Goal: Transaction & Acquisition: Purchase product/service

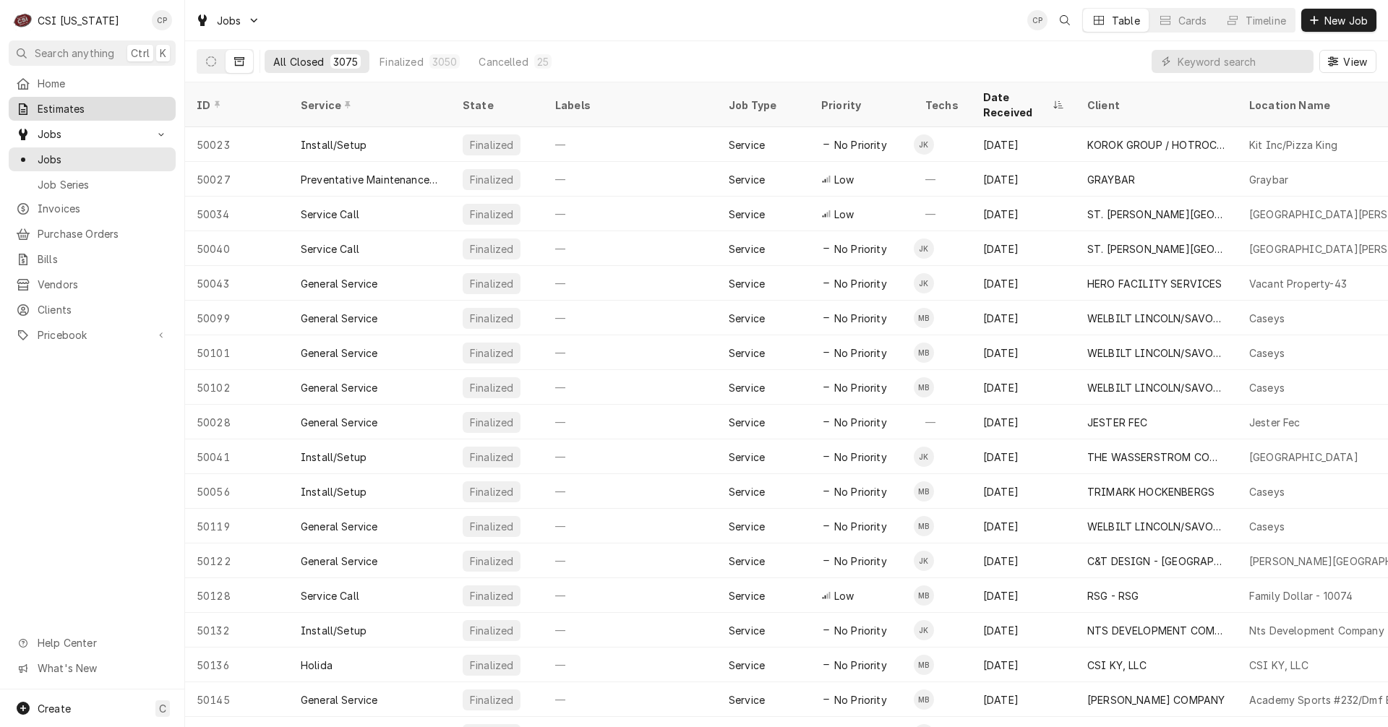
click at [87, 104] on span "Estimates" at bounding box center [103, 108] width 131 height 15
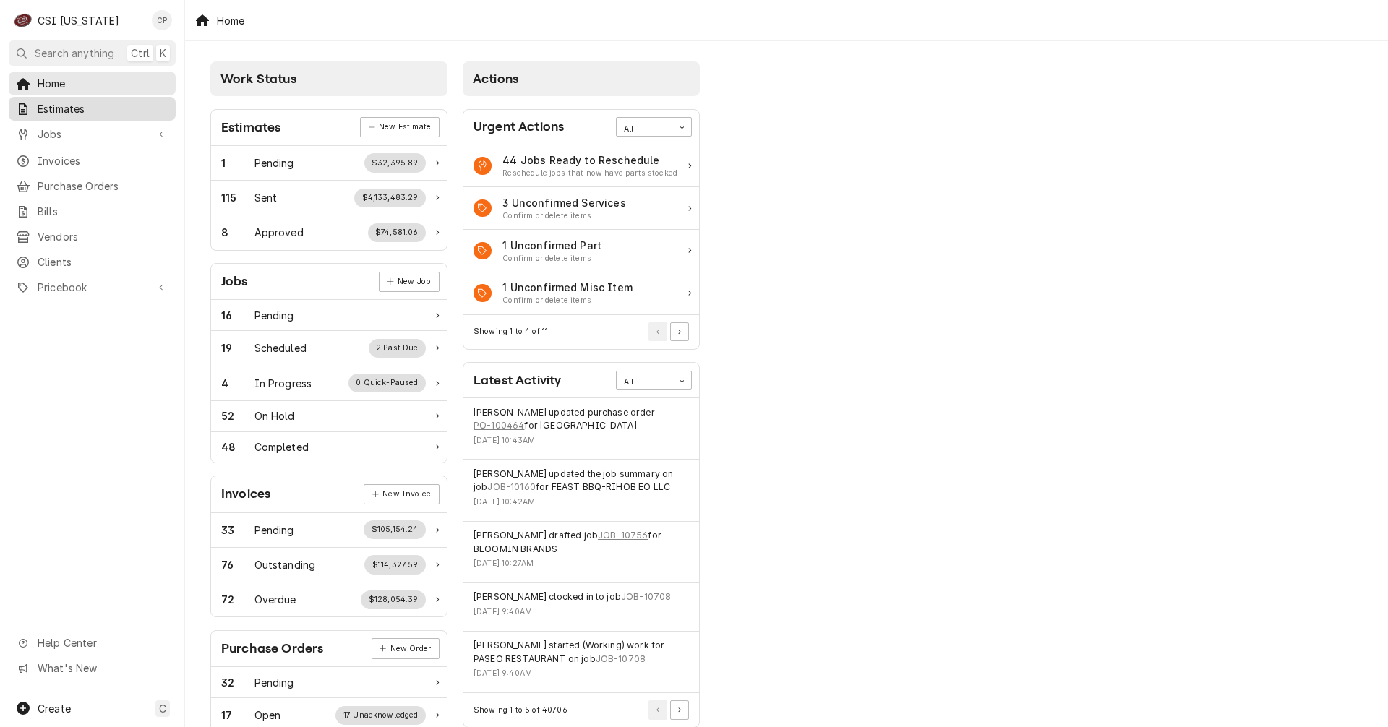
click at [67, 108] on span "Estimates" at bounding box center [103, 108] width 131 height 15
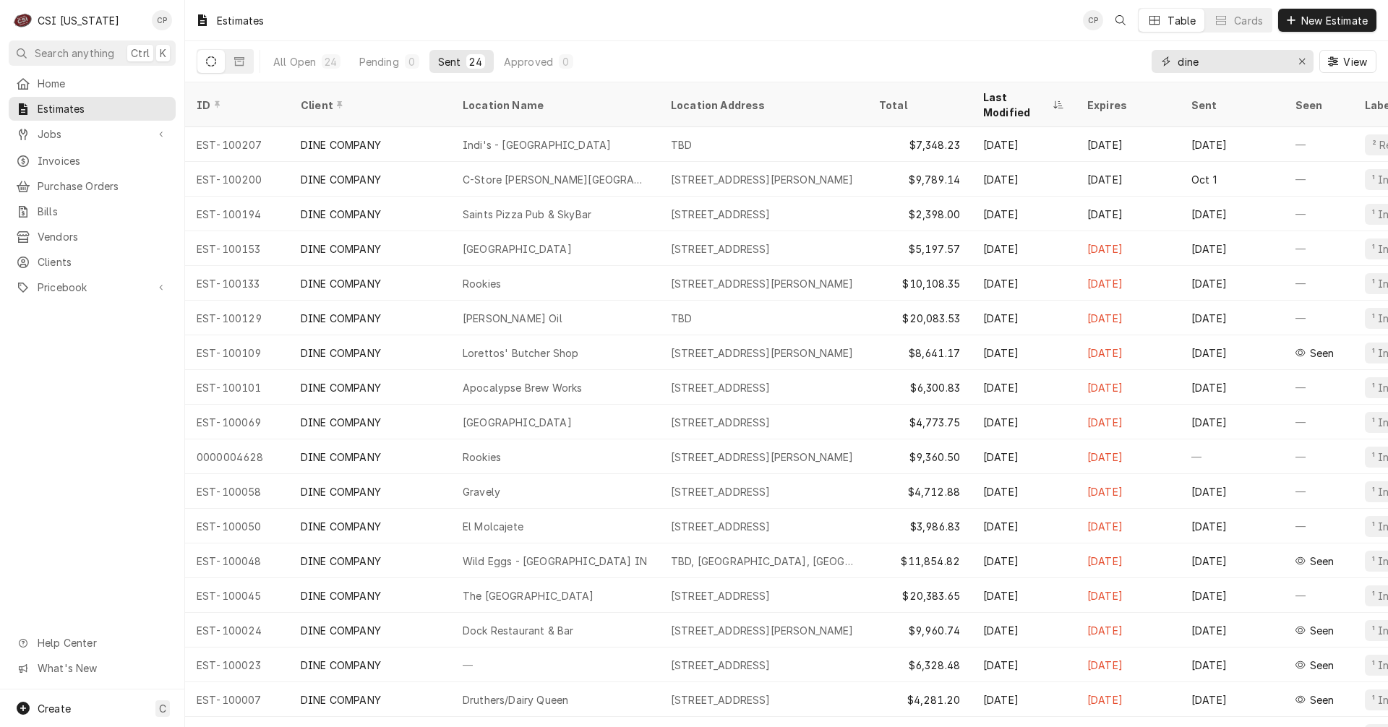
drag, startPoint x: 1202, startPoint y: 65, endPoint x: 1089, endPoint y: 64, distance: 113.5
click at [1093, 67] on div "All Open 24 Pending 0 Sent 24 Approved 0 dine View" at bounding box center [787, 61] width 1180 height 40
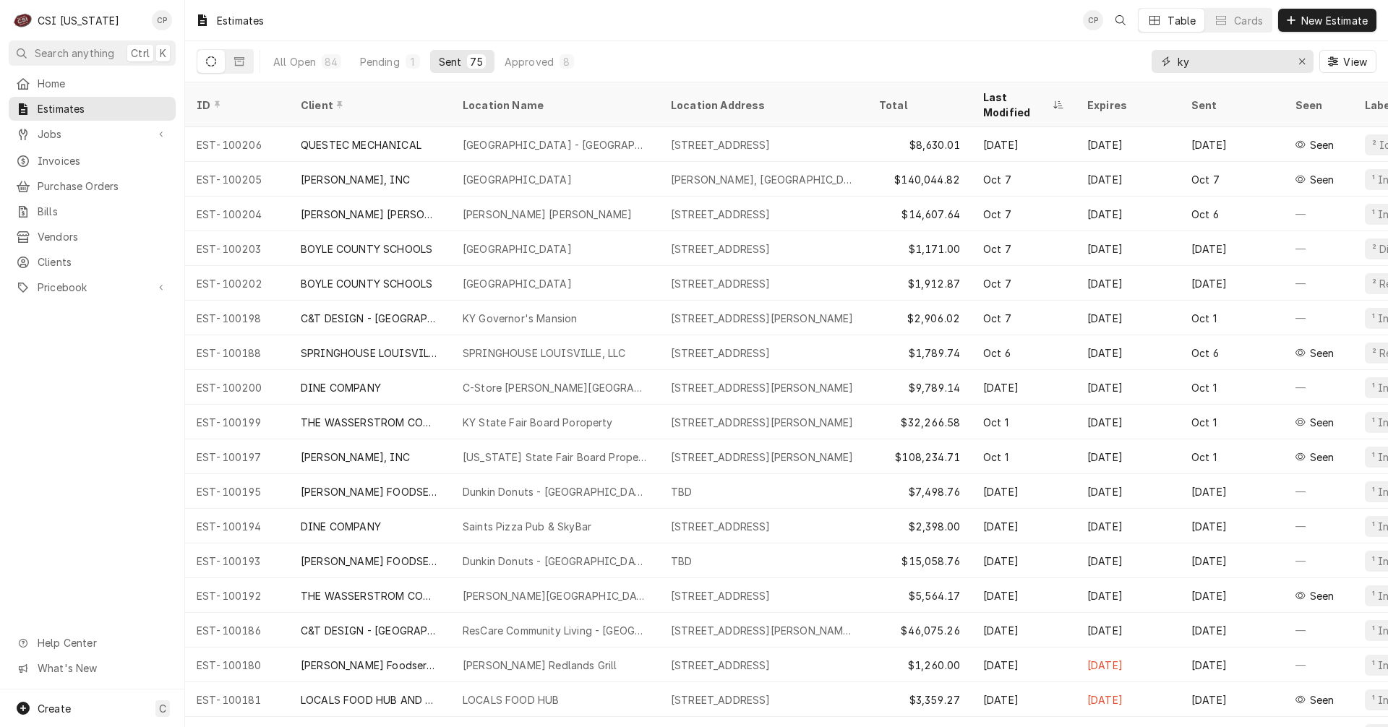
drag, startPoint x: 1211, startPoint y: 61, endPoint x: 1129, endPoint y: 54, distance: 82.0
click at [1129, 54] on div "All Open 84 Pending 1 Sent 75 Approved 8 ky View" at bounding box center [787, 61] width 1180 height 40
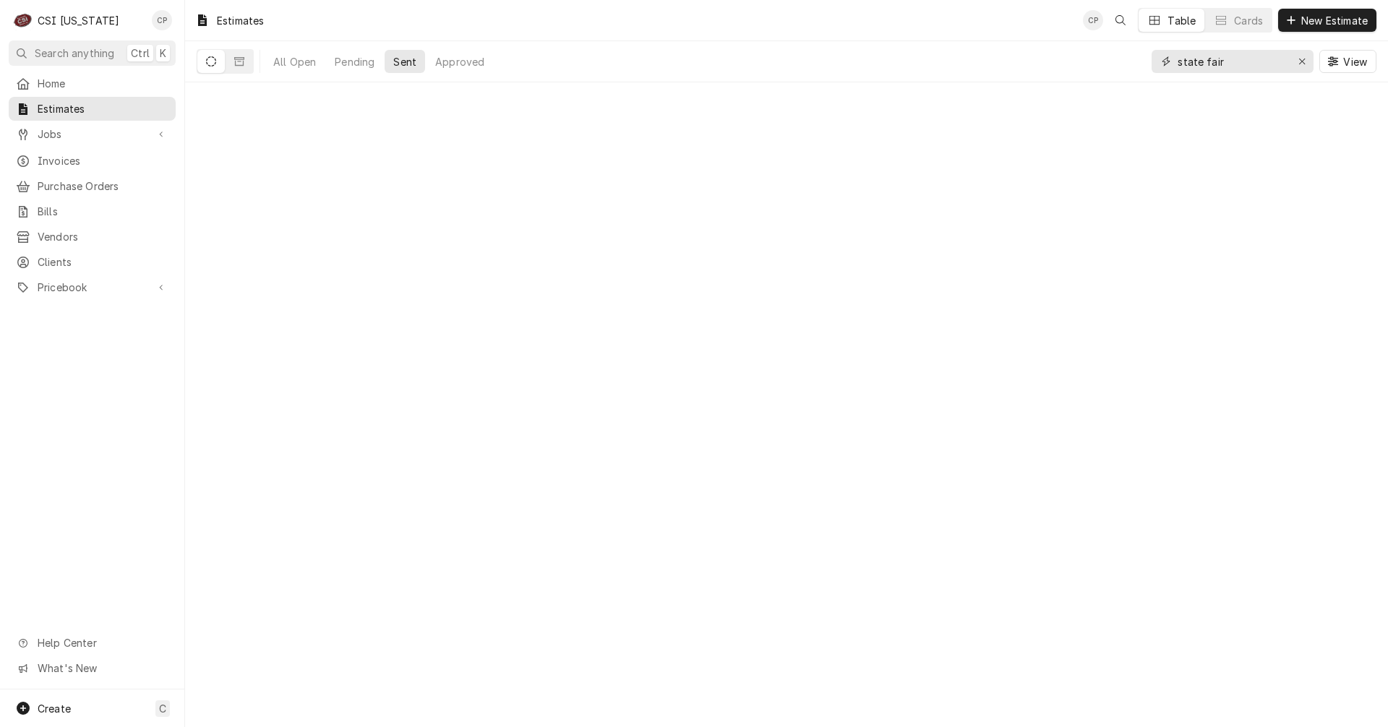
type input "state fair"
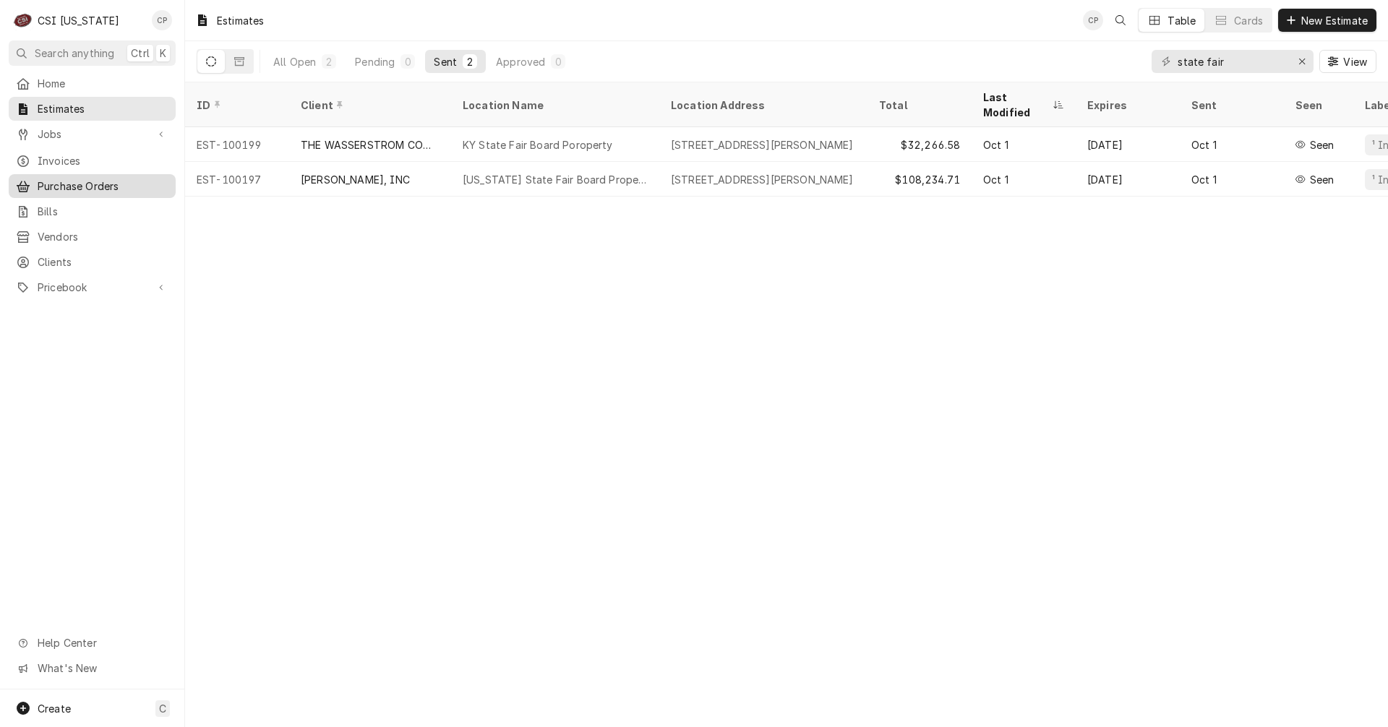
click at [80, 179] on span "Purchase Orders" at bounding box center [103, 186] width 131 height 15
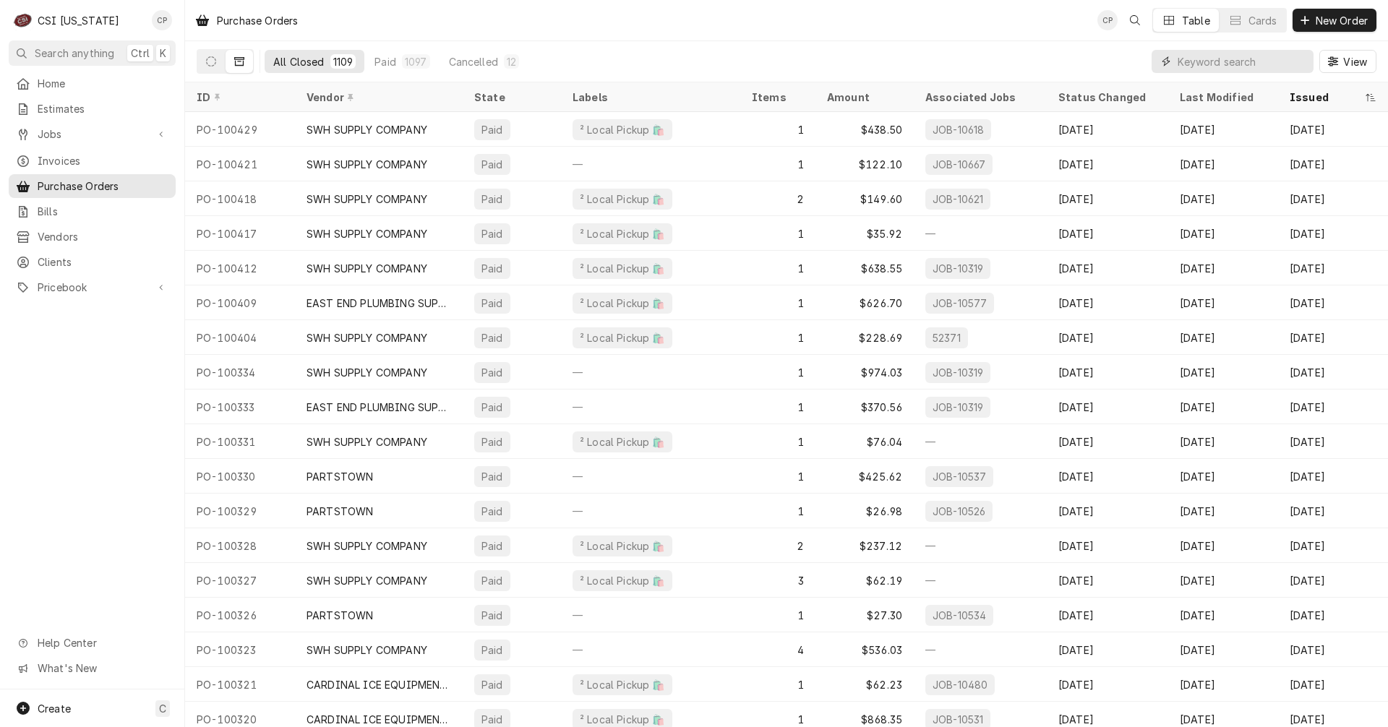
click at [1209, 65] on input "Dynamic Content Wrapper" at bounding box center [1242, 61] width 129 height 23
click at [1341, 16] on span "New Order" at bounding box center [1342, 20] width 58 height 15
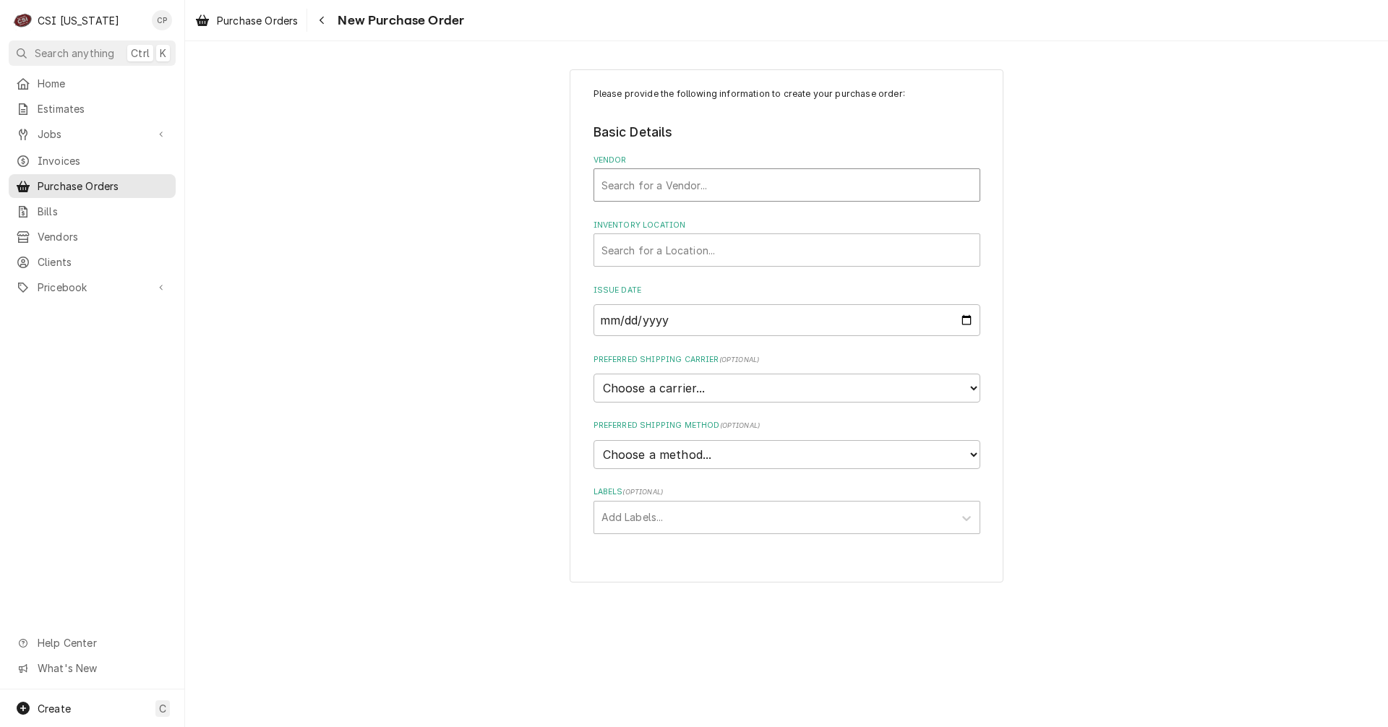
click at [677, 181] on div "Vendor" at bounding box center [787, 185] width 371 height 26
type input "home"
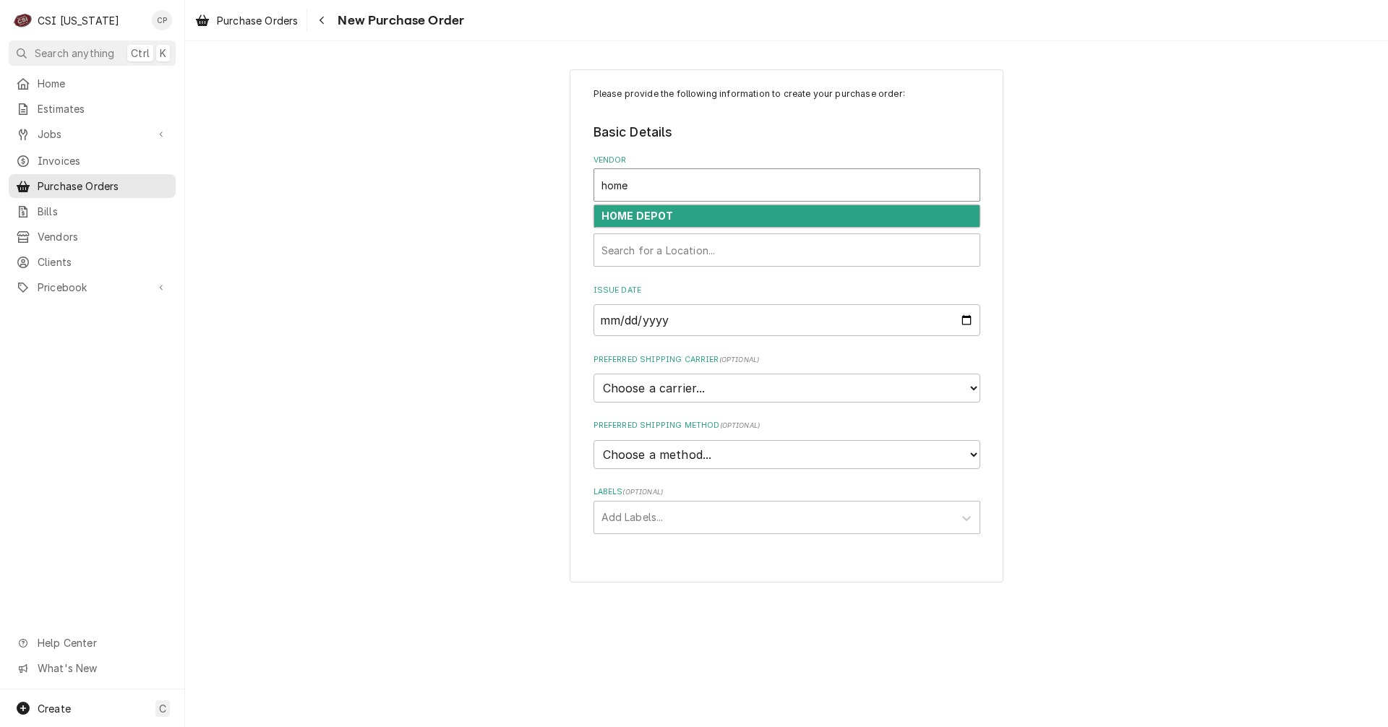
click at [643, 218] on strong "HOME DEPOT" at bounding box center [638, 216] width 72 height 12
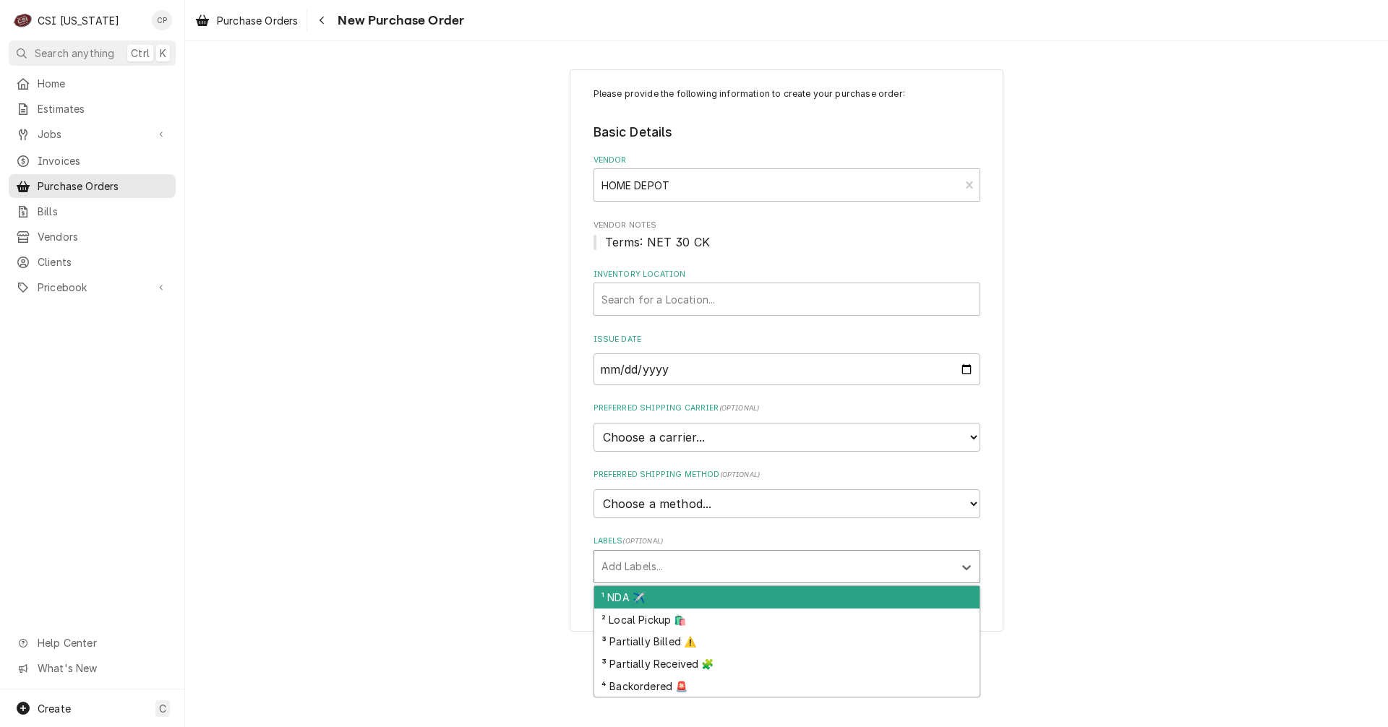
click at [665, 567] on div "Labels" at bounding box center [774, 567] width 345 height 26
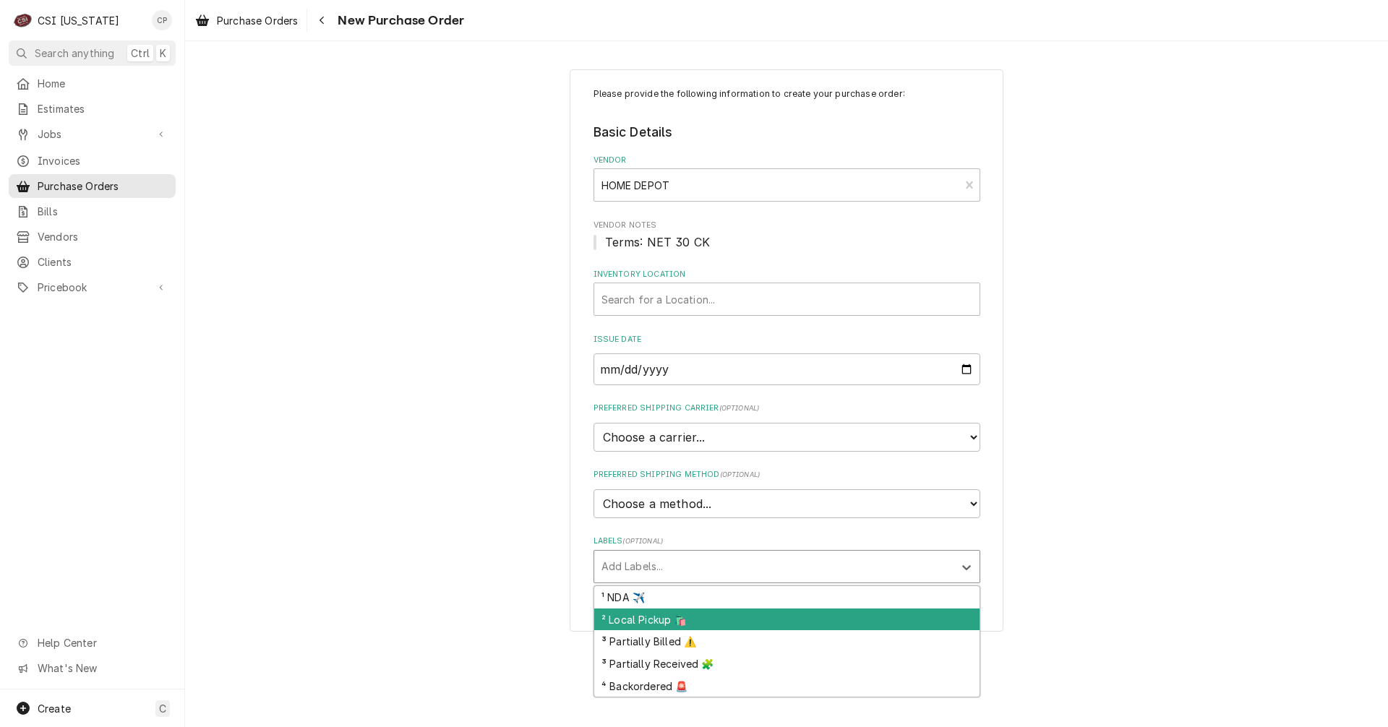
click at [656, 618] on div "² Local Pickup 🛍️" at bounding box center [786, 620] width 385 height 22
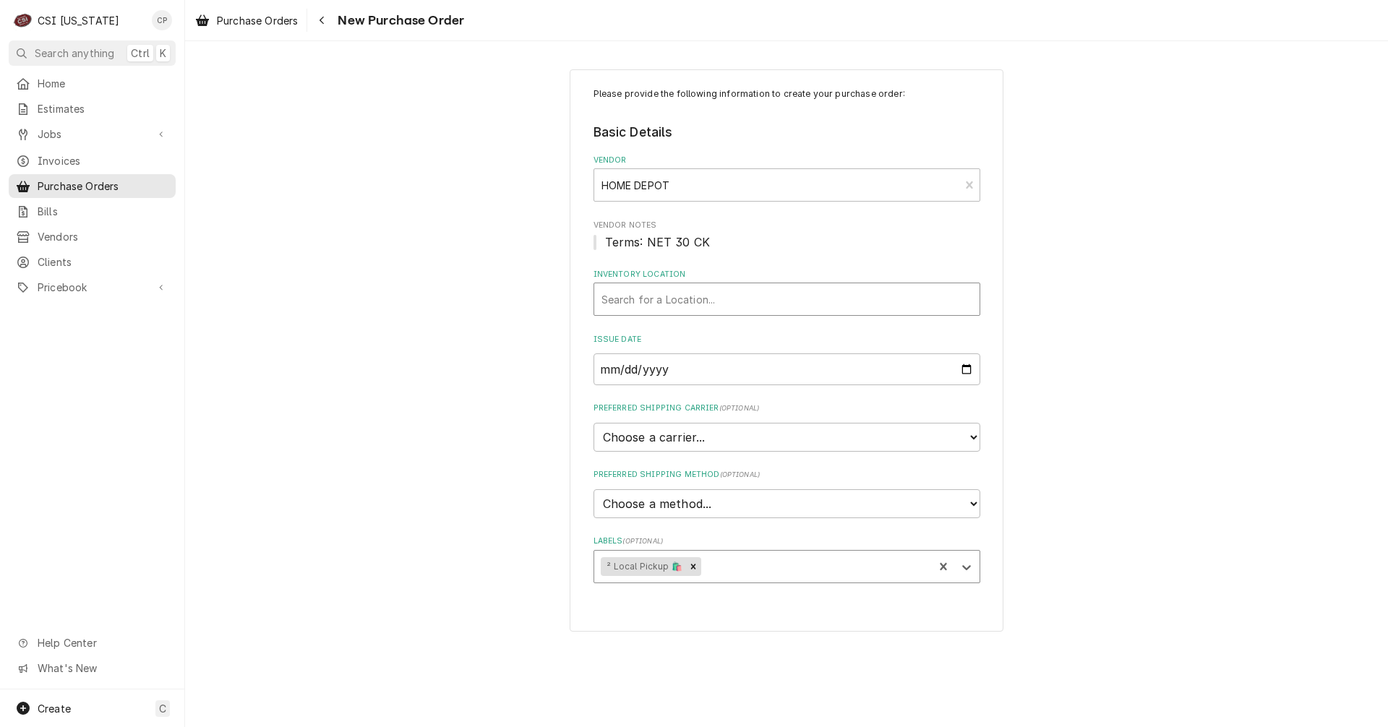
click at [633, 291] on div "Inventory Location" at bounding box center [787, 299] width 371 height 26
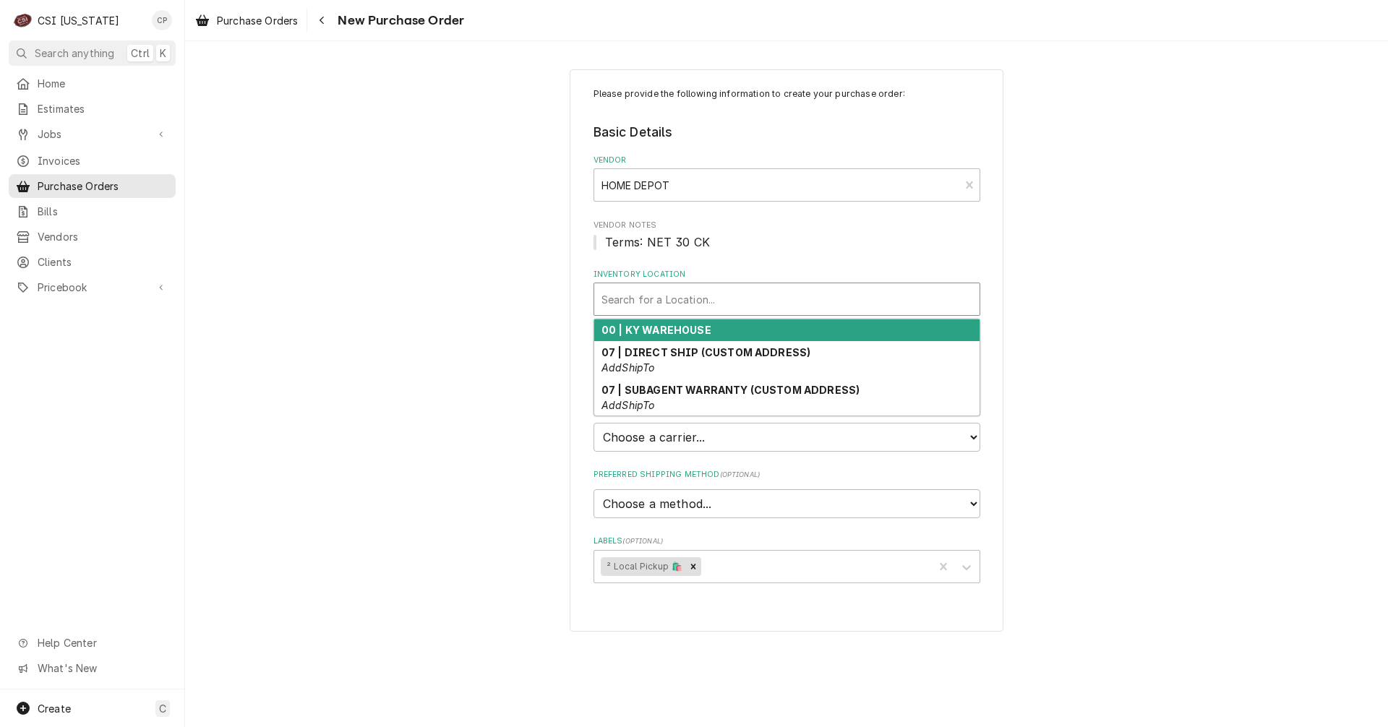
click at [644, 325] on strong "00 | KY WAREHOUSE" at bounding box center [657, 330] width 110 height 12
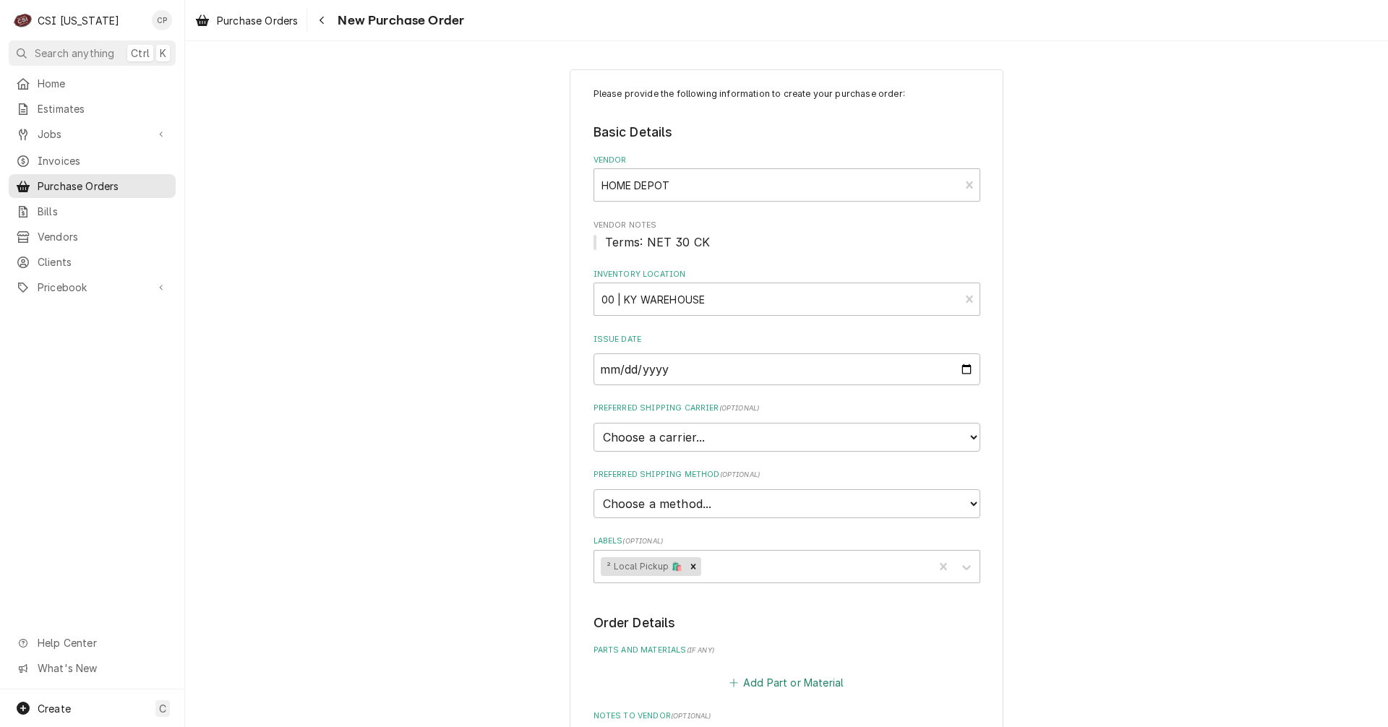
click at [768, 684] on button "Add Part or Material" at bounding box center [786, 682] width 119 height 20
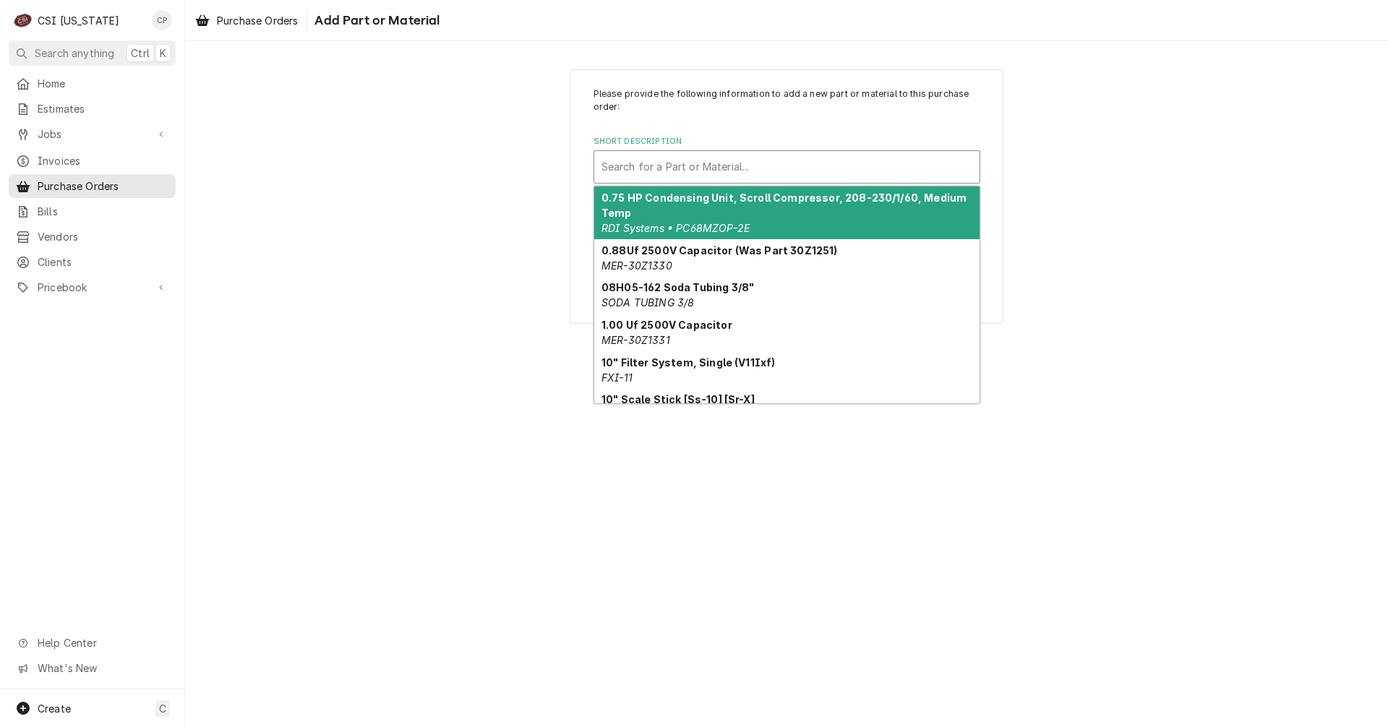
click at [693, 169] on div "Short Description" at bounding box center [787, 167] width 371 height 26
type input "m"
type input "mis"
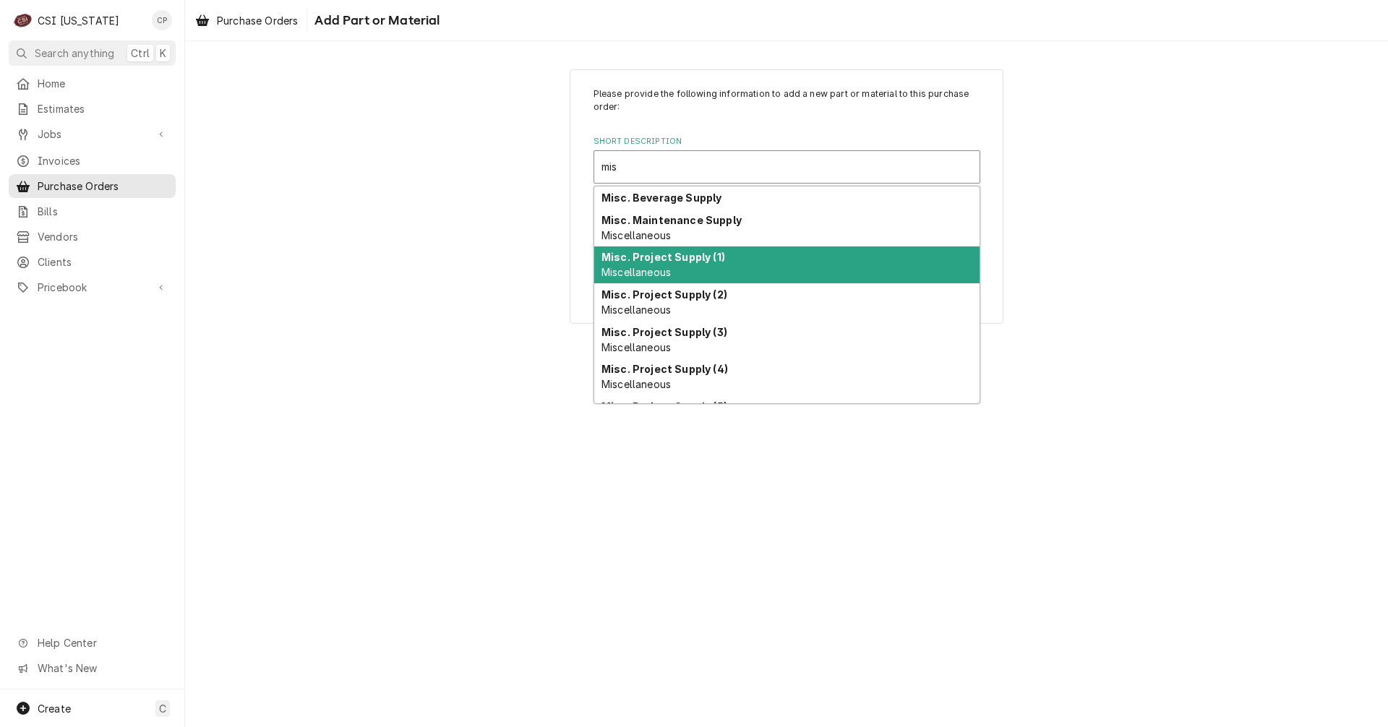
click at [686, 267] on div "Misc. Project Supply (1) Miscellaneous" at bounding box center [786, 266] width 385 height 38
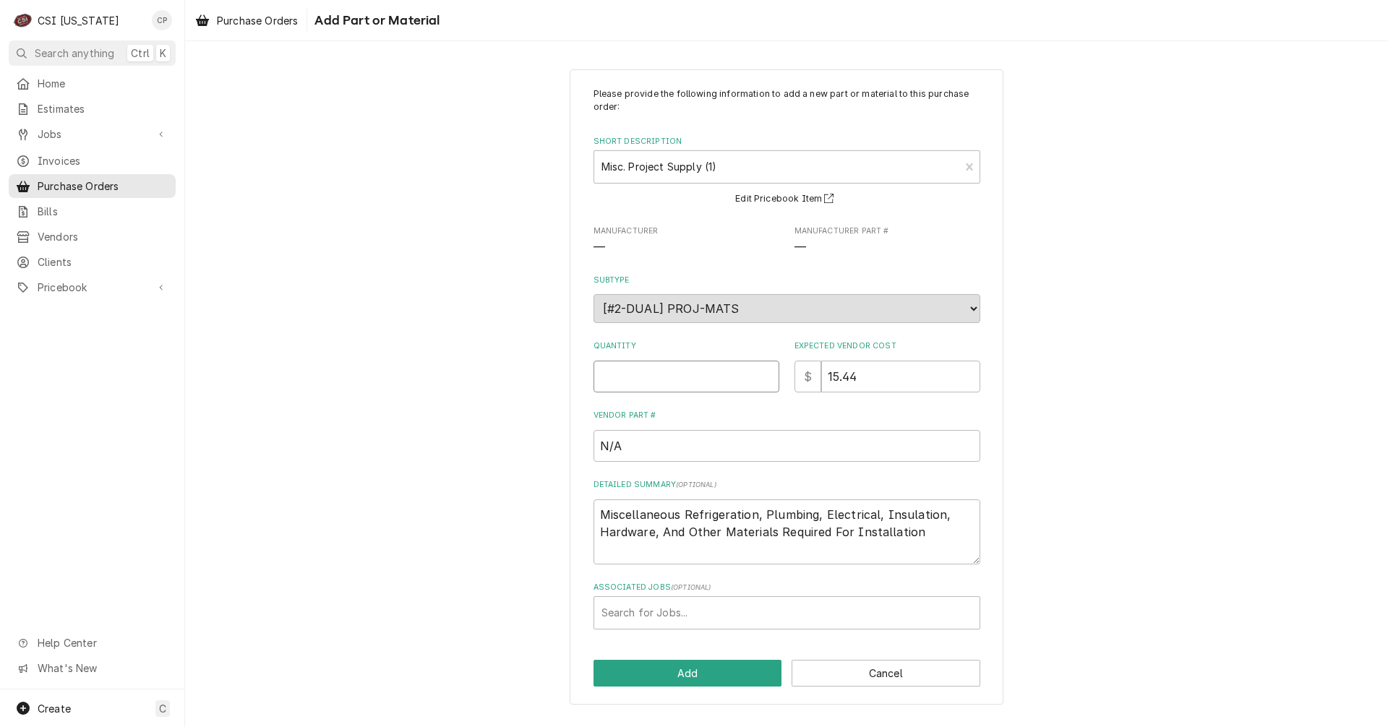
click at [693, 376] on input "Quantity" at bounding box center [687, 377] width 186 height 32
type textarea "x"
type input "1"
type textarea "x"
type input "0"
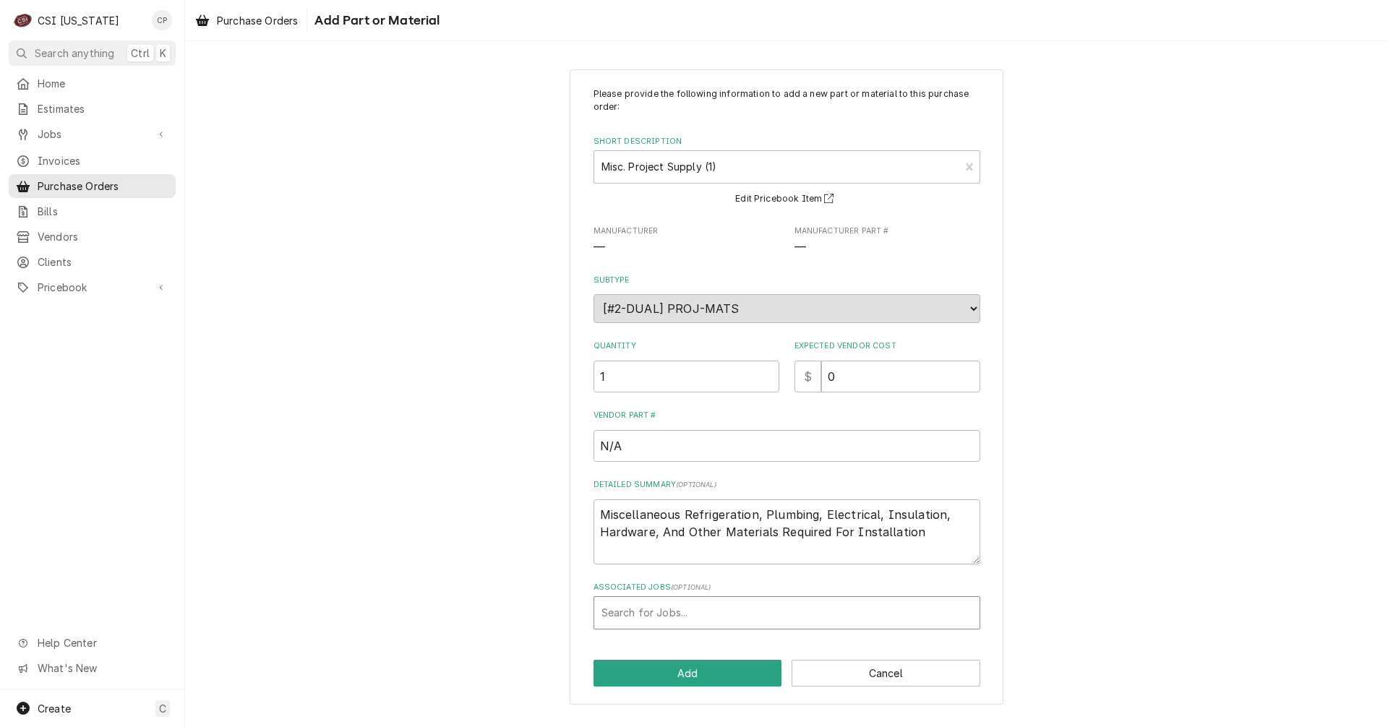
click at [700, 613] on div "Associated Jobs" at bounding box center [787, 613] width 371 height 26
type input "cornbread"
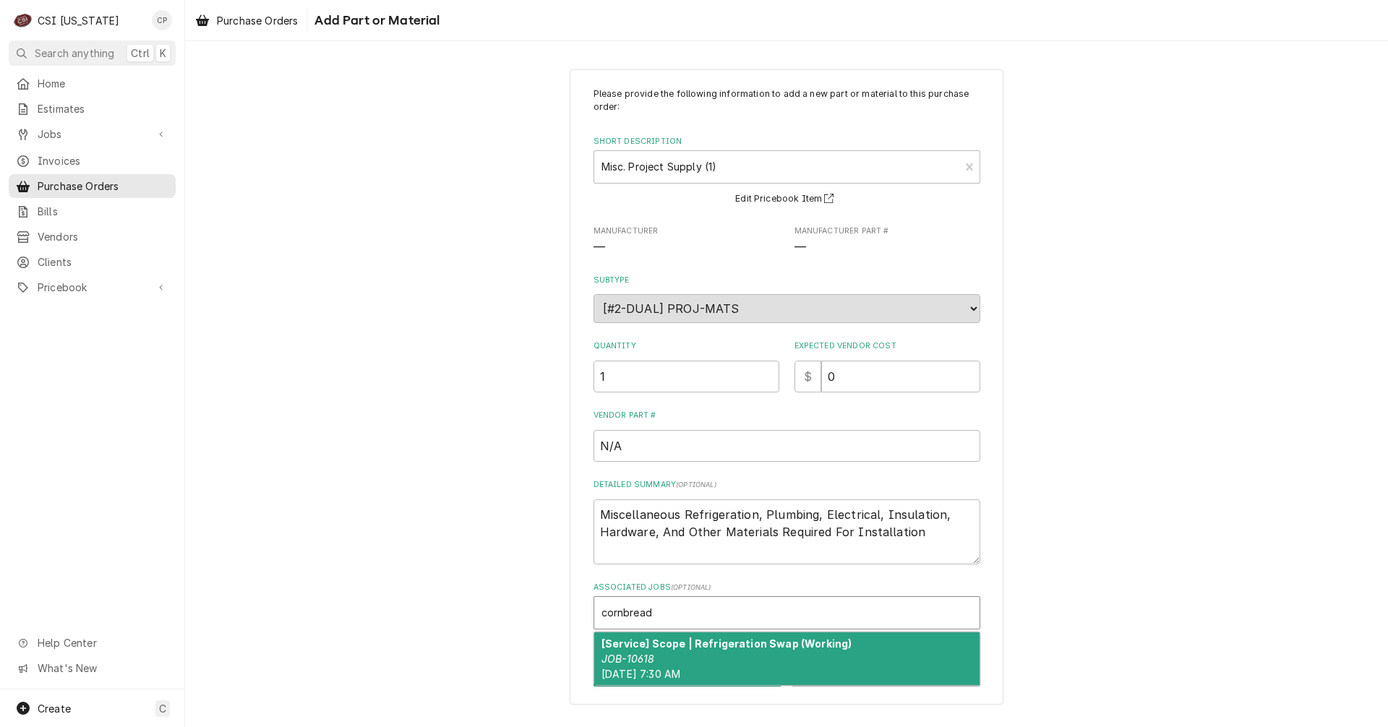
click at [711, 649] on strong "[Service] Scope | Refrigeration Swap (Working)" at bounding box center [727, 644] width 250 height 12
type textarea "x"
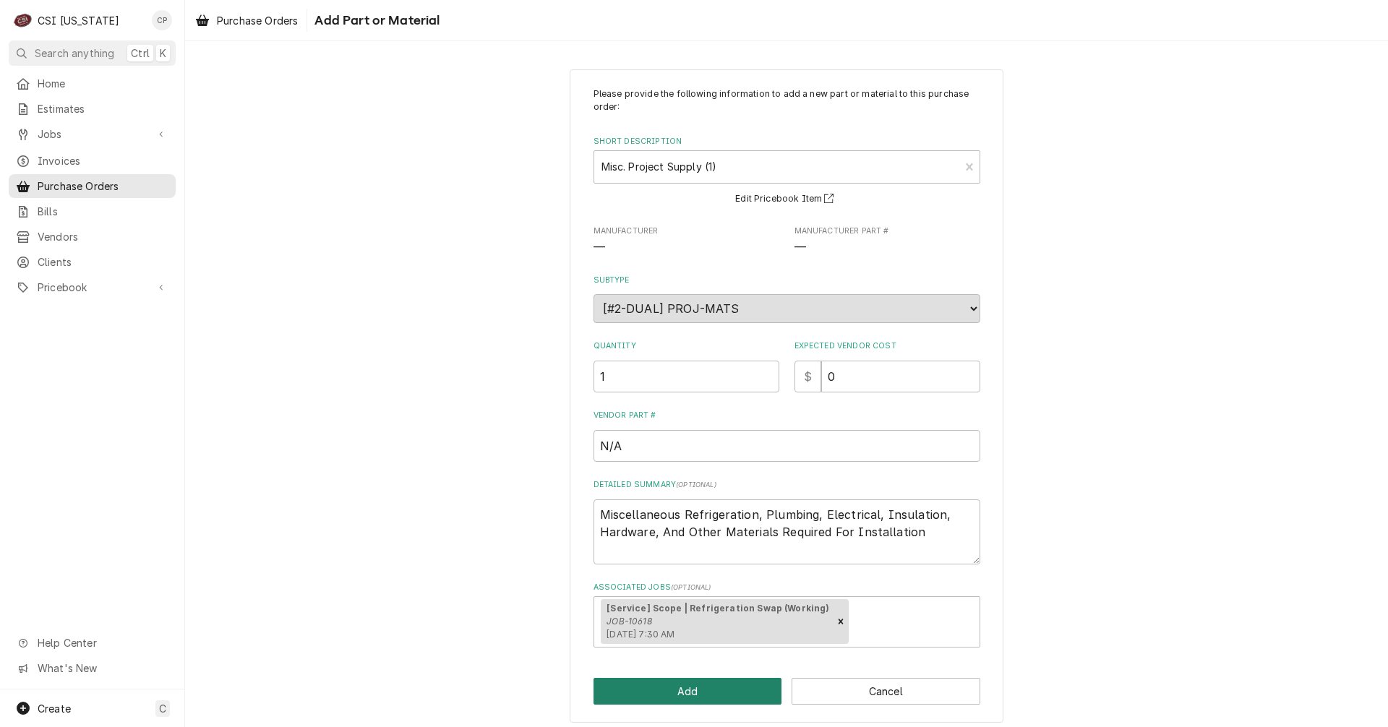
click at [714, 693] on button "Add" at bounding box center [688, 691] width 189 height 27
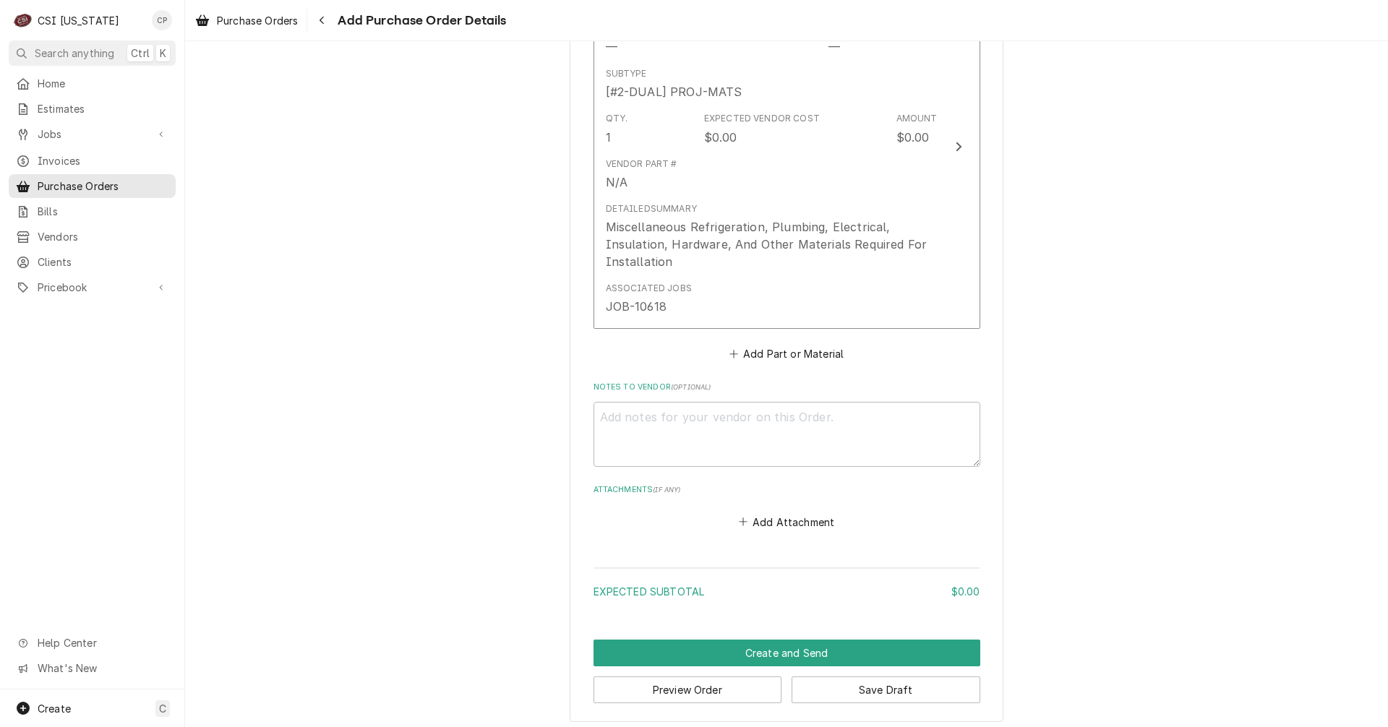
scroll to position [709, 0]
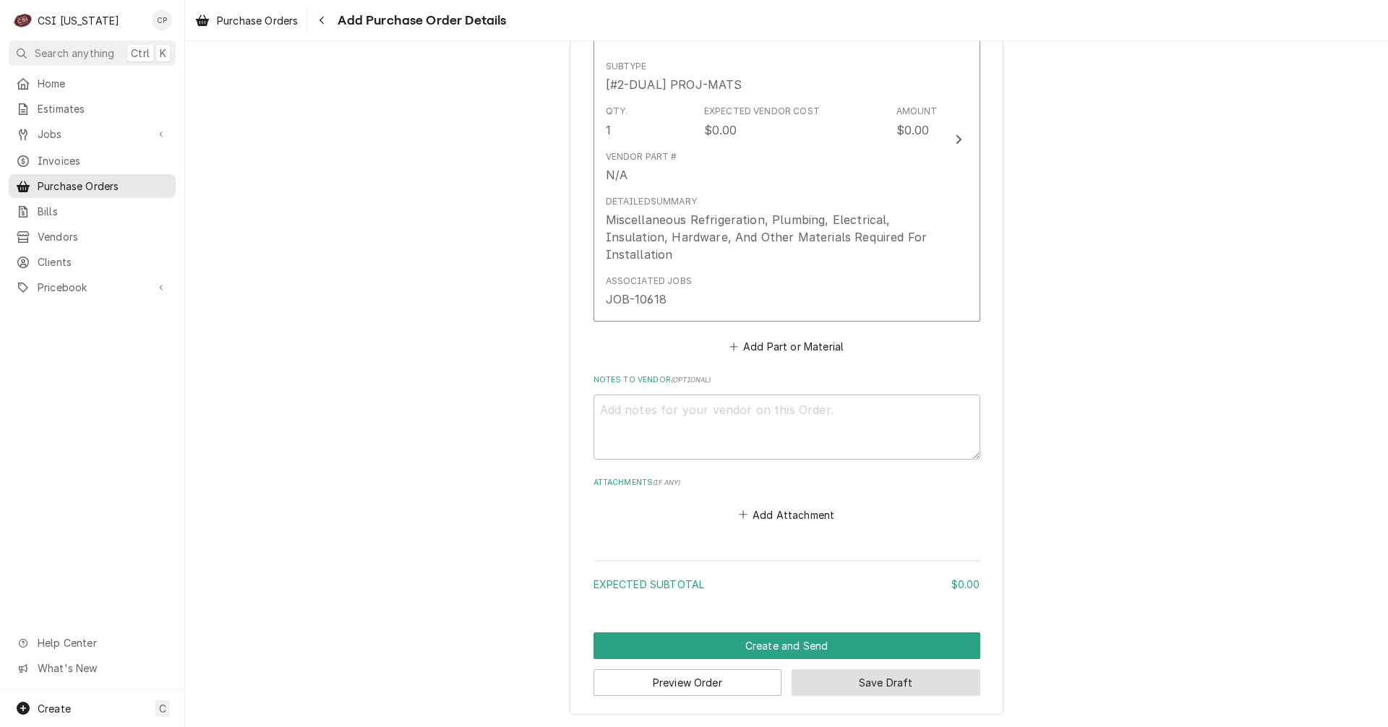
click at [879, 691] on button "Save Draft" at bounding box center [886, 683] width 189 height 27
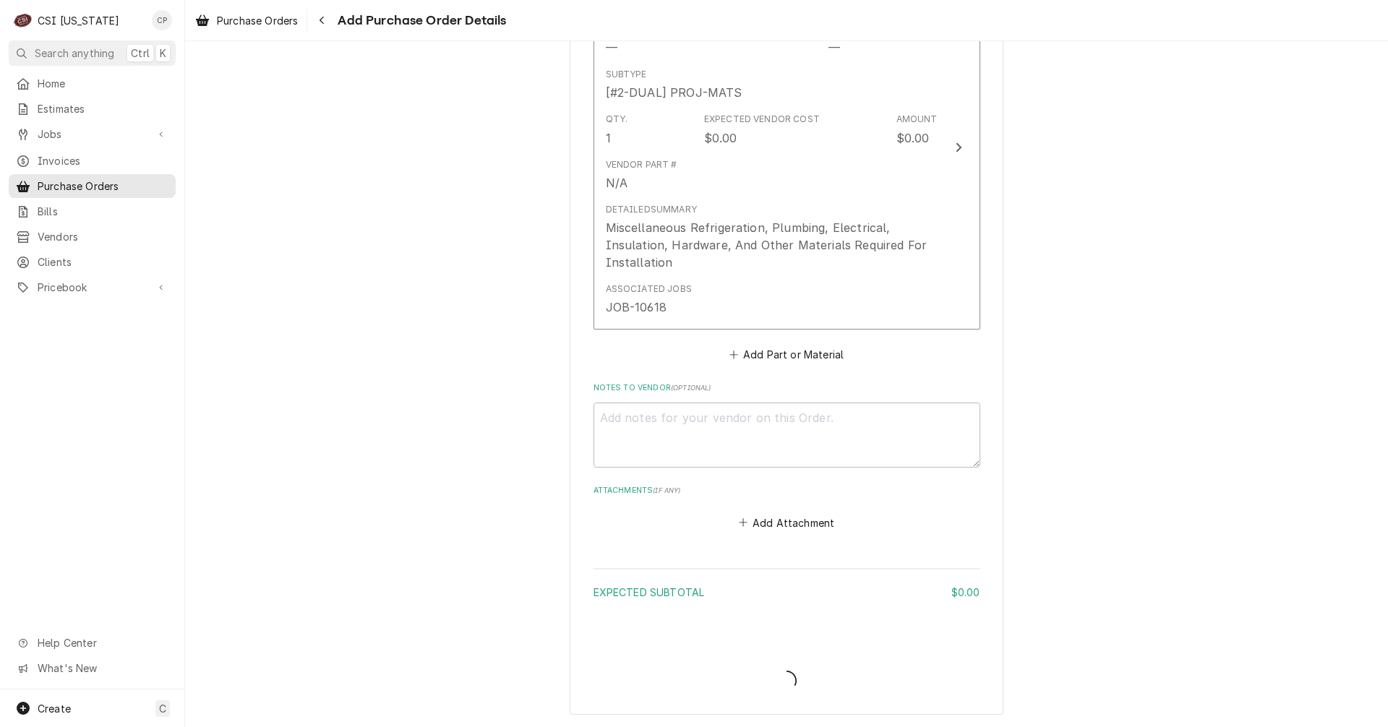
type textarea "x"
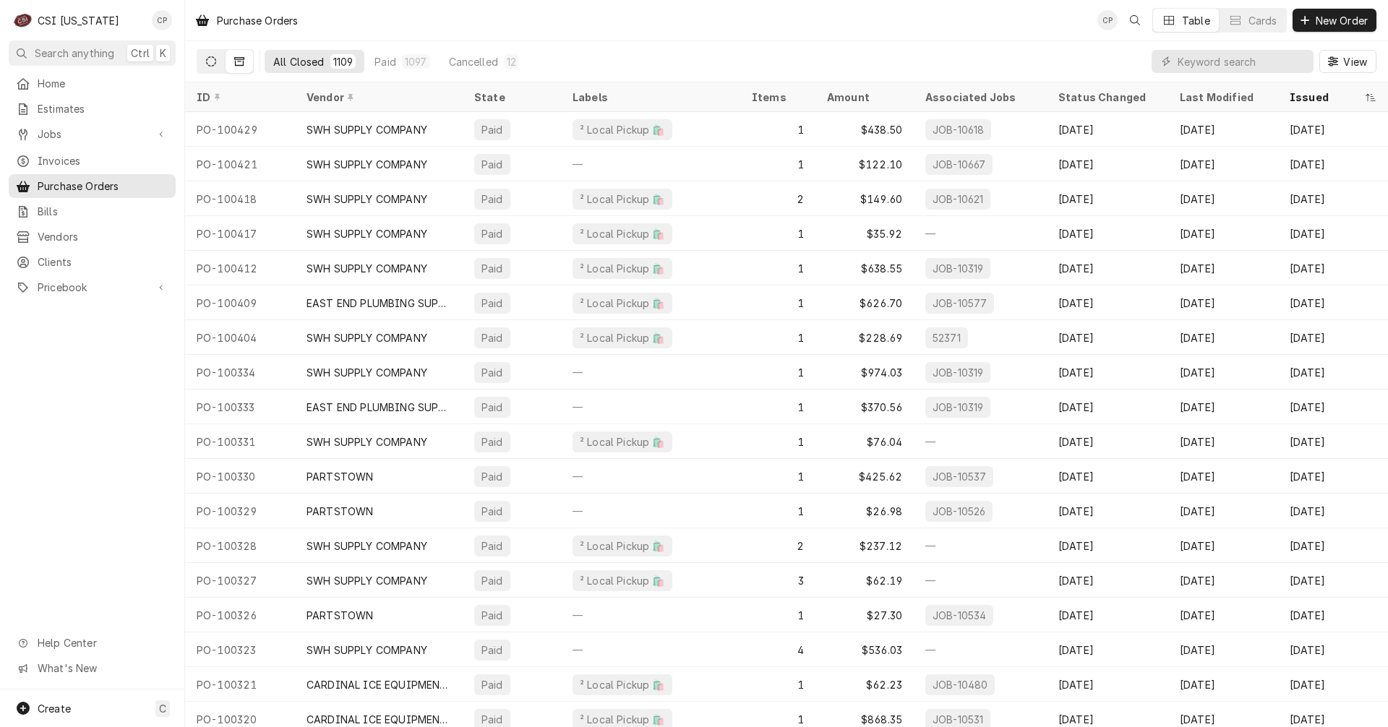
click at [208, 65] on icon "Dynamic Content Wrapper" at bounding box center [211, 61] width 10 height 10
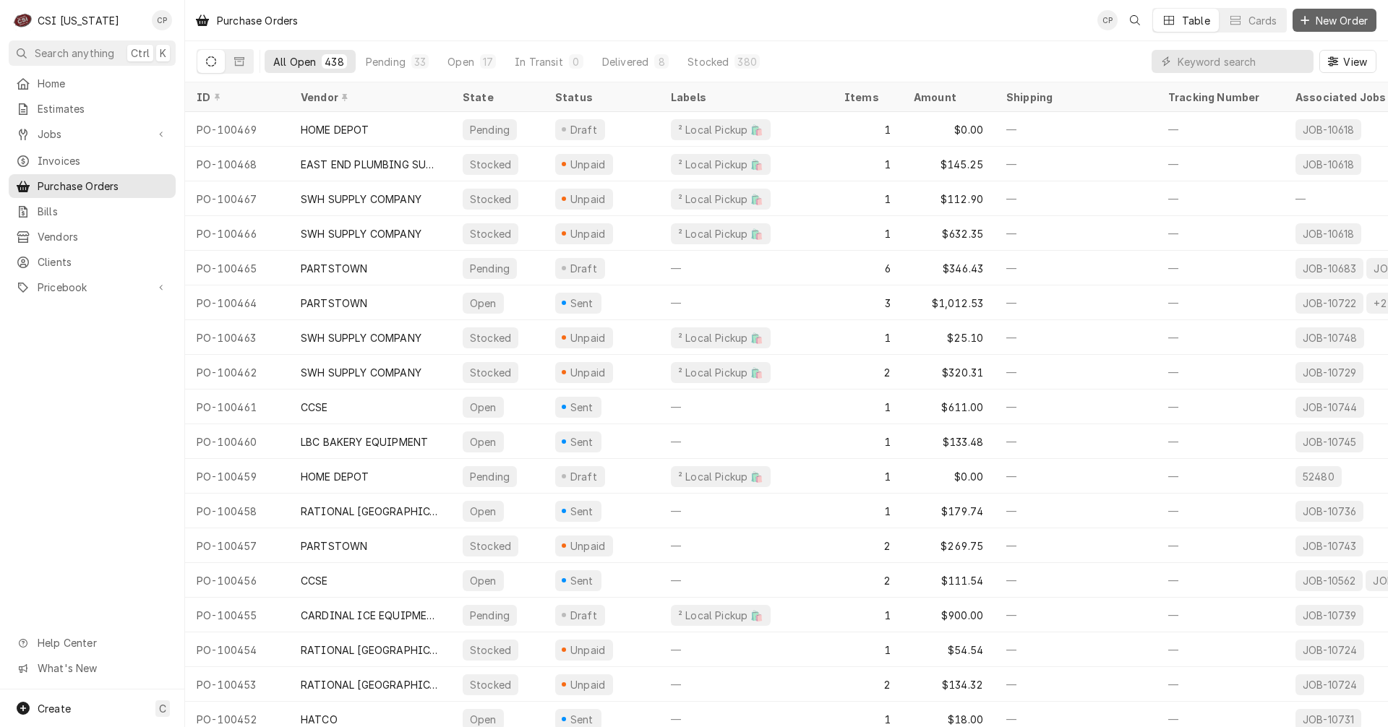
click at [1349, 20] on span "New Order" at bounding box center [1342, 20] width 58 height 15
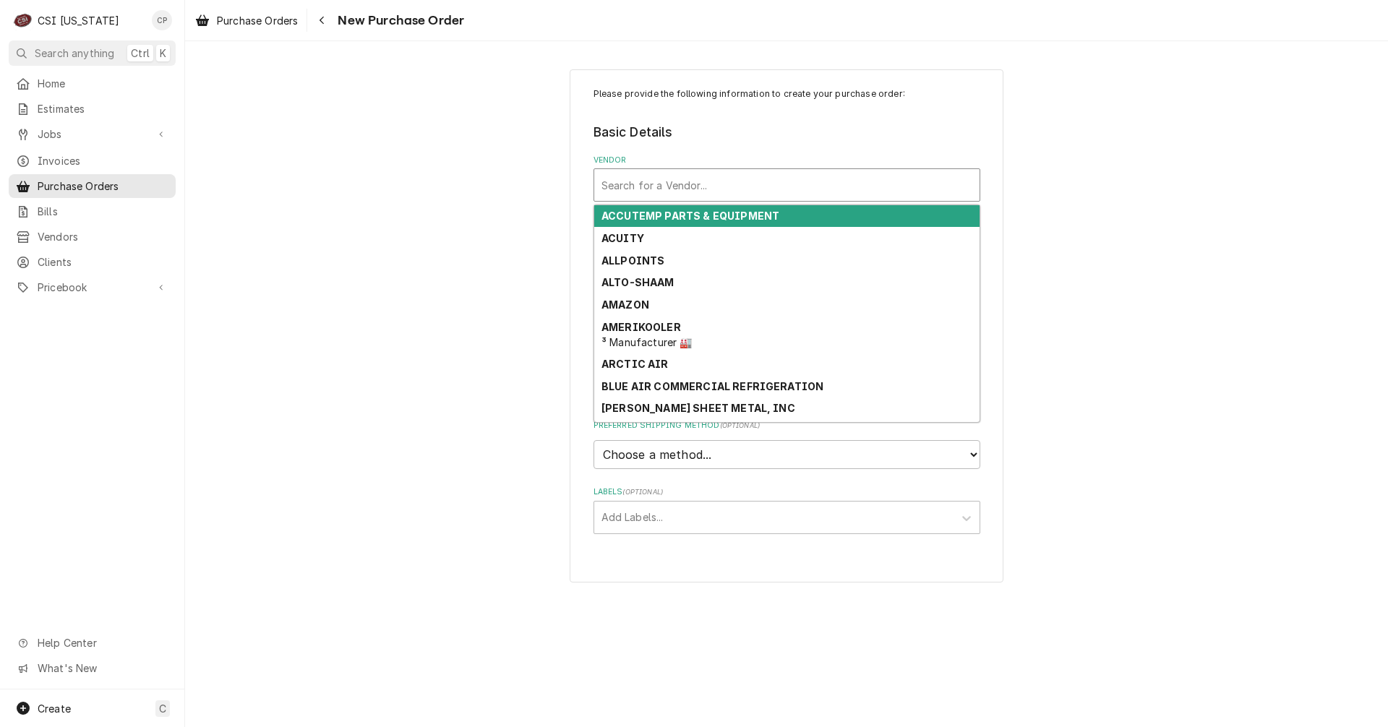
click at [680, 188] on div "Vendor" at bounding box center [787, 185] width 371 height 26
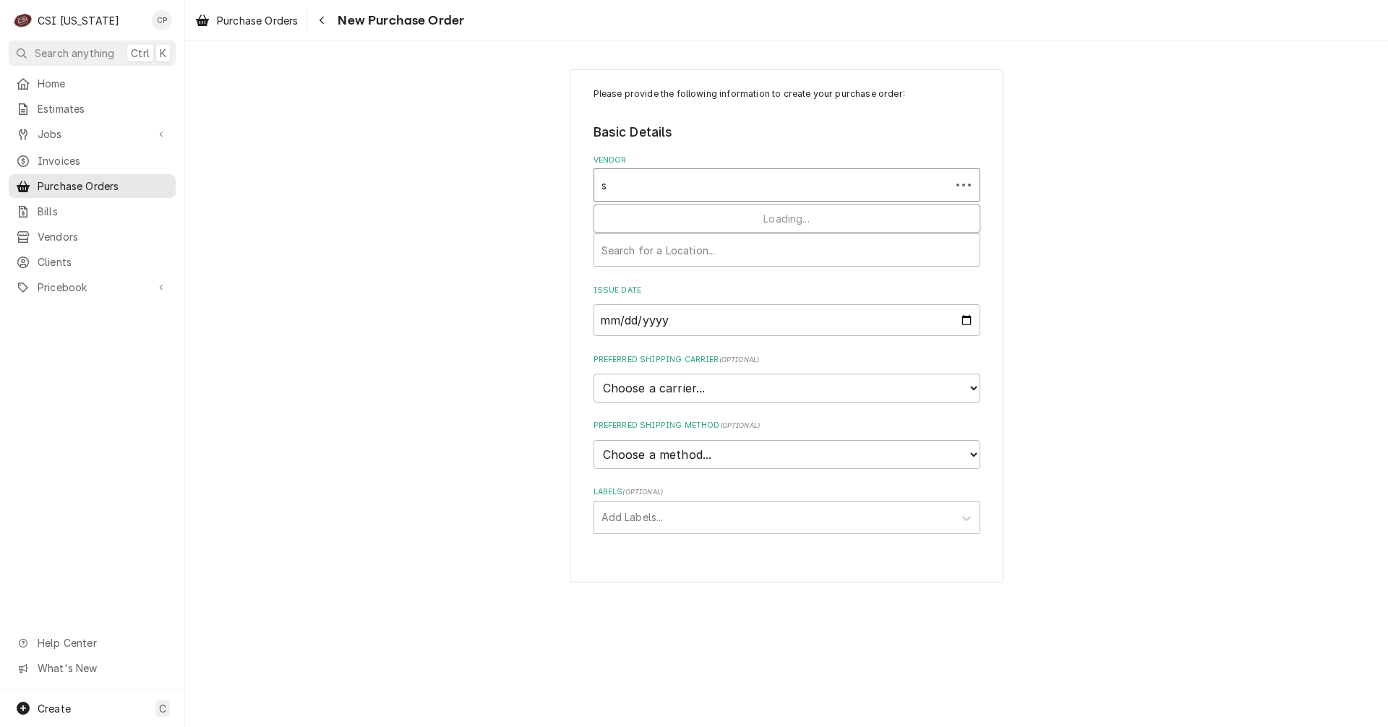
type input "sw"
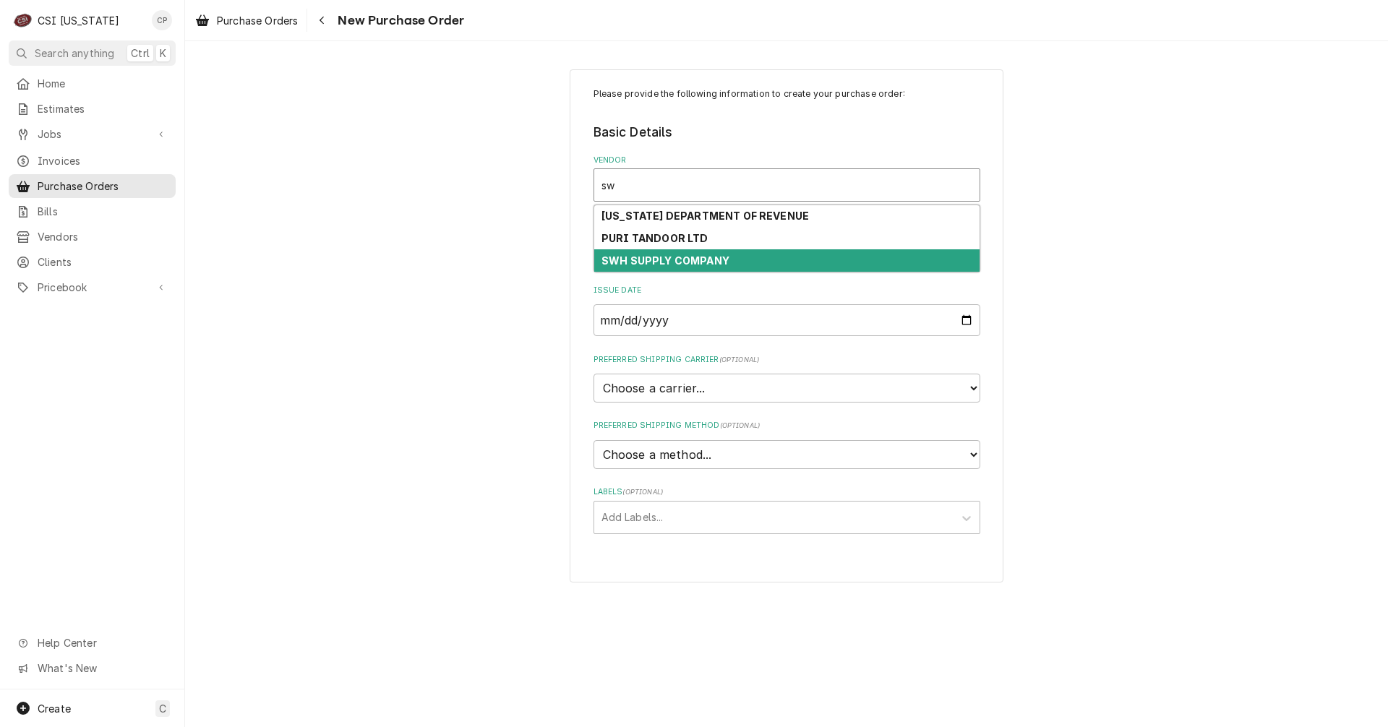
click at [670, 260] on strong "SWH SUPPLY COMPANY" at bounding box center [666, 261] width 128 height 12
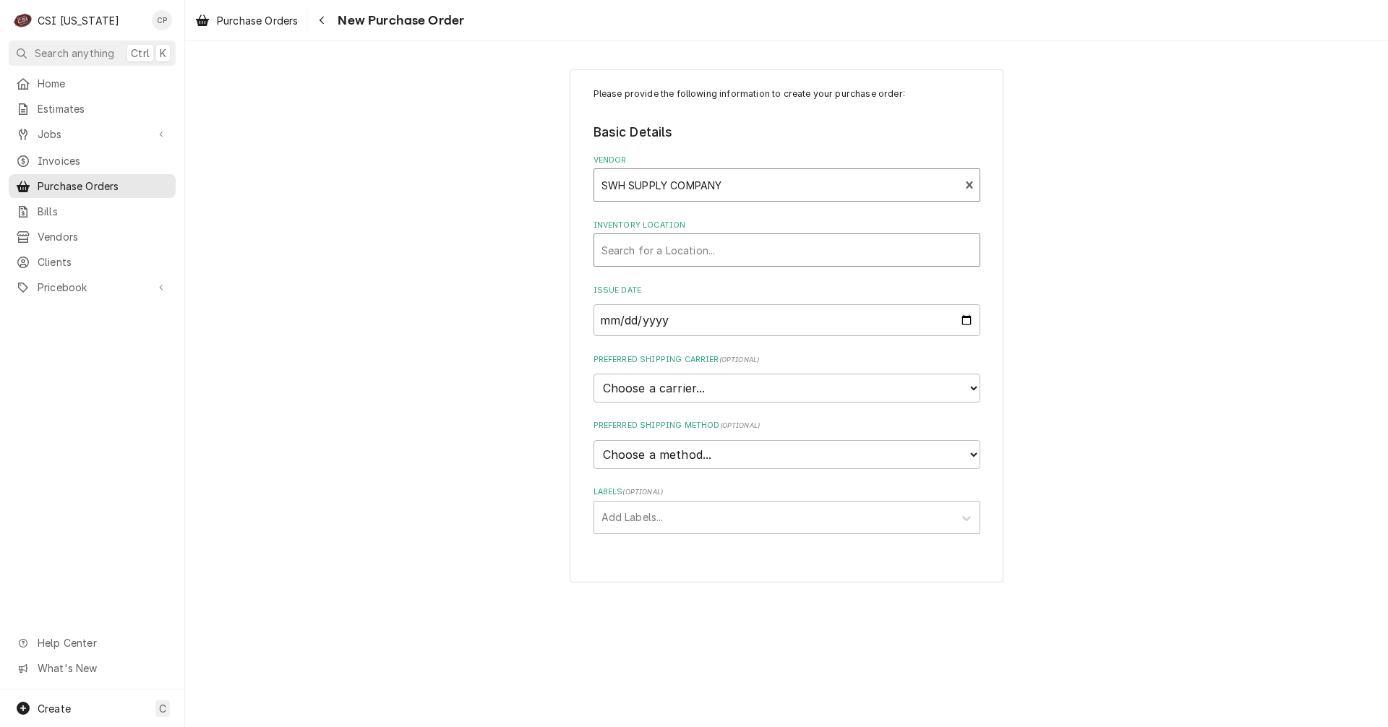
click at [659, 256] on div "Inventory Location" at bounding box center [787, 250] width 371 height 26
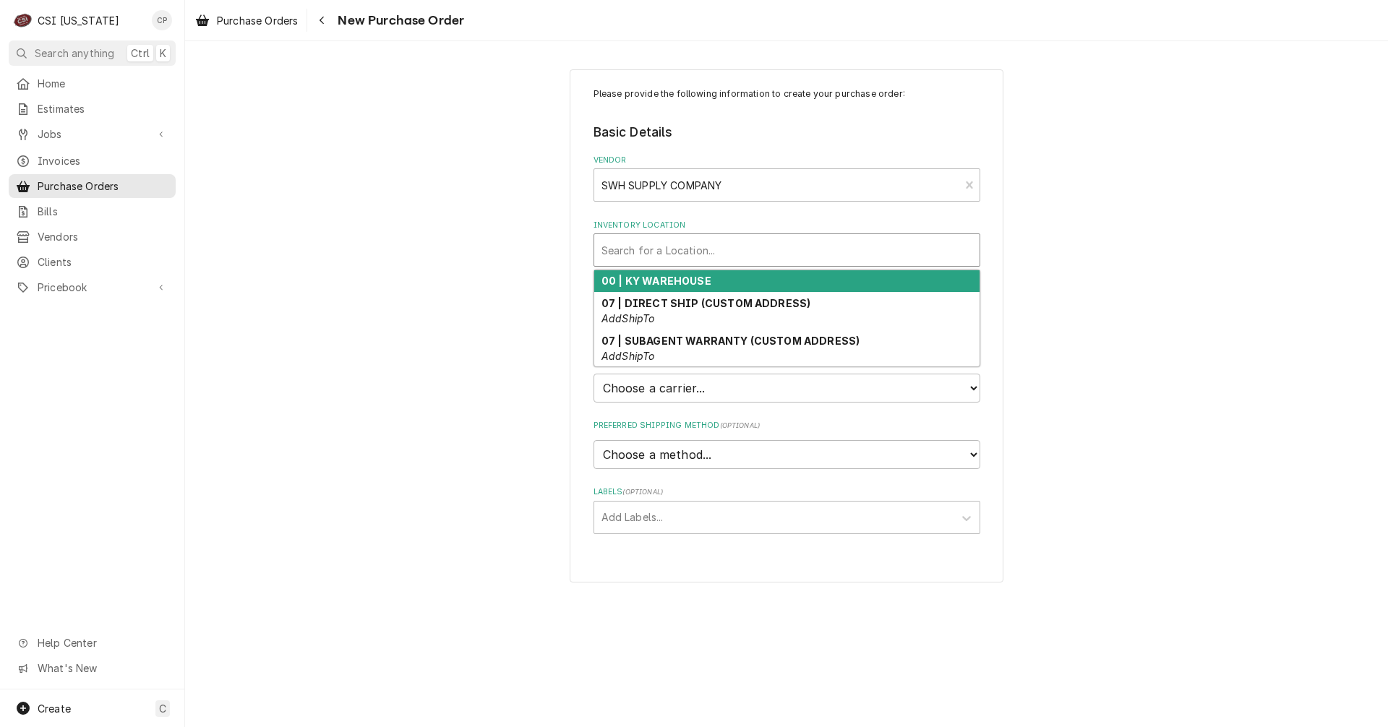
click at [657, 281] on strong "00 | KY WAREHOUSE" at bounding box center [657, 281] width 110 height 12
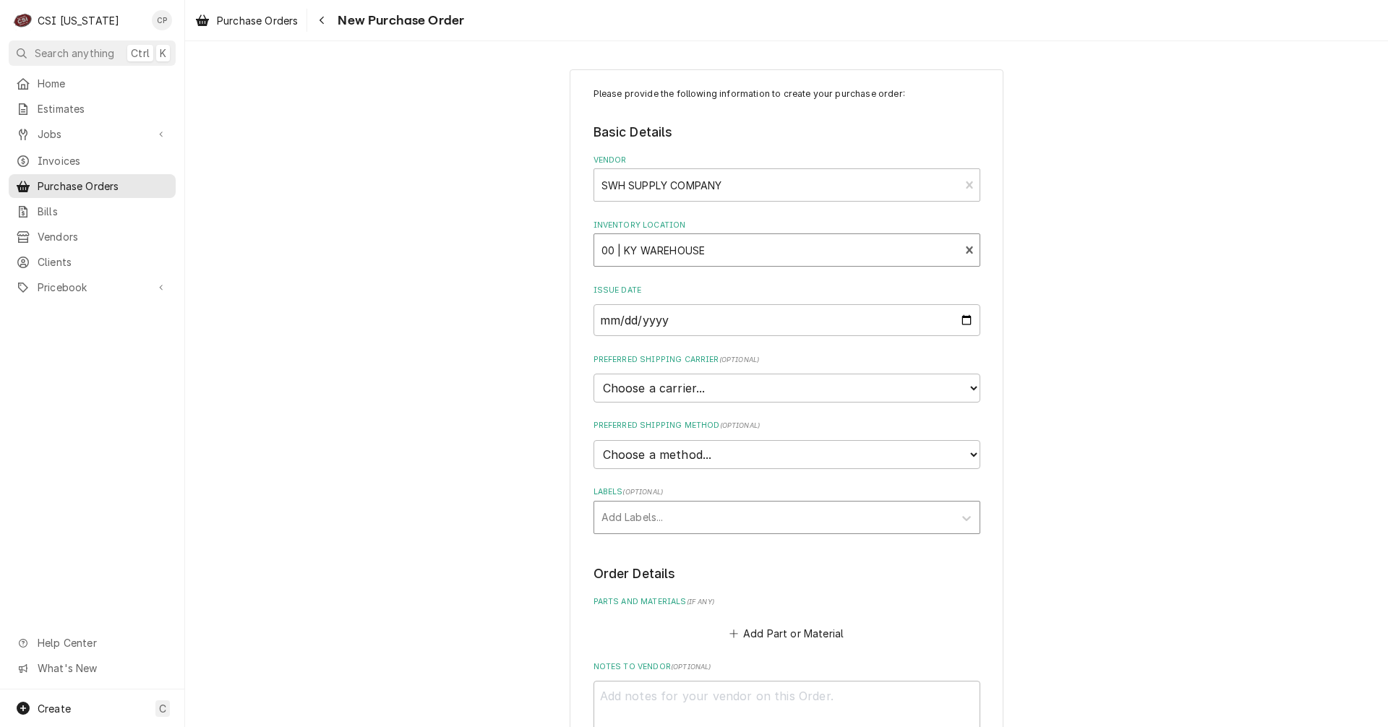
click at [670, 521] on div "Labels" at bounding box center [774, 518] width 345 height 26
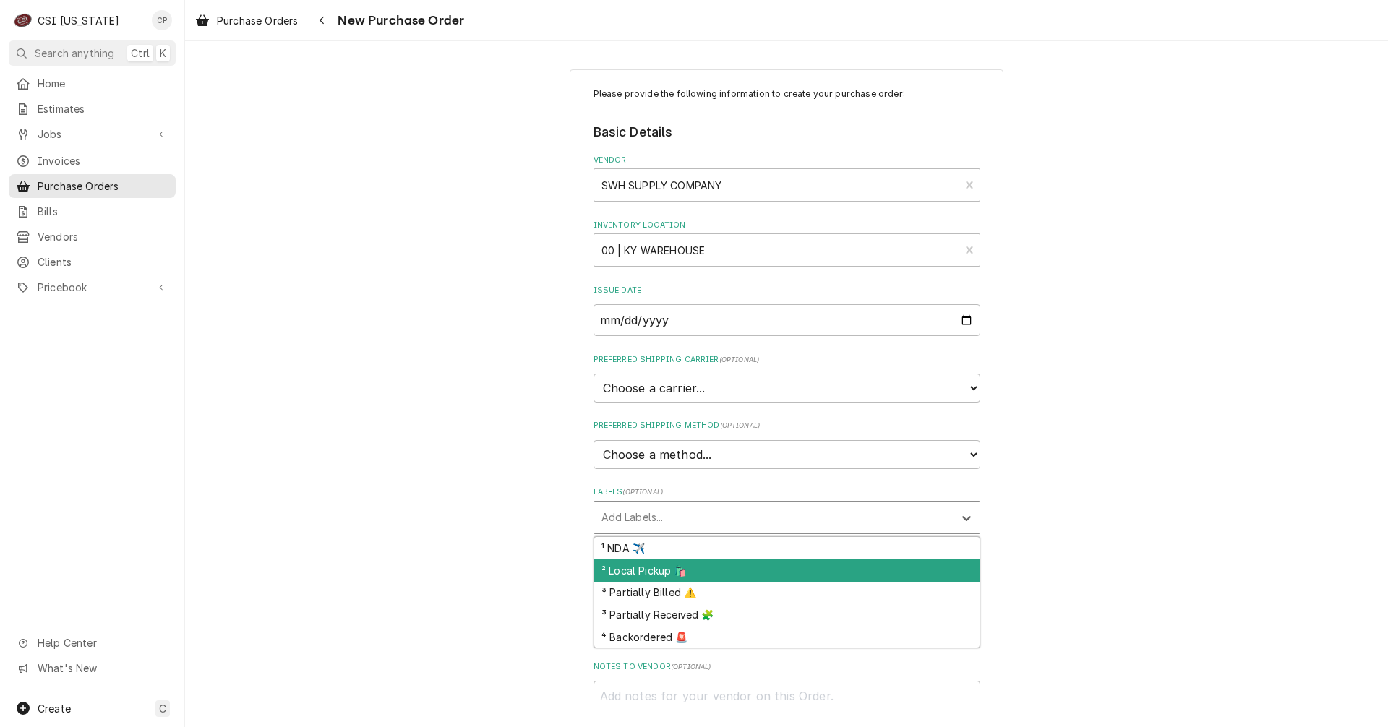
click at [653, 565] on div "² Local Pickup 🛍️" at bounding box center [786, 571] width 385 height 22
type textarea "x"
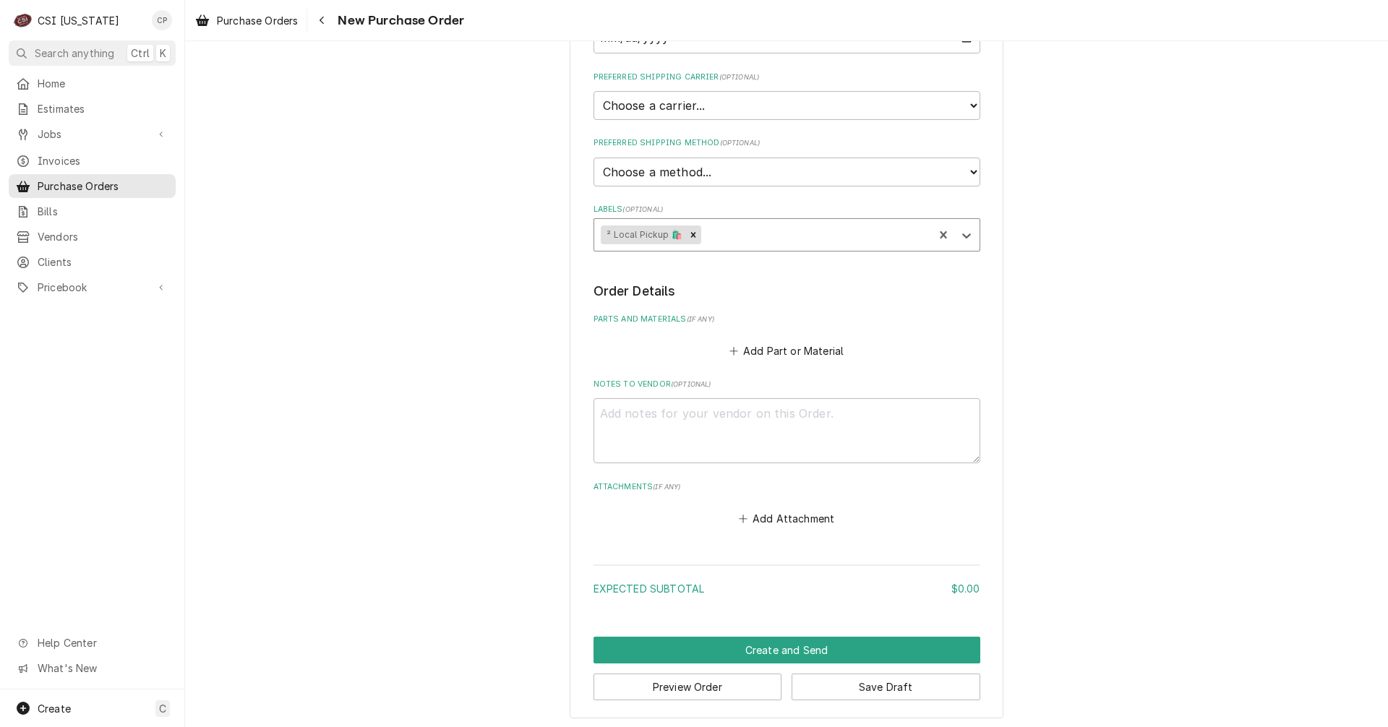
scroll to position [287, 0]
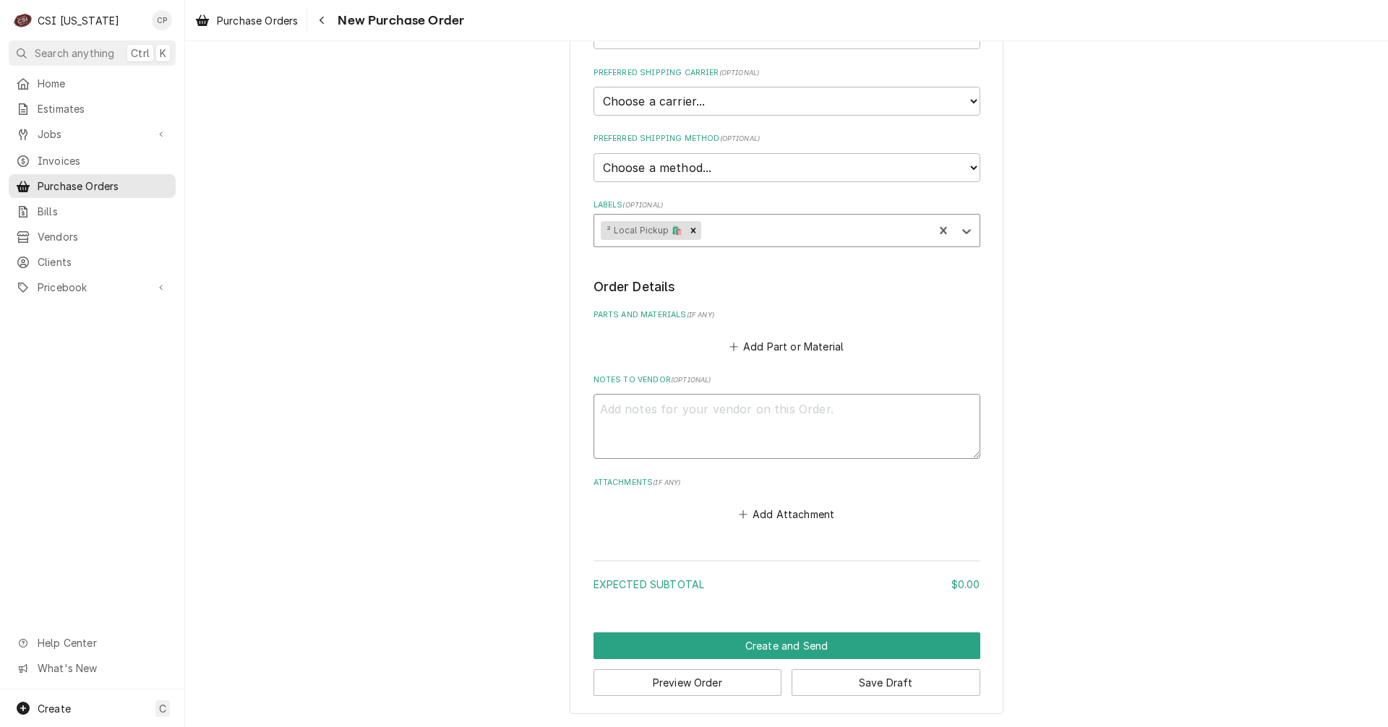
click at [752, 430] on textarea "Notes to Vendor ( optional )" at bounding box center [787, 426] width 387 height 65
click at [772, 346] on button "Add Part or Material" at bounding box center [786, 346] width 119 height 20
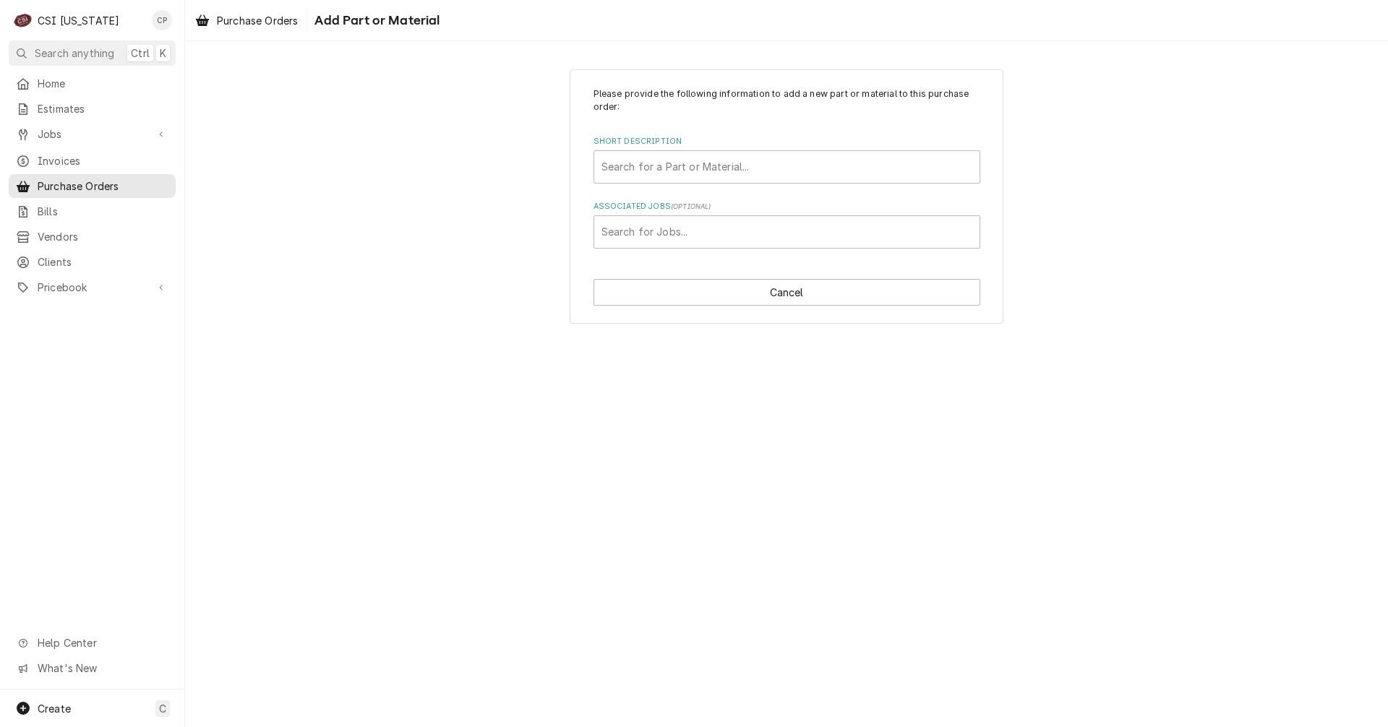
click at [706, 149] on div "Short Description Search for a Part or Material..." at bounding box center [787, 159] width 387 height 47
type input "mis"
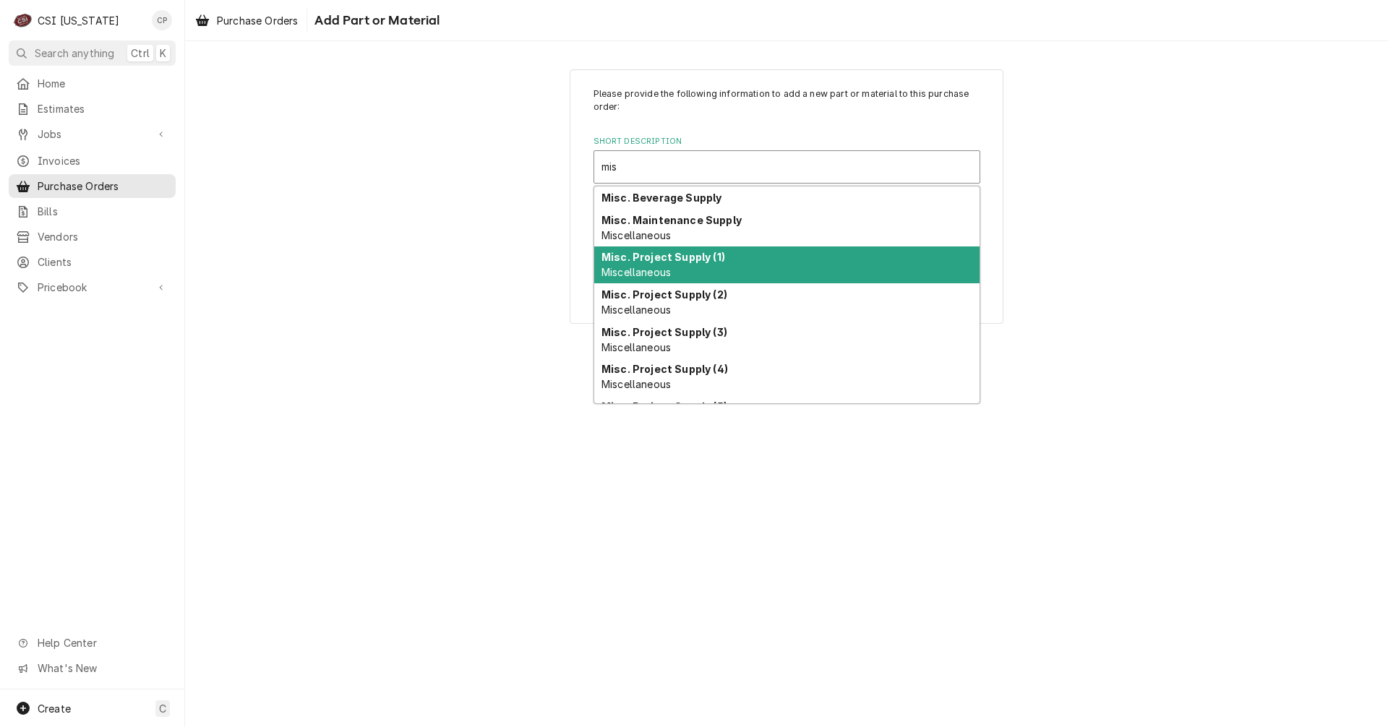
click at [669, 260] on strong "Misc. Project Supply (1)" at bounding box center [664, 257] width 124 height 12
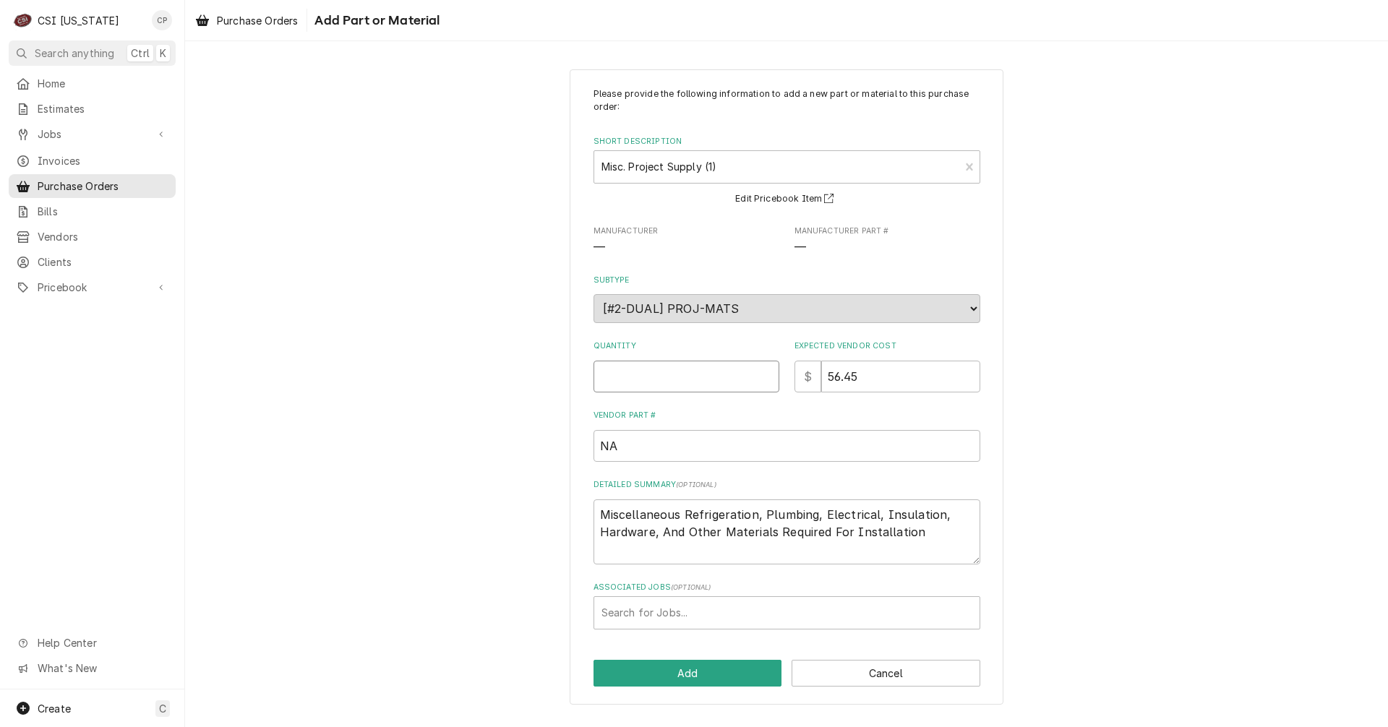
drag, startPoint x: 669, startPoint y: 373, endPoint x: 677, endPoint y: 370, distance: 8.5
click at [673, 372] on input "Quantity" at bounding box center [687, 377] width 186 height 32
type textarea "x"
type input "1"
type textarea "x"
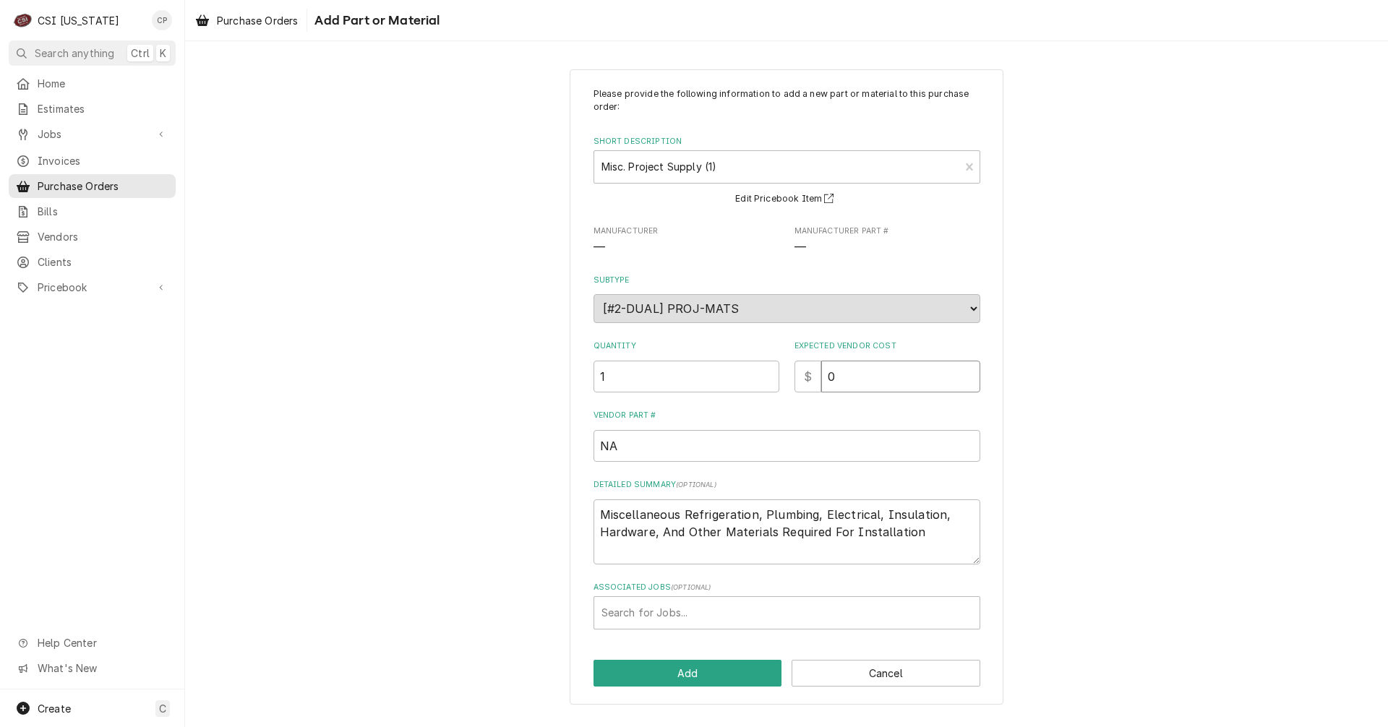
type input "0"
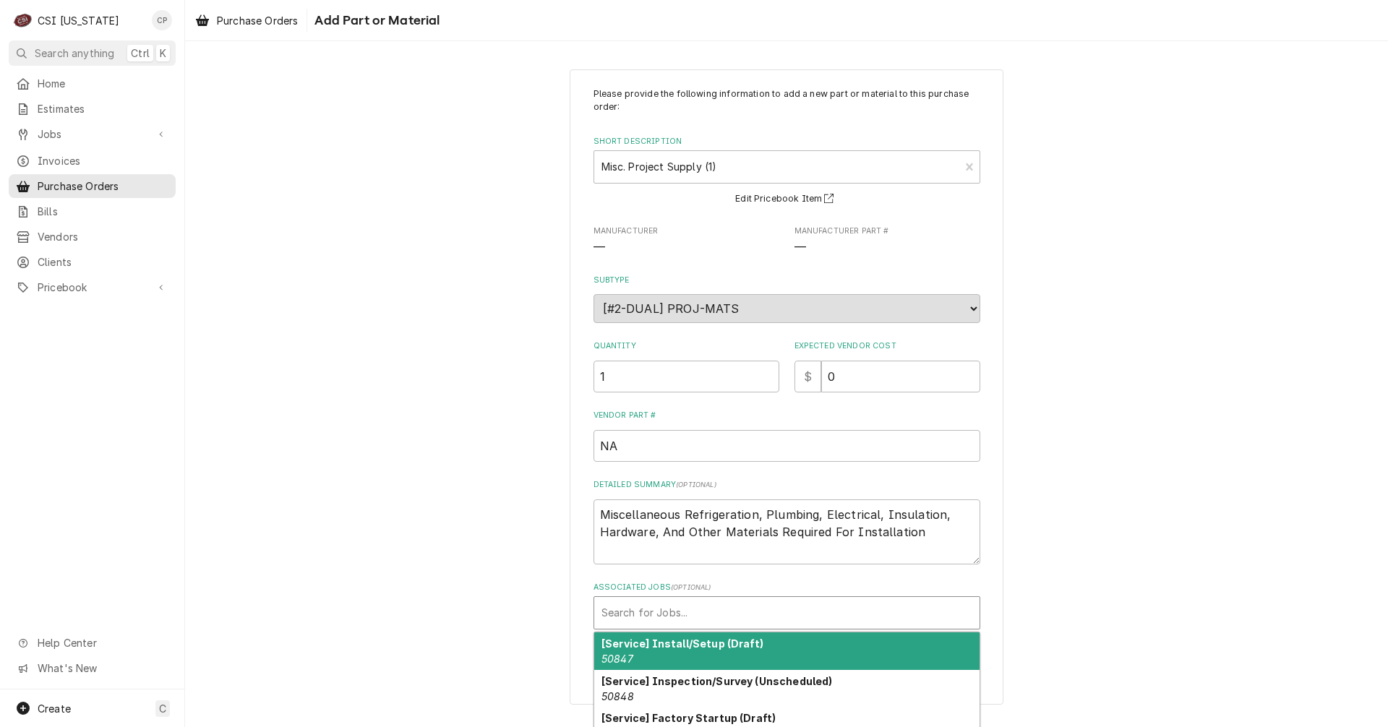
click at [710, 612] on div "Associated Jobs" at bounding box center [787, 613] width 371 height 26
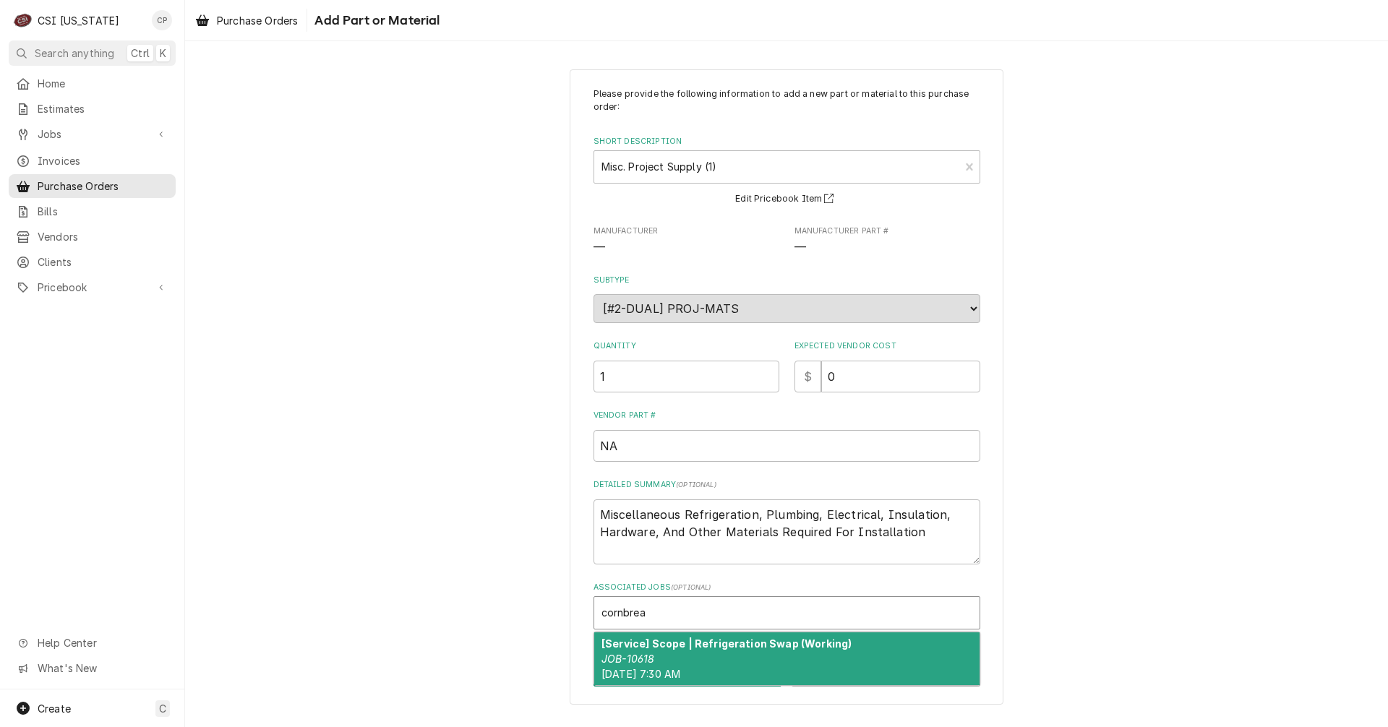
type input "cornbread"
click at [721, 659] on div "[Service] Scope | Refrigeration Swap (Working) JOB-10618 Mon, Oct 13th, 2025 - …" at bounding box center [786, 659] width 385 height 53
type textarea "x"
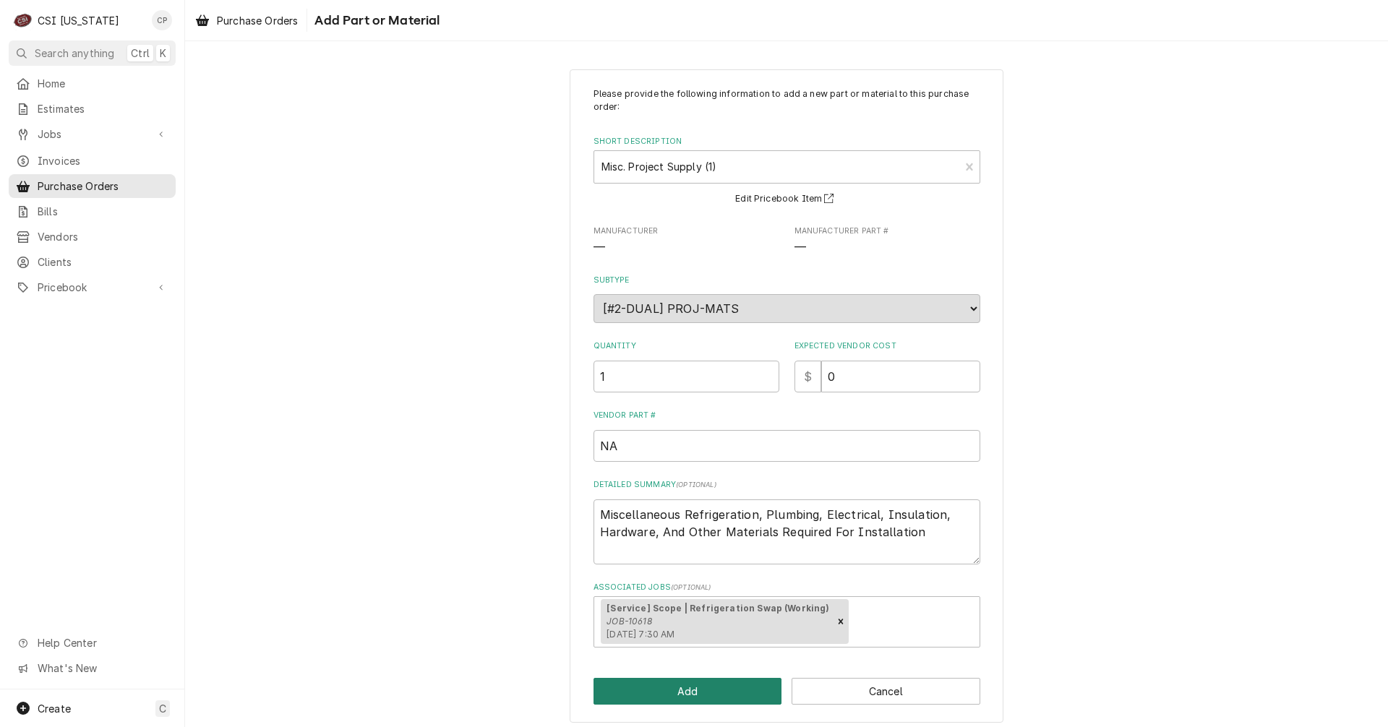
click at [714, 692] on button "Add" at bounding box center [688, 691] width 189 height 27
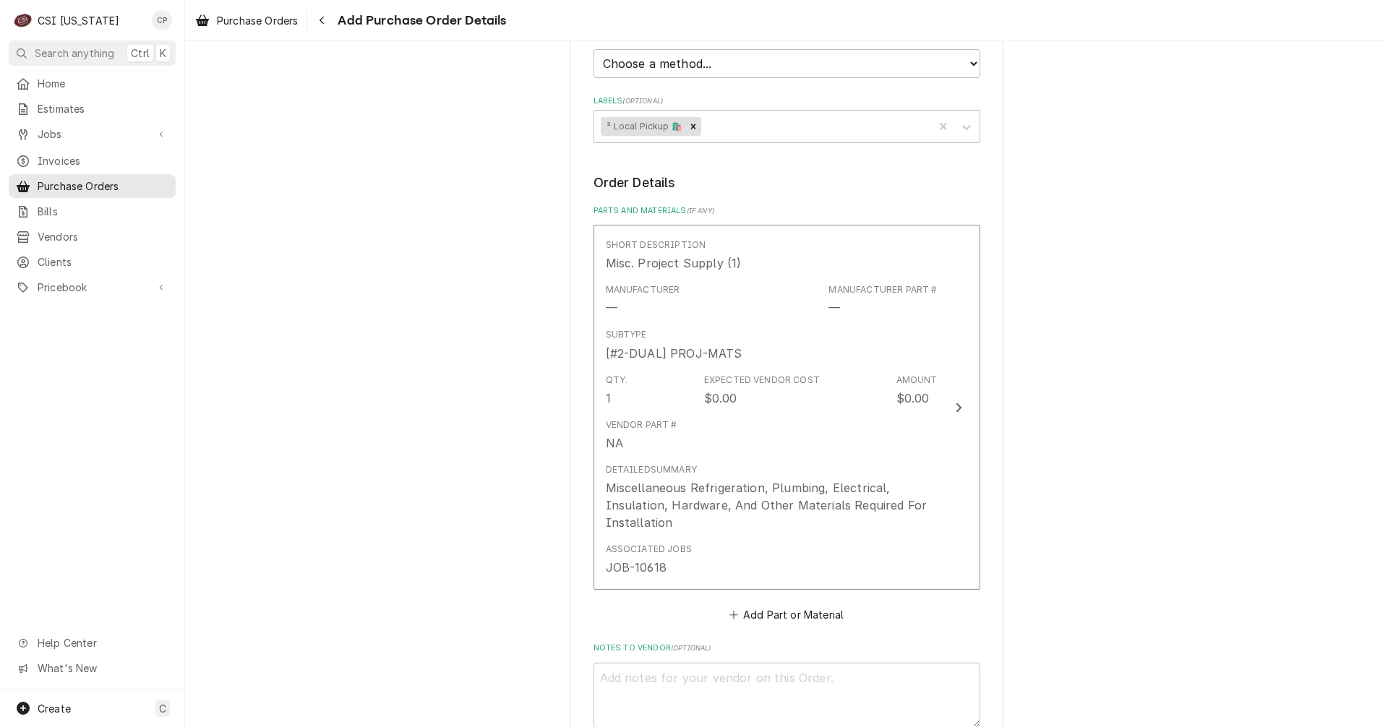
scroll to position [649, 0]
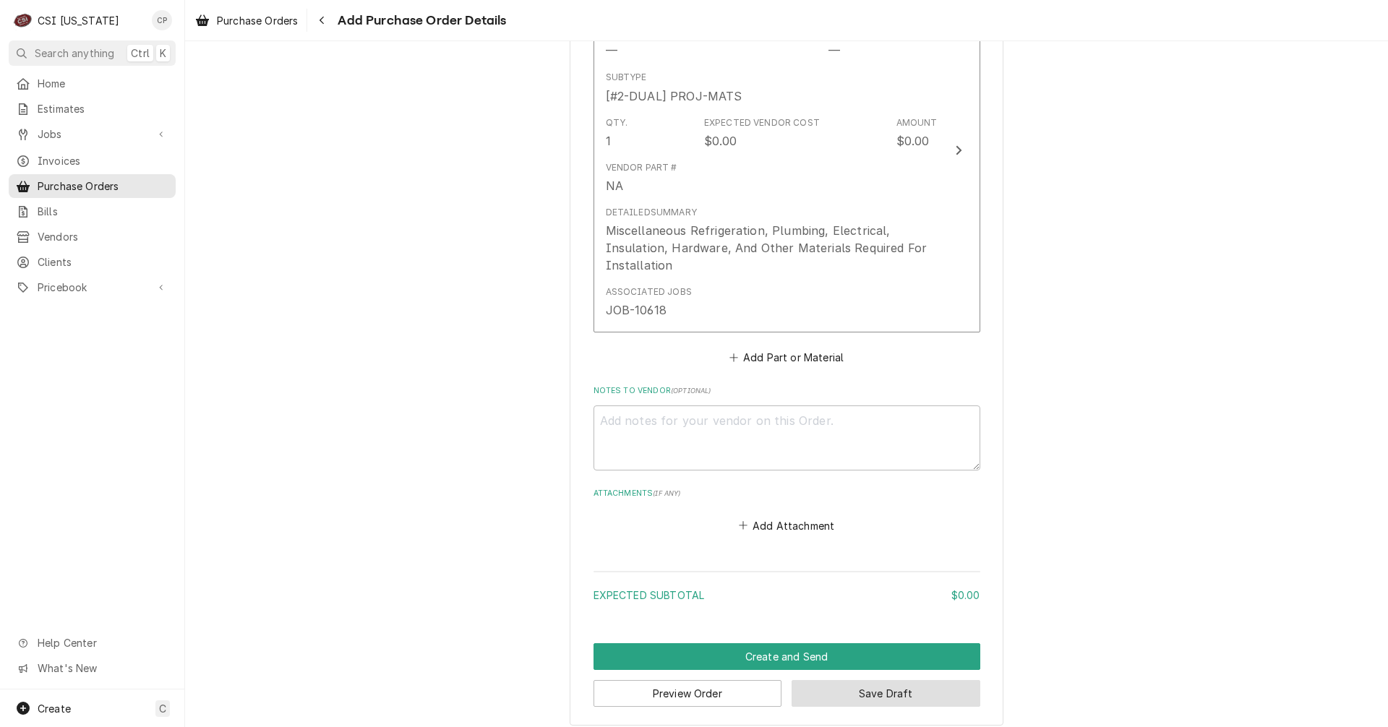
click at [886, 701] on button "Save Draft" at bounding box center [886, 693] width 189 height 27
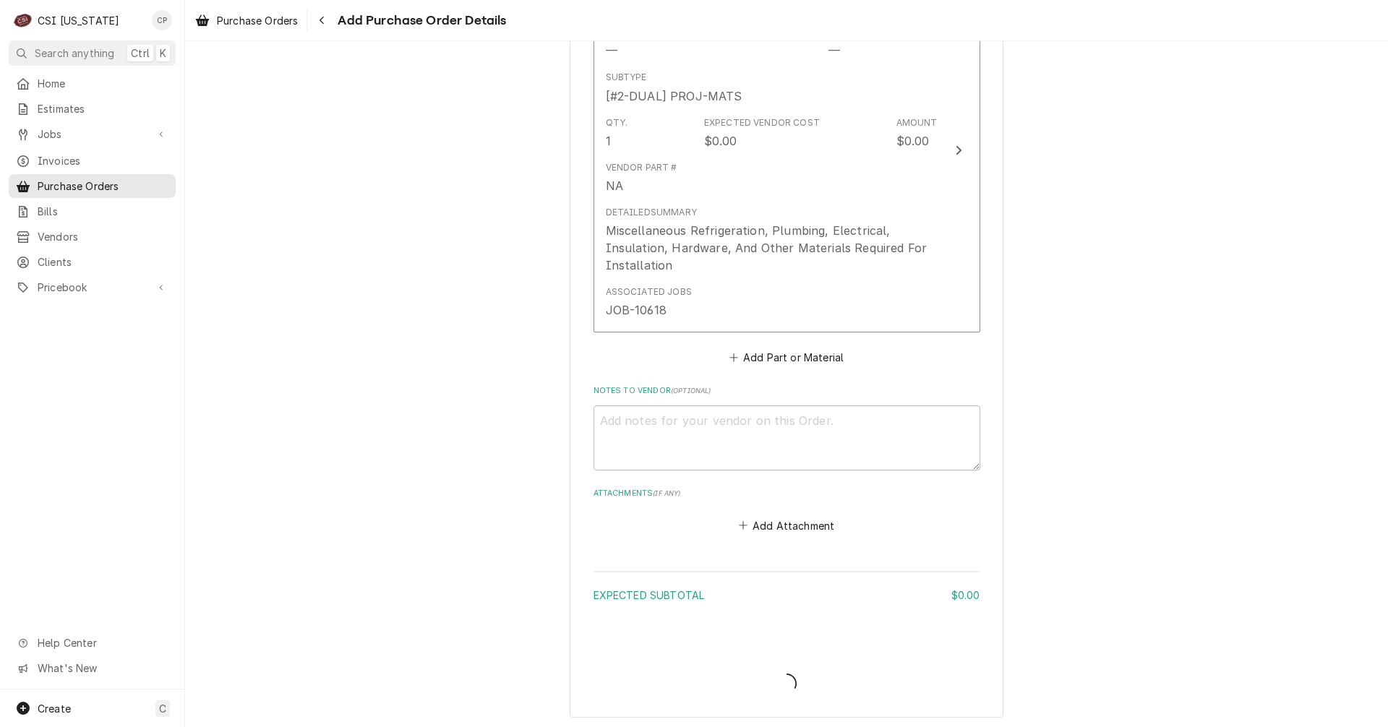
type textarea "x"
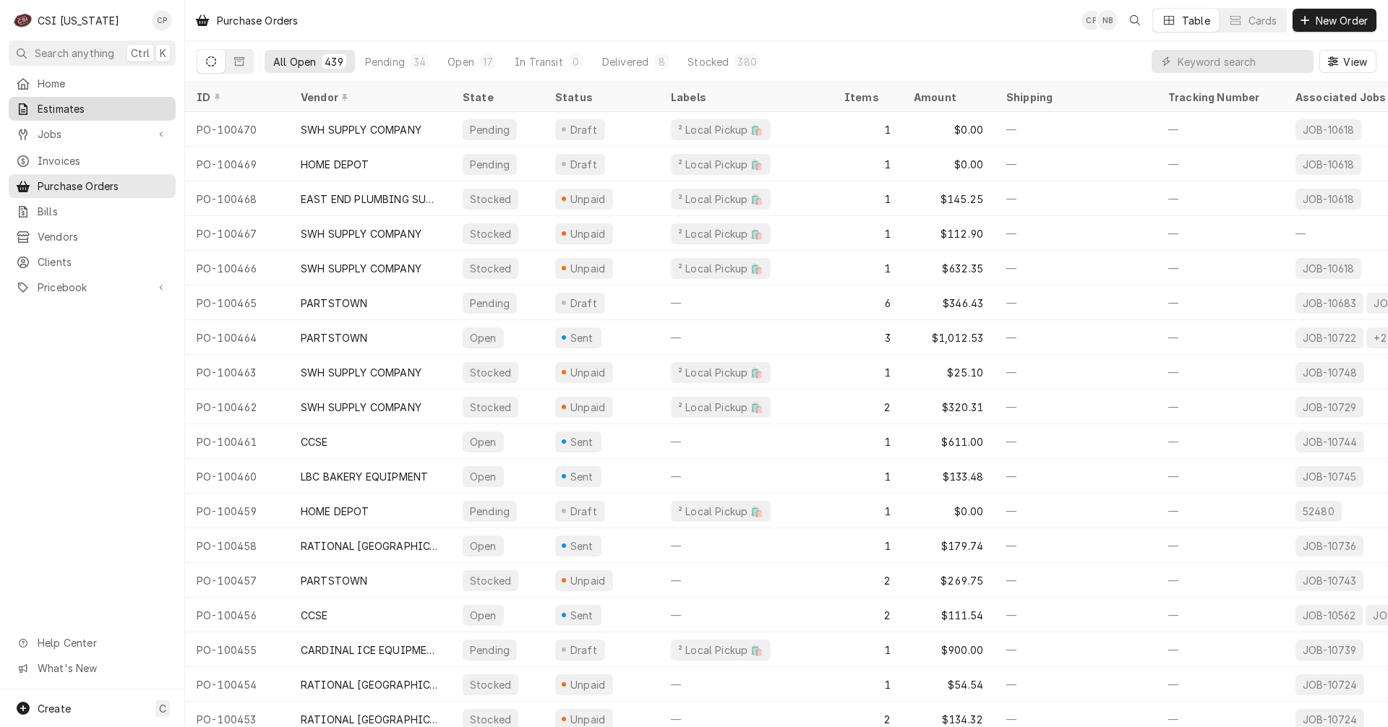
click at [64, 111] on span "Estimates" at bounding box center [103, 108] width 131 height 15
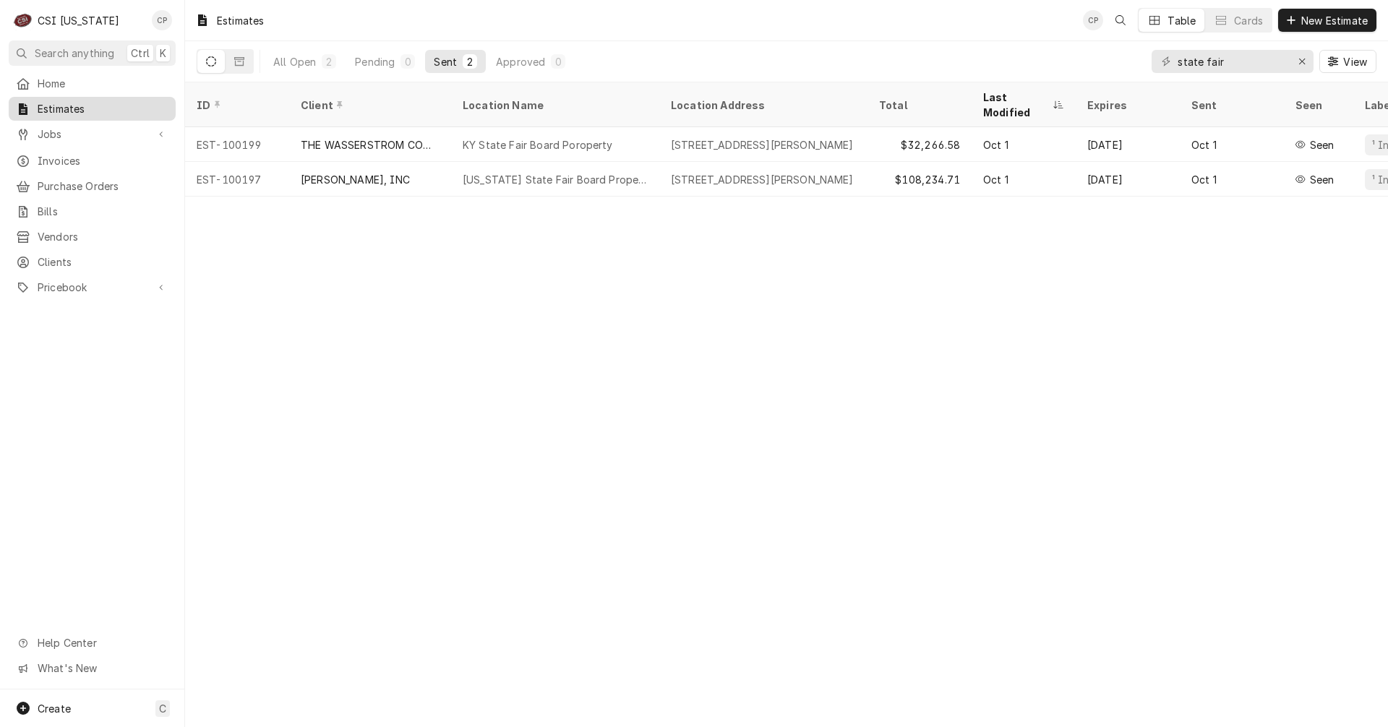
click at [76, 107] on span "Estimates" at bounding box center [103, 108] width 131 height 15
click at [1320, 23] on span "New Estimate" at bounding box center [1335, 20] width 72 height 15
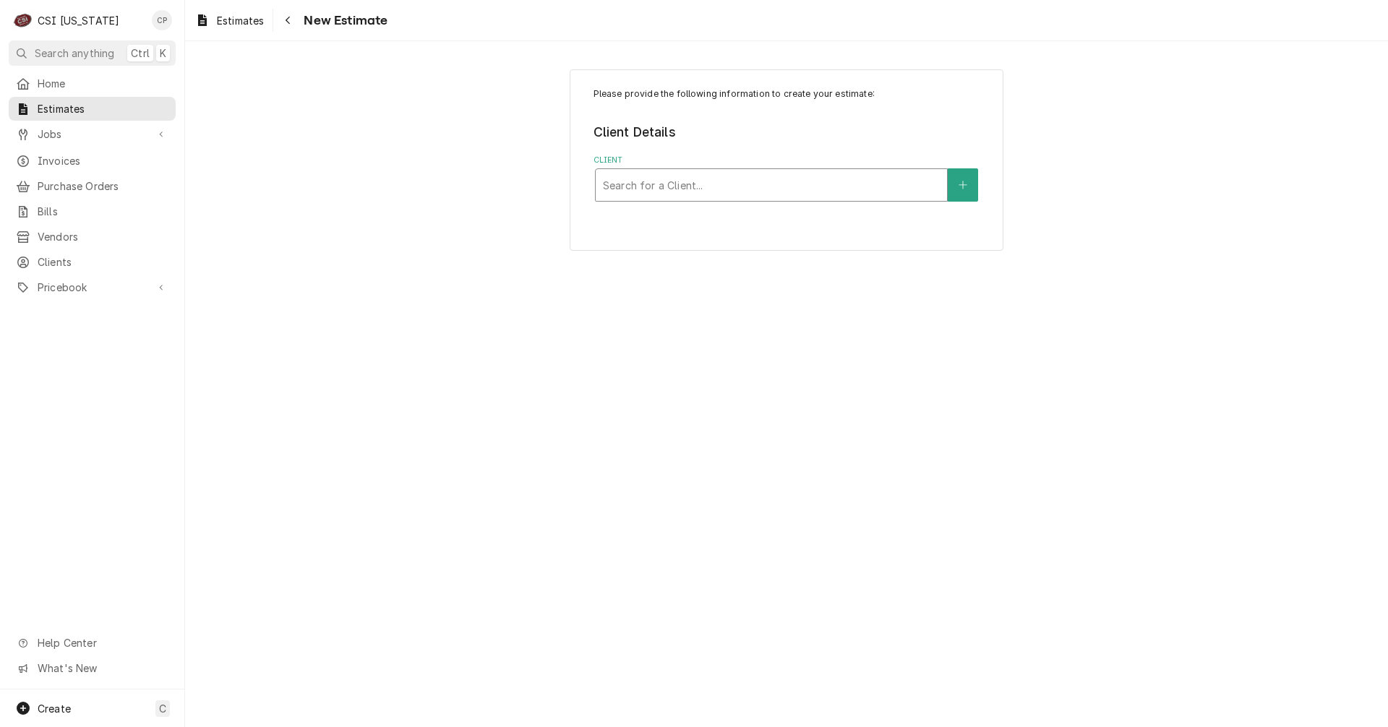
click at [636, 182] on div "Client" at bounding box center [771, 185] width 337 height 26
type input "[PERSON_NAME]"
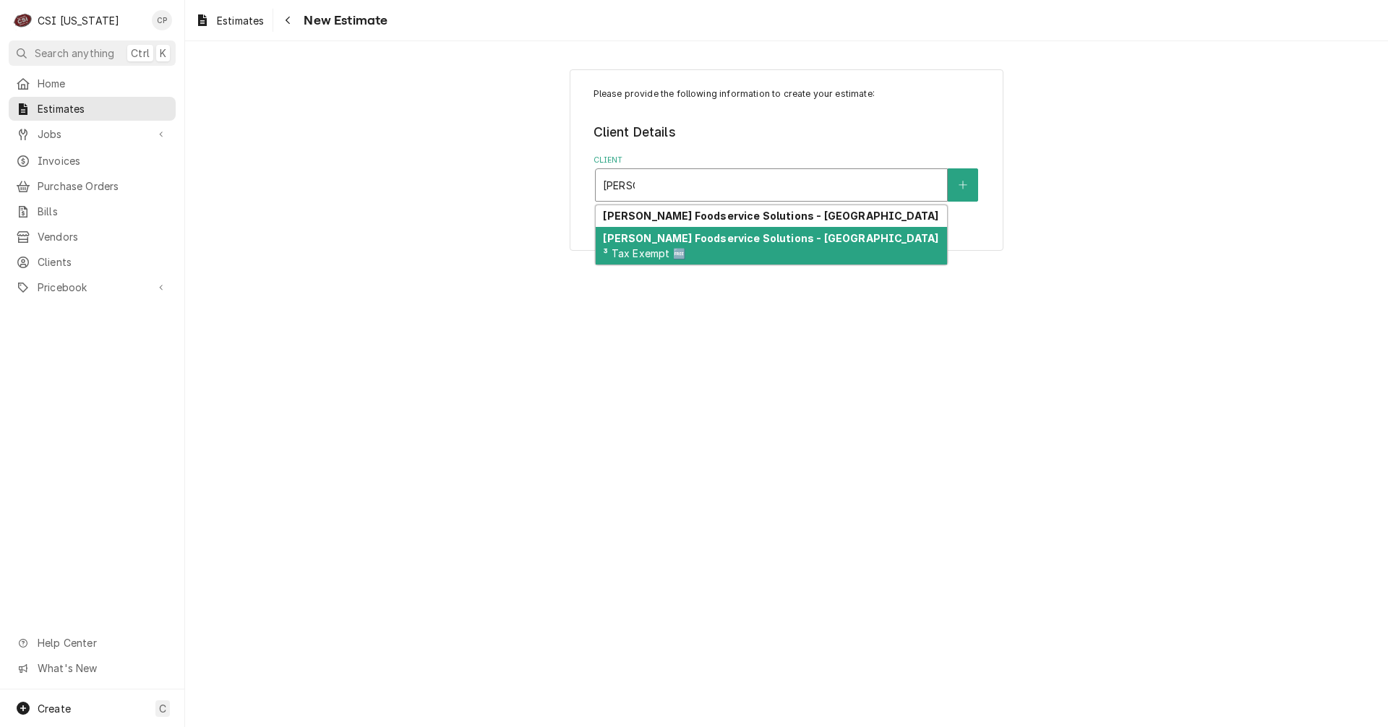
click at [708, 242] on strong "[PERSON_NAME] Foodservice Solutions - [GEOGRAPHIC_DATA]" at bounding box center [771, 238] width 336 height 12
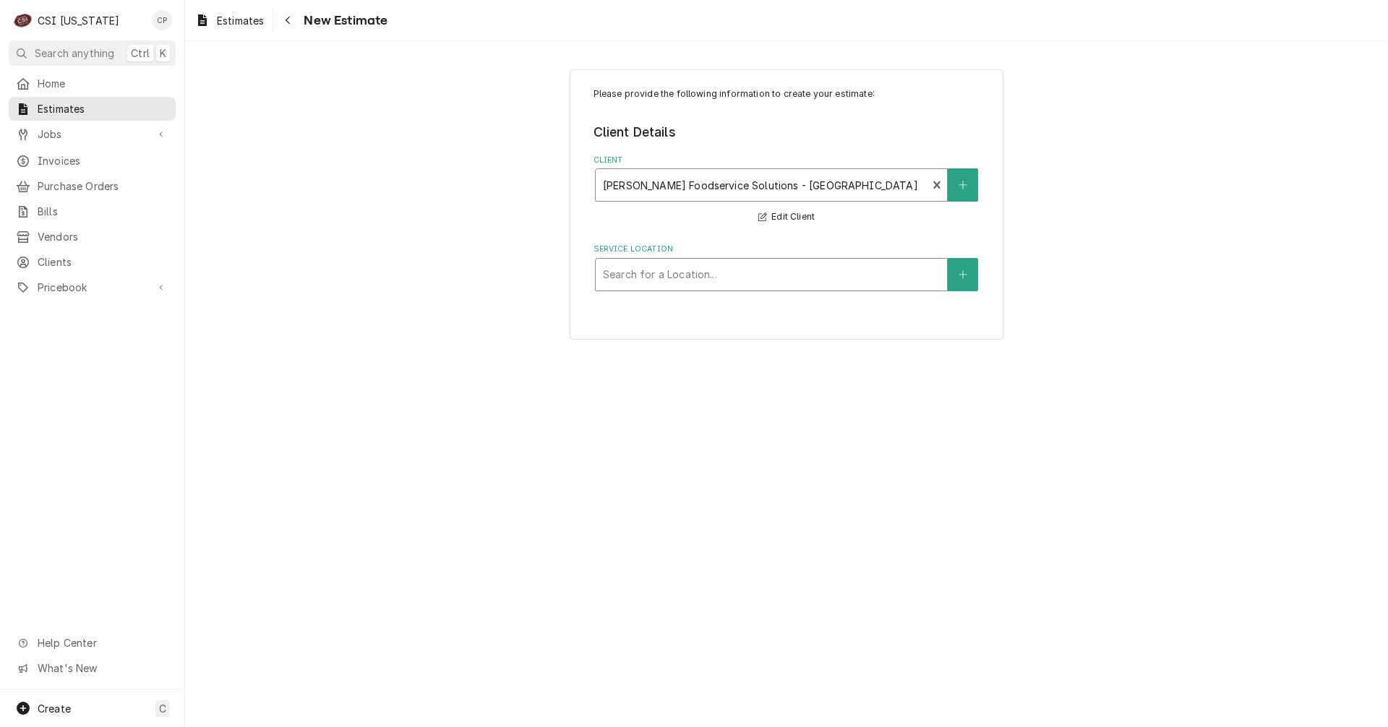
click at [695, 274] on div "Service Location" at bounding box center [771, 275] width 337 height 26
click at [967, 275] on icon "Create New Location" at bounding box center [963, 275] width 9 height 10
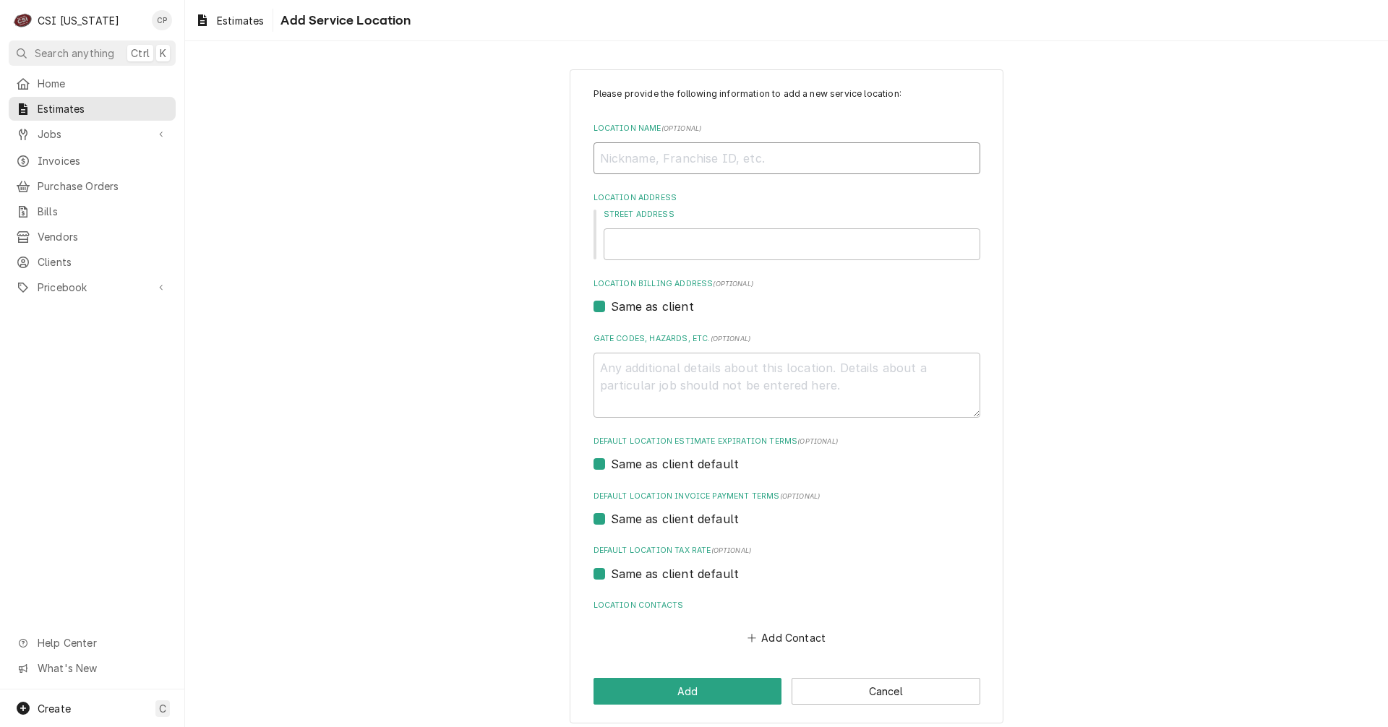
click at [636, 151] on input "Location Name ( optional )" at bounding box center [787, 158] width 387 height 32
type textarea "x"
type input "K"
type textarea "x"
type input "KY"
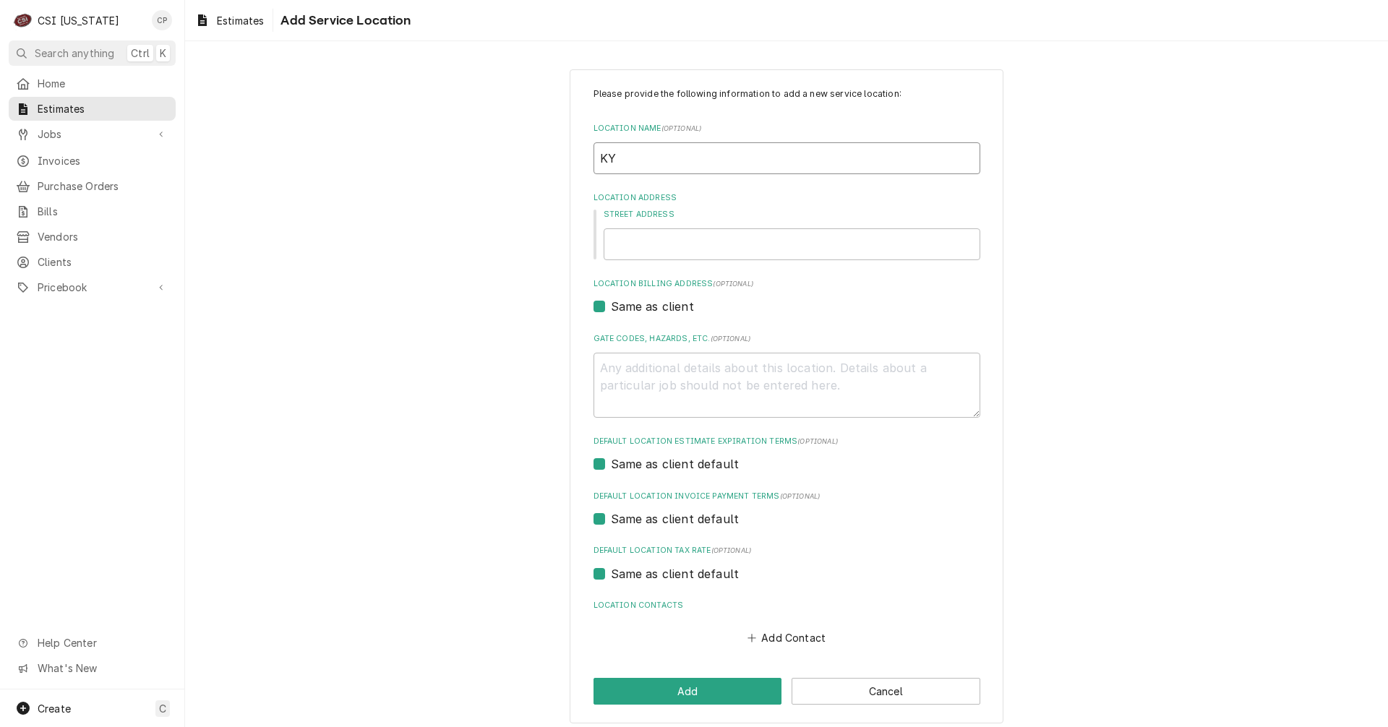
type textarea "x"
type input "KY"
type textarea "x"
type input "KY F"
type textarea "x"
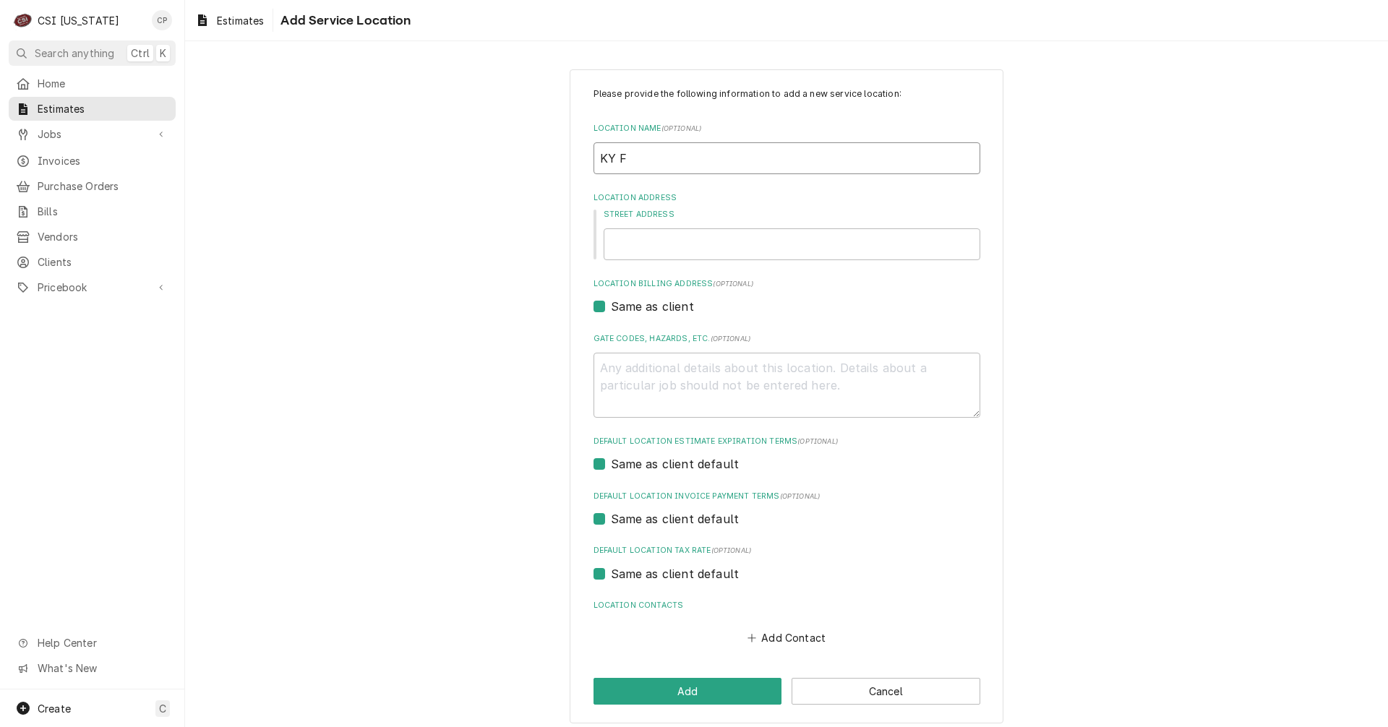
type input "KY Fa"
type textarea "x"
type input "KY Fai"
type textarea "x"
type input "KY Fair"
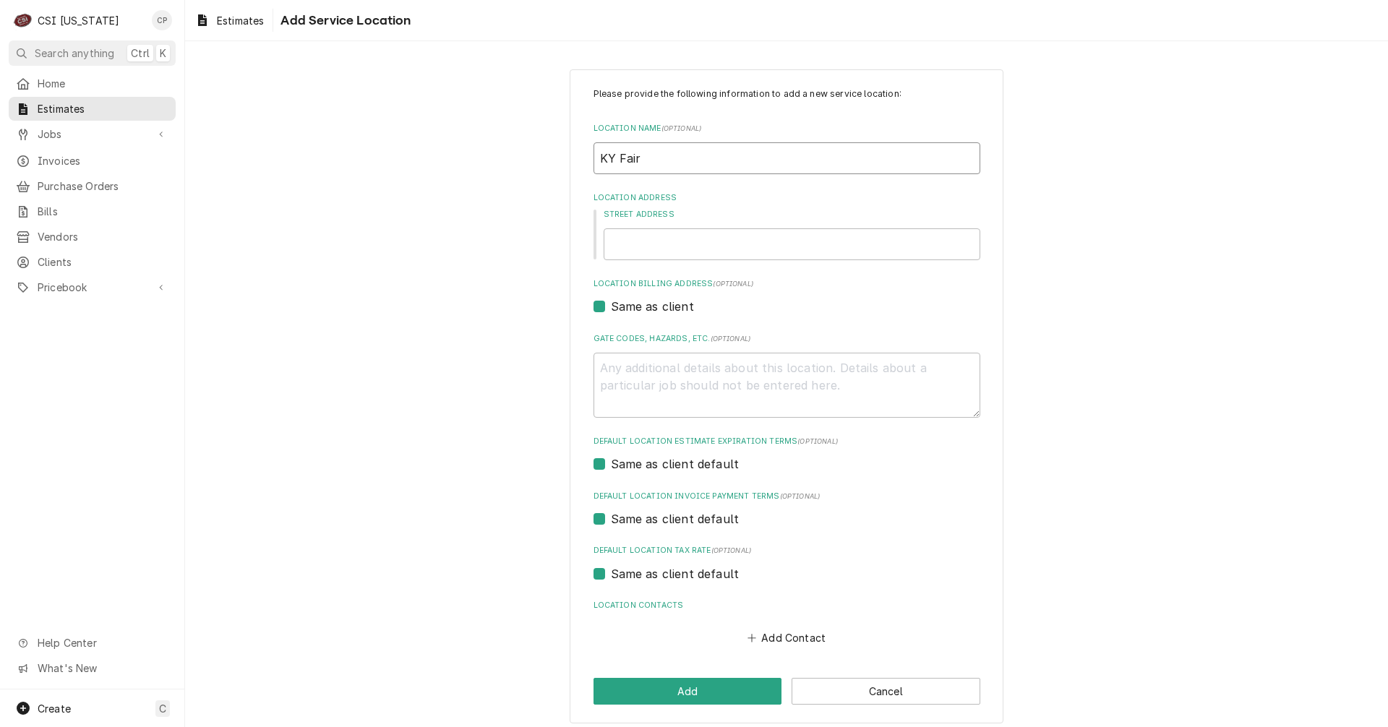
type textarea "x"
type input "KY Fair"
type textarea "x"
type input "KY Fair"
type textarea "x"
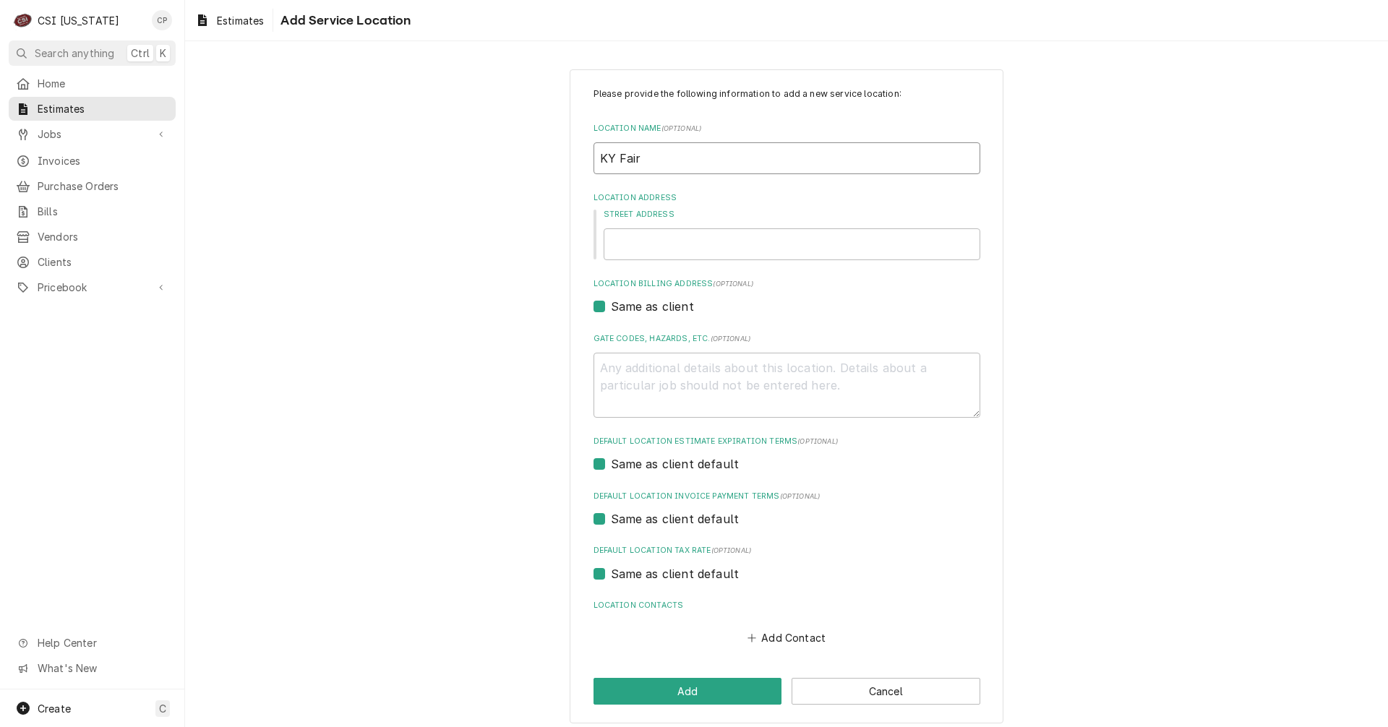
type input "KY Fair"
type textarea "x"
type input "KY Fai"
type textarea "x"
type input "KY Fa"
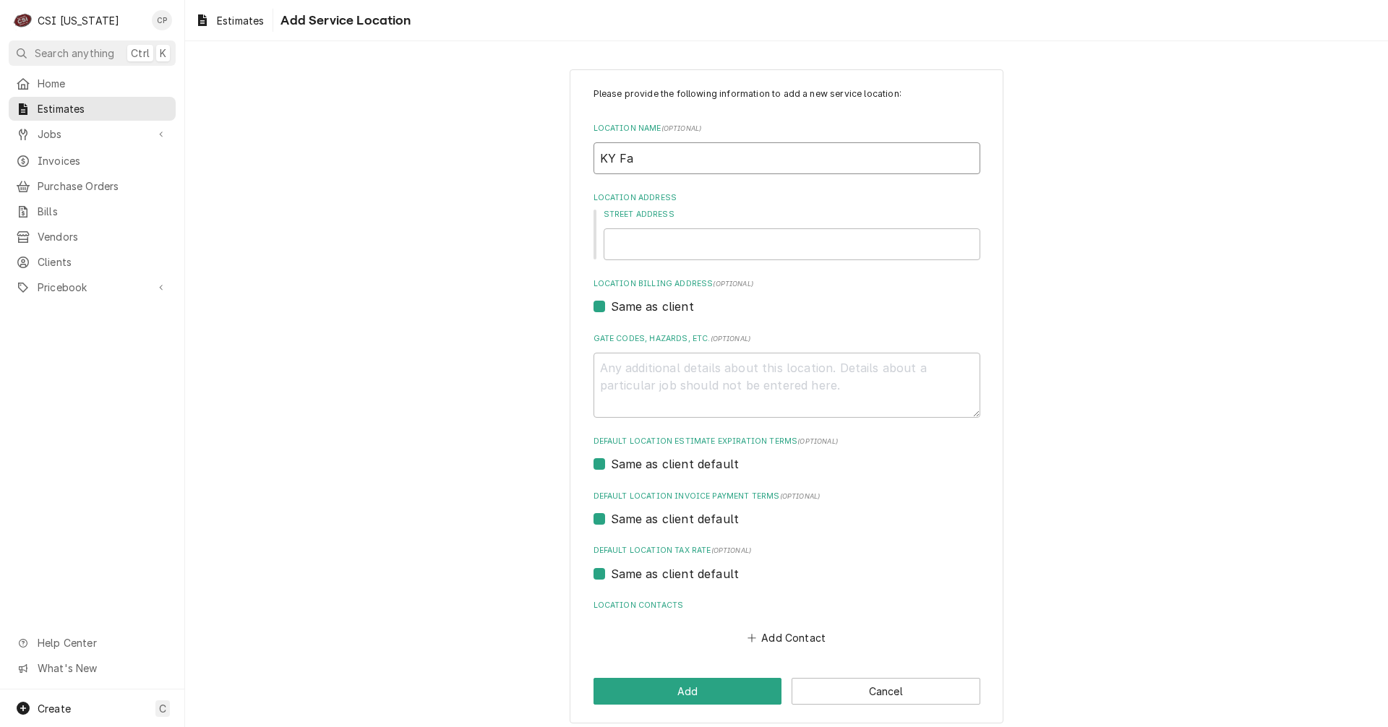
type textarea "x"
type input "KY F"
type textarea "x"
type input "KY"
type textarea "x"
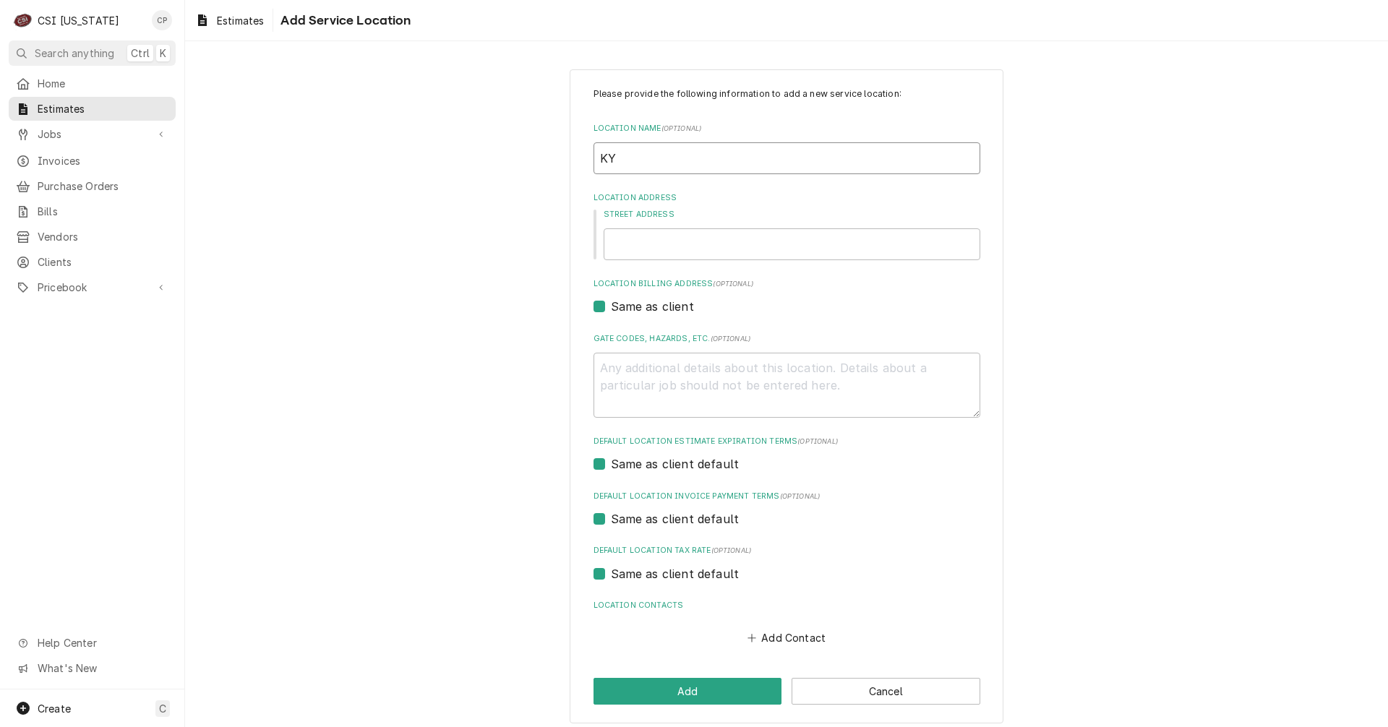
type input "KY"
type textarea "x"
type input "KY"
type textarea "x"
type input "KY E"
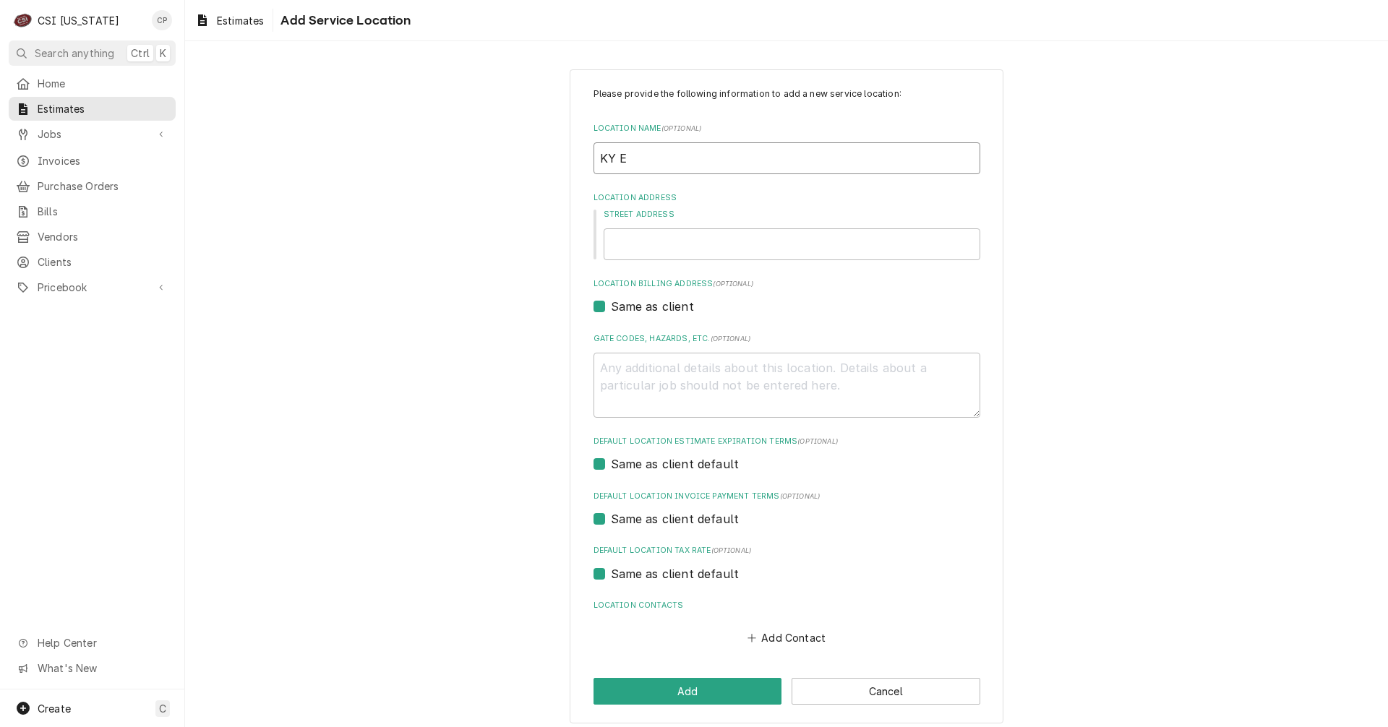
type textarea "x"
type input "KY Ex"
type textarea "x"
type input "KY Exp"
type textarea "x"
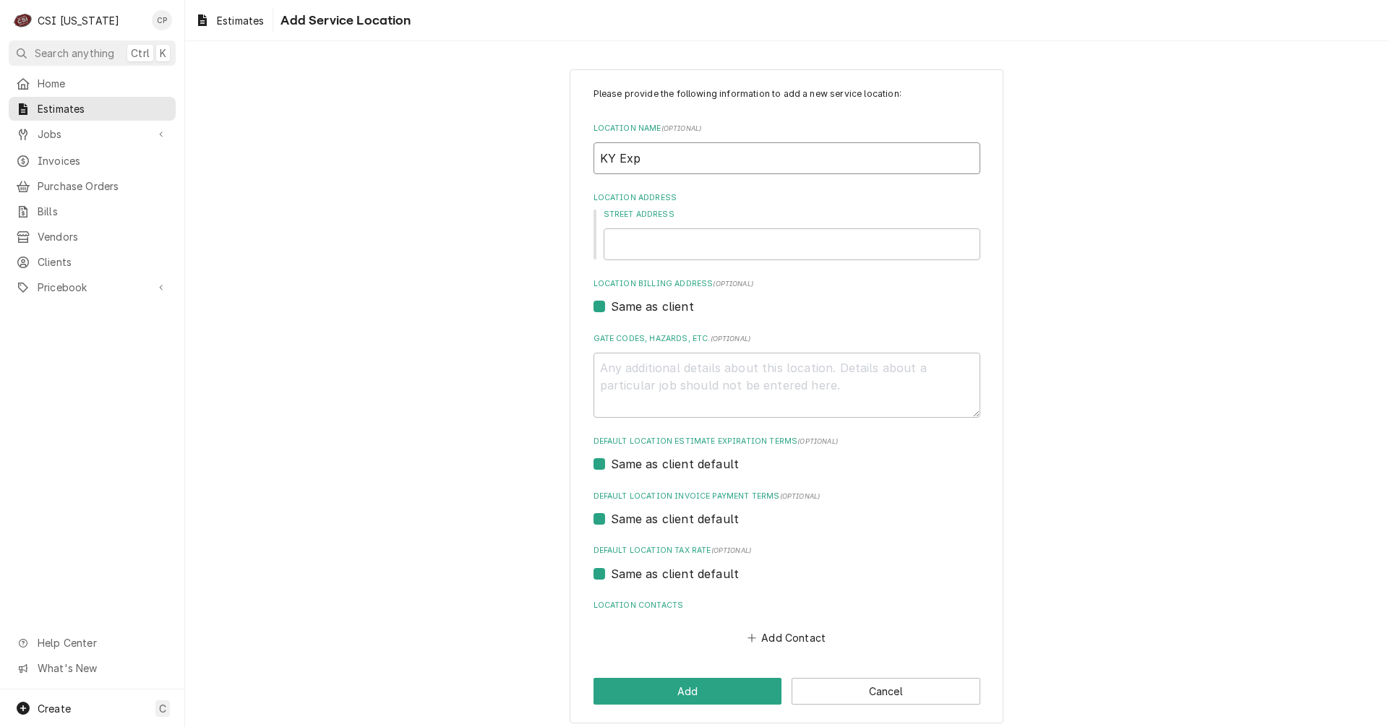
type input "KY Expo"
type textarea "x"
type input "KY Expos"
type textarea "x"
type input "KY Exposi"
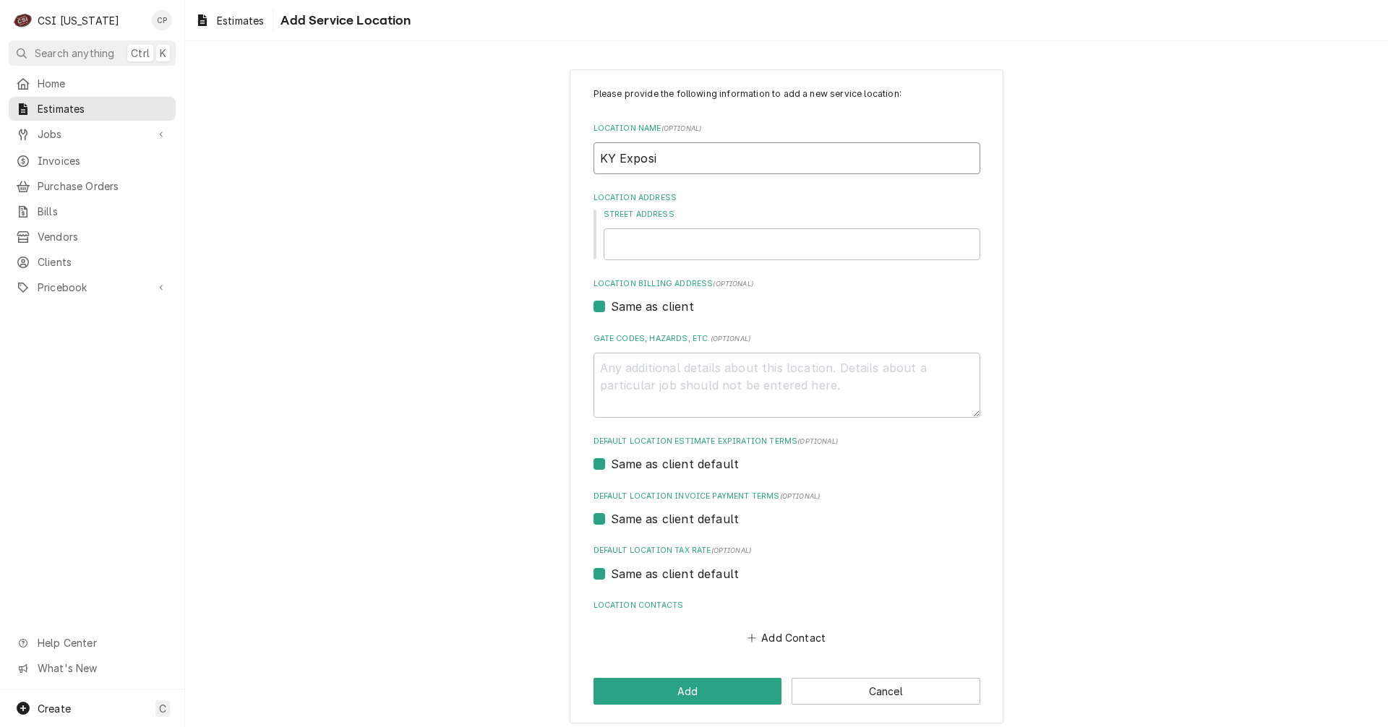
type textarea "x"
type input "KY Exposit"
type textarea "x"
type input "KY Expositi"
type textarea "x"
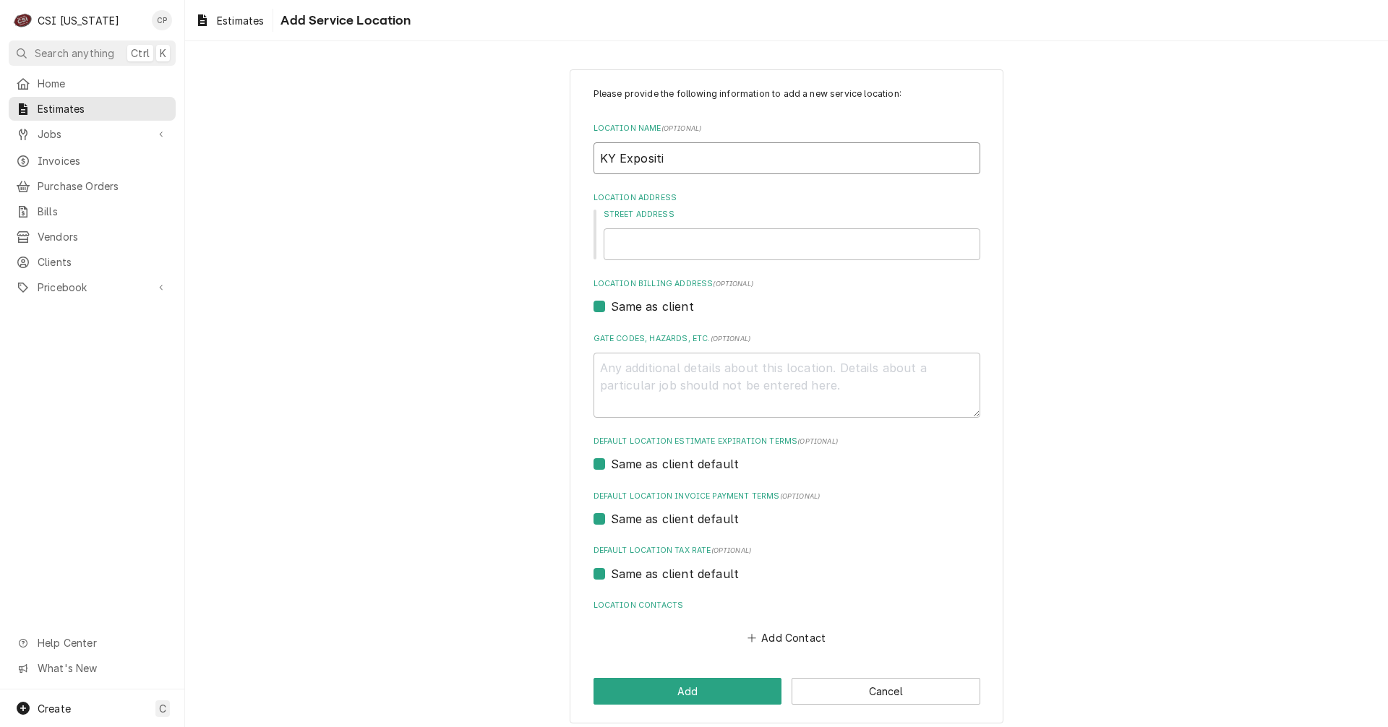
type input "KY Expositio"
type textarea "x"
type input "KY Exposition"
type textarea "x"
type input "KY Exposition"
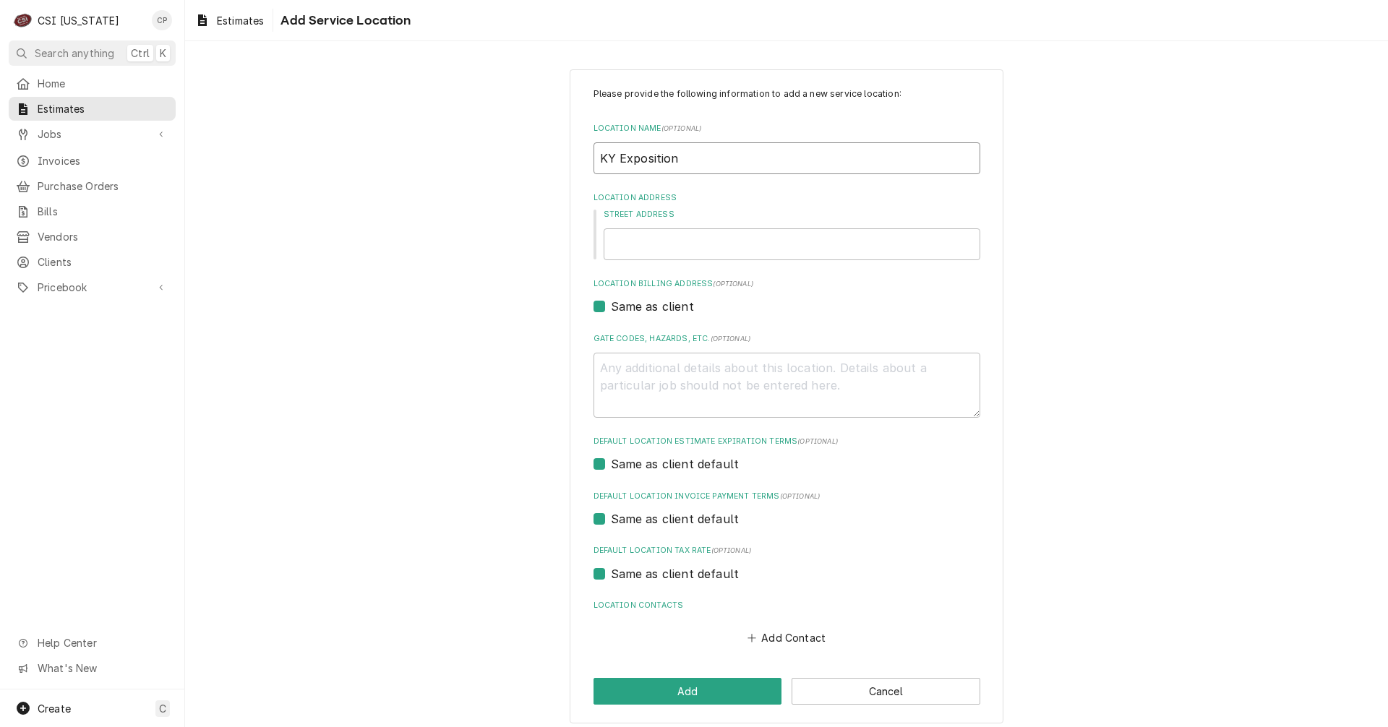
type textarea "x"
type input "KY Exposition C"
type textarea "x"
type input "KY Exposition Ce"
type textarea "x"
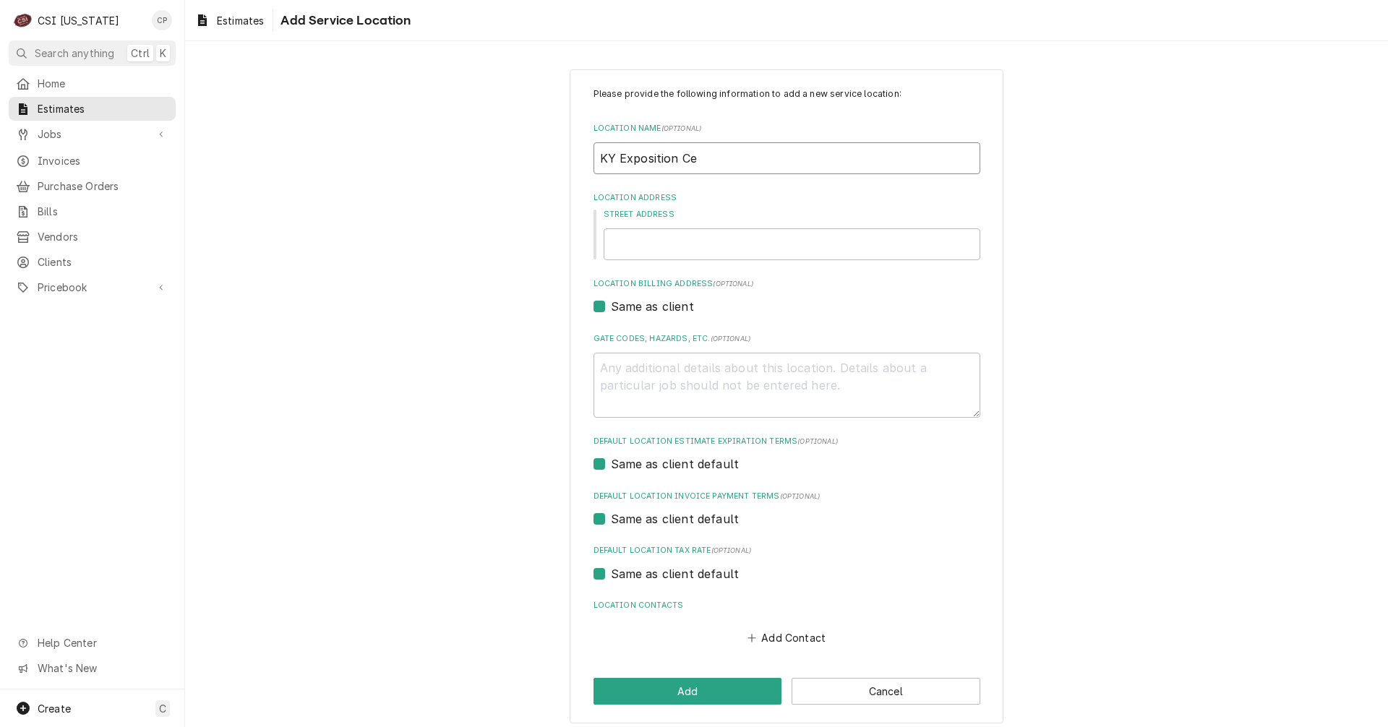
type input "KY Exposition Cen"
type textarea "x"
type input "KY Exposition Cent"
type textarea "x"
type input "KY Exposition Cente"
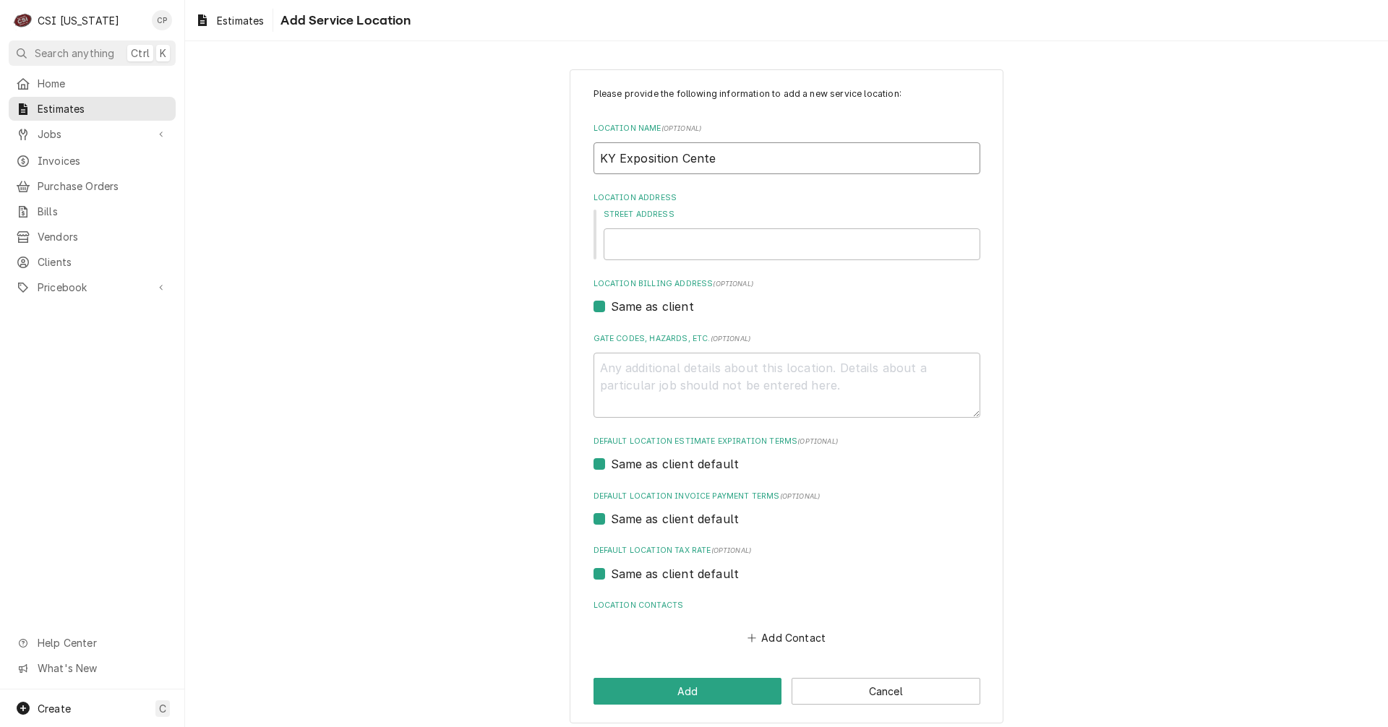
type textarea "x"
type input "KY Exposition Center"
type textarea "x"
type input "KY Exposition Center"
type textarea "x"
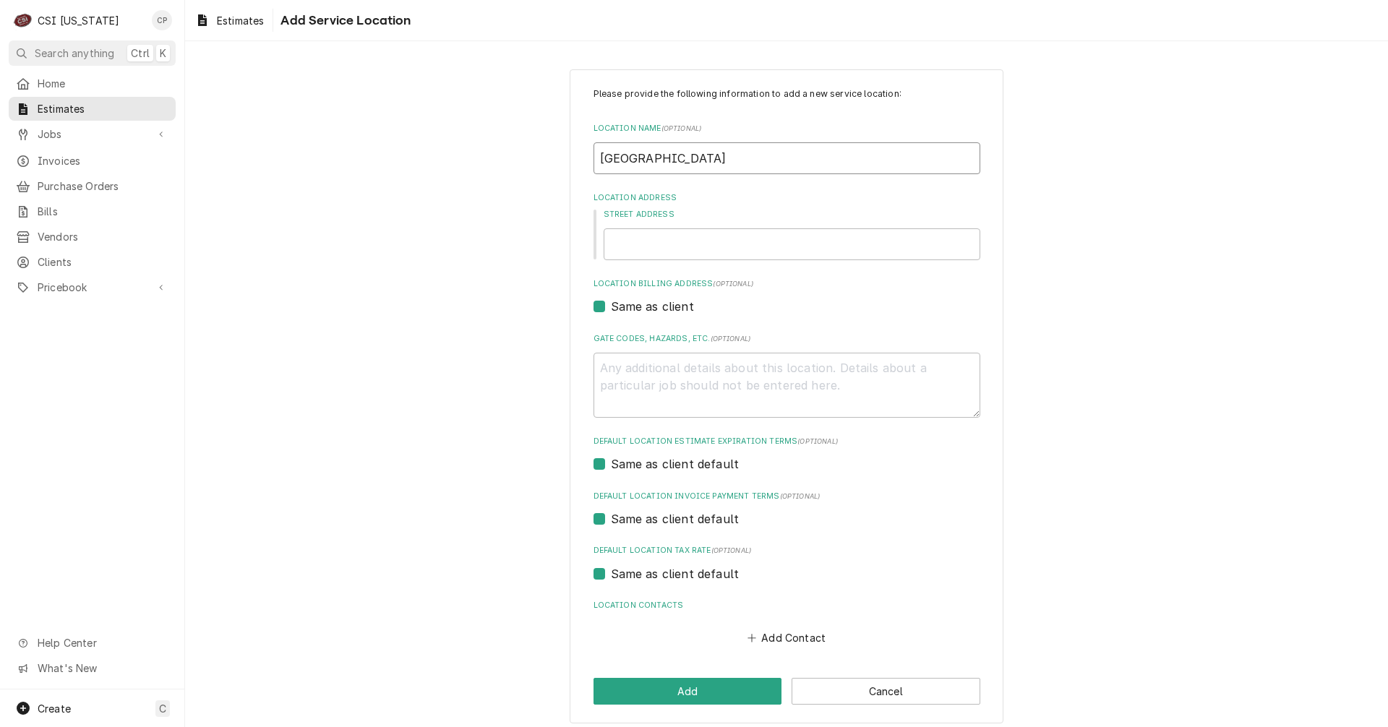
type input "KY Exposition Center E"
type textarea "x"
type input "KY Exposition Center Ex"
type textarea "x"
type input "KY Exposition Center Exp"
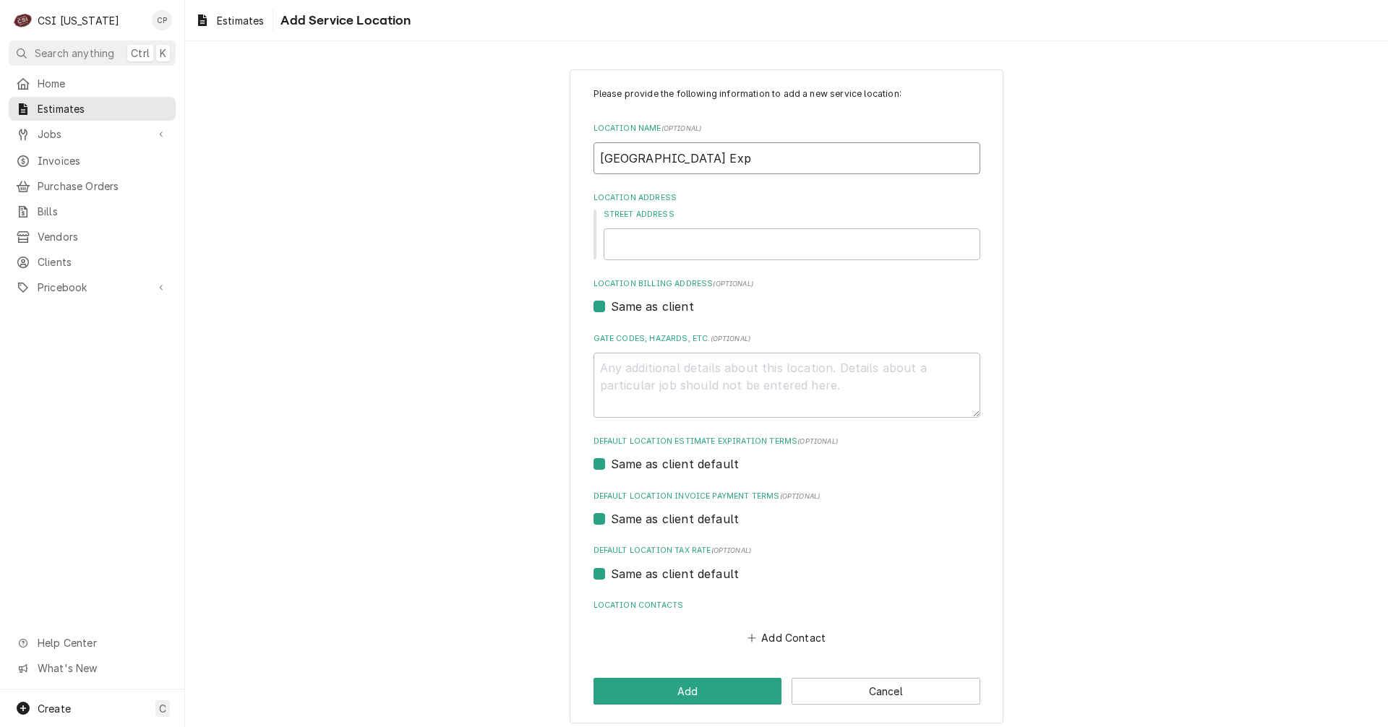
type textarea "x"
type input "KY Exposition Center Expa"
type textarea "x"
type input "KY Exposition Center Expan"
type textarea "x"
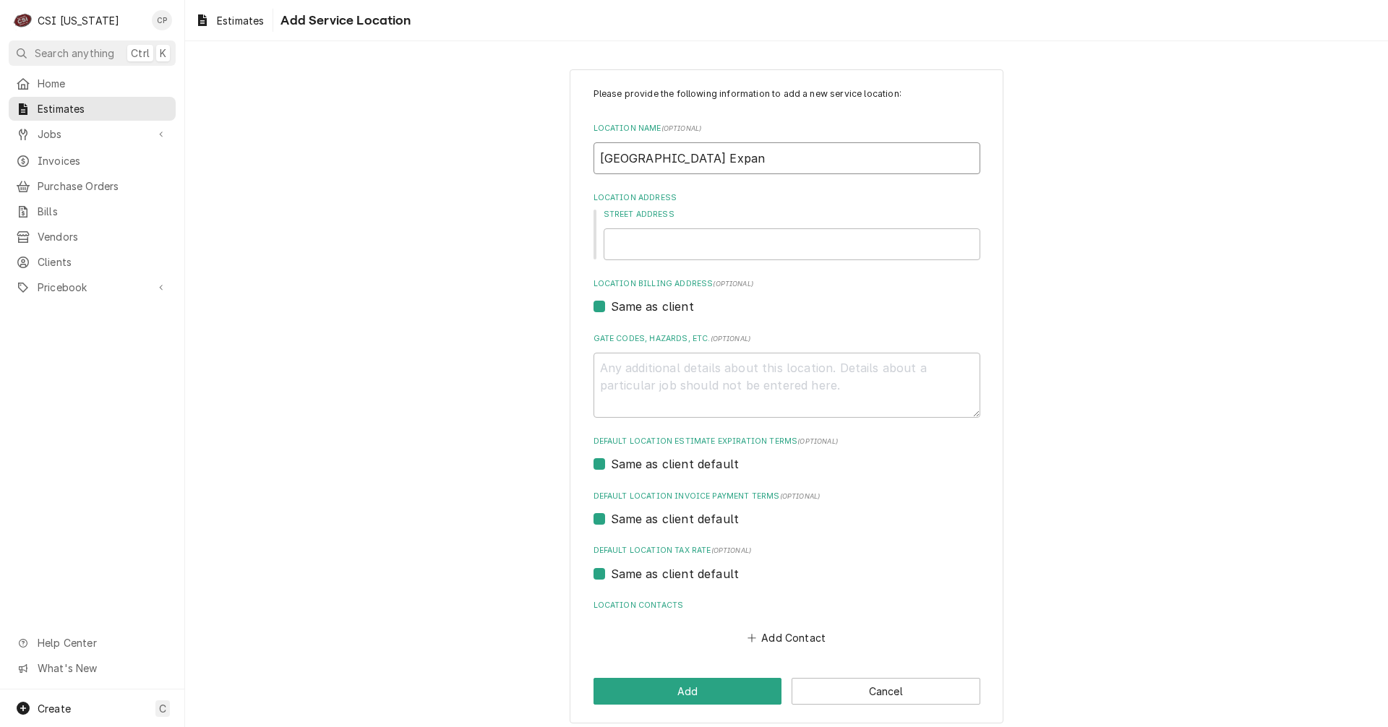
type input "KY Exposition Center Expans"
type textarea "x"
type input "KY Exposition Center Expansi"
type textarea "x"
type input "KY Exposition Center Expansio"
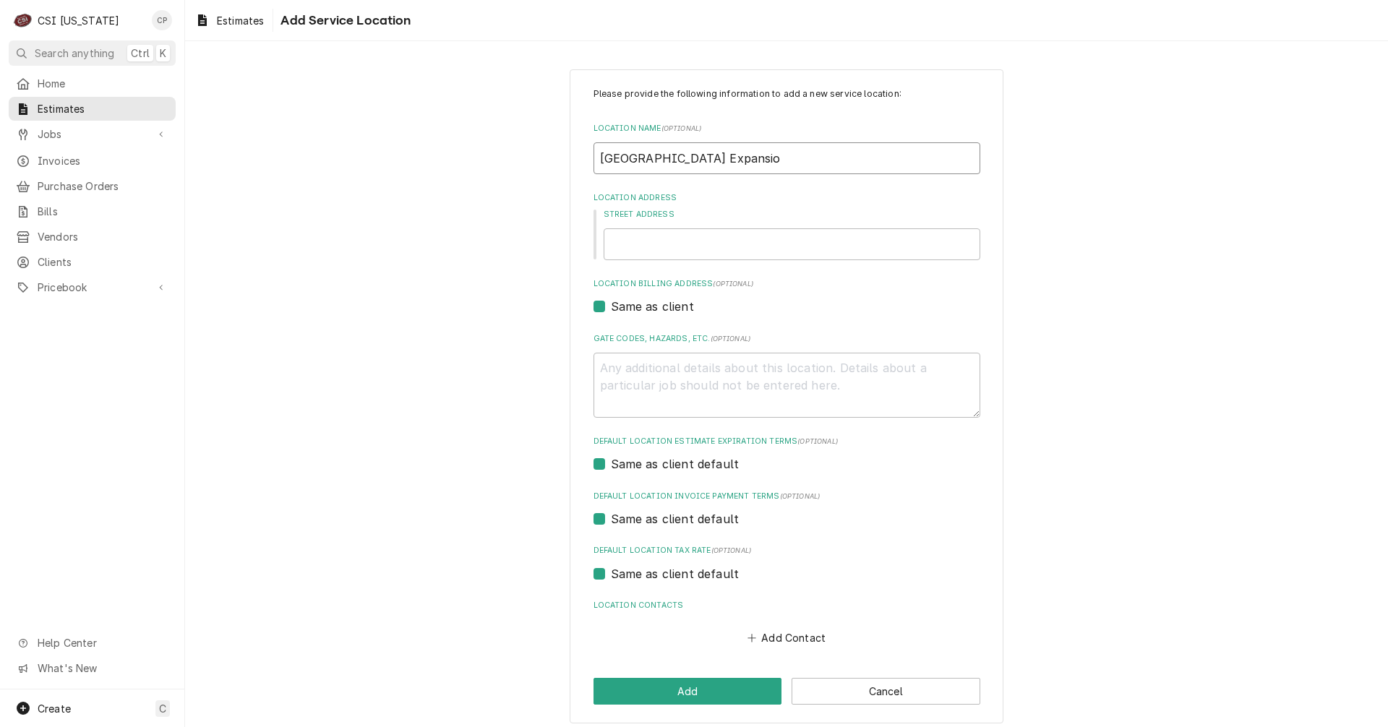
type textarea "x"
type input "KY Exposition Center Expansion"
click at [808, 242] on input "Street Address" at bounding box center [792, 244] width 377 height 32
type textarea "x"
type input "9"
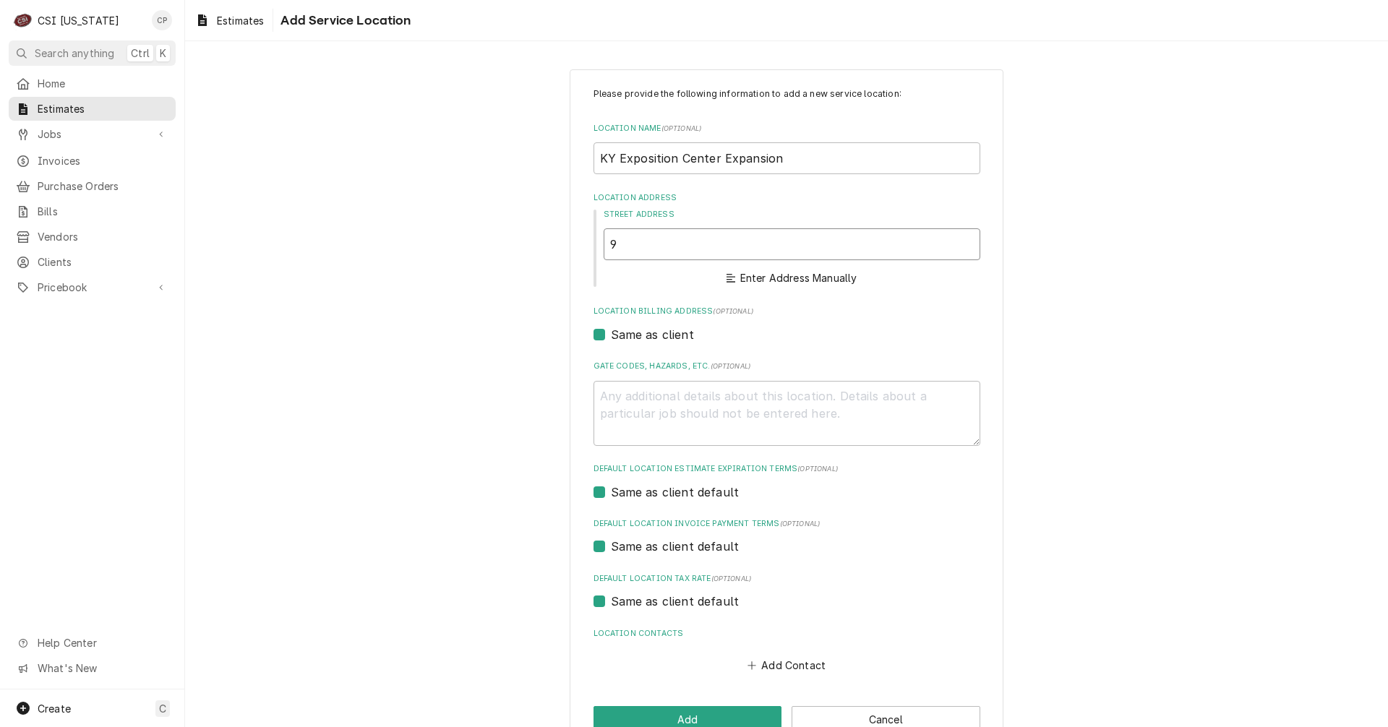
type textarea "x"
type input "93"
type textarea "x"
type input "937"
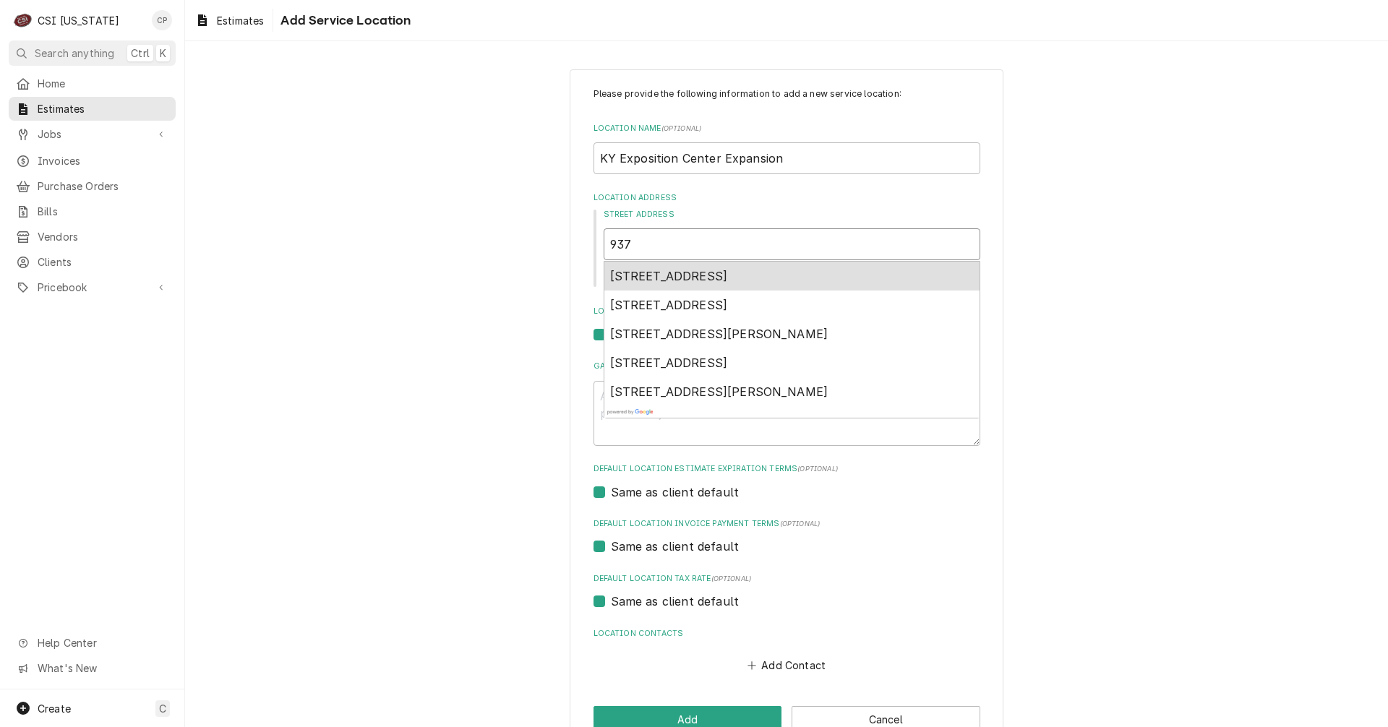
type textarea "x"
type input "937"
click at [722, 277] on span "937 Phillips Lane, Louisville, KY, USA" at bounding box center [719, 276] width 218 height 14
type textarea "x"
type input "937 Phillips Ln"
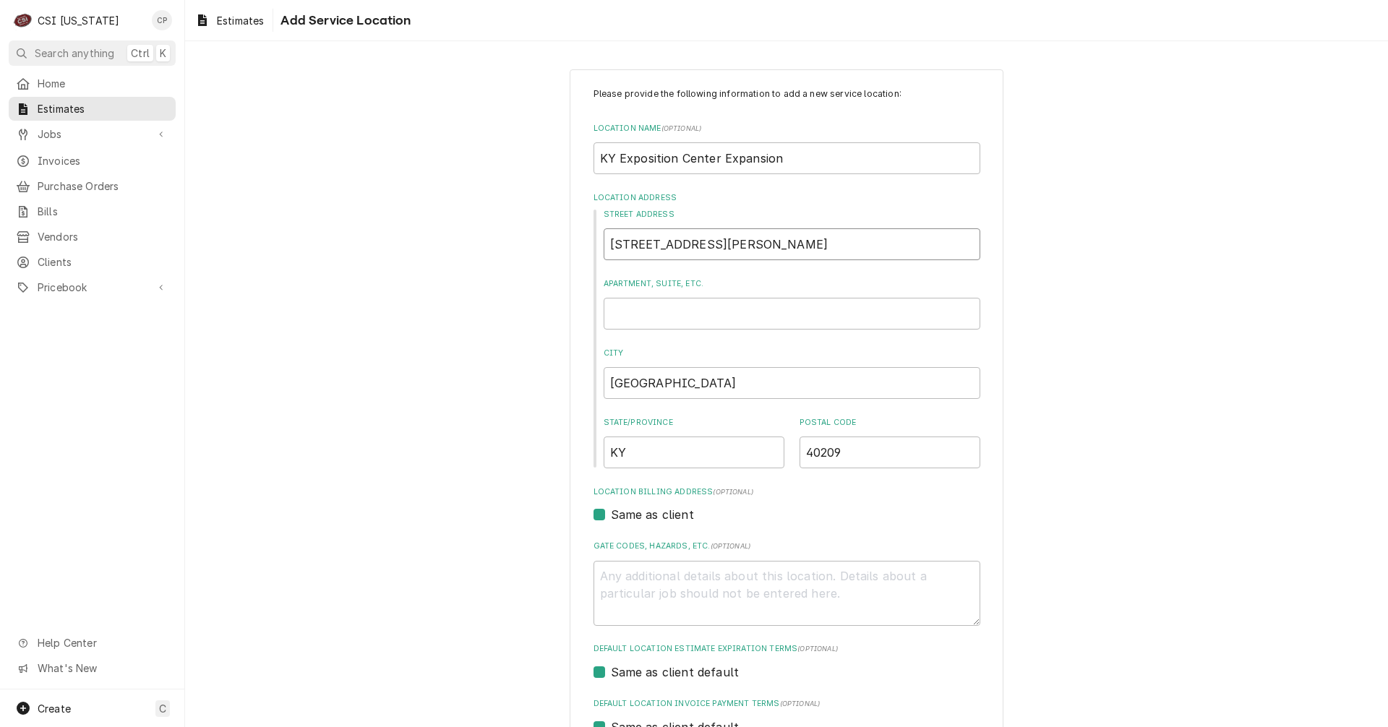
type textarea "x"
type input "937 Phillips Ln"
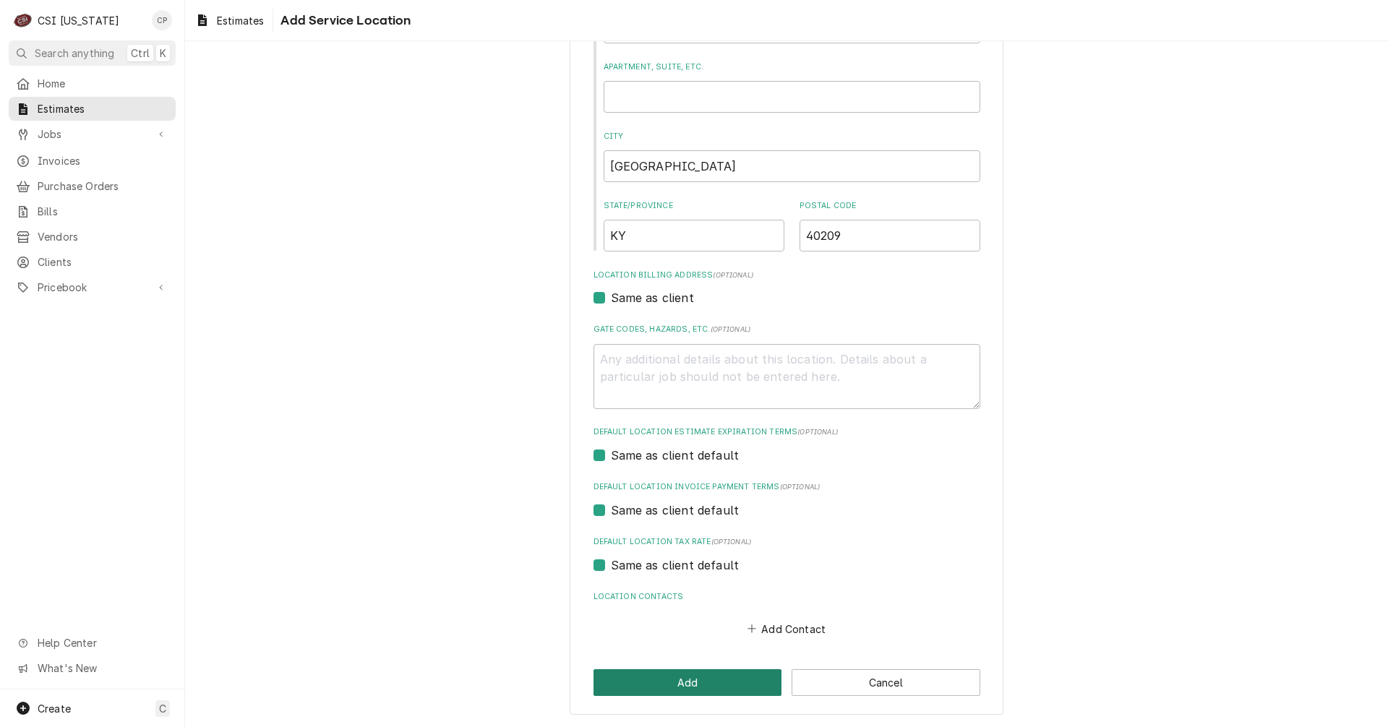
click at [719, 682] on button "Add" at bounding box center [688, 683] width 189 height 27
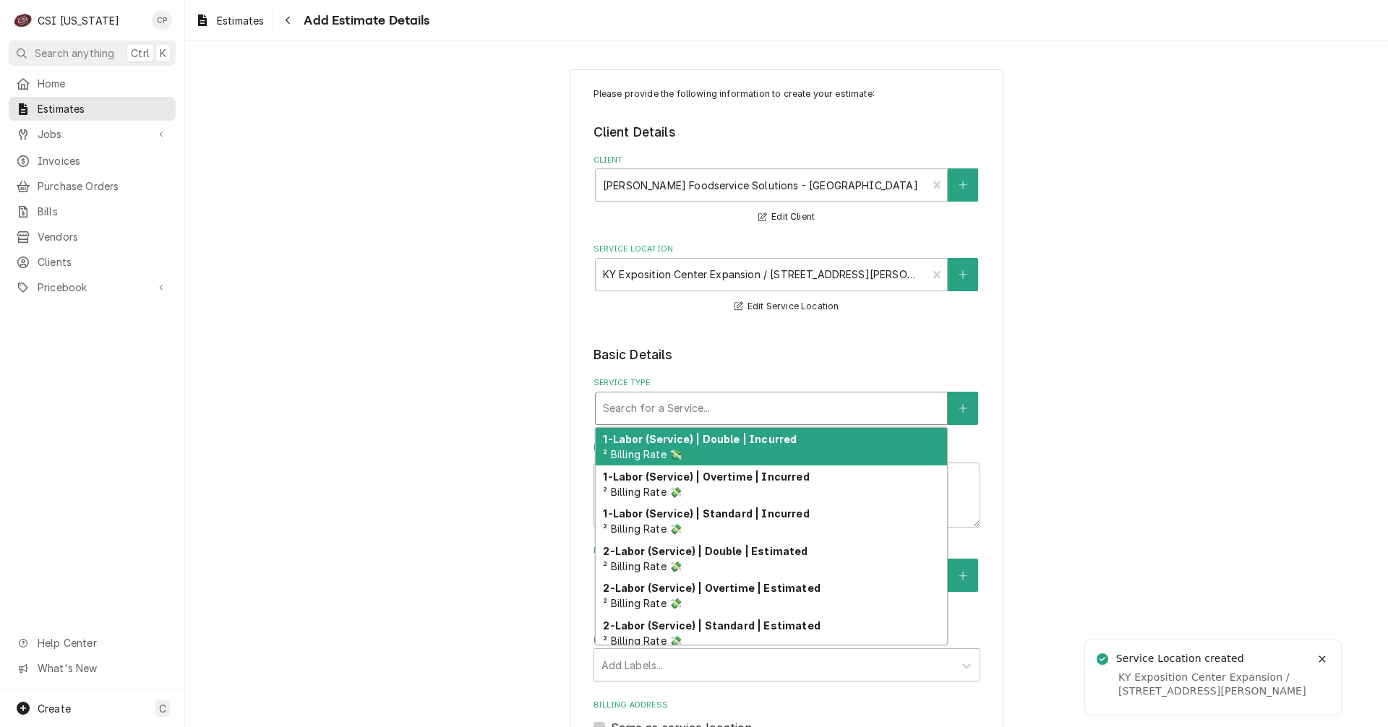
click at [640, 408] on div "Service Type" at bounding box center [771, 409] width 337 height 26
type textarea "x"
type input "s"
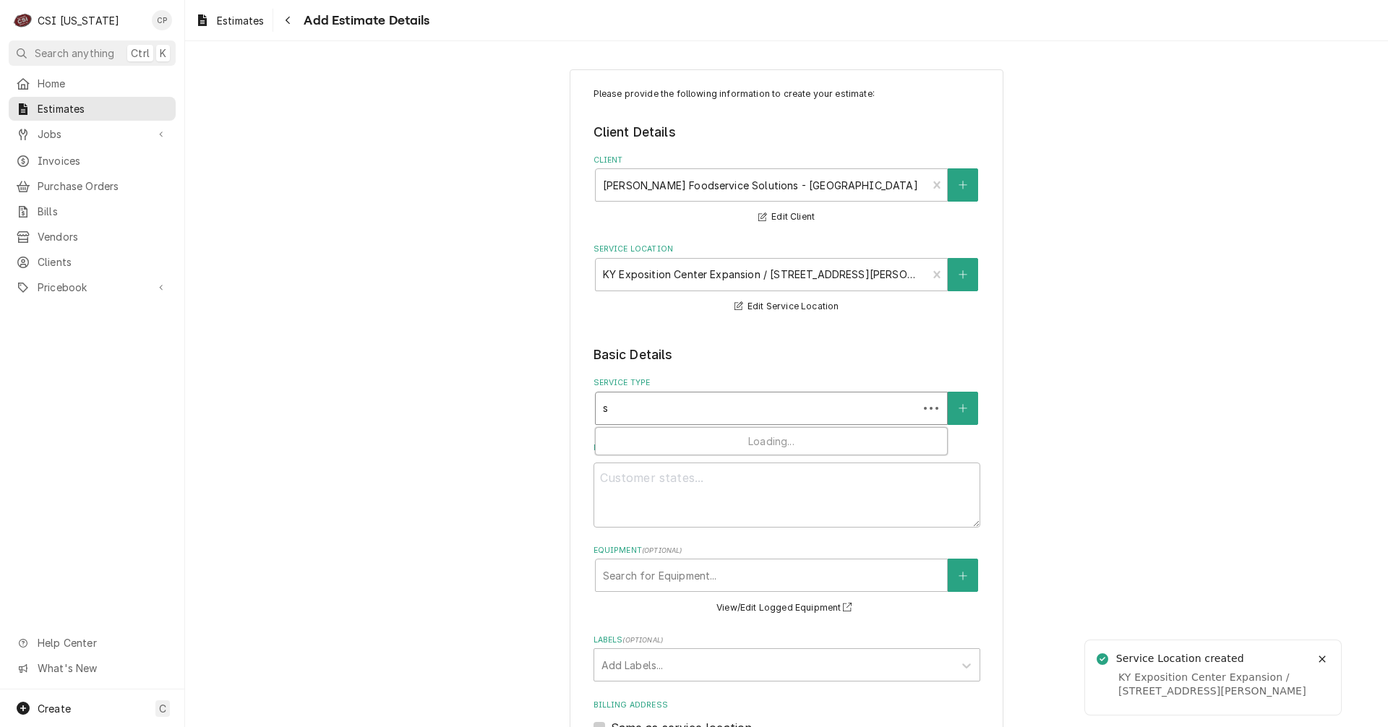
type textarea "x"
type input "se"
type textarea "x"
type input "set"
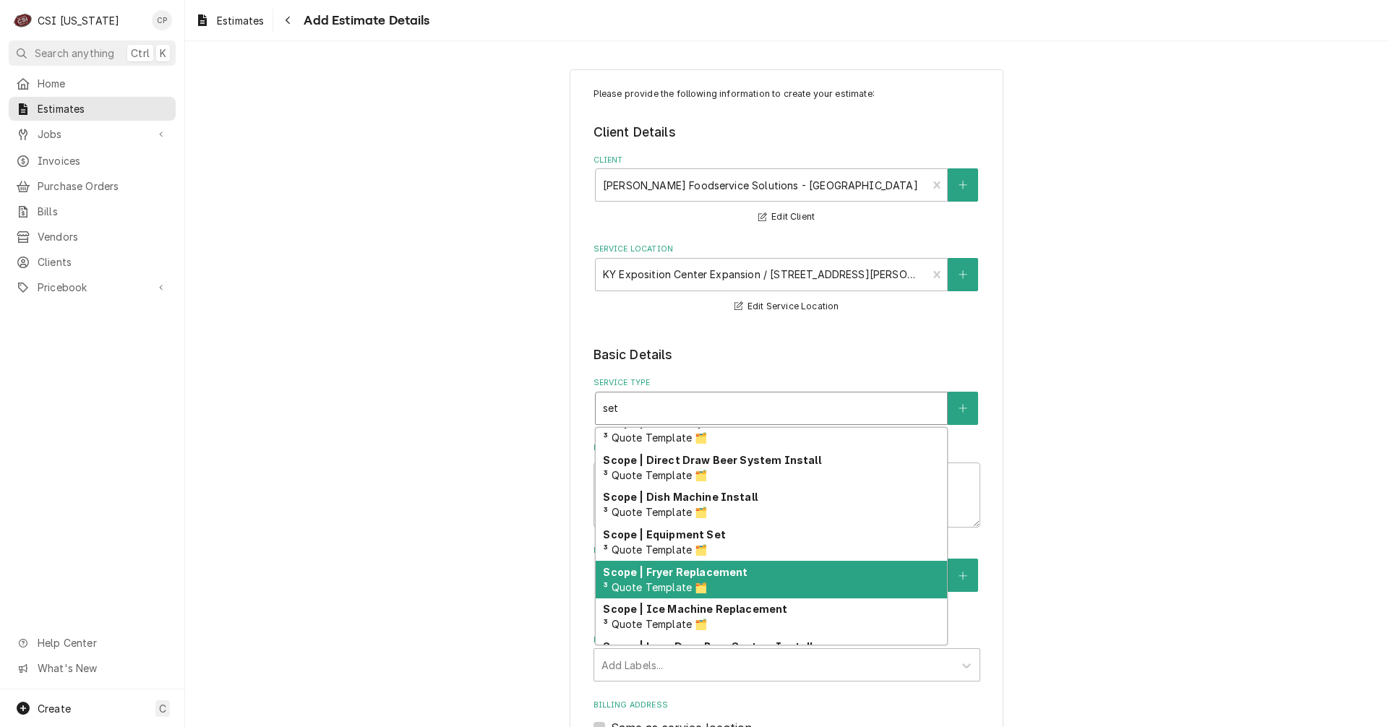
scroll to position [156, 0]
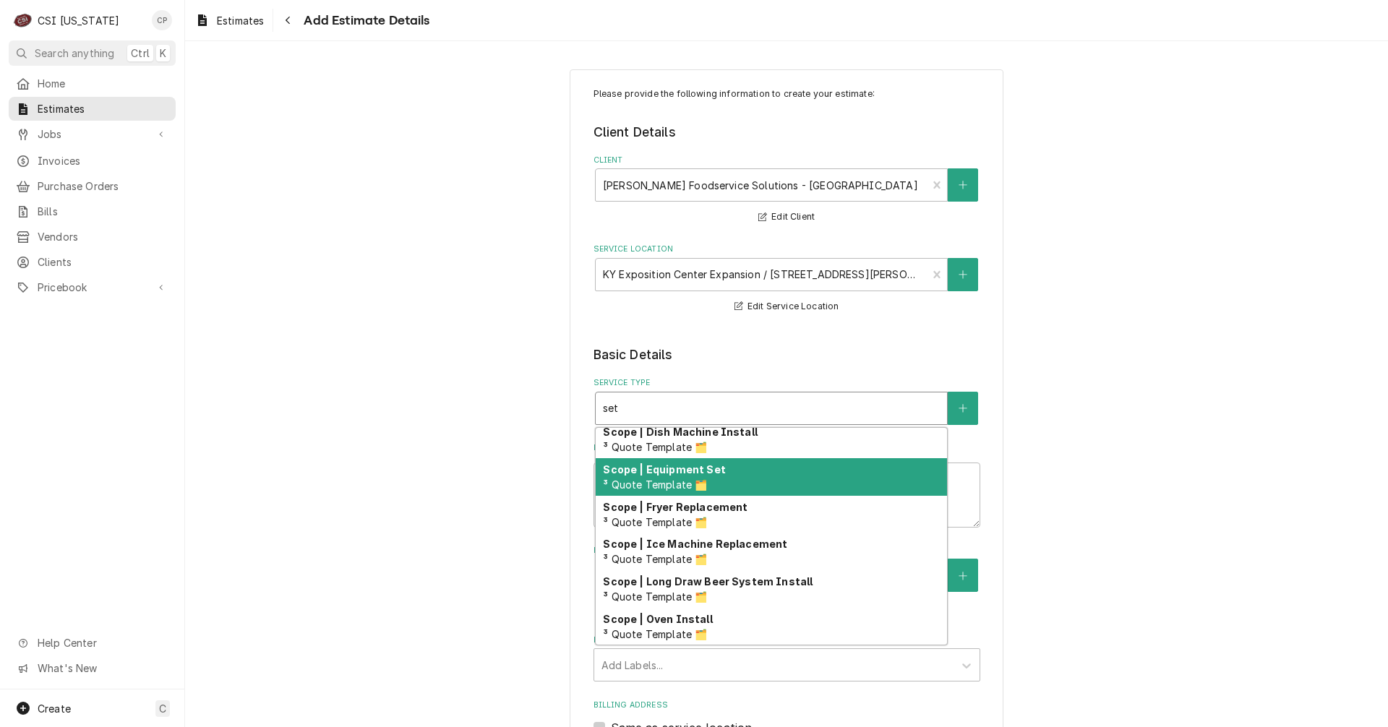
click at [665, 476] on strong "Scope | Equipment Set" at bounding box center [664, 469] width 122 height 12
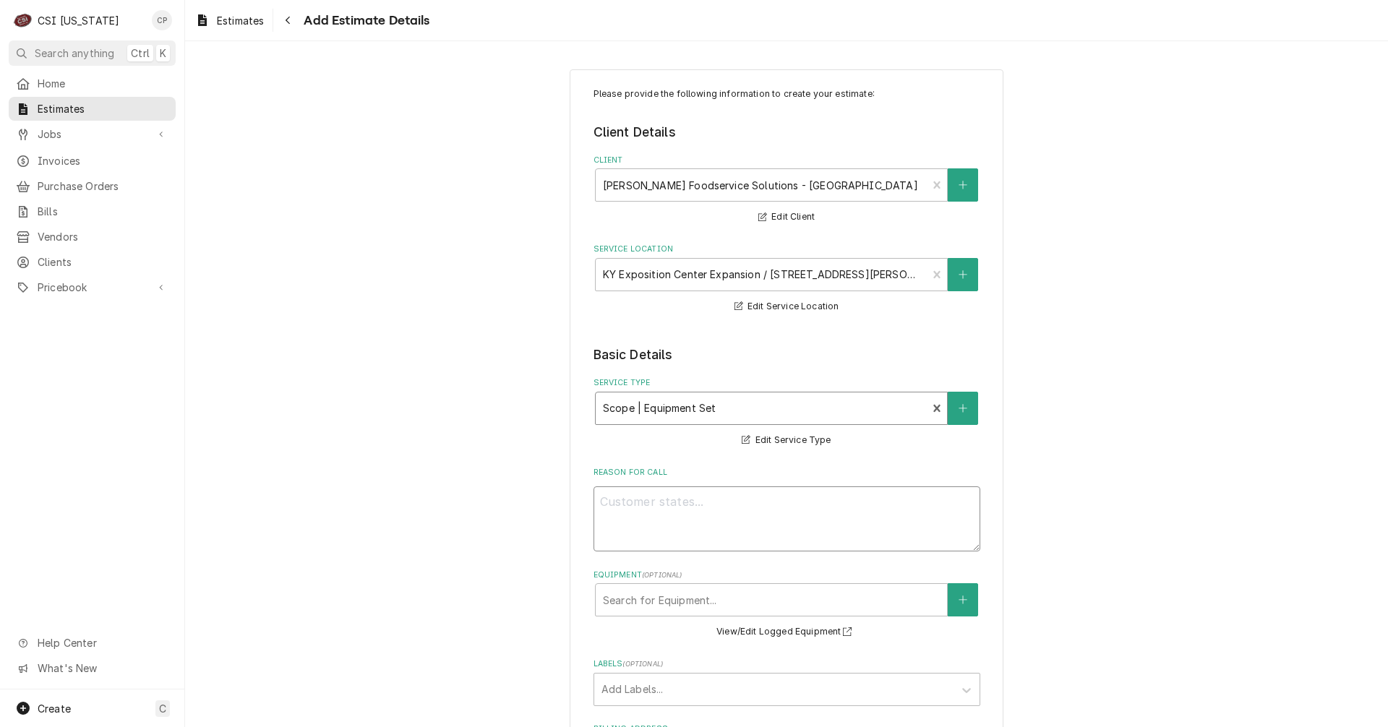
click at [669, 500] on textarea "Reason For Call" at bounding box center [787, 519] width 387 height 65
type textarea "x"
type textarea "s"
type textarea "x"
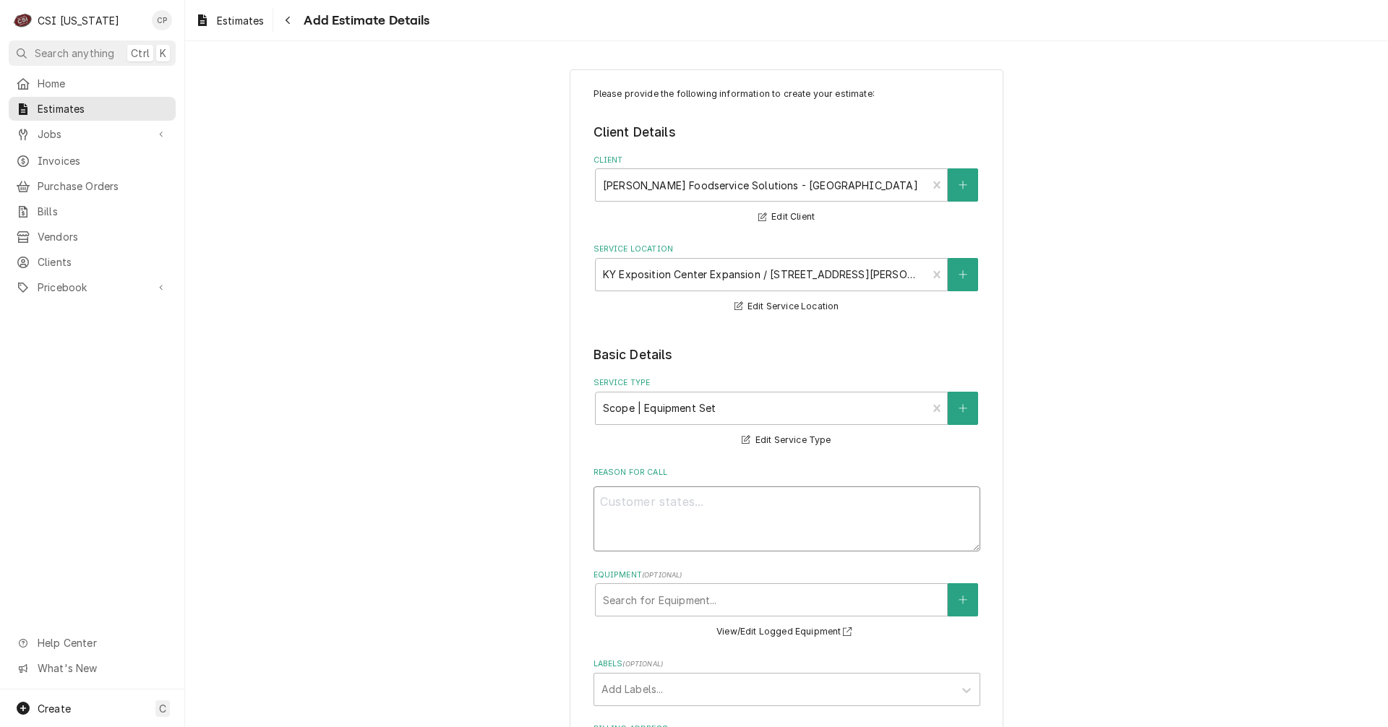
type textarea "S"
type textarea "x"
type textarea "f"
type textarea "x"
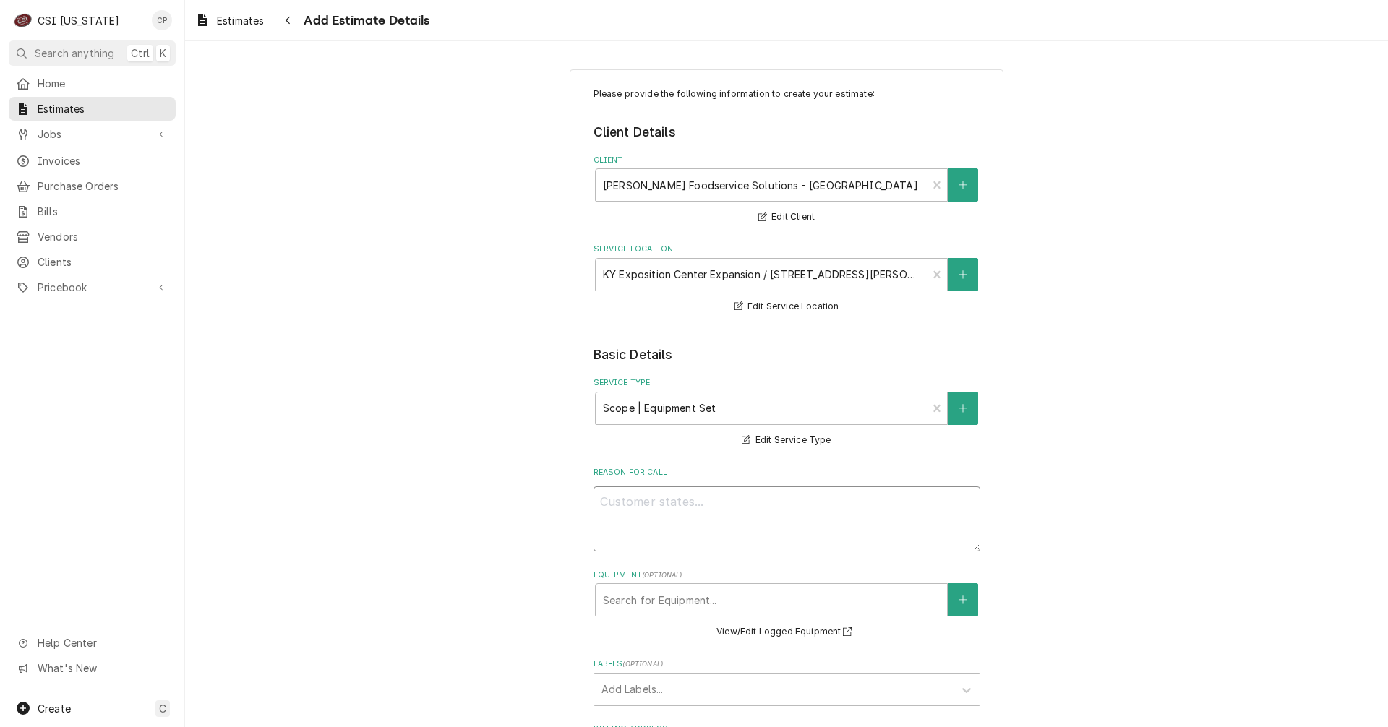
type textarea "x"
type textarea "F"
type textarea "x"
type textarea "Fu"
type textarea "x"
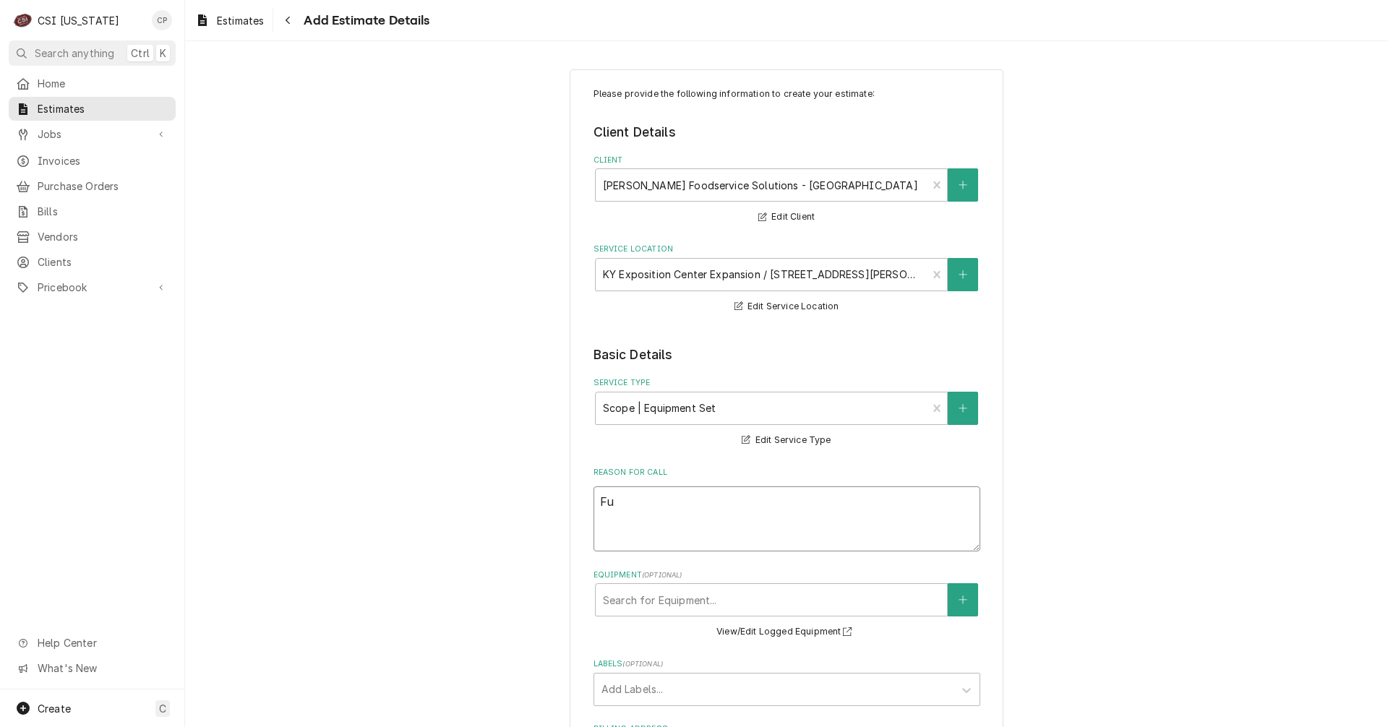
type textarea "Ful"
type textarea "x"
type textarea "Full"
type textarea "x"
type textarea "Full"
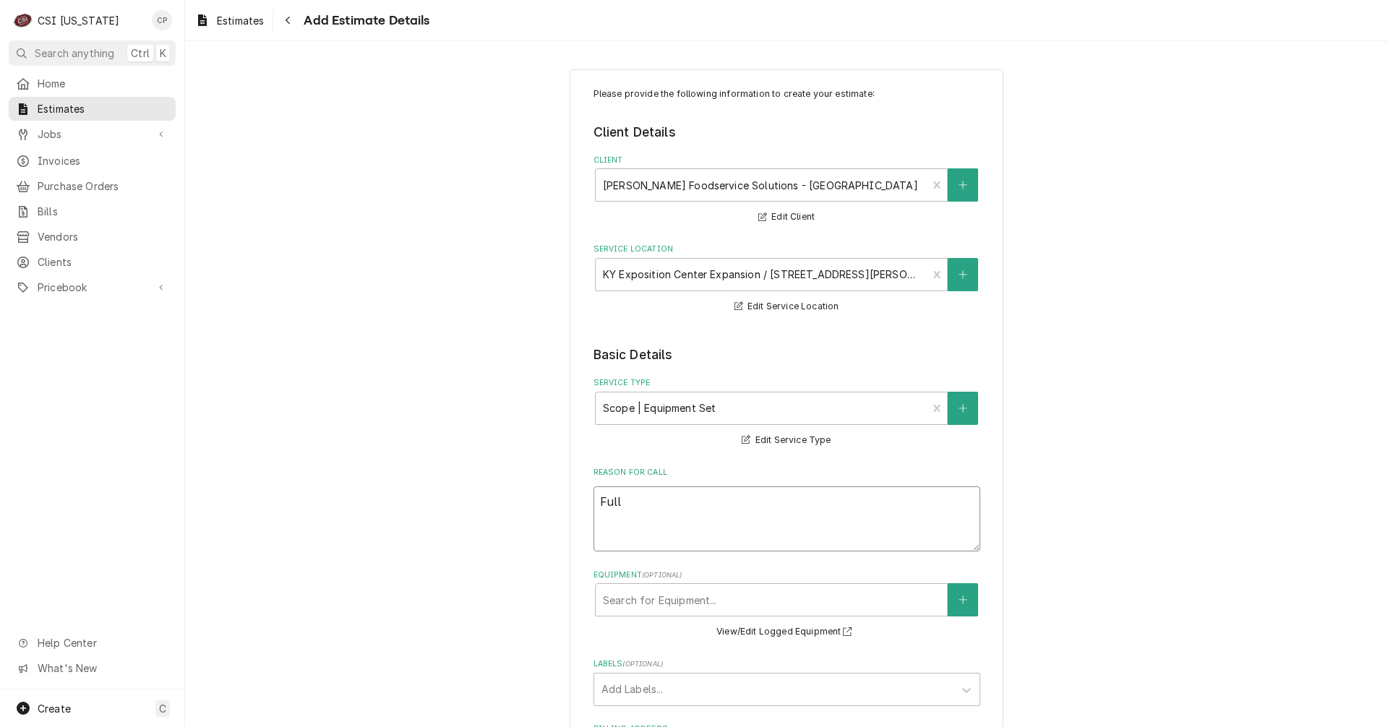
type textarea "x"
type textarea "Full k"
type textarea "x"
type textarea "Full ke"
type textarea "x"
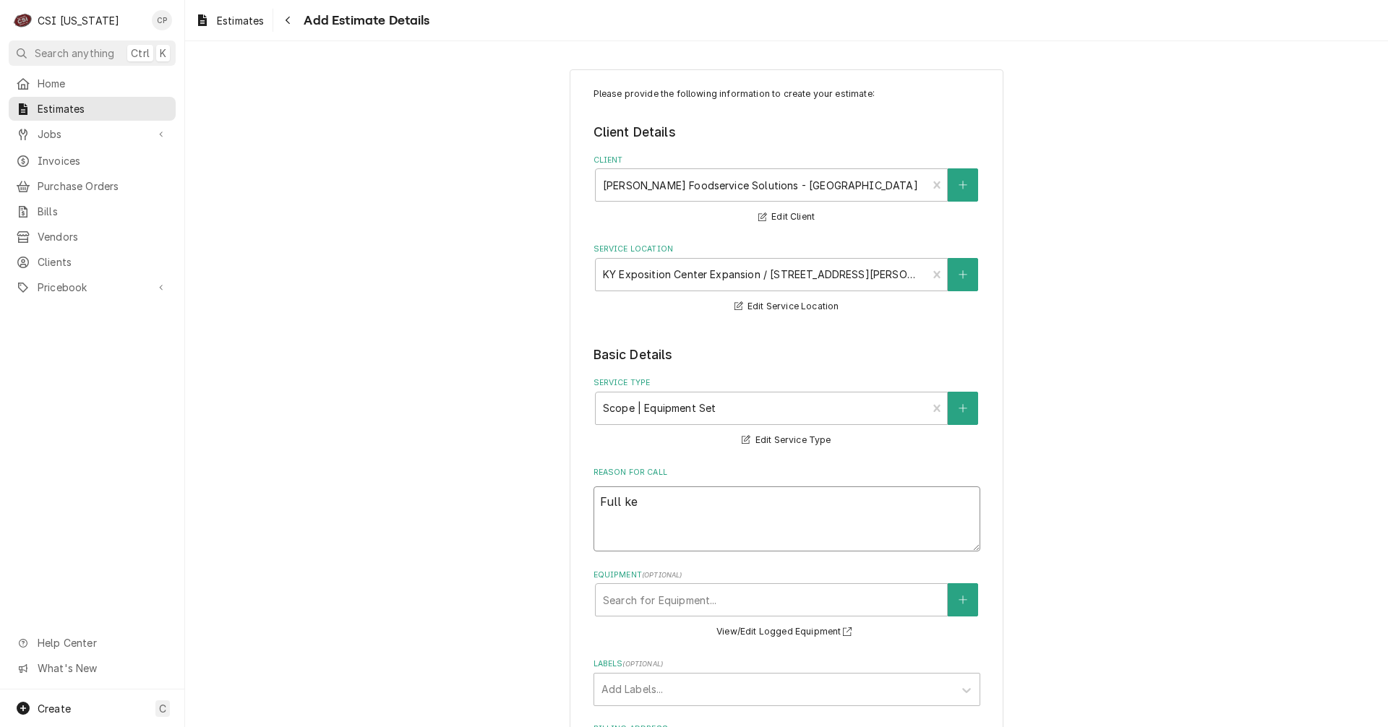
type textarea "Full ket"
type textarea "x"
type textarea "Full ke"
type textarea "x"
type textarea "Full k"
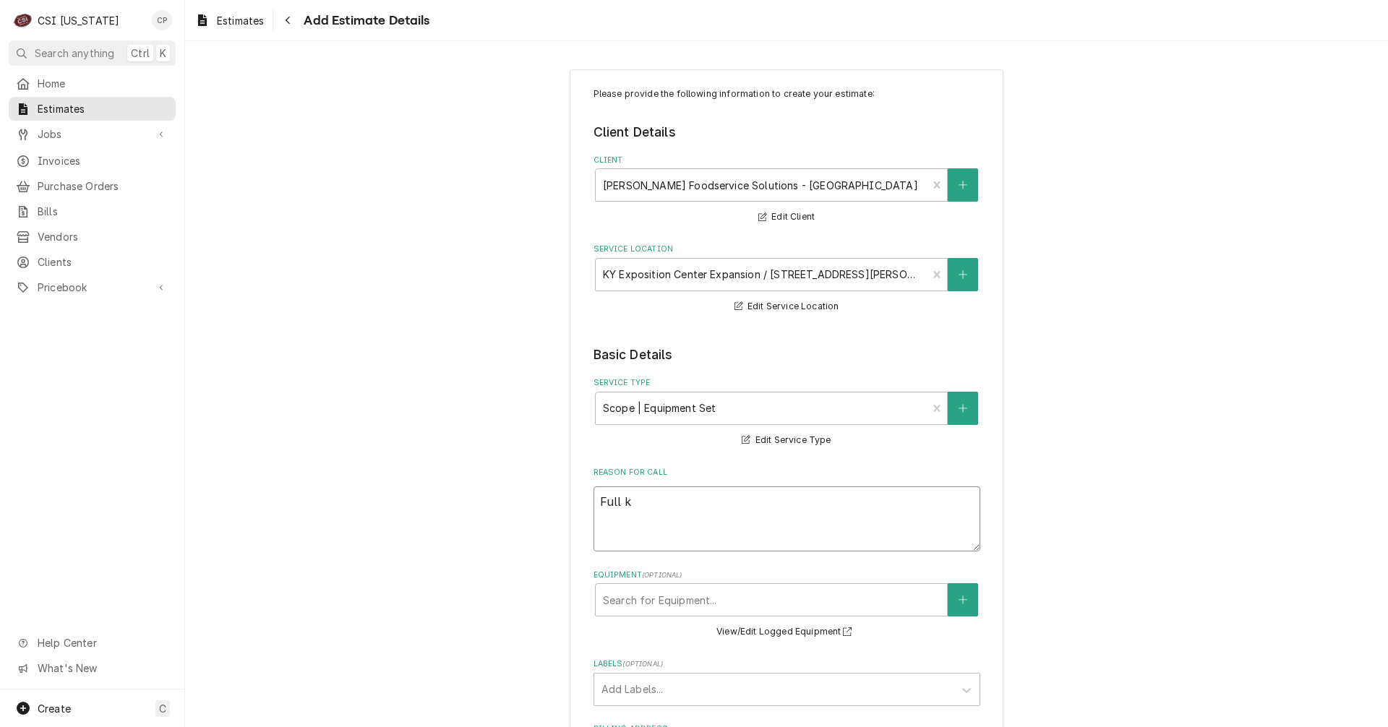
type textarea "x"
type textarea "Full ki"
type textarea "x"
type textarea "Full kit"
type textarea "x"
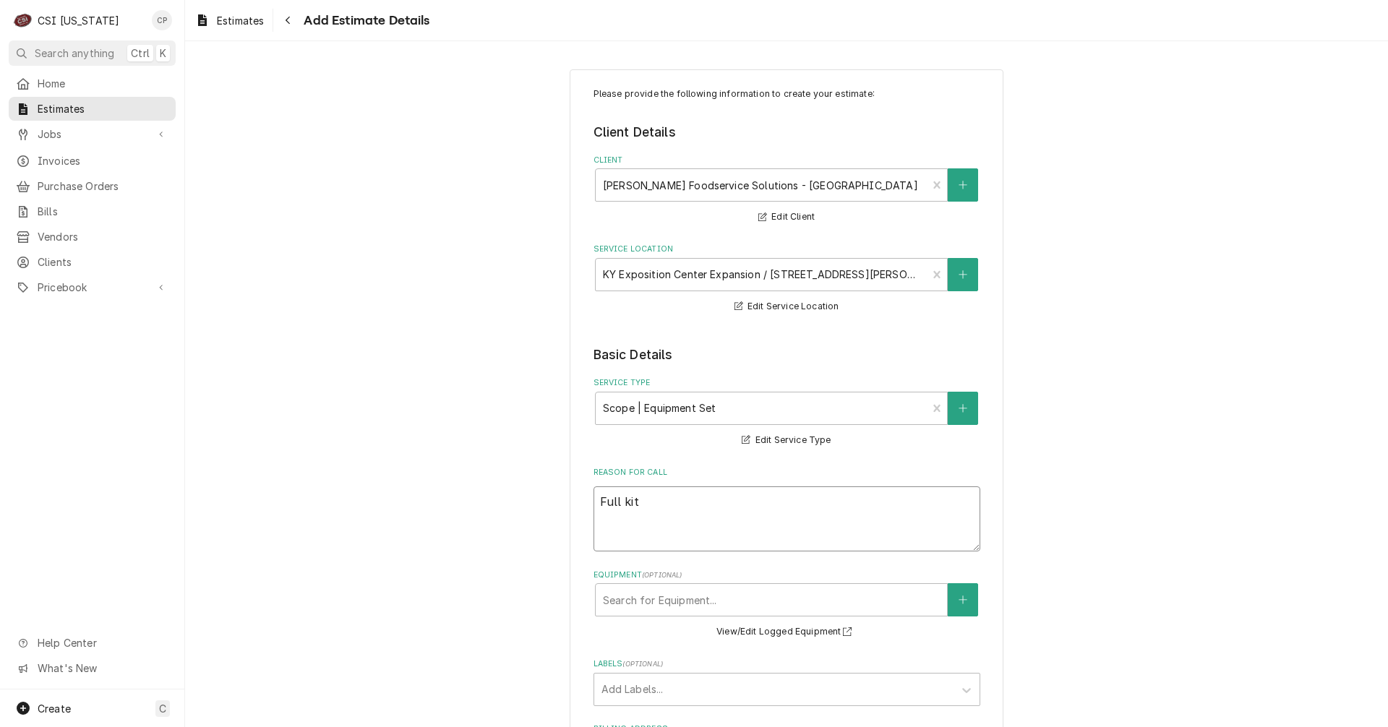
type textarea "Full kitc"
type textarea "x"
type textarea "Full kitch"
type textarea "x"
type textarea "Full kitche"
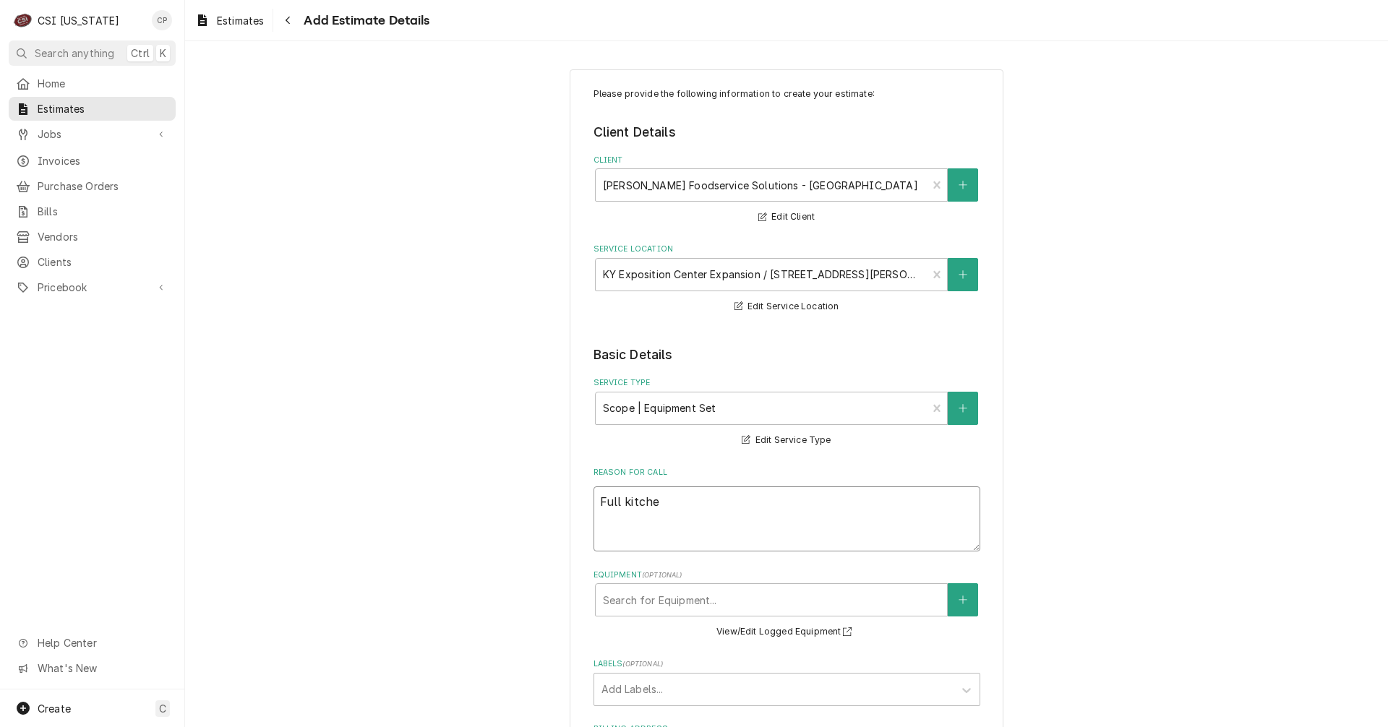
type textarea "x"
type textarea "Full kitchen"
type textarea "x"
type textarea "Full kitchen"
type textarea "x"
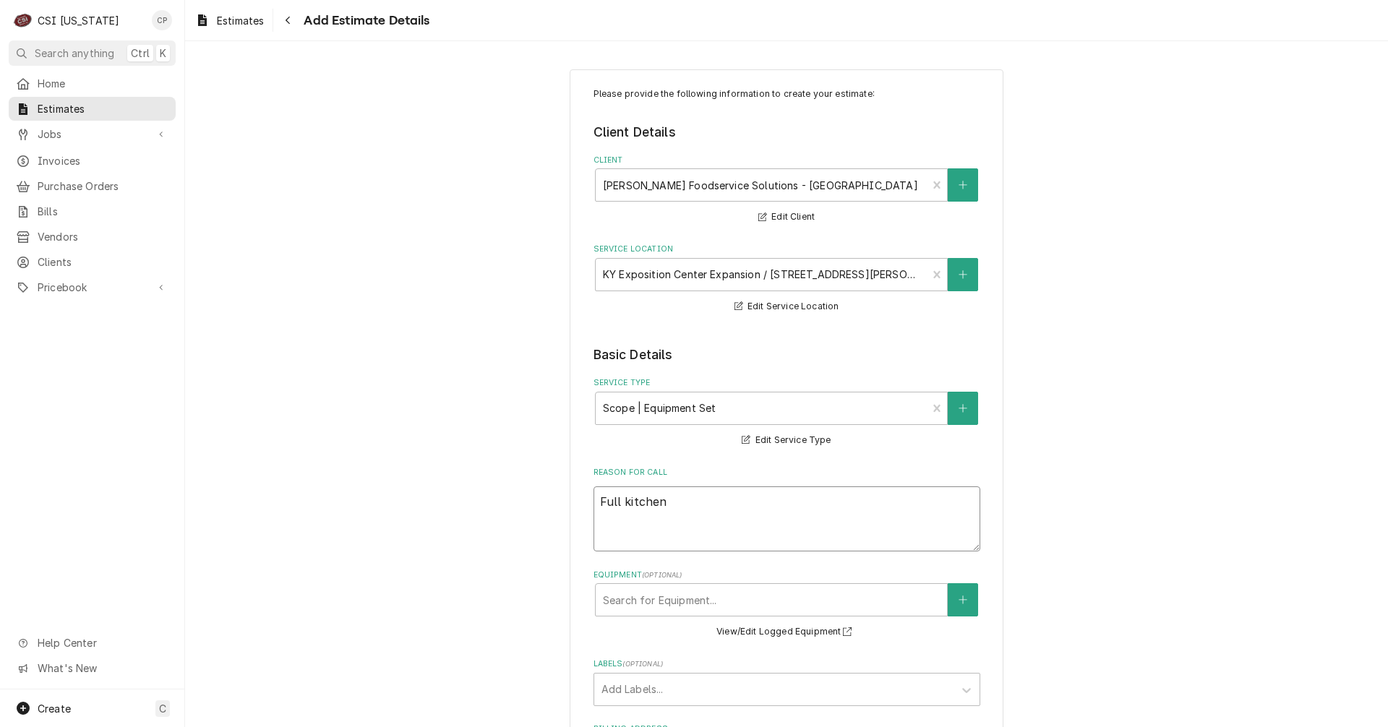
type textarea "Full kitchen e"
type textarea "x"
type textarea "Full kitchen eq"
type textarea "x"
type textarea "Full kitchen equ"
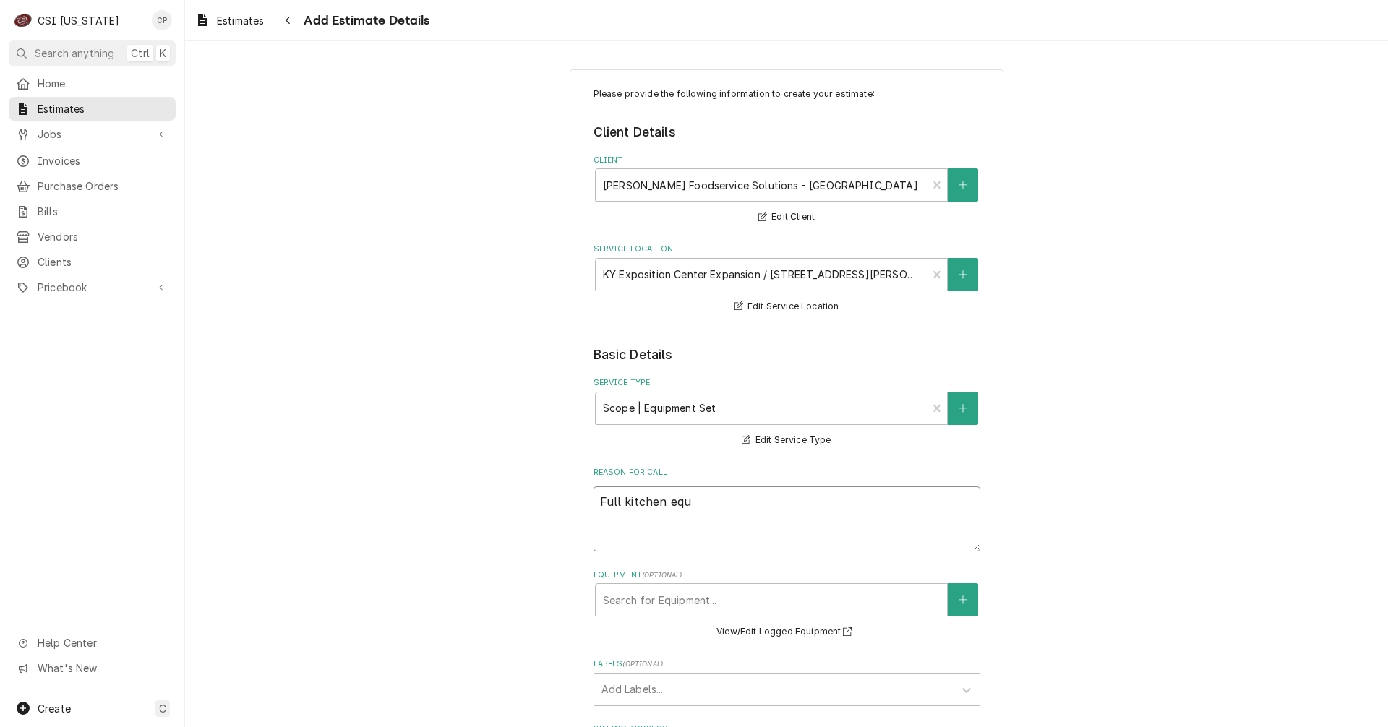
type textarea "x"
type textarea "Full kitchen equi"
type textarea "x"
type textarea "Full kitchen equip"
type textarea "x"
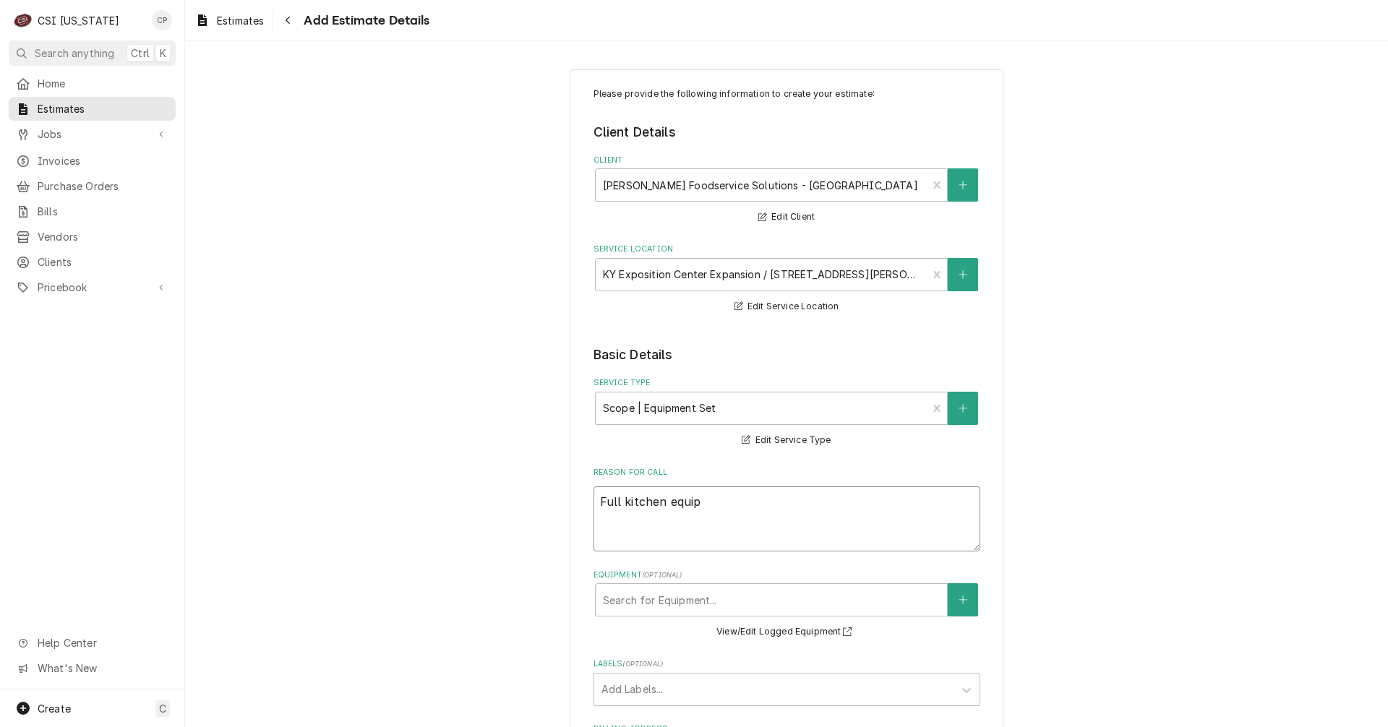
type textarea "Full kitchen equipm"
type textarea "x"
type textarea "Full kitchen equipme"
type textarea "x"
type textarea "Full kitchen equipmen"
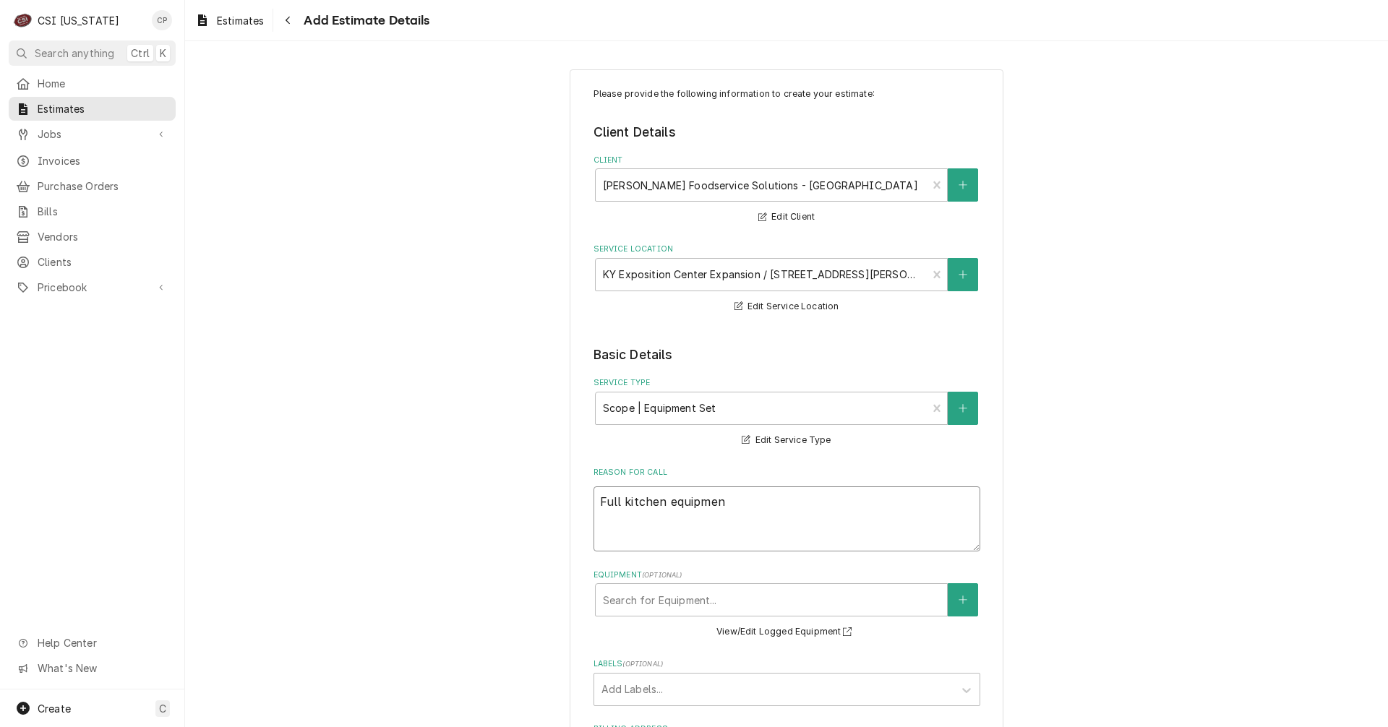
type textarea "x"
type textarea "Full kitchen equipment"
type textarea "x"
type textarea "Full kitchen equipment"
type textarea "x"
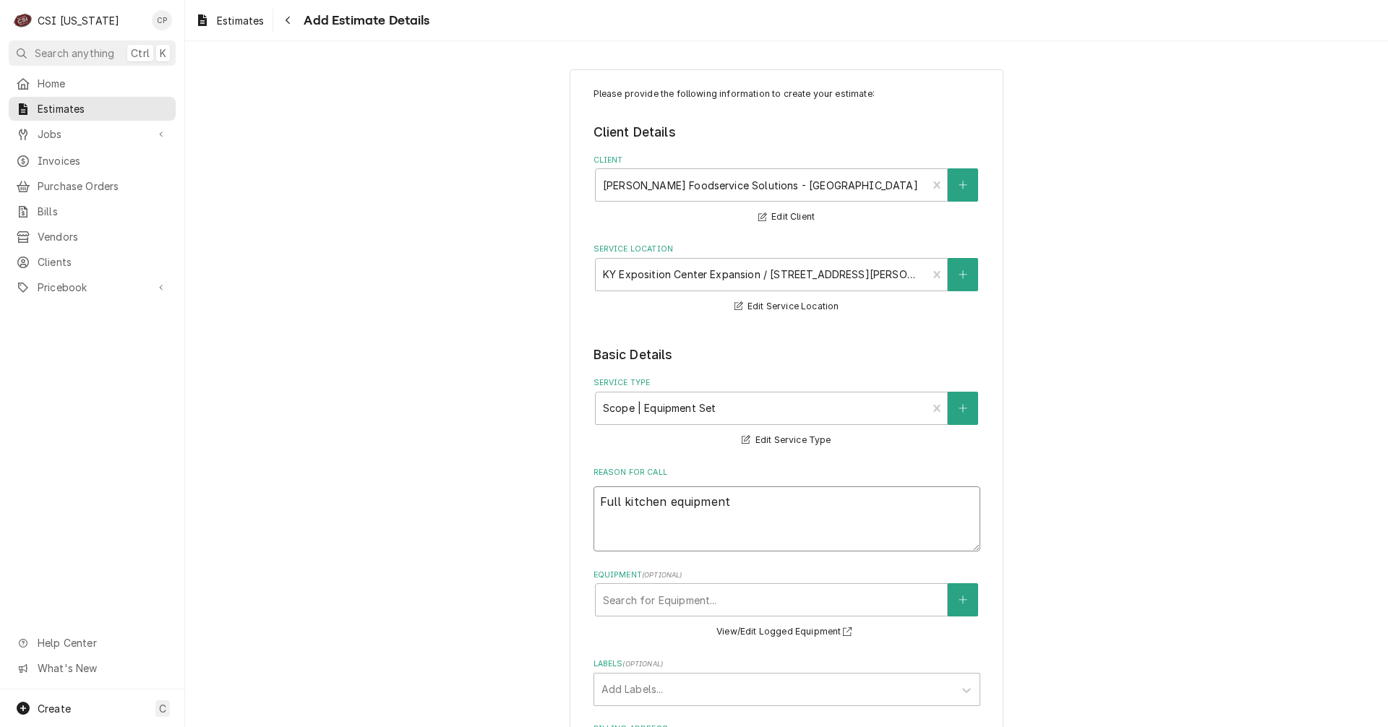
type textarea "Full kitchen equipment s"
type textarea "x"
type textarea "Full kitchen equipment se"
type textarea "x"
type textarea "Full kitchen equipment set"
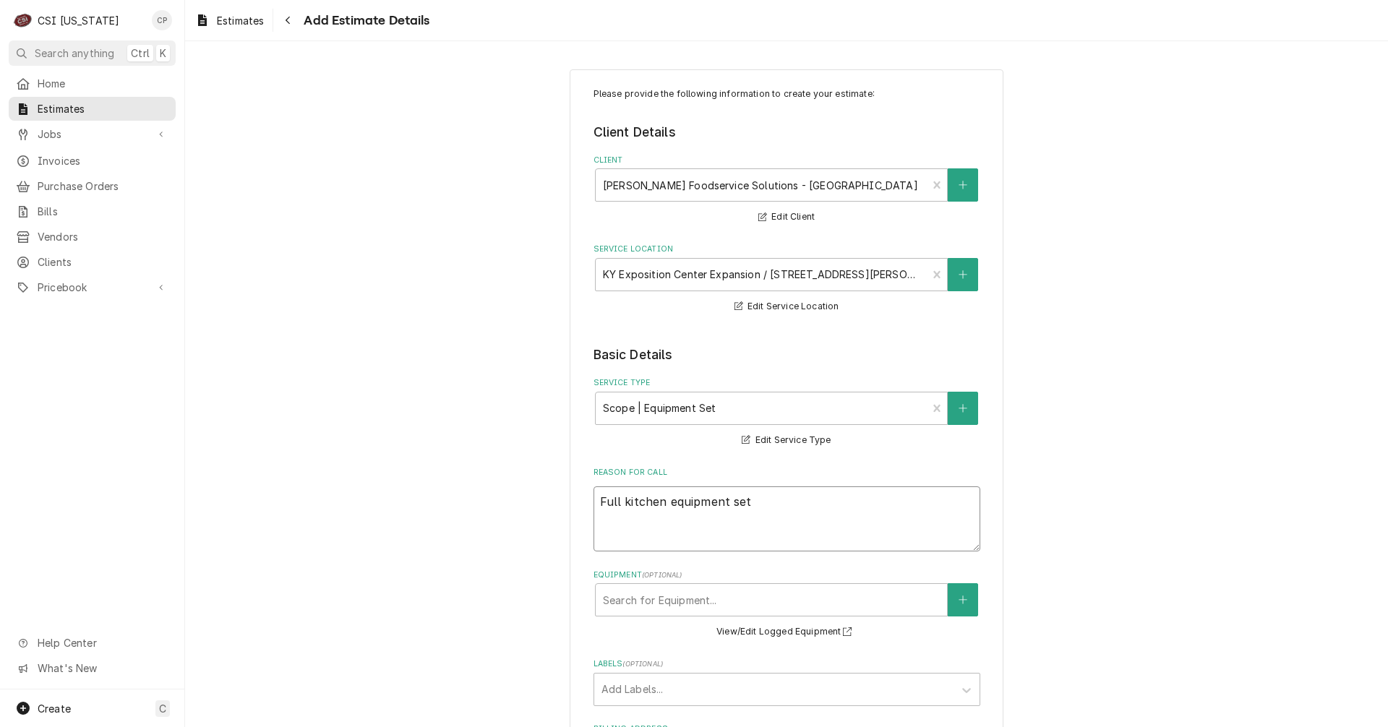
type textarea "x"
type textarea "Full kitchen equipment set"
type textarea "x"
type textarea "Full kitchen equipment set i"
type textarea "x"
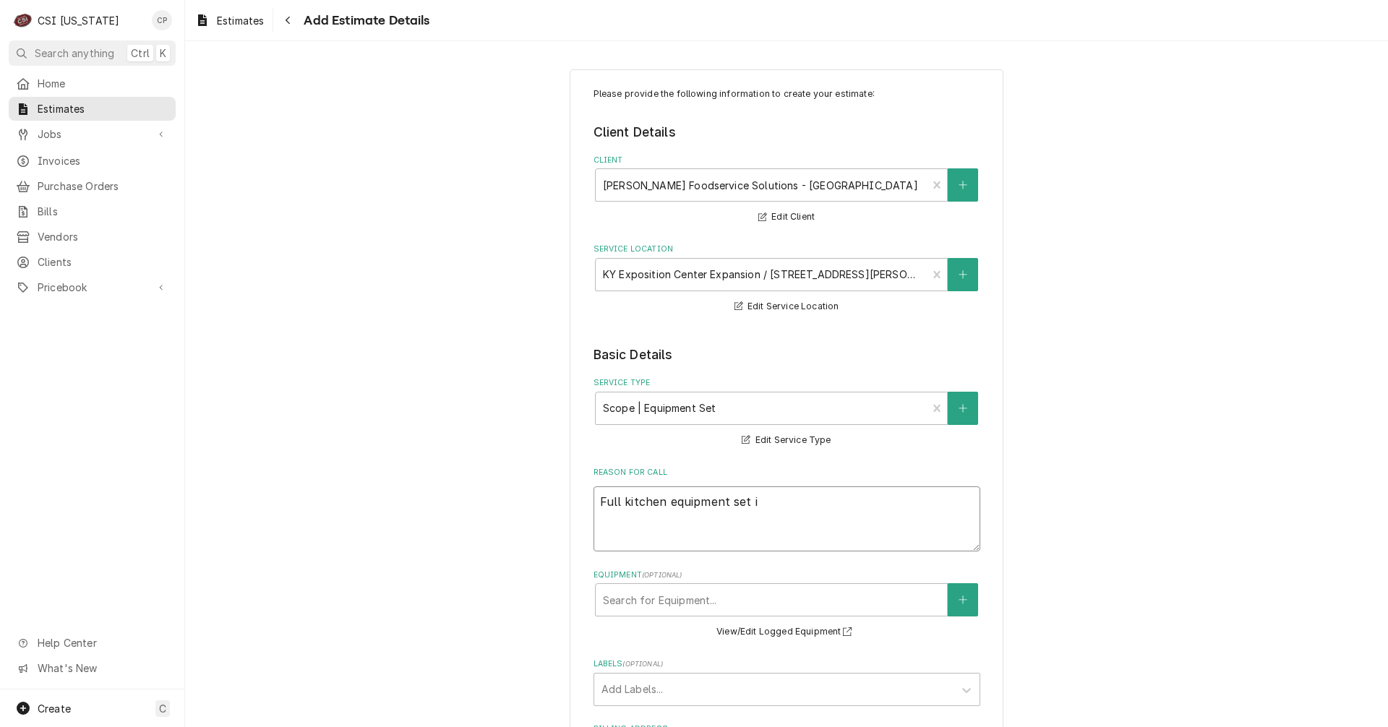
type textarea "Full kitchen equipment set in"
type textarea "x"
type textarea "Full kitchen equipment set in"
type textarea "x"
type textarea "Full kitchen equipment set in p"
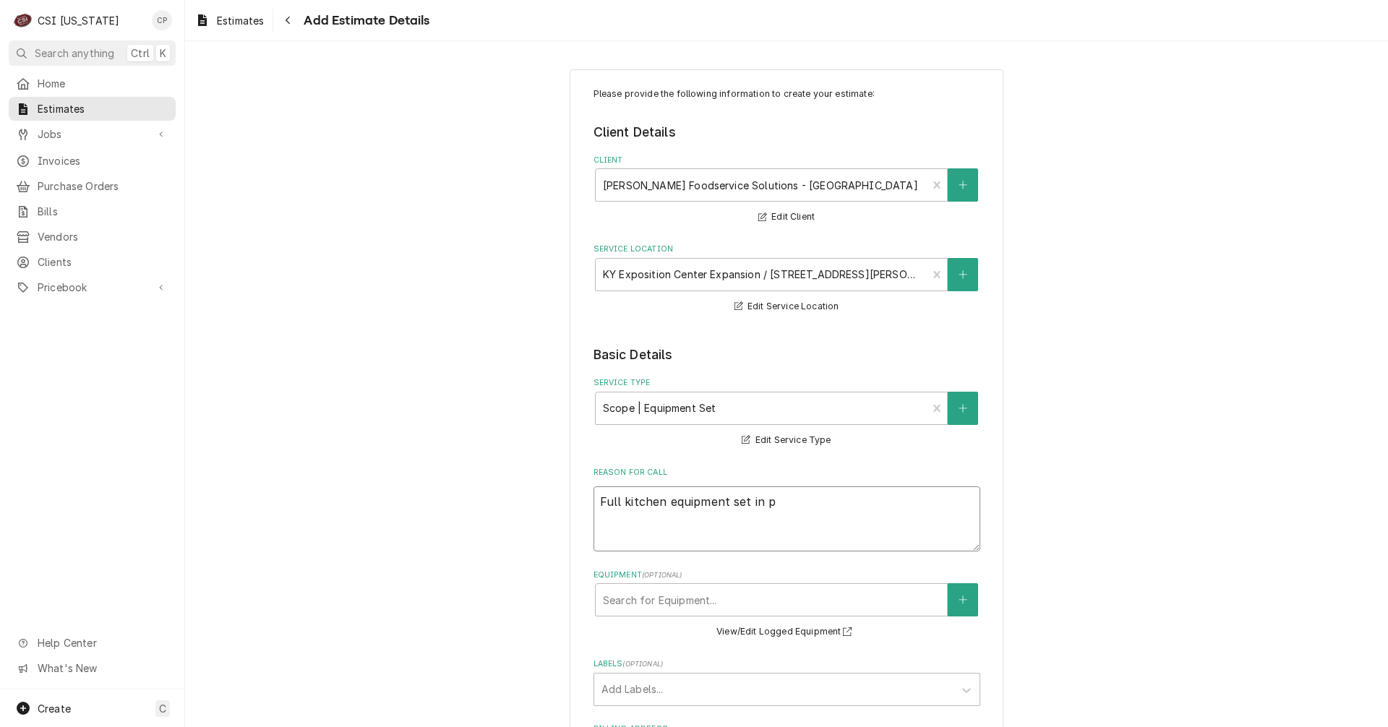
type textarea "x"
type textarea "Full kitchen equipment set in pl"
type textarea "x"
type textarea "Full kitchen equipment set in pla"
type textarea "x"
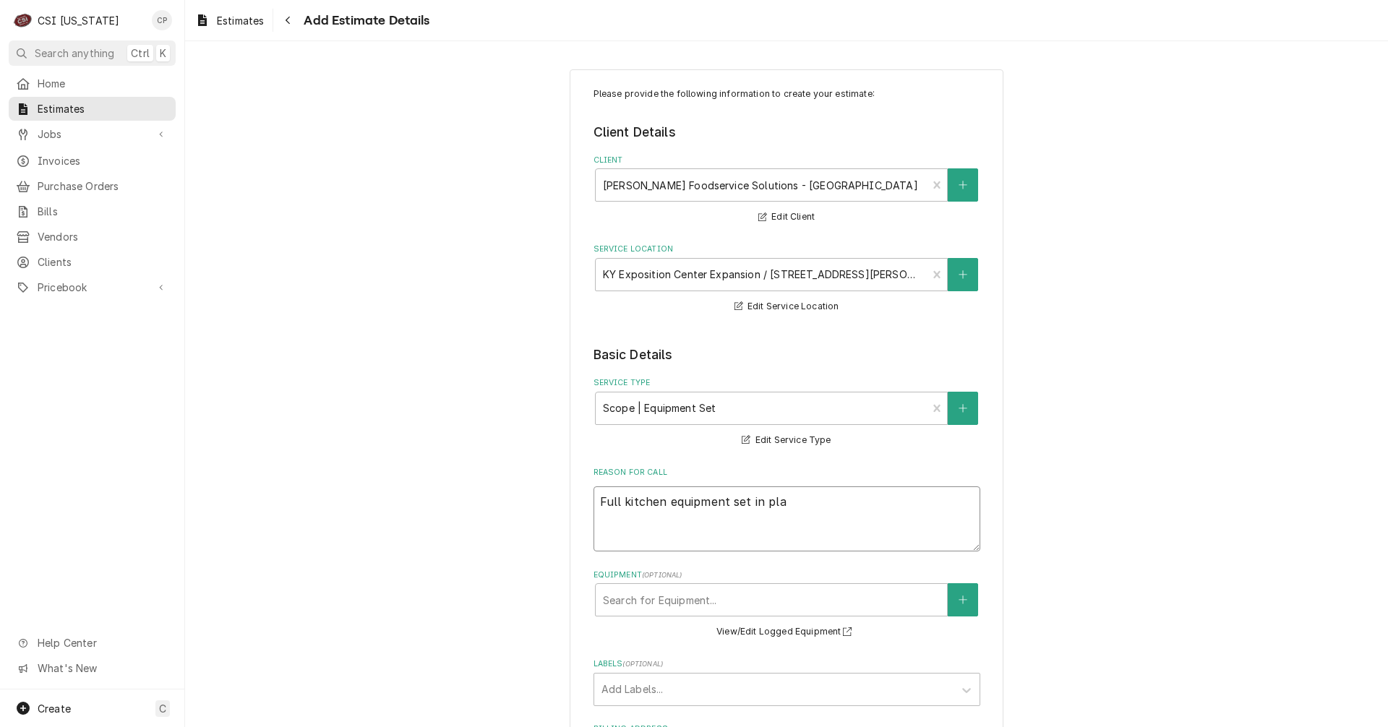
type textarea "Full kitchen equipment set in plac"
type textarea "x"
type textarea "Full kitchen equipment set in place"
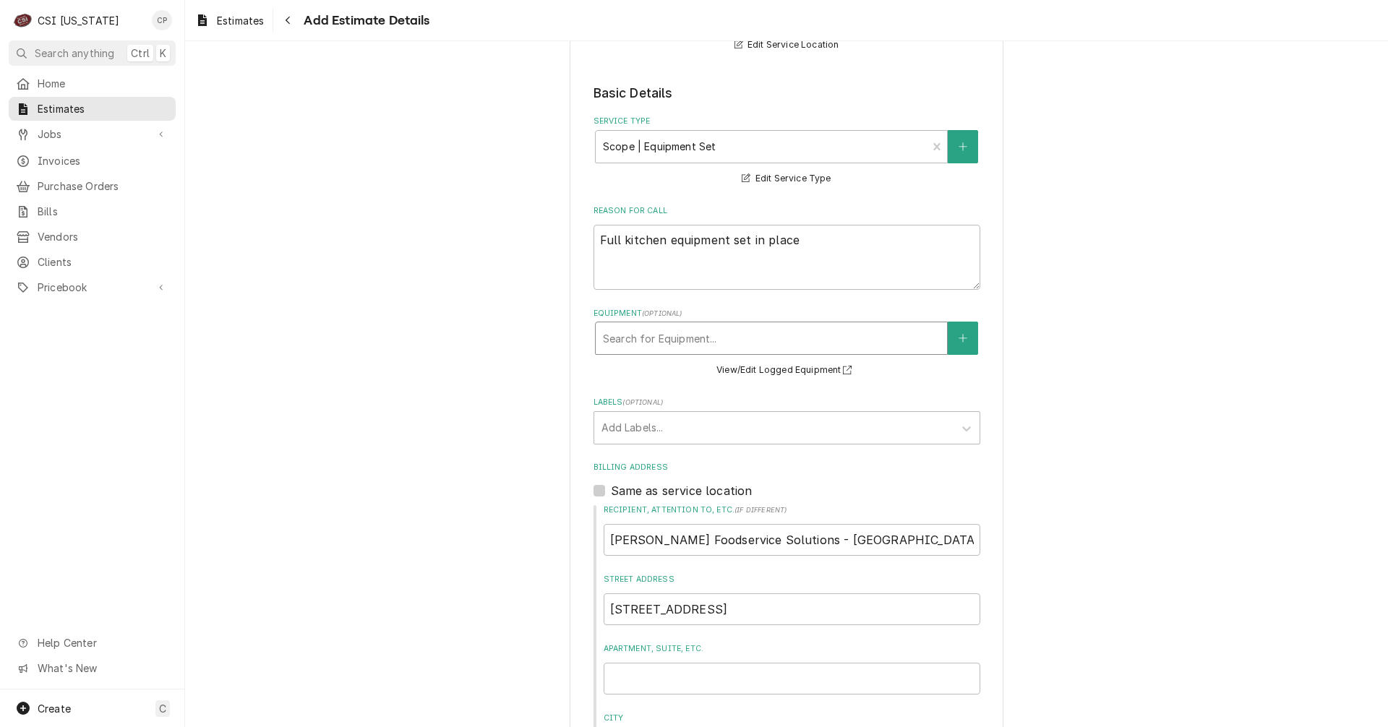
scroll to position [289, 0]
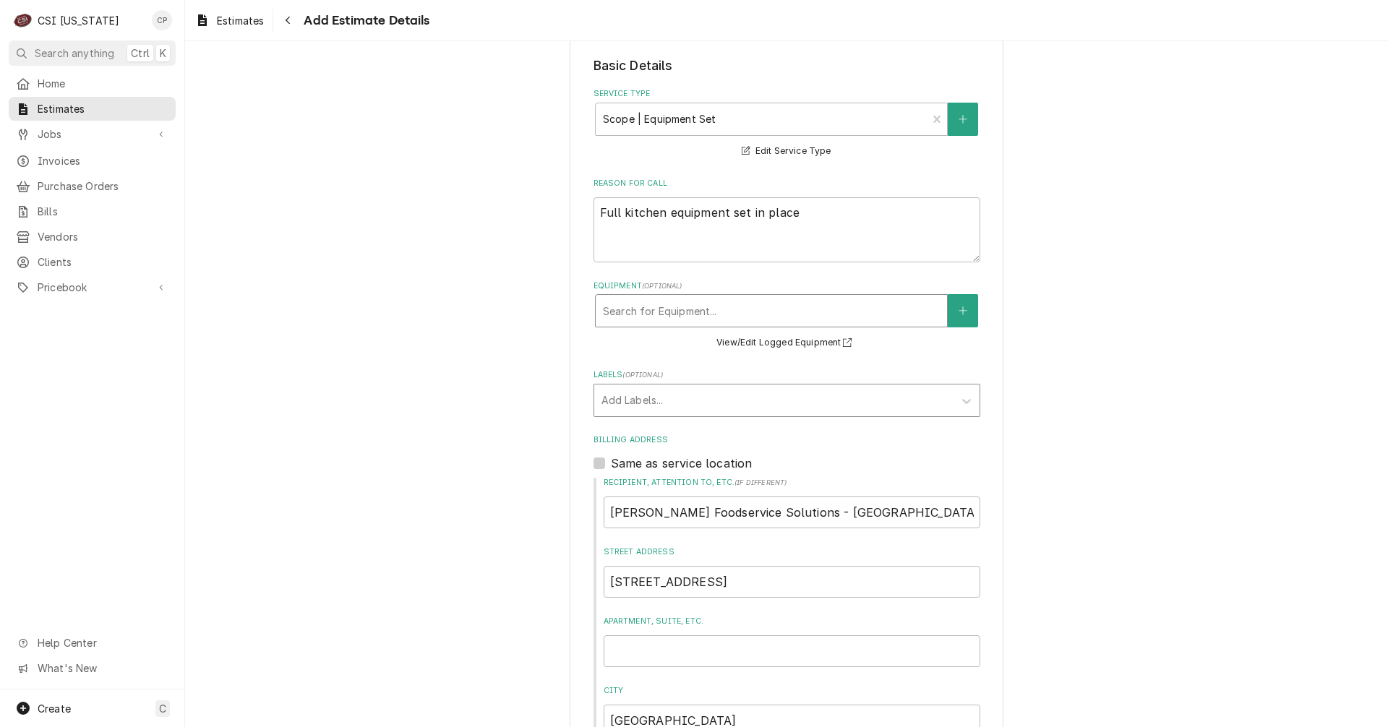
click at [627, 401] on div "Labels" at bounding box center [774, 401] width 345 height 26
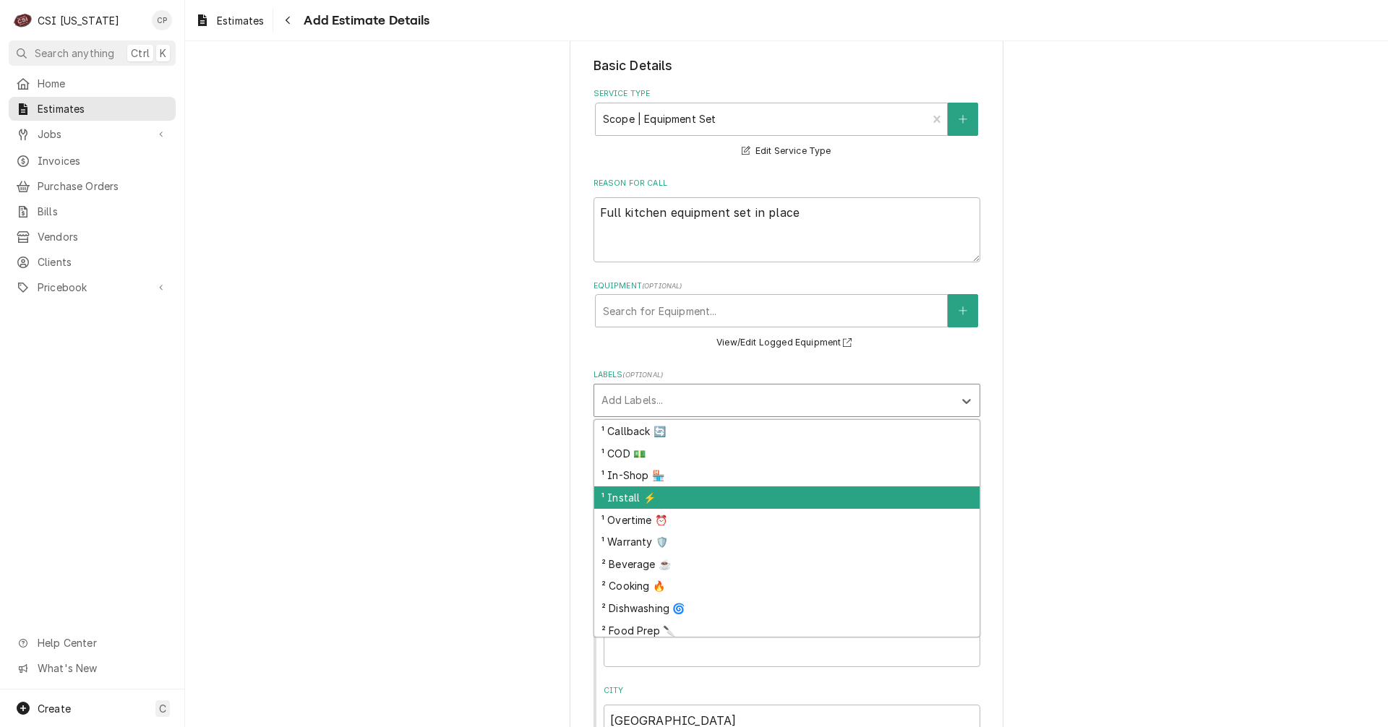
click at [625, 495] on div "¹ Install ⚡️" at bounding box center [786, 498] width 385 height 22
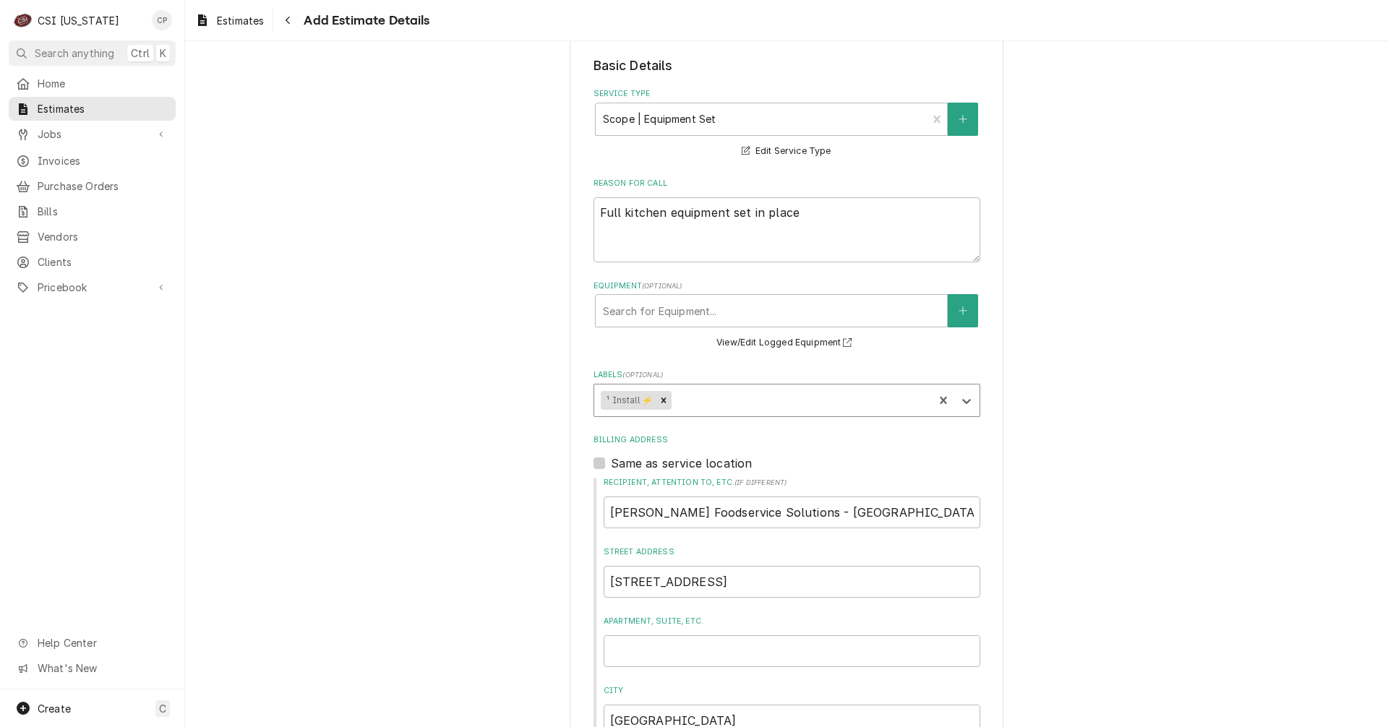
type textarea "x"
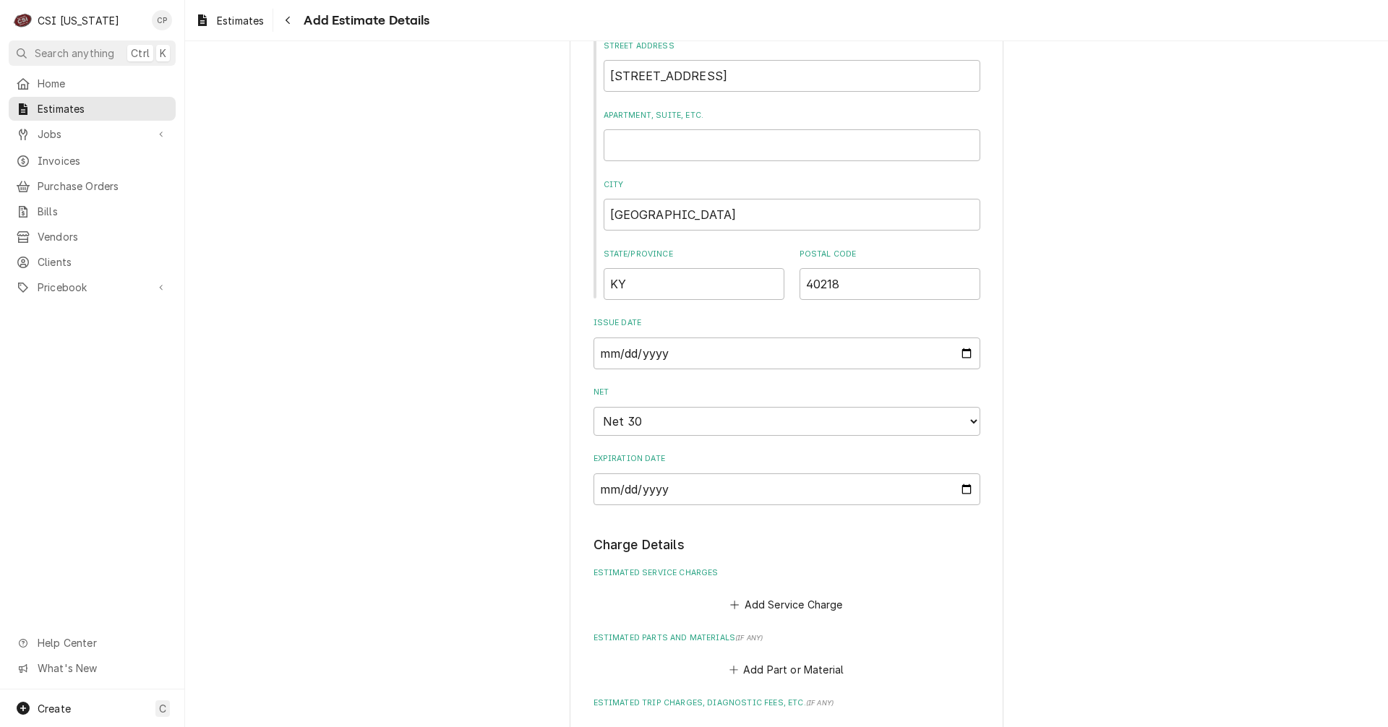
scroll to position [940, 0]
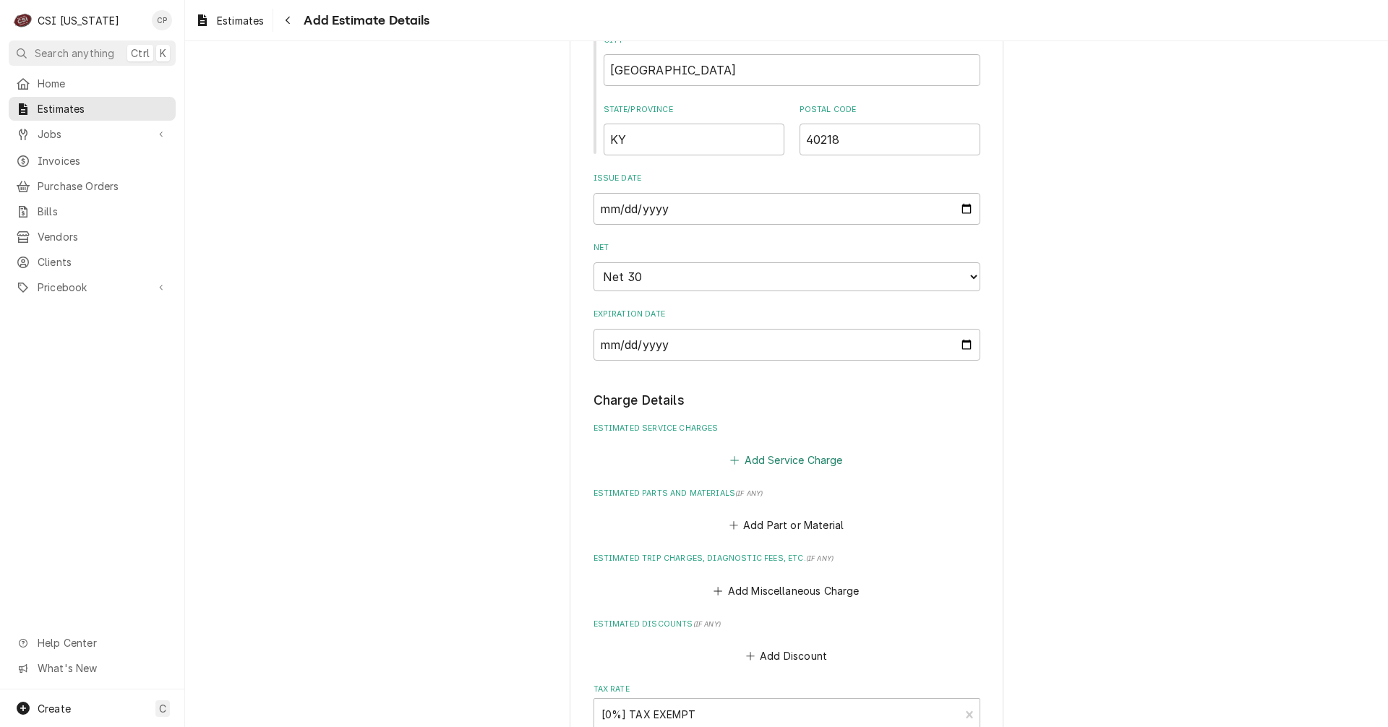
click at [780, 456] on button "Add Service Charge" at bounding box center [786, 460] width 117 height 20
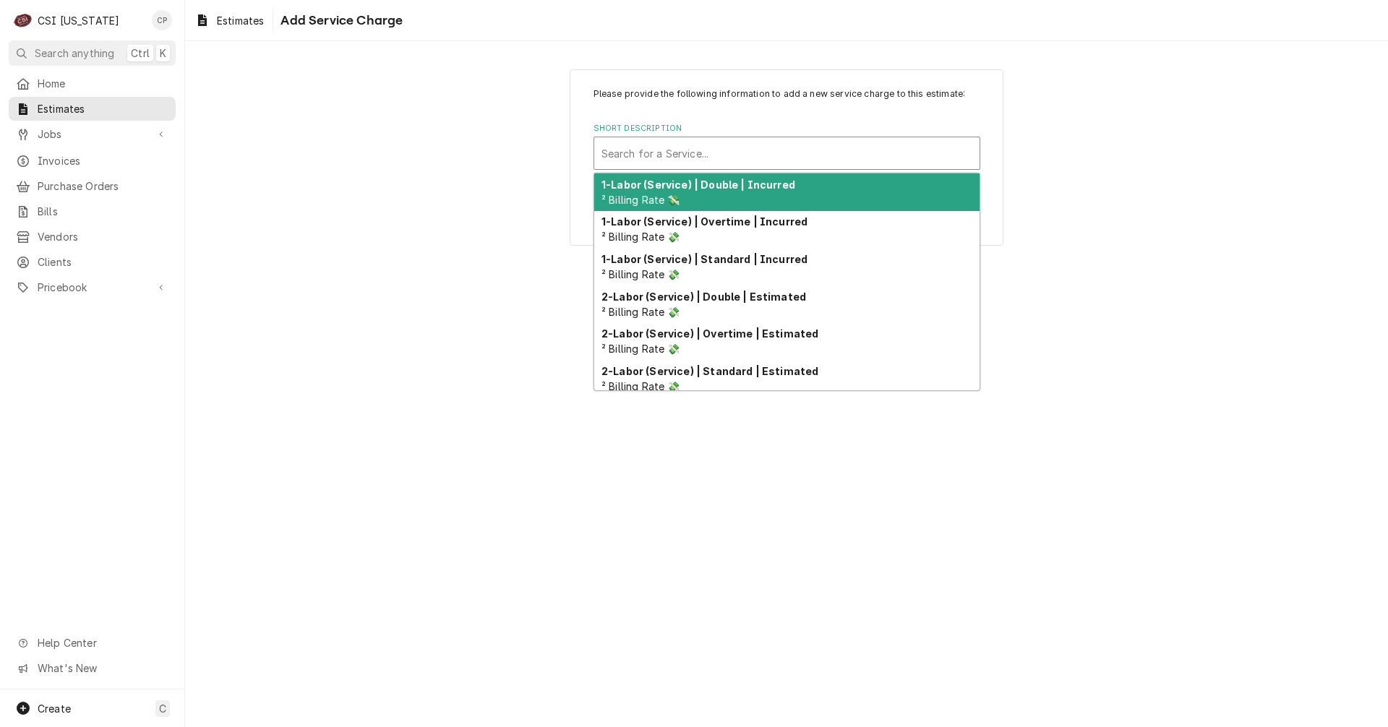
click at [689, 150] on div "Short Description" at bounding box center [787, 153] width 371 height 26
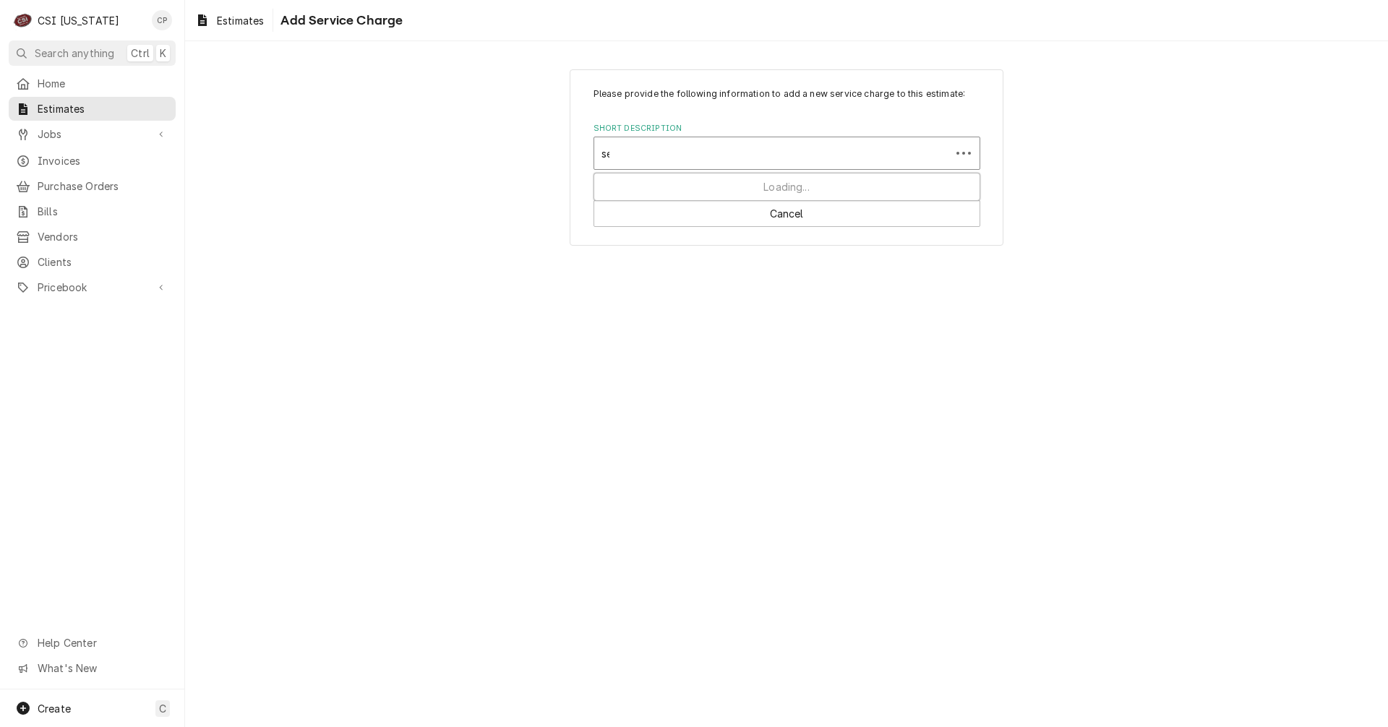
type input "set"
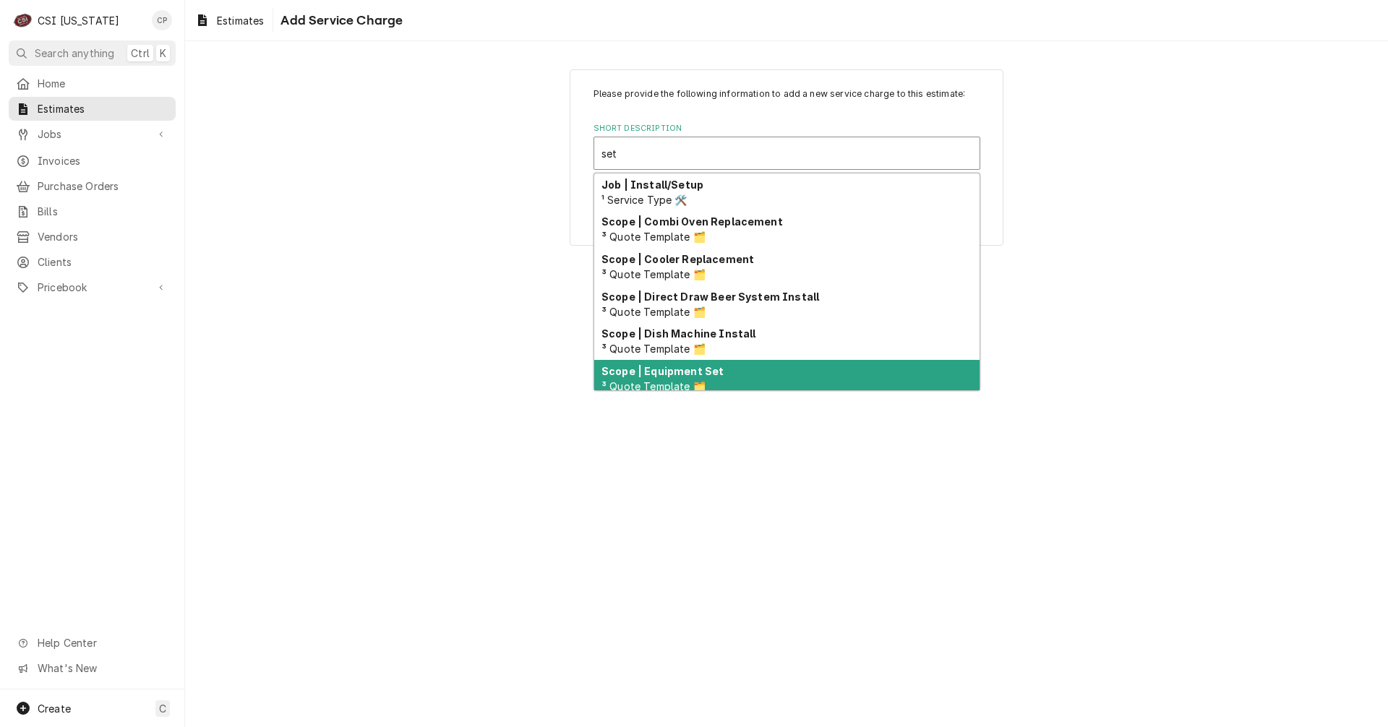
click at [680, 375] on strong "Scope | Equipment Set" at bounding box center [663, 371] width 122 height 12
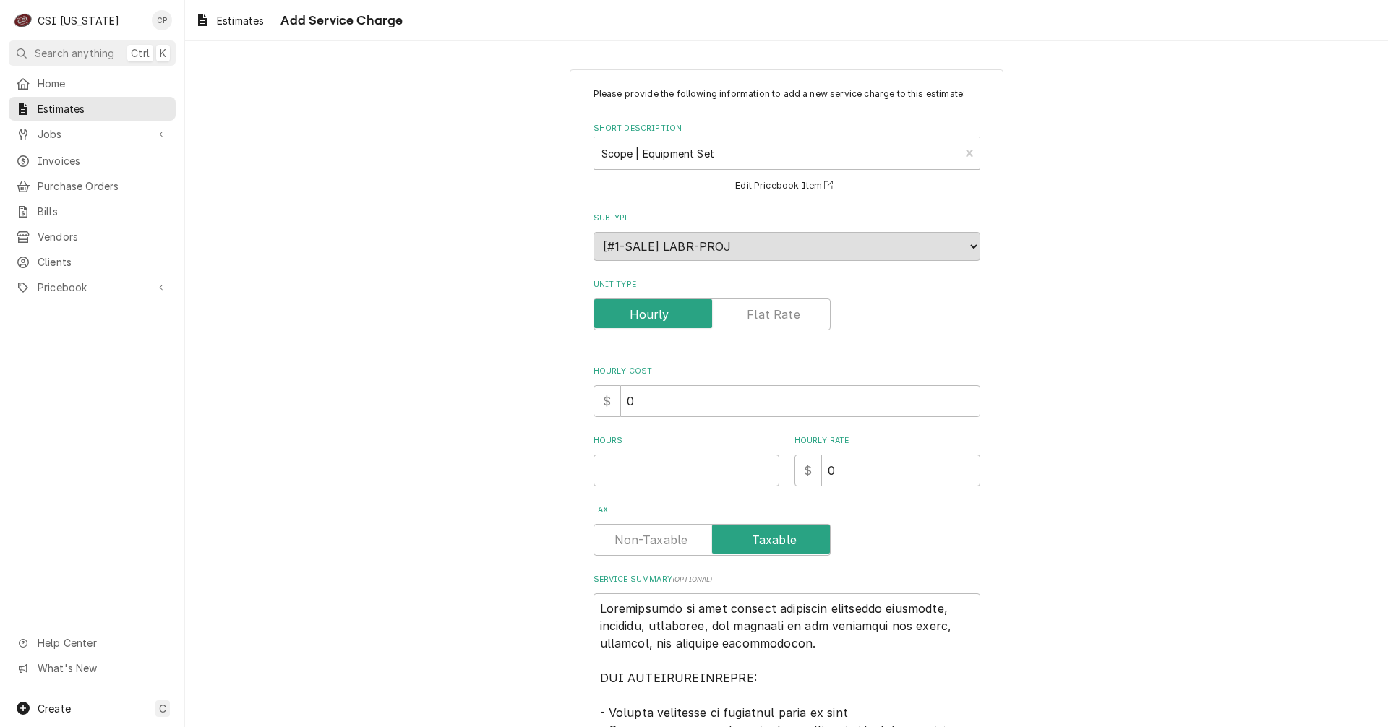
click at [790, 322] on label "Unit Type" at bounding box center [712, 315] width 237 height 32
click at [790, 322] on input "Unit Type" at bounding box center [712, 315] width 224 height 32
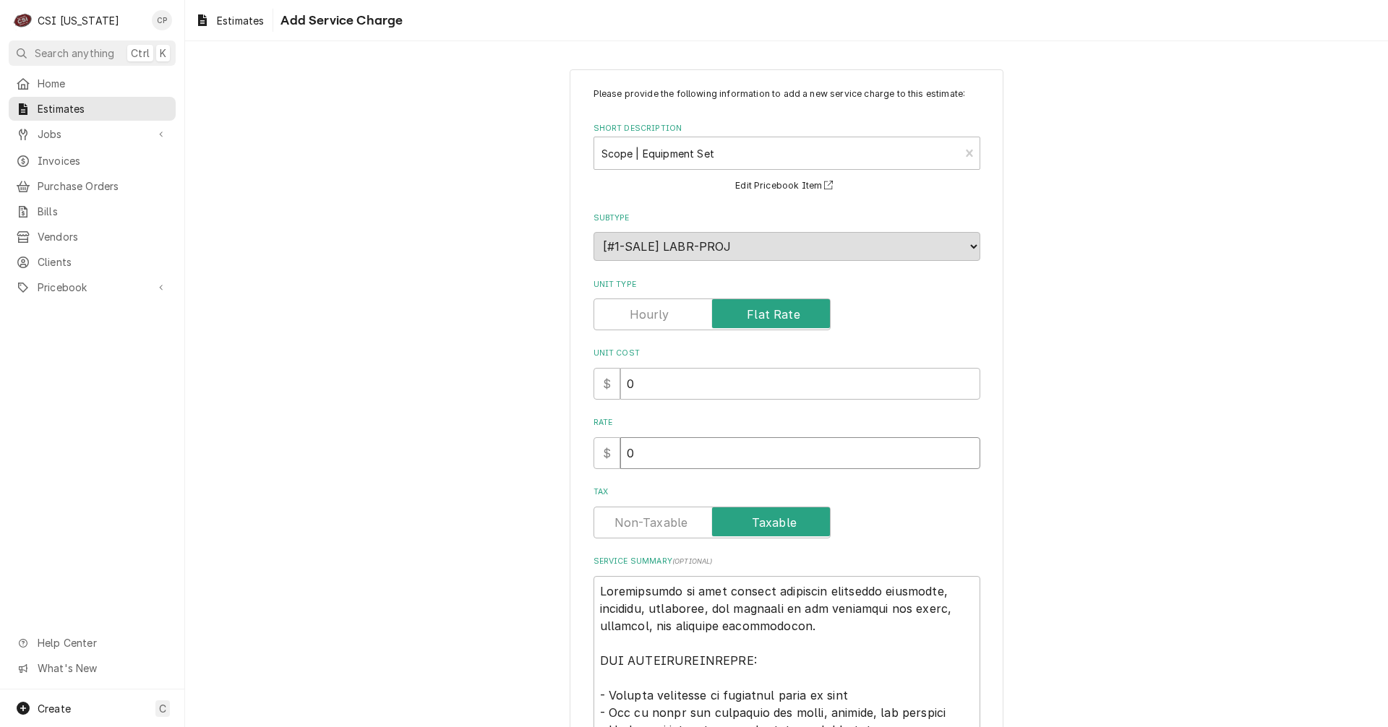
drag, startPoint x: 639, startPoint y: 448, endPoint x: 587, endPoint y: 453, distance: 52.4
click at [599, 453] on div "$ 0" at bounding box center [787, 453] width 387 height 32
click at [643, 519] on label "Tax" at bounding box center [712, 523] width 237 height 32
click at [643, 519] on input "Tax" at bounding box center [712, 523] width 224 height 32
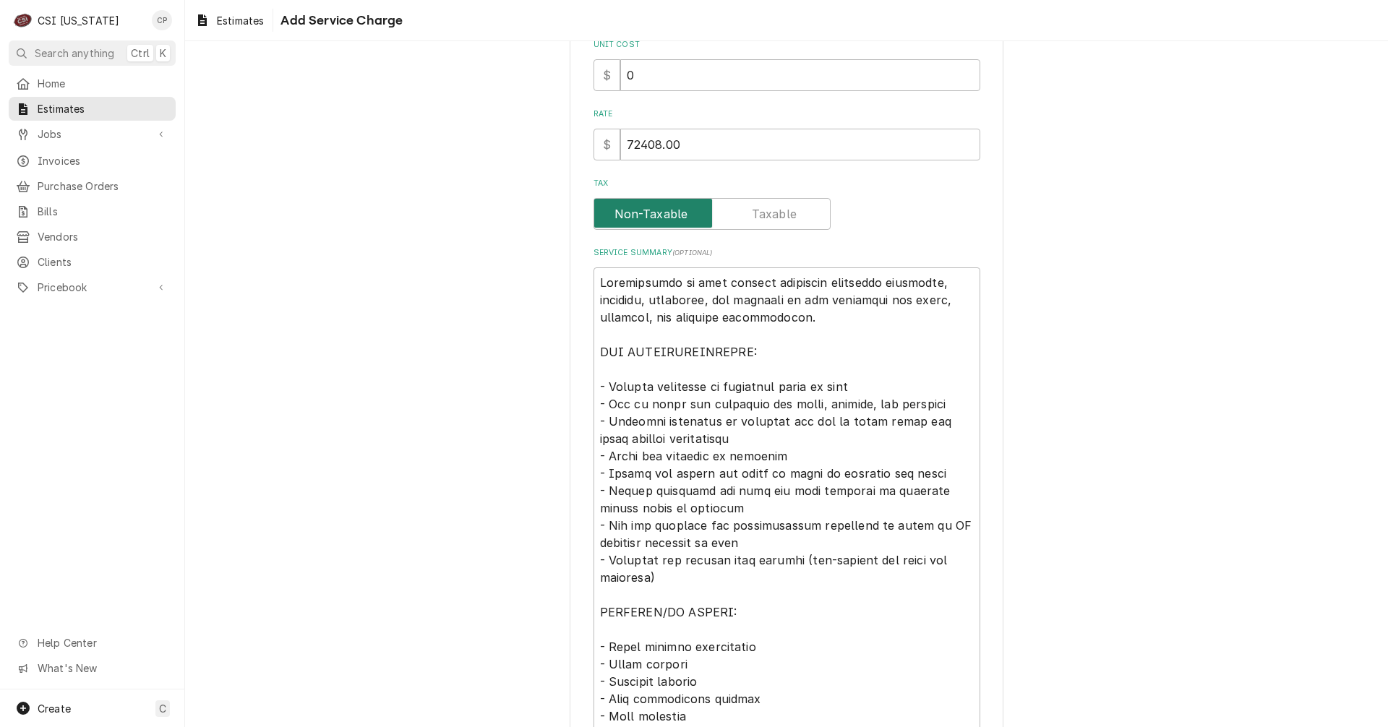
scroll to position [362, 0]
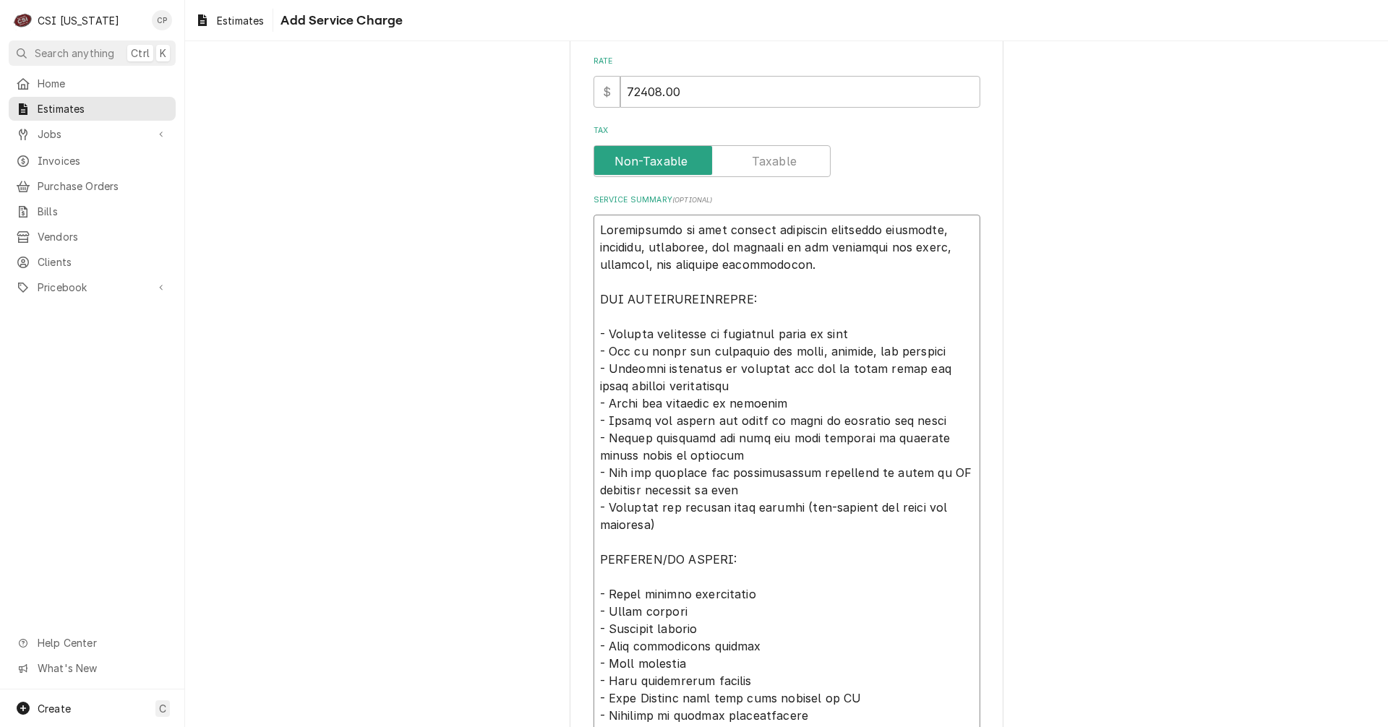
click at [921, 231] on textarea "Service Summary ( optional )" at bounding box center [787, 542] width 387 height 655
drag, startPoint x: 712, startPoint y: 333, endPoint x: 863, endPoint y: 327, distance: 151.3
click at [863, 327] on textarea "Service Summary ( optional )" at bounding box center [787, 542] width 387 height 655
drag, startPoint x: 825, startPoint y: 333, endPoint x: 766, endPoint y: 327, distance: 59.6
click at [766, 327] on textarea "Service Summary ( optional )" at bounding box center [787, 542] width 387 height 655
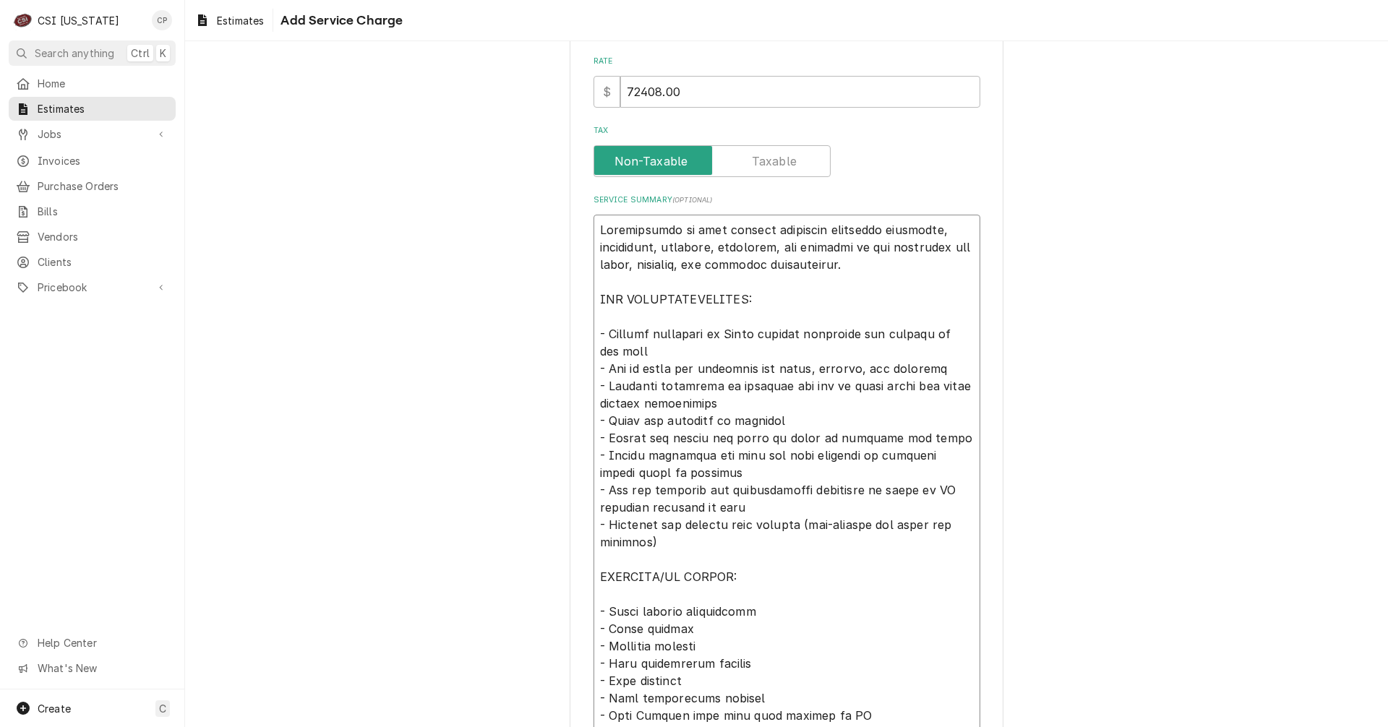
click at [724, 406] on textarea "Service Summary ( optional )" at bounding box center [787, 551] width 387 height 672
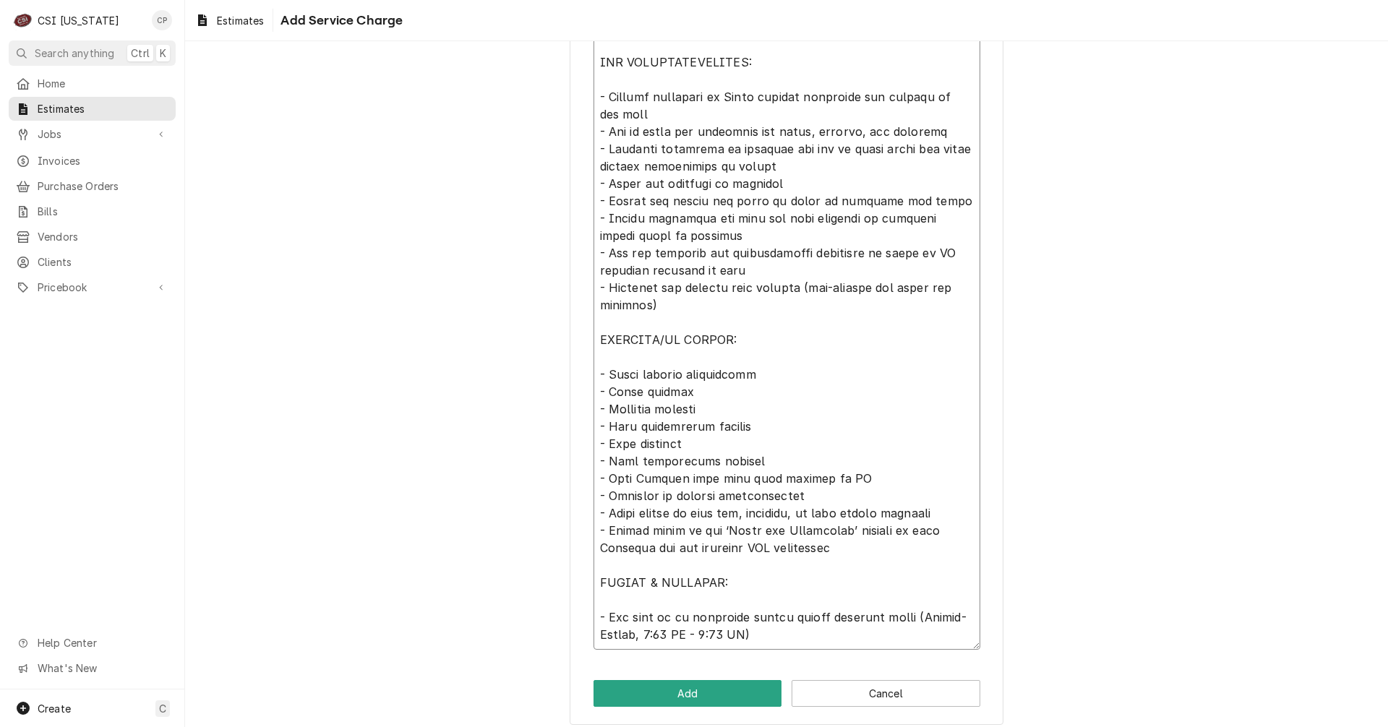
scroll to position [610, 0]
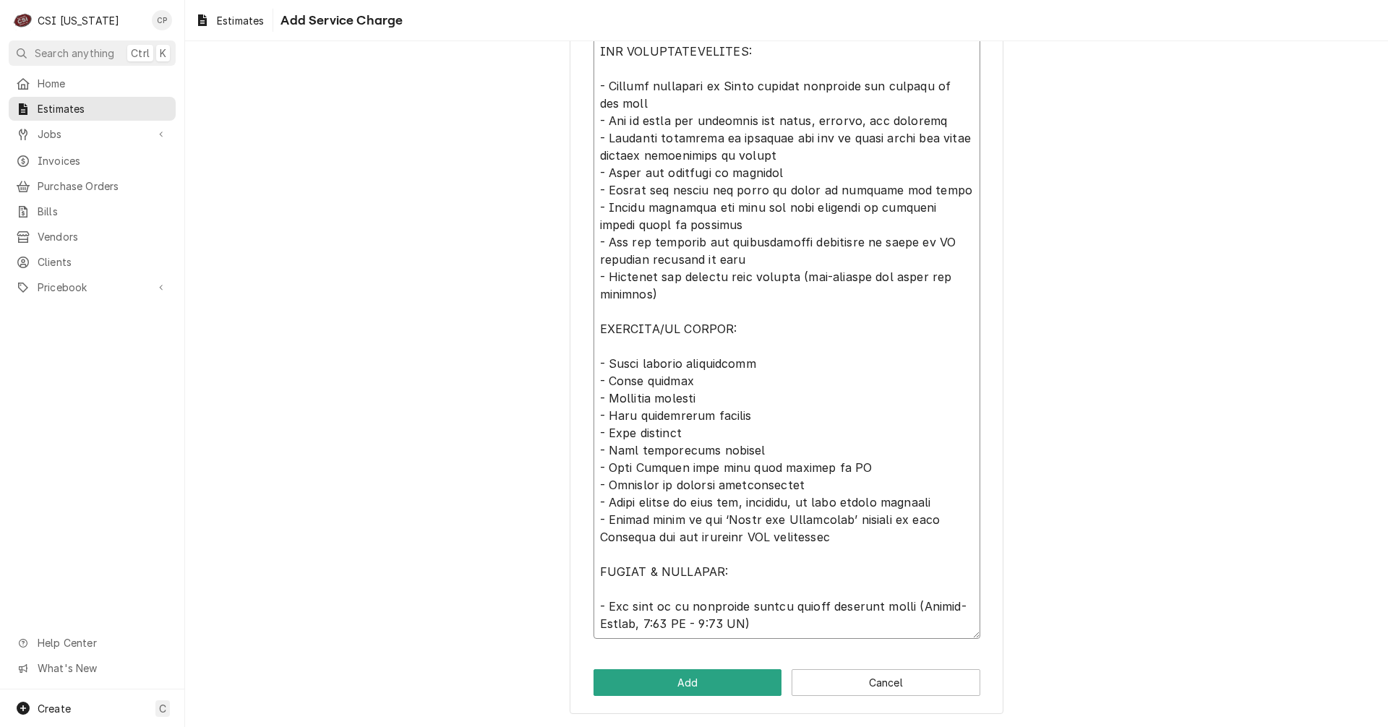
click at [735, 388] on textarea "Service Summary ( optional )" at bounding box center [787, 303] width 387 height 672
click at [687, 437] on textarea "Service Summary ( optional )" at bounding box center [787, 303] width 387 height 672
click at [746, 417] on textarea "Service Summary ( optional )" at bounding box center [787, 303] width 387 height 672
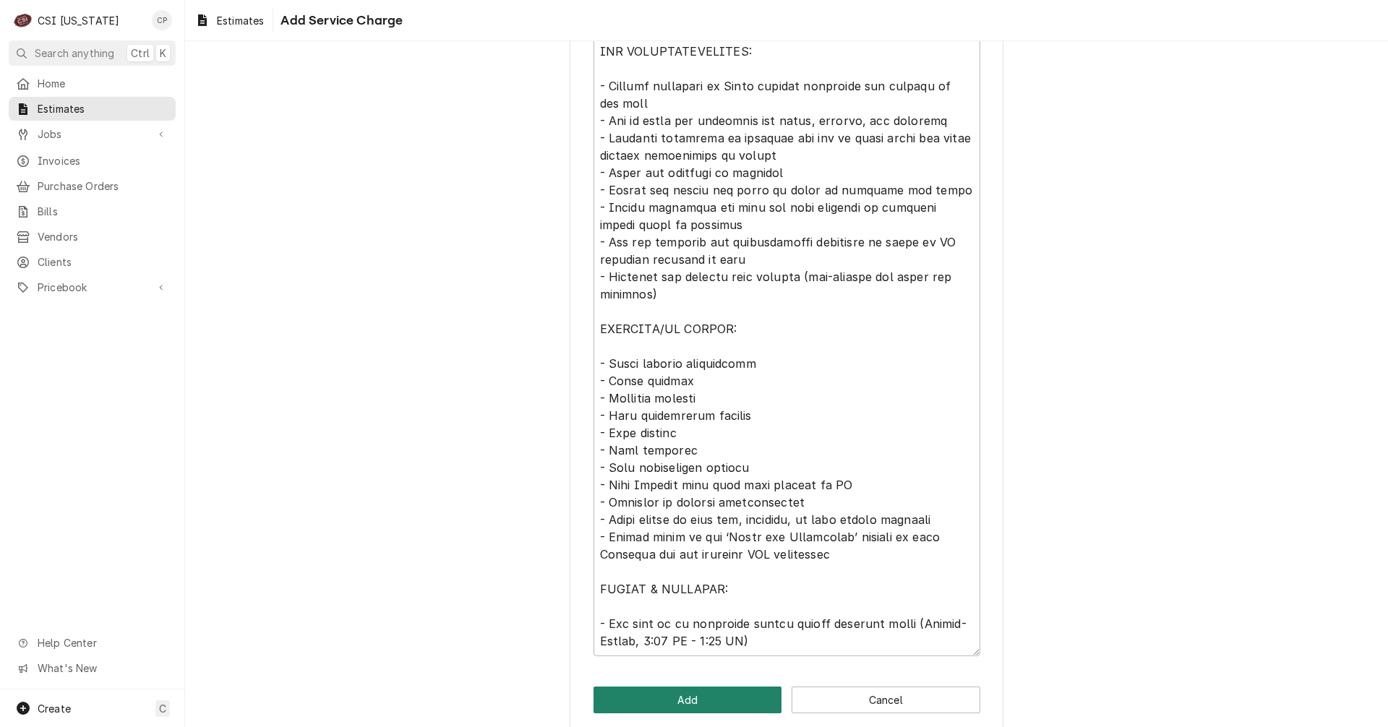
click at [689, 698] on button "Add" at bounding box center [688, 700] width 189 height 27
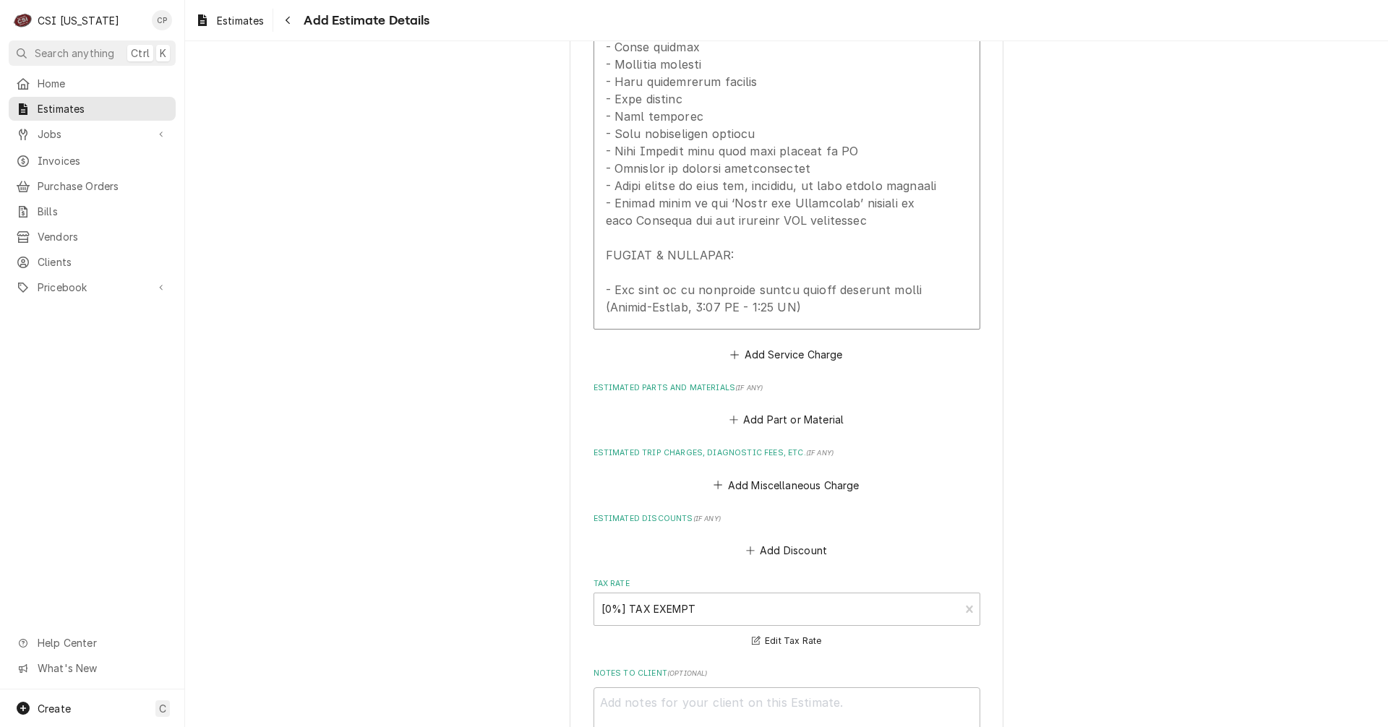
scroll to position [2007, 0]
click at [798, 409] on button "Add Part or Material" at bounding box center [786, 419] width 119 height 20
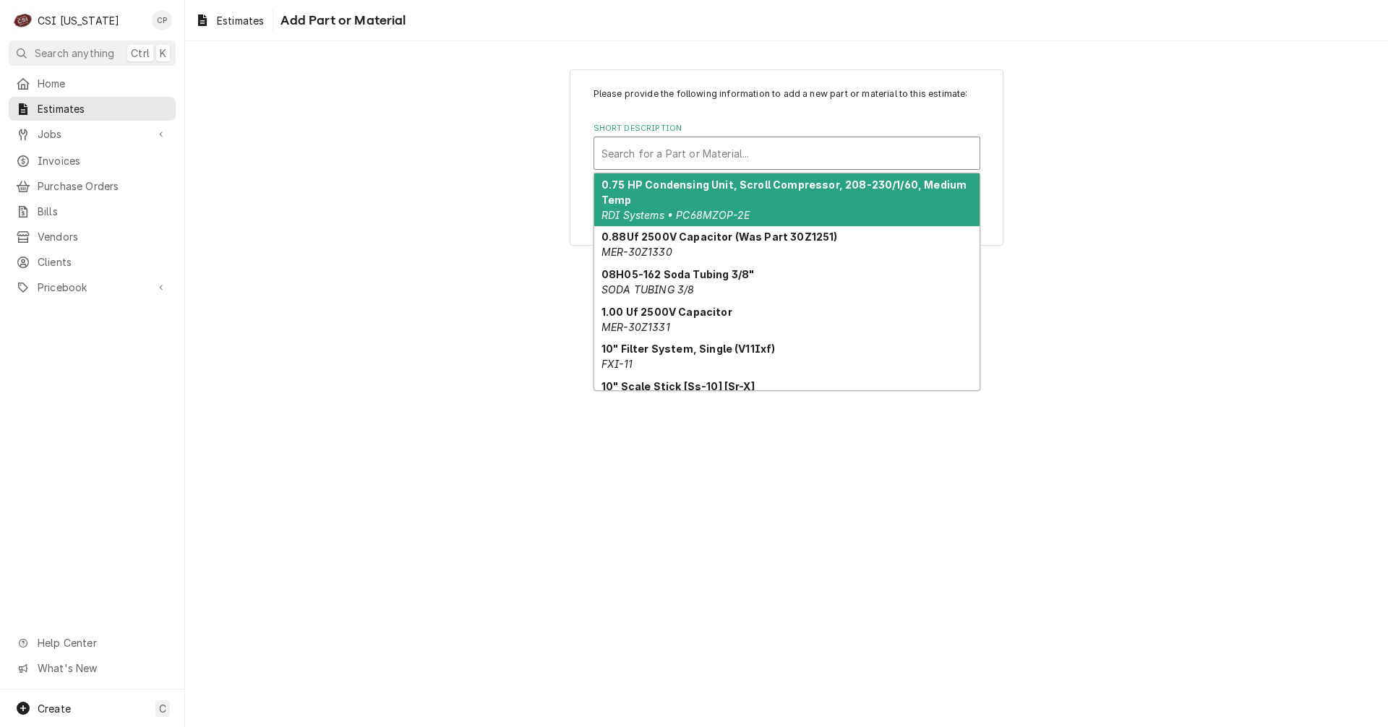
click at [675, 153] on div "Short Description" at bounding box center [787, 153] width 371 height 26
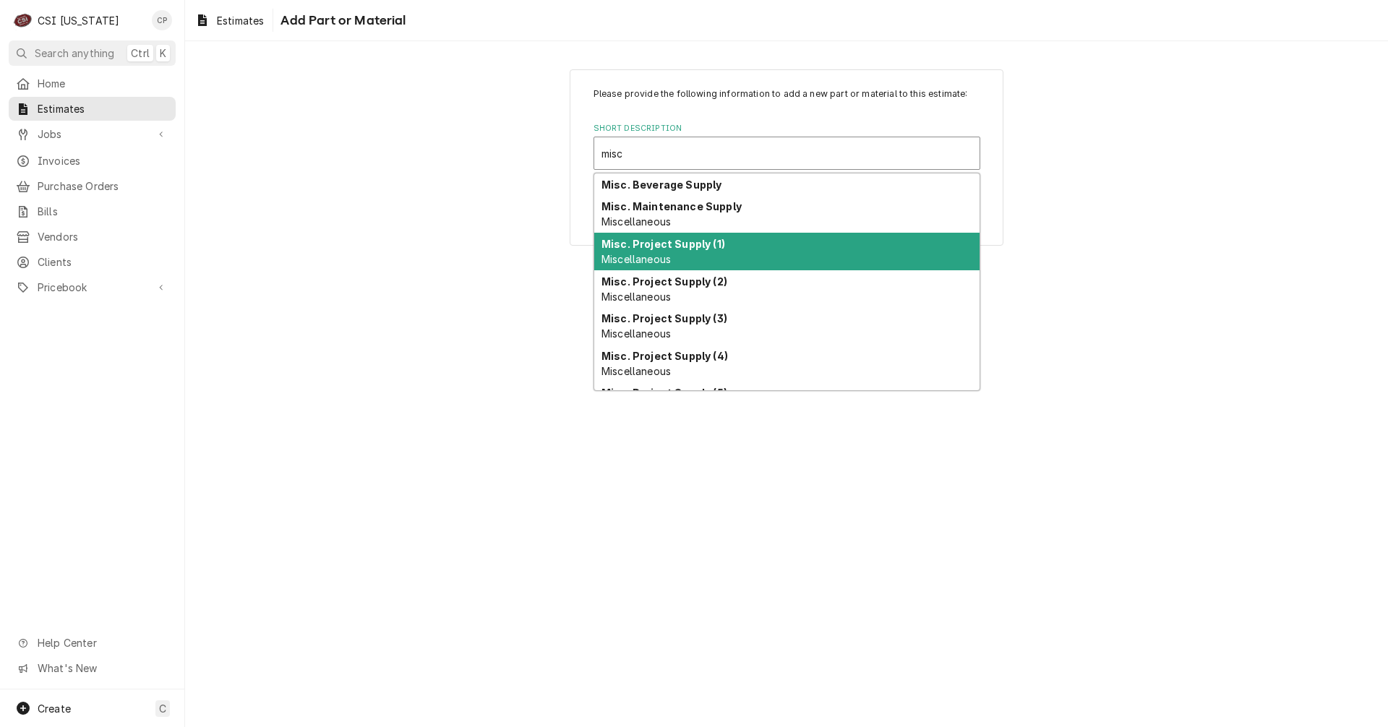
click at [679, 250] on div "Misc. Project Supply (1) Miscellaneous" at bounding box center [786, 252] width 385 height 38
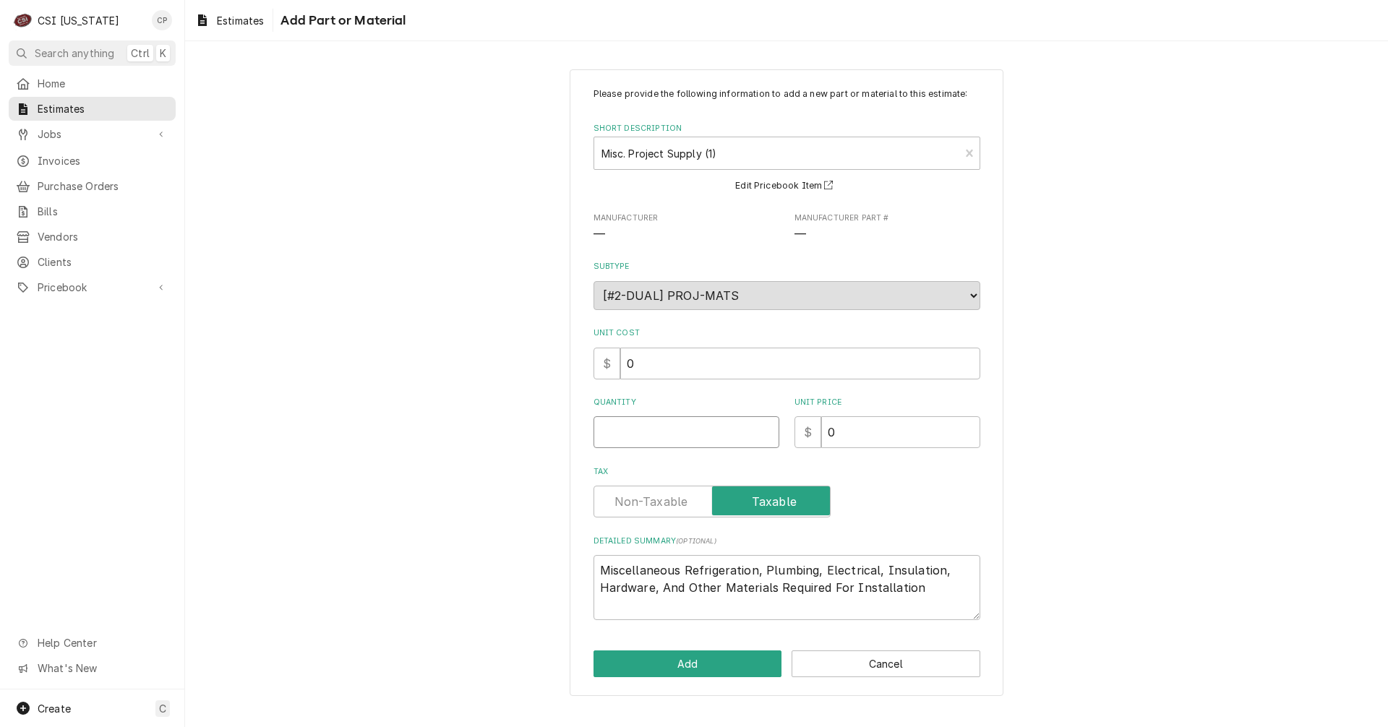
click at [676, 436] on input "Quantity" at bounding box center [687, 432] width 186 height 32
click at [675, 507] on label "Tax" at bounding box center [712, 502] width 237 height 32
click at [675, 507] on input "Tax" at bounding box center [712, 502] width 224 height 32
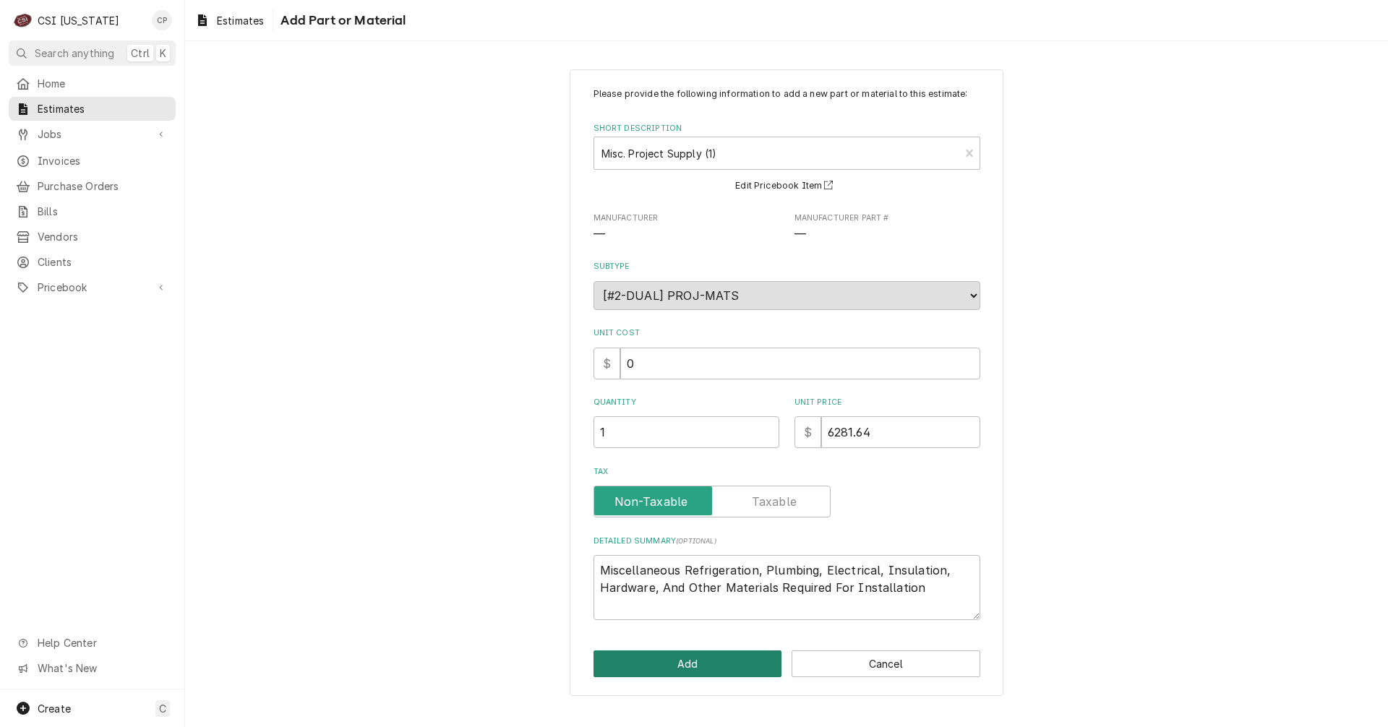
click at [720, 665] on button "Add" at bounding box center [688, 664] width 189 height 27
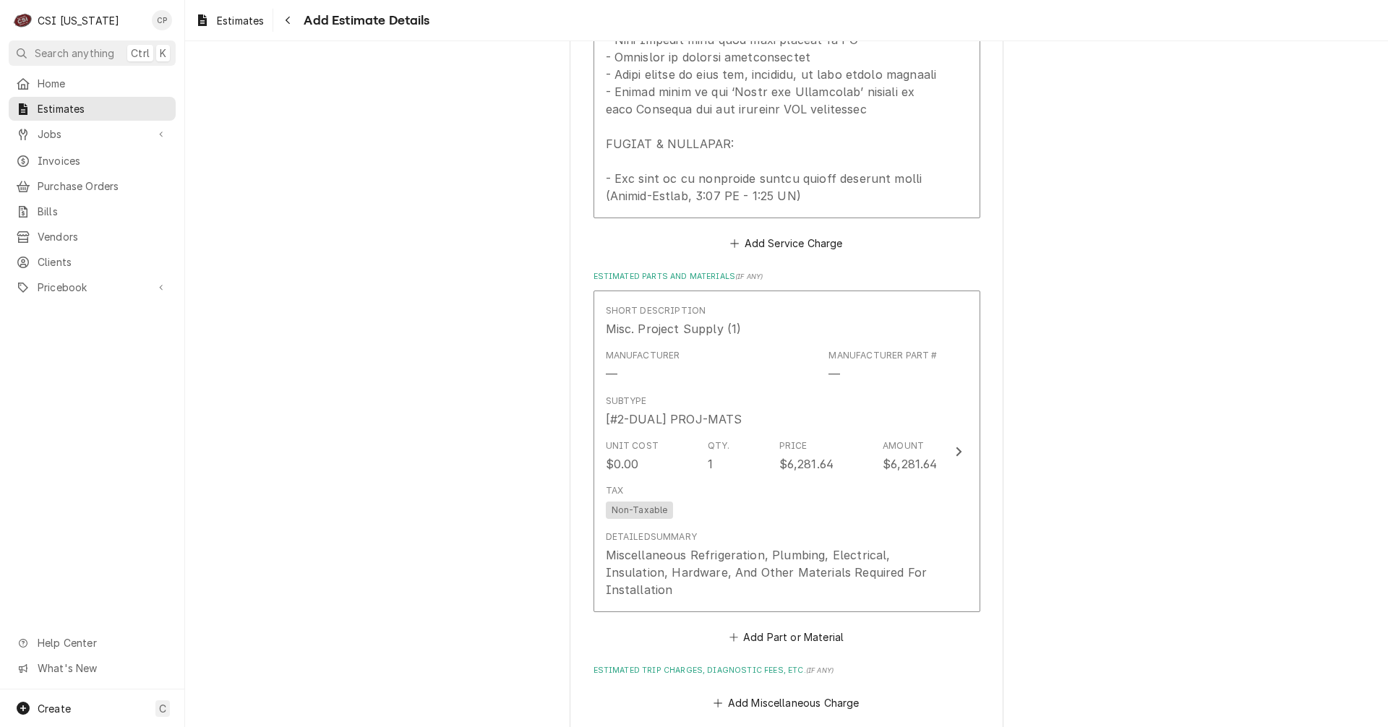
scroll to position [2396, 0]
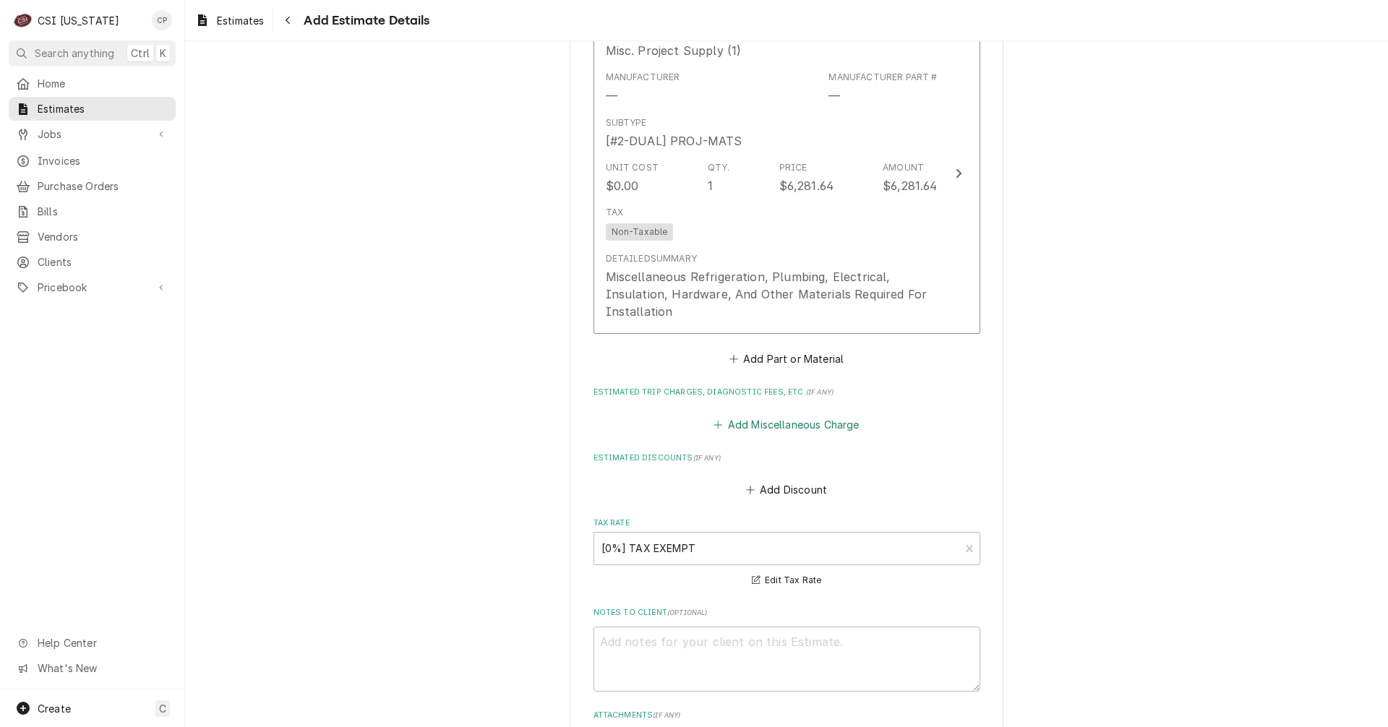
click at [766, 414] on button "Add Miscellaneous Charge" at bounding box center [787, 424] width 150 height 20
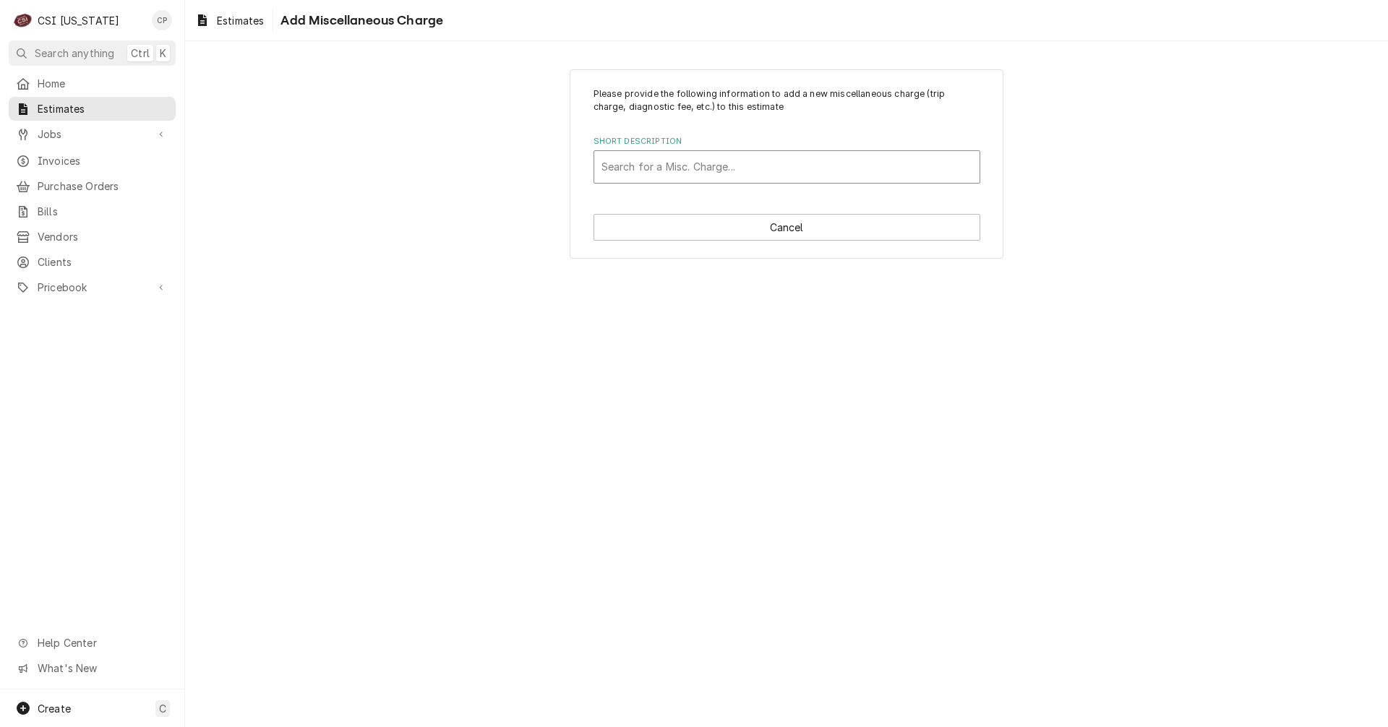
click at [675, 160] on div "Short Description" at bounding box center [787, 167] width 371 height 26
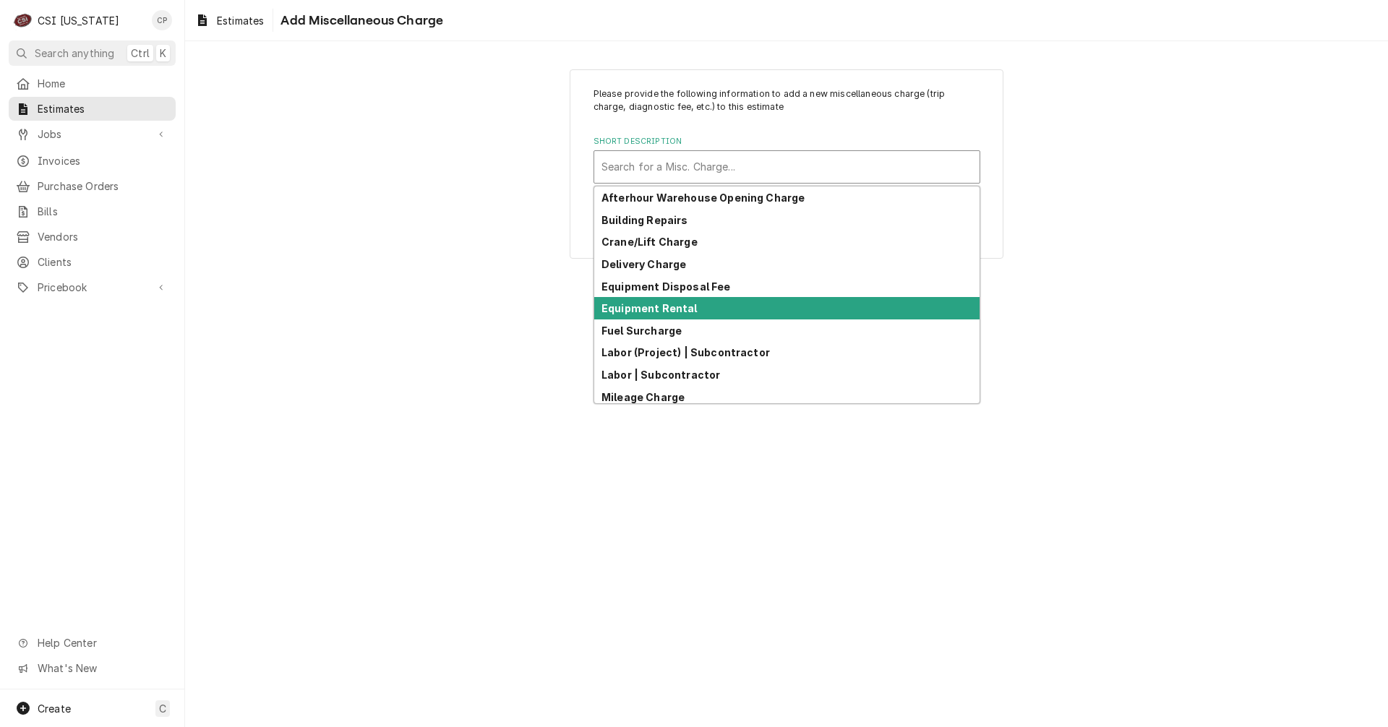
click at [645, 309] on strong "Equipment Rental" at bounding box center [650, 308] width 96 height 12
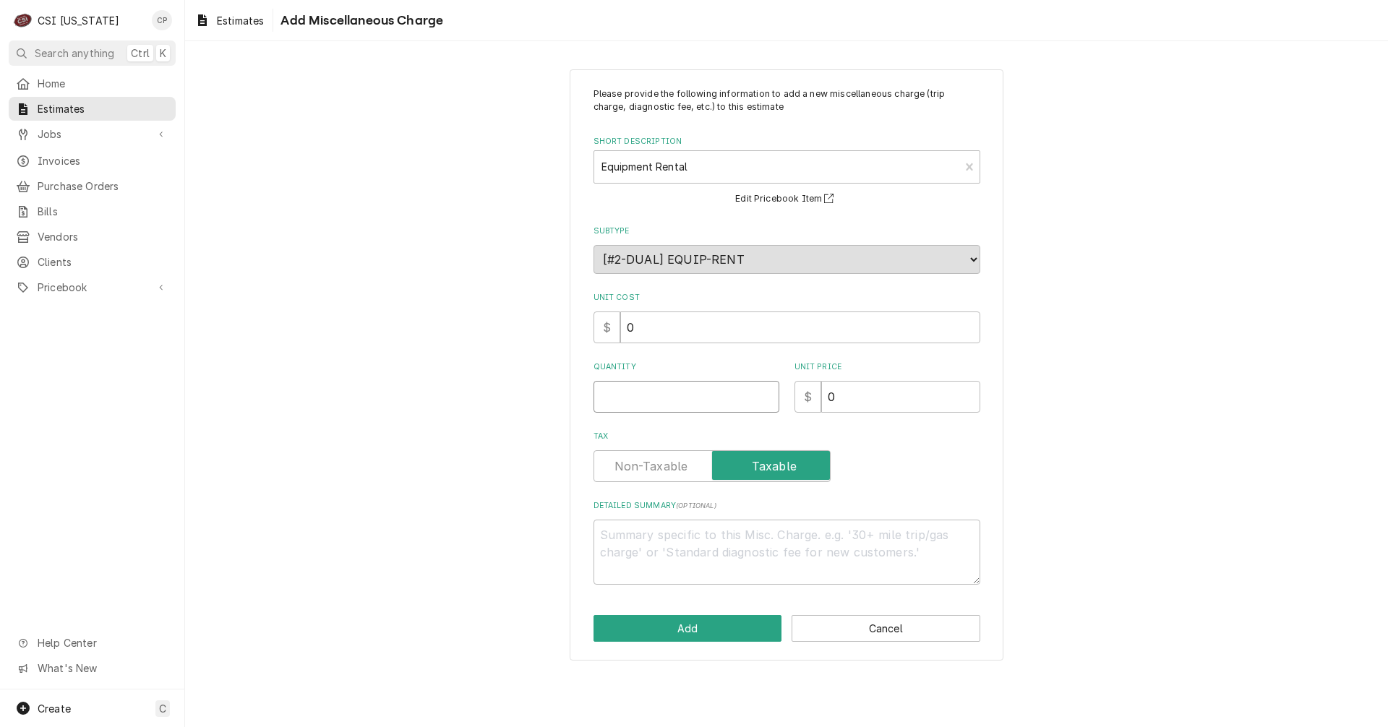
drag, startPoint x: 654, startPoint y: 396, endPoint x: 667, endPoint y: 398, distance: 13.1
click at [659, 396] on input "Quantity" at bounding box center [687, 397] width 186 height 32
click at [652, 461] on label "Tax" at bounding box center [712, 466] width 237 height 32
click at [652, 461] on input "Tax" at bounding box center [712, 466] width 224 height 32
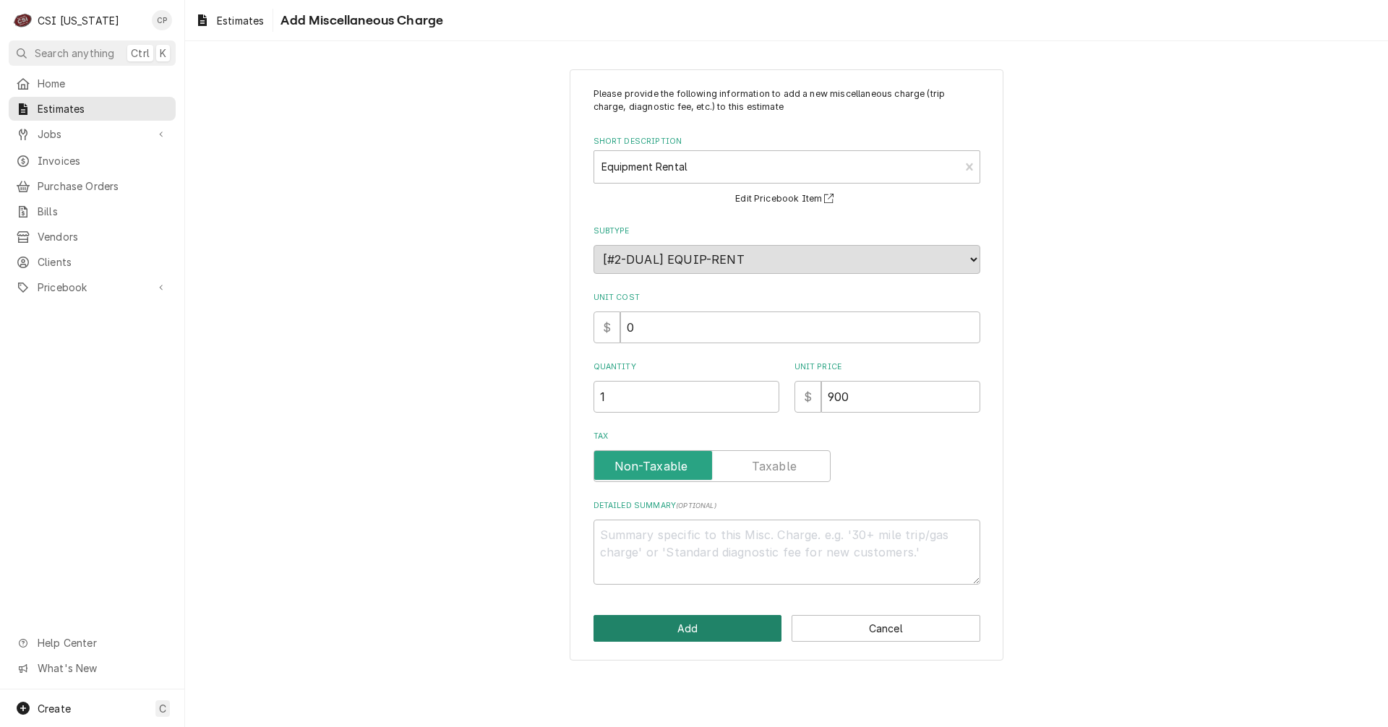
click at [691, 634] on button "Add" at bounding box center [688, 628] width 189 height 27
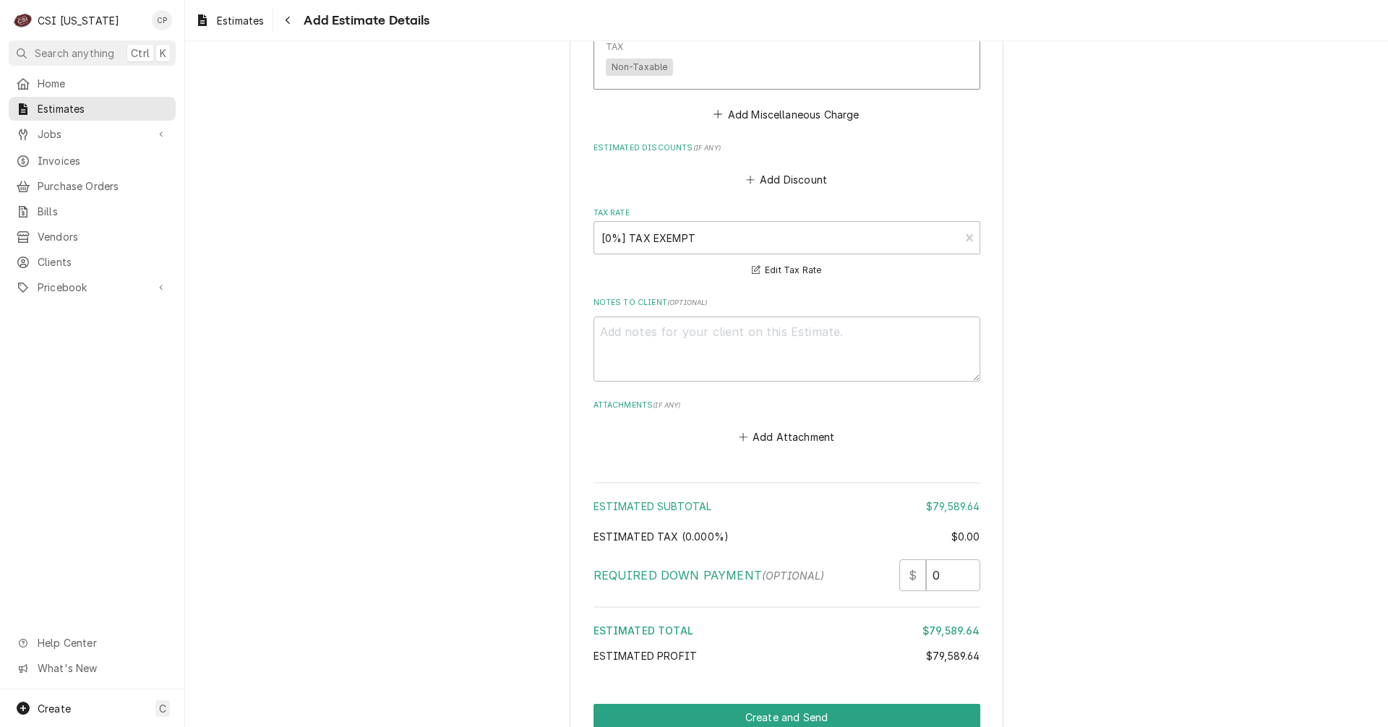
scroll to position [2938, 0]
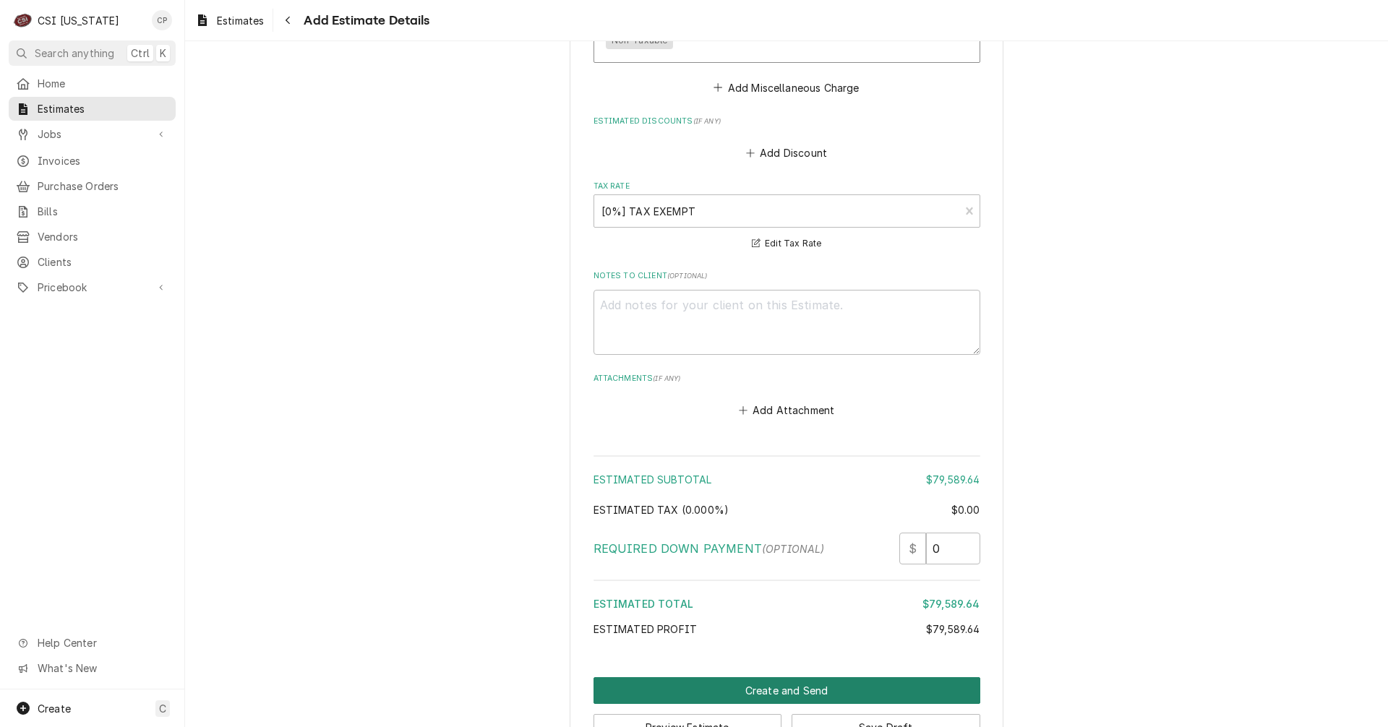
click at [785, 679] on button "Create and Send" at bounding box center [787, 691] width 387 height 27
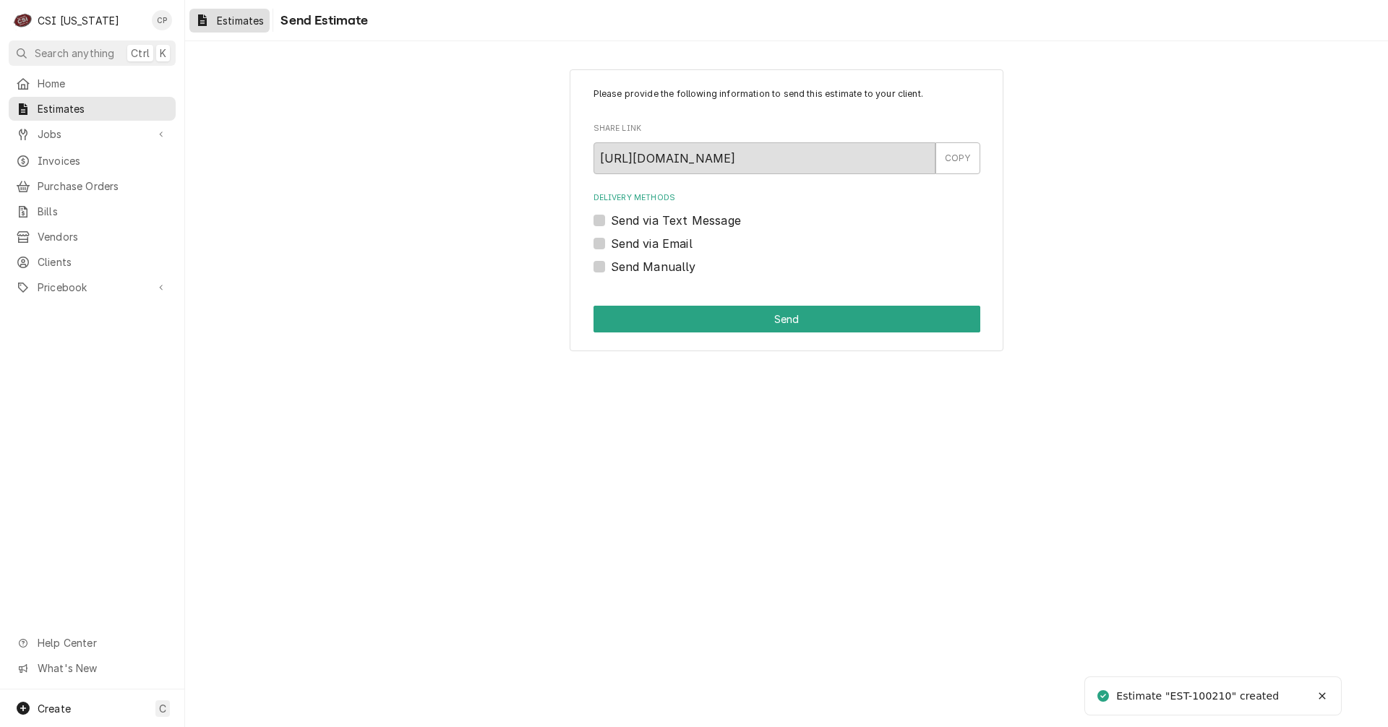
click at [244, 24] on span "Estimates" at bounding box center [240, 20] width 47 height 15
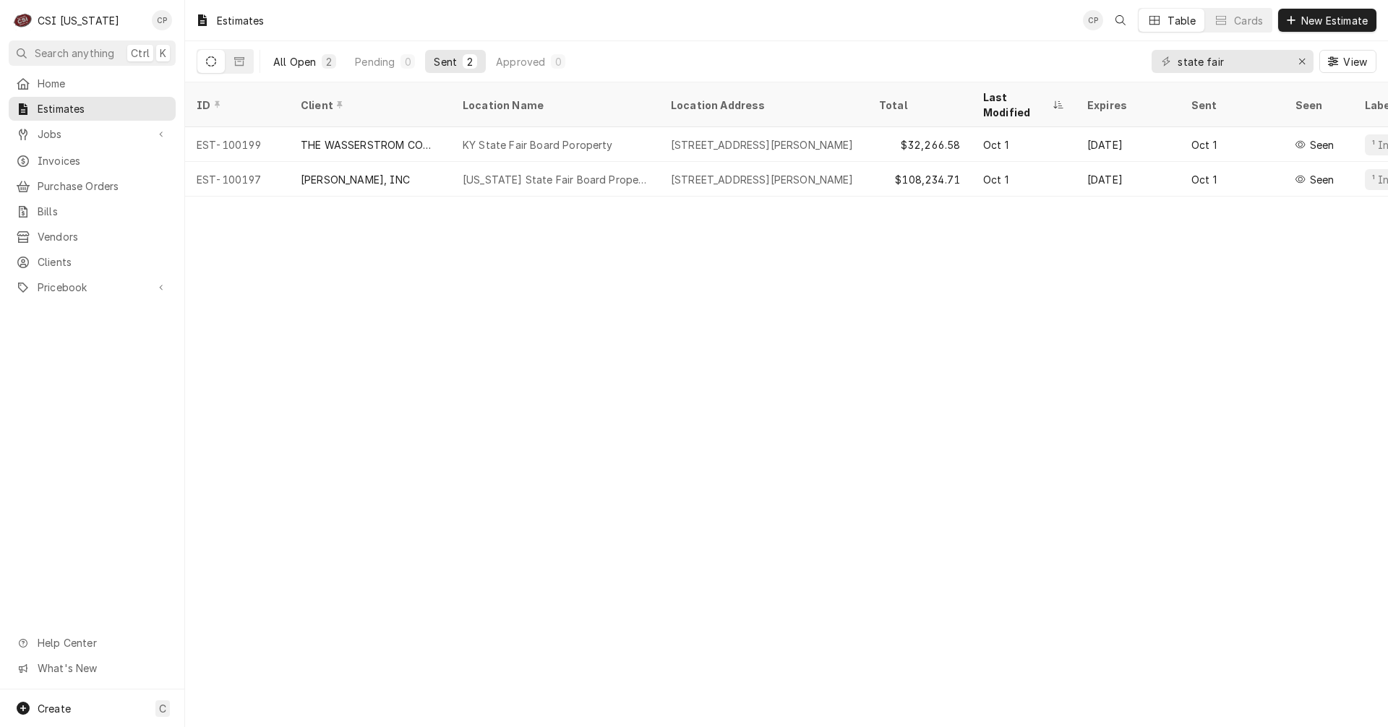
click at [305, 64] on div "All Open" at bounding box center [294, 61] width 43 height 15
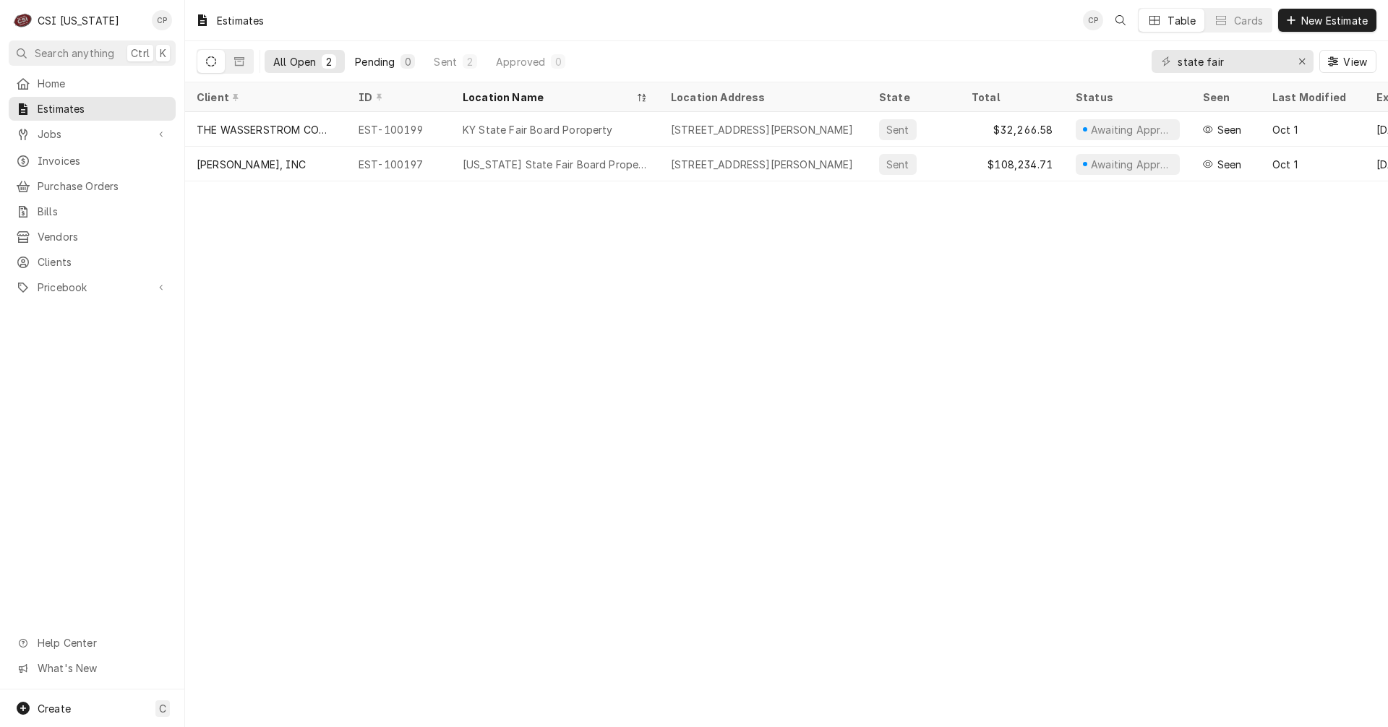
click at [378, 66] on div "Pending" at bounding box center [375, 61] width 40 height 15
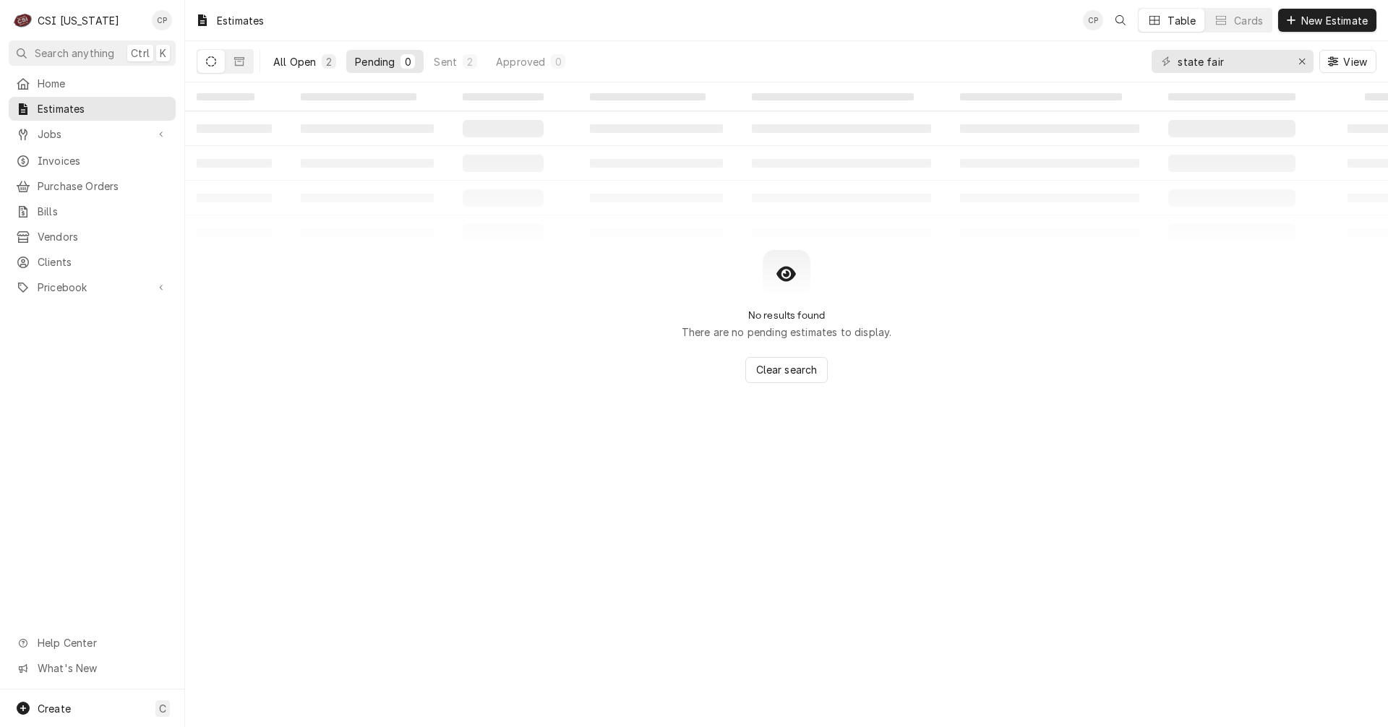
click at [312, 61] on div "All Open" at bounding box center [294, 61] width 43 height 15
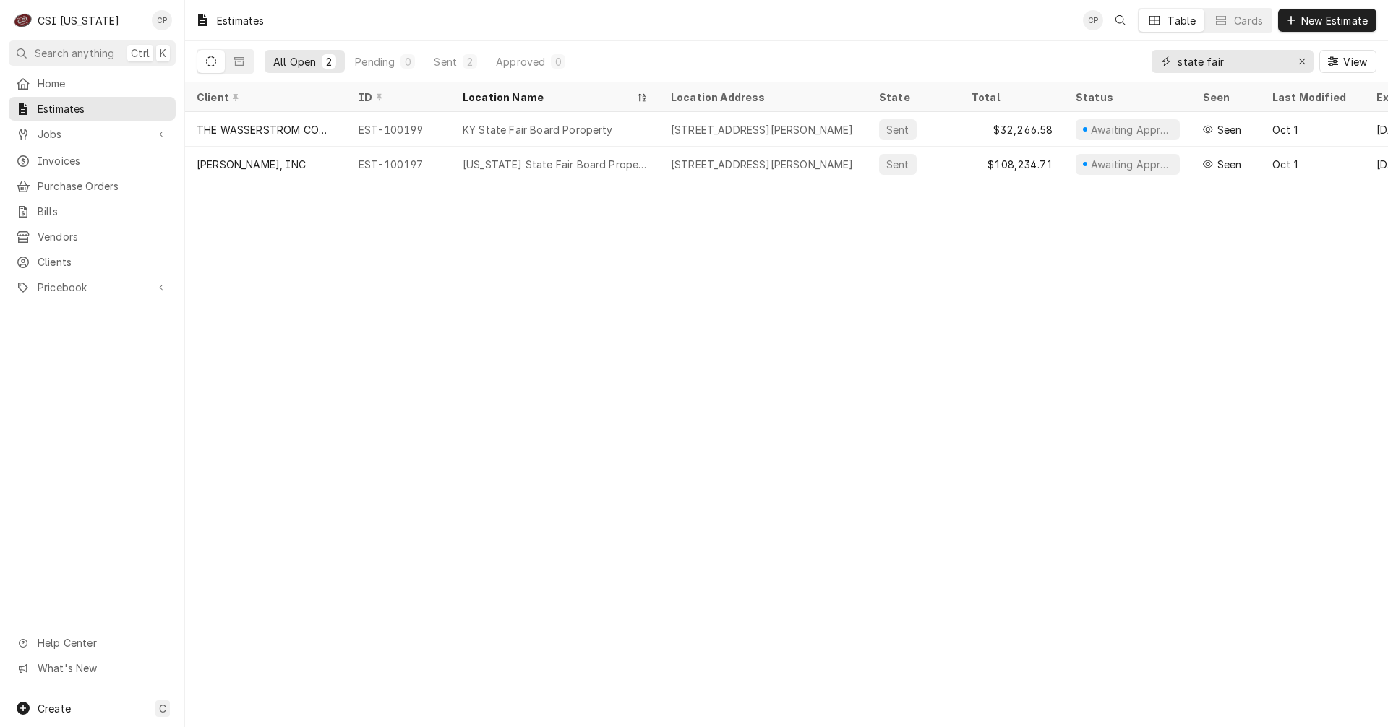
drag, startPoint x: 1240, startPoint y: 63, endPoint x: 1046, endPoint y: 57, distance: 194.6
click at [1046, 57] on div "All Open 2 Pending 0 Sent 2 Approved 0 state fair View" at bounding box center [787, 61] width 1180 height 40
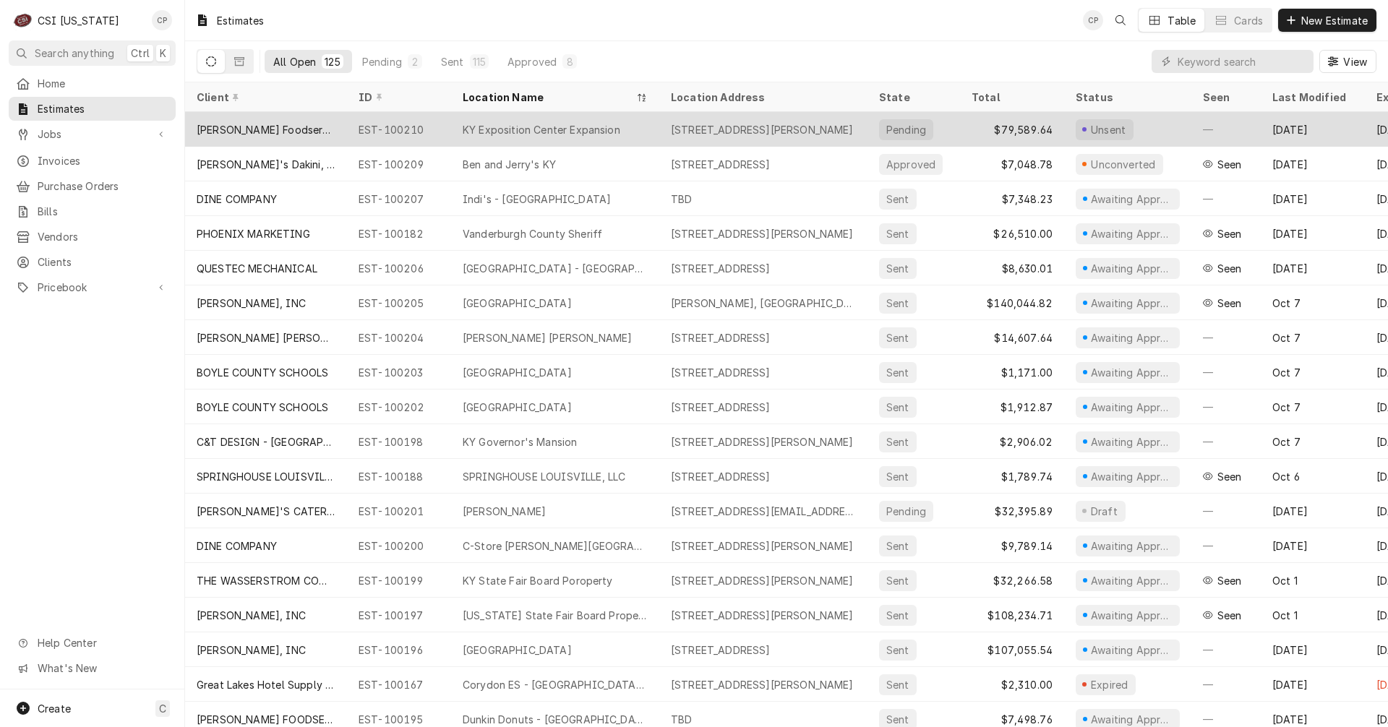
click at [552, 137] on div "KY Exposition Center Expansion" at bounding box center [555, 129] width 208 height 35
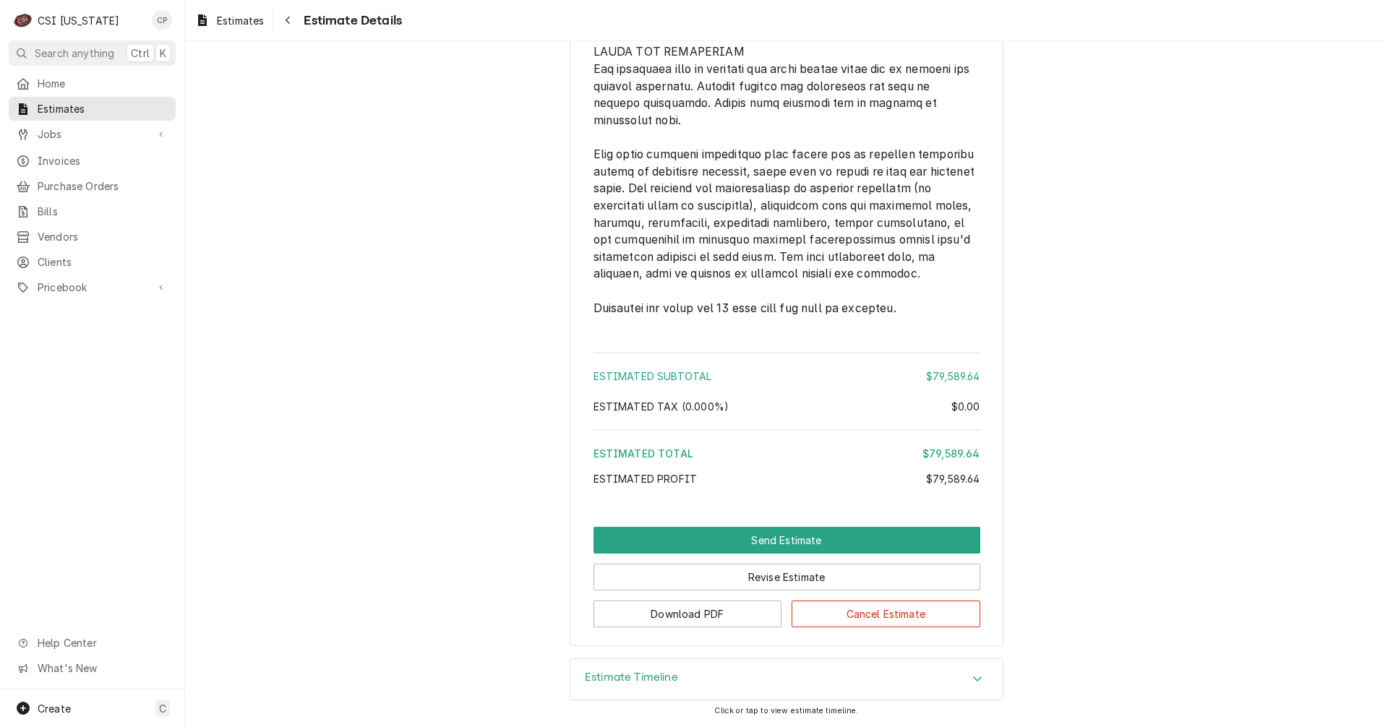
scroll to position [2595, 0]
click at [771, 580] on button "Revise Estimate" at bounding box center [787, 577] width 387 height 27
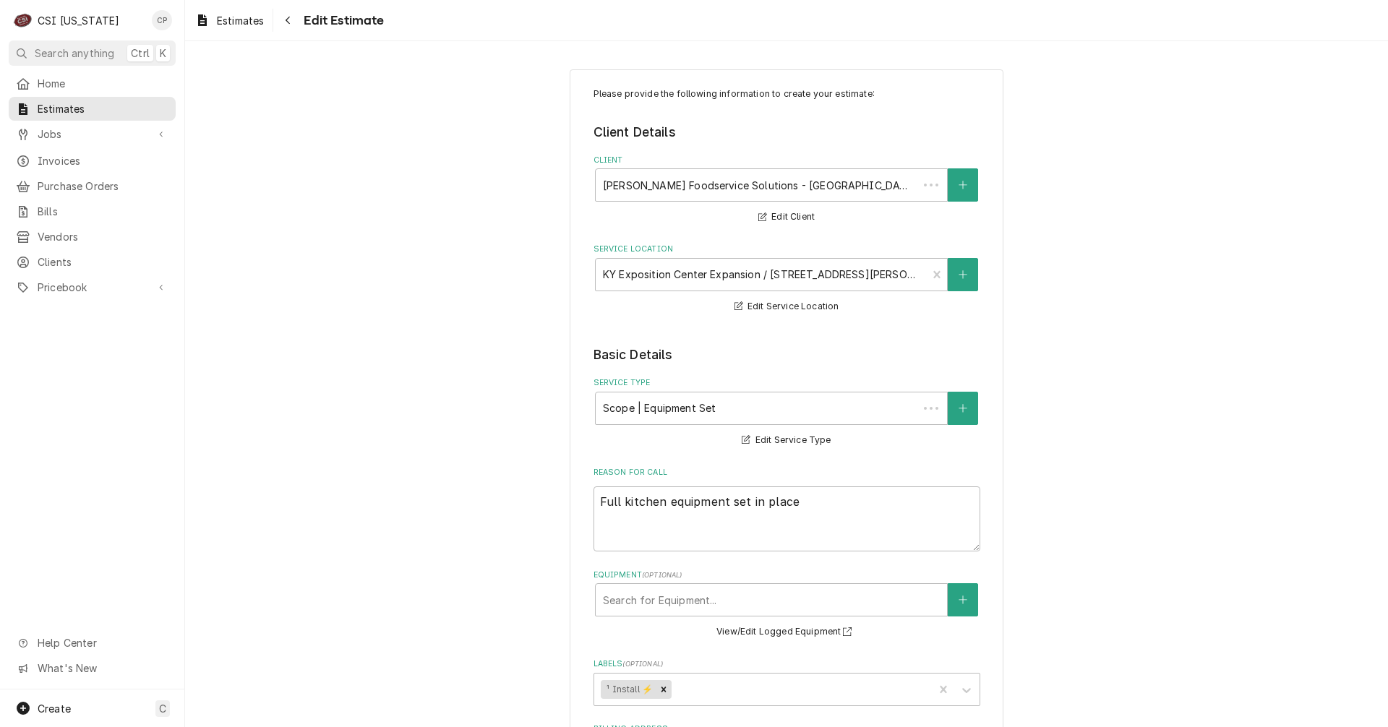
type textarea "x"
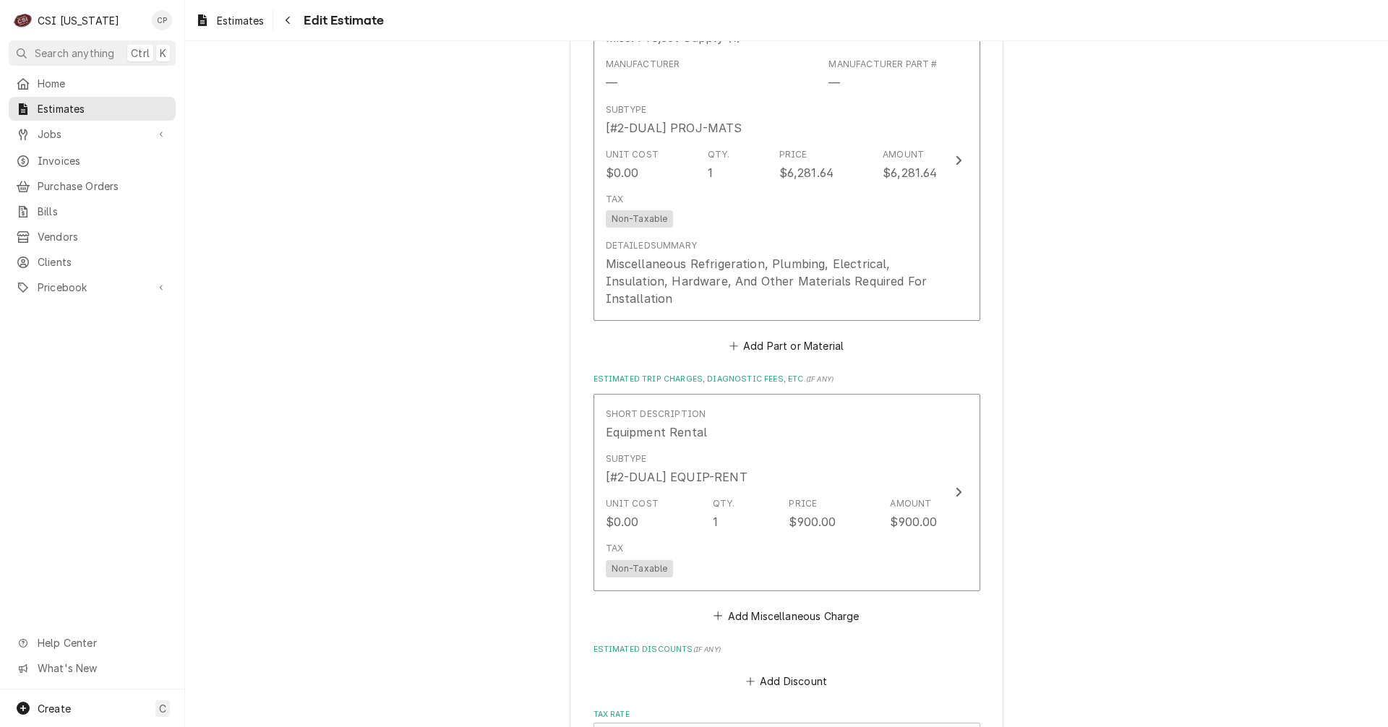
scroll to position [2675, 0]
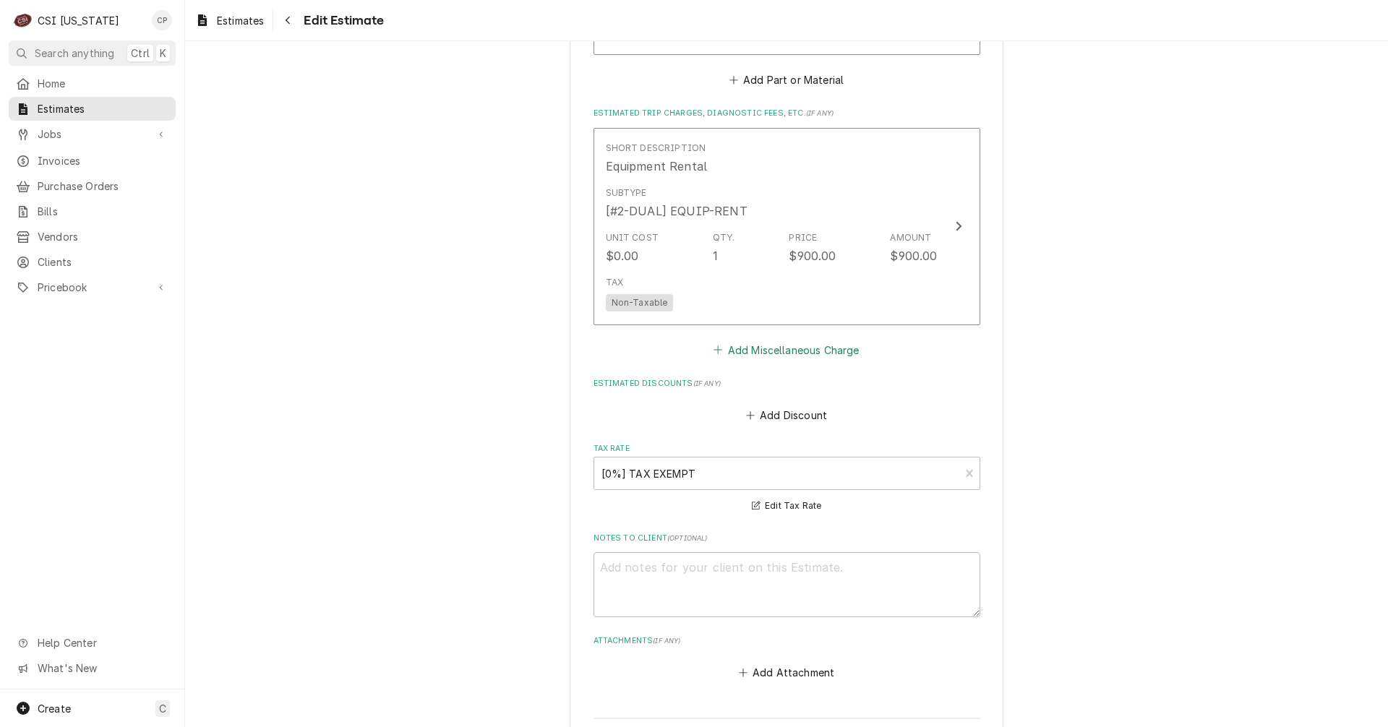
click at [800, 340] on button "Add Miscellaneous Charge" at bounding box center [787, 350] width 150 height 20
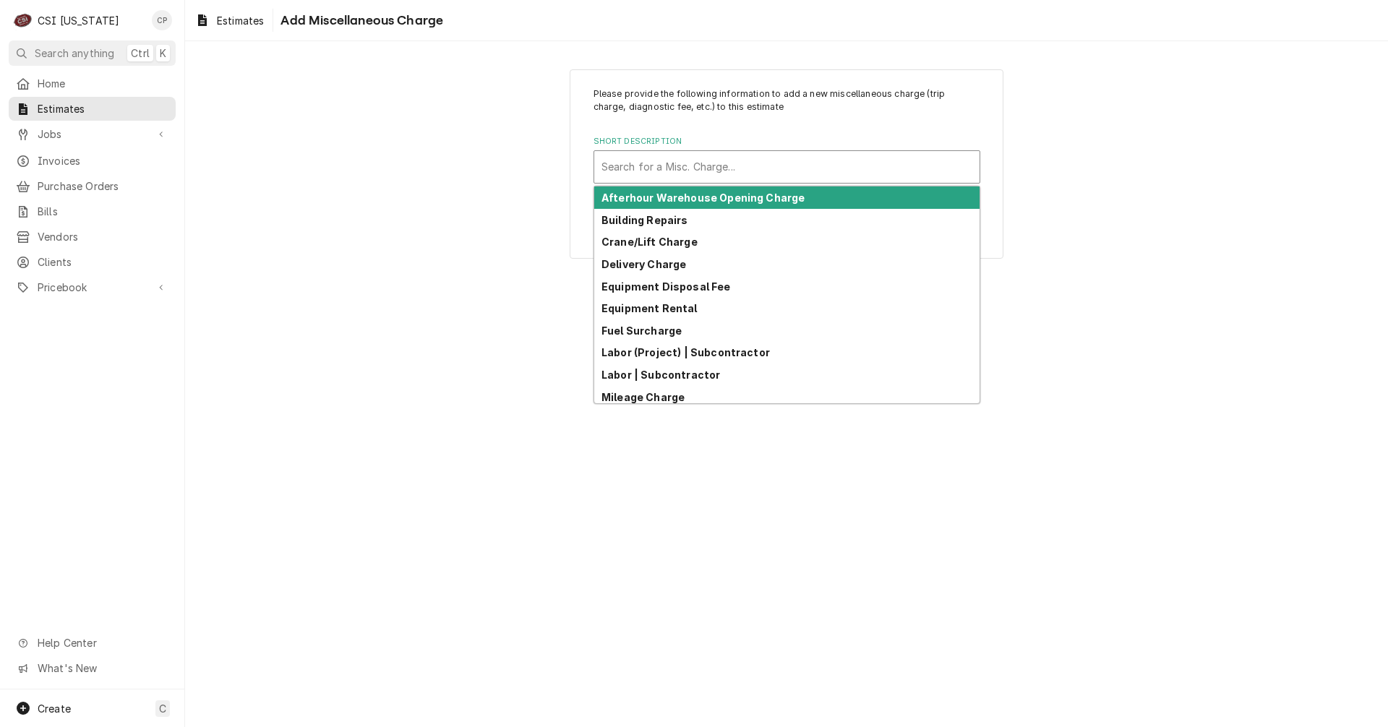
click at [704, 163] on div "Short Description" at bounding box center [787, 167] width 371 height 26
type input "d"
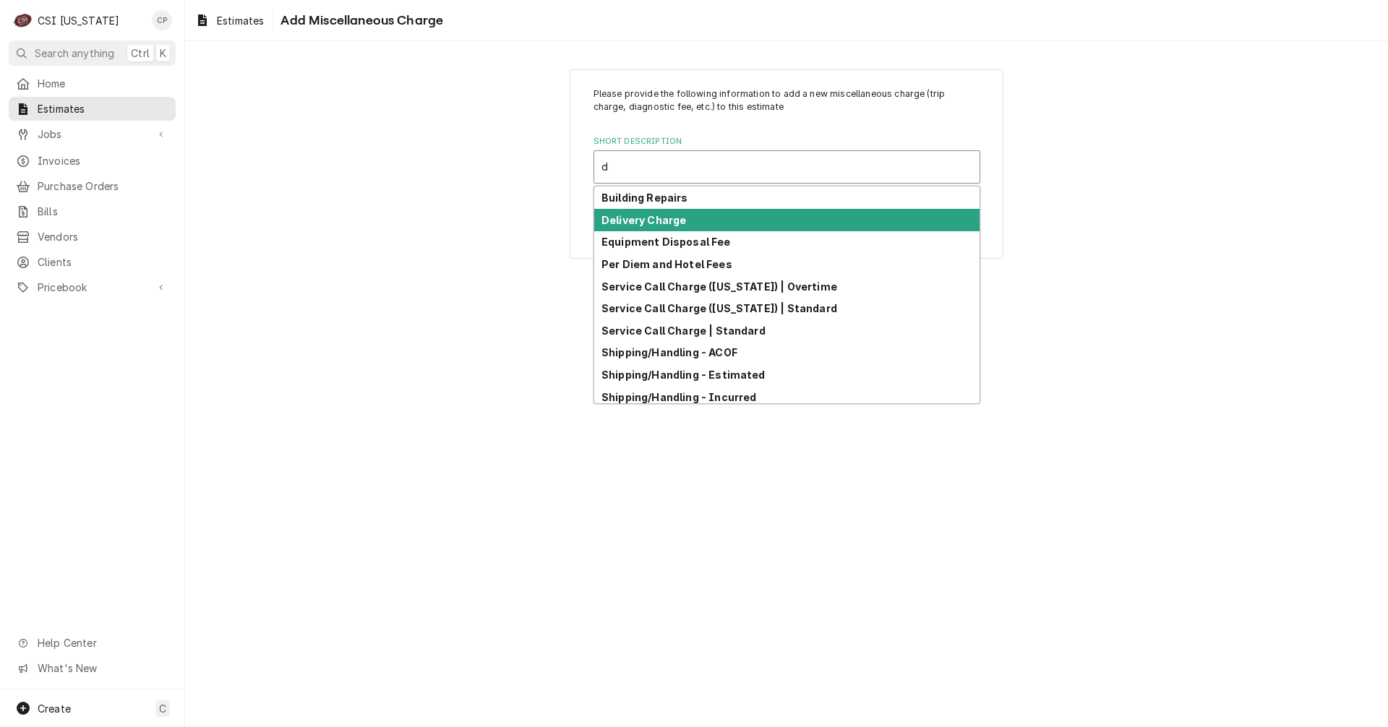
click at [652, 226] on div "Delivery Charge" at bounding box center [786, 220] width 385 height 22
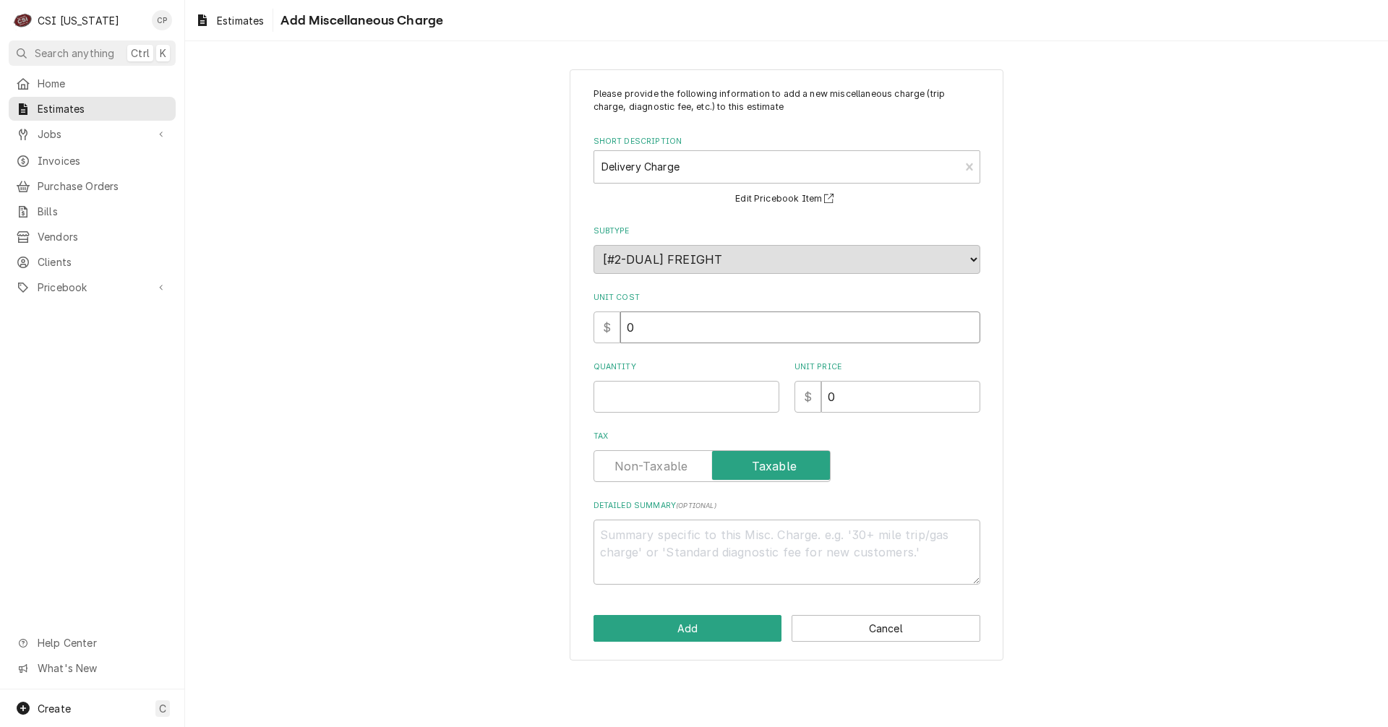
drag, startPoint x: 643, startPoint y: 326, endPoint x: 624, endPoint y: 324, distance: 18.9
click at [625, 325] on input "0" at bounding box center [800, 328] width 360 height 32
type textarea "x"
type input "2"
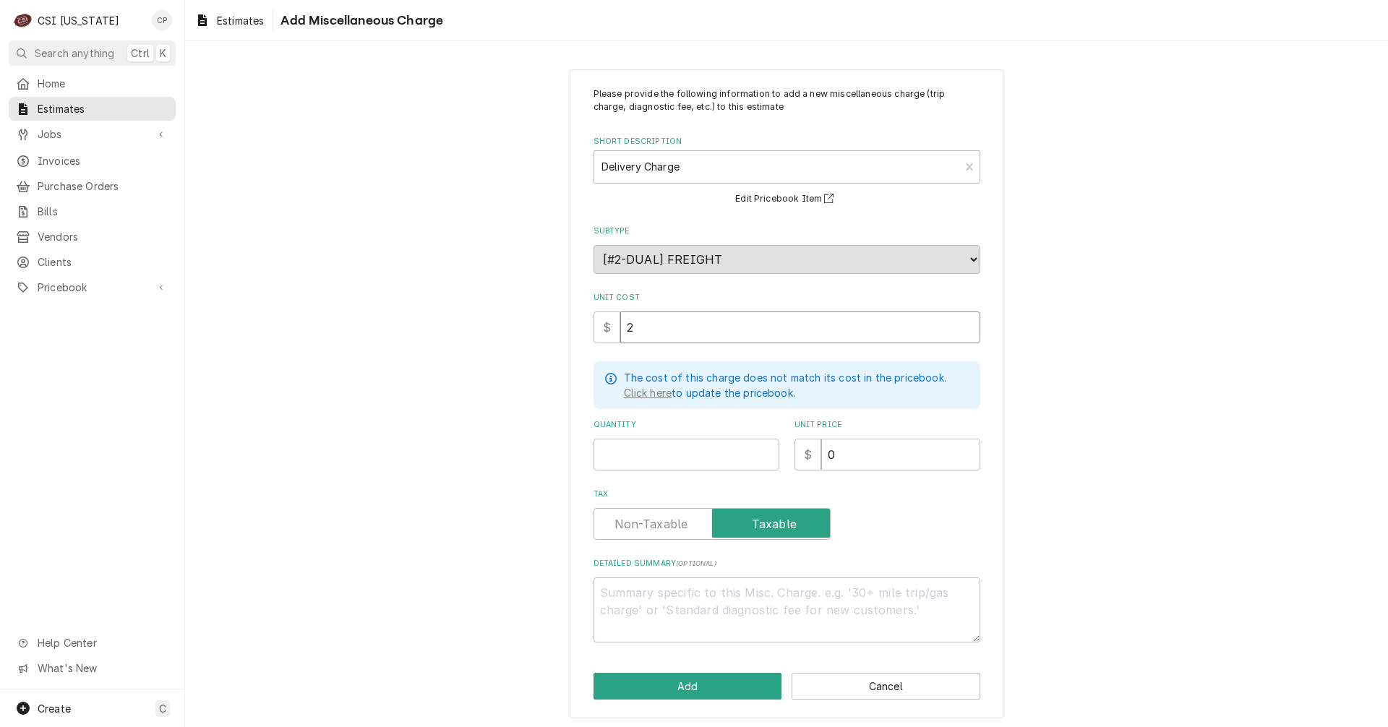
type textarea "x"
type input "21"
type textarea "x"
type input "216"
type textarea "x"
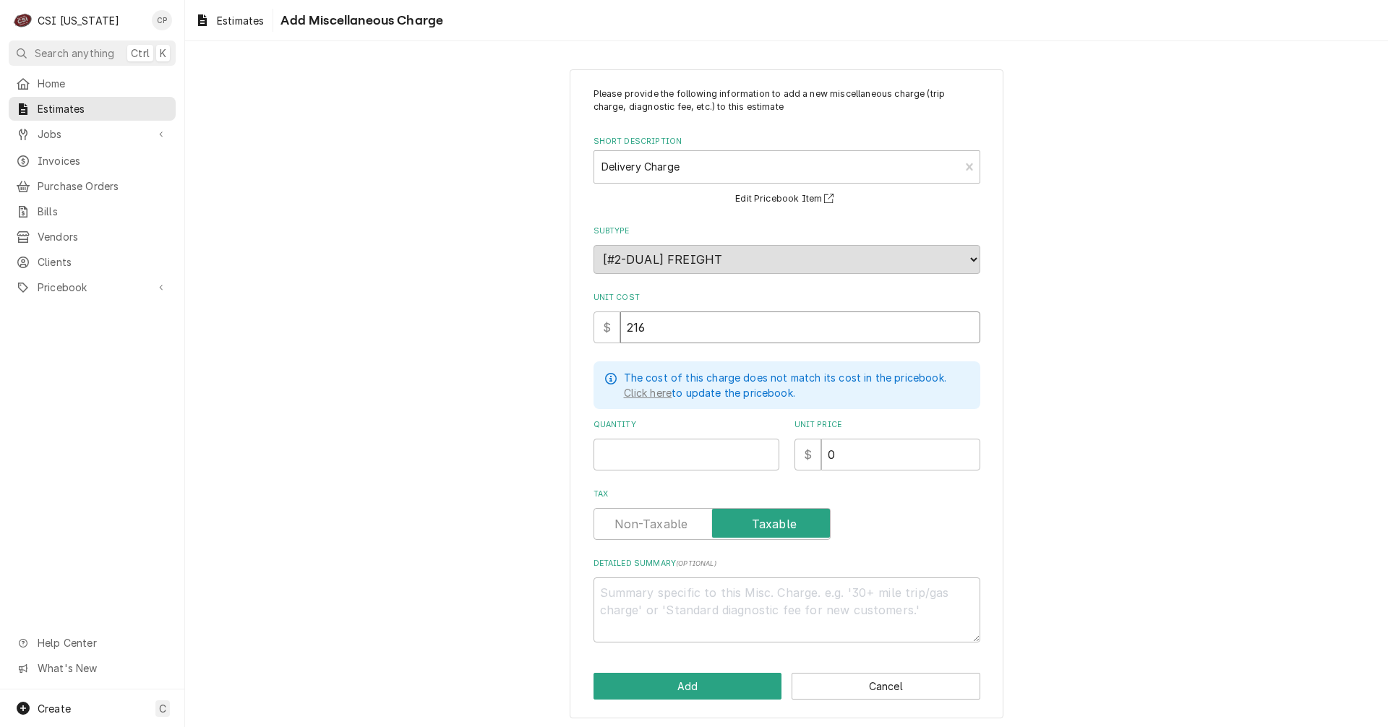
type input "2160"
type textarea "x"
type input "2160.0"
type textarea "x"
type input "2160.00"
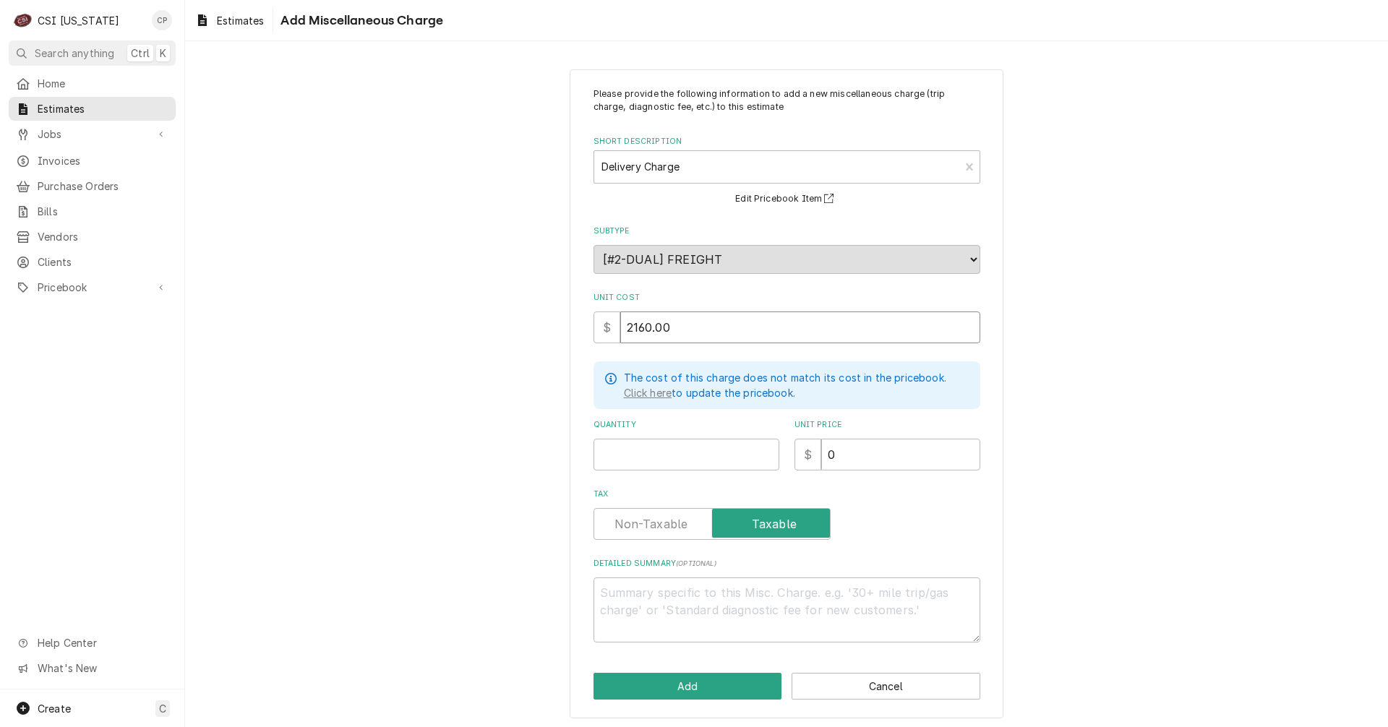
type textarea "x"
type input "2160.00"
click at [663, 451] on input "Quantity" at bounding box center [687, 455] width 186 height 32
drag, startPoint x: 693, startPoint y: 329, endPoint x: 505, endPoint y: 330, distance: 188.0
click at [505, 330] on div "Please provide the following information to add a new miscellaneous charge (tri…" at bounding box center [786, 393] width 1203 height 675
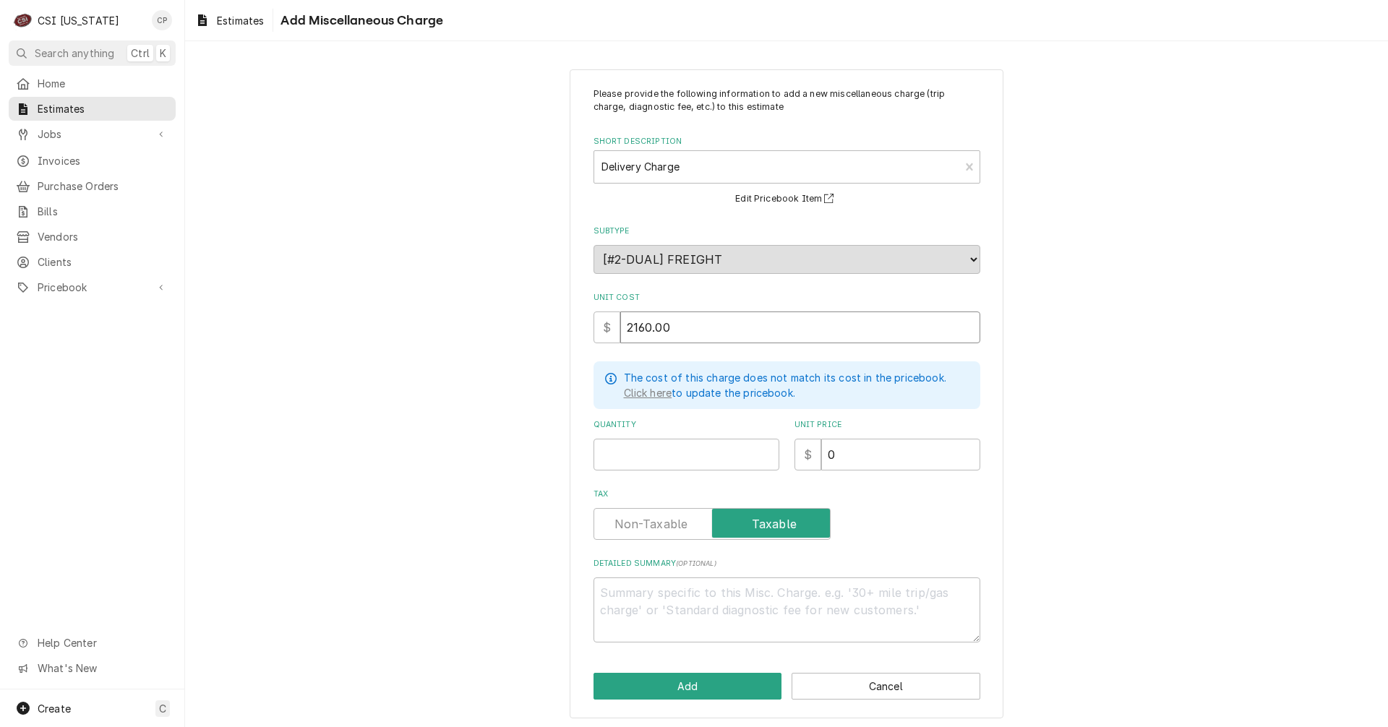
type textarea "x"
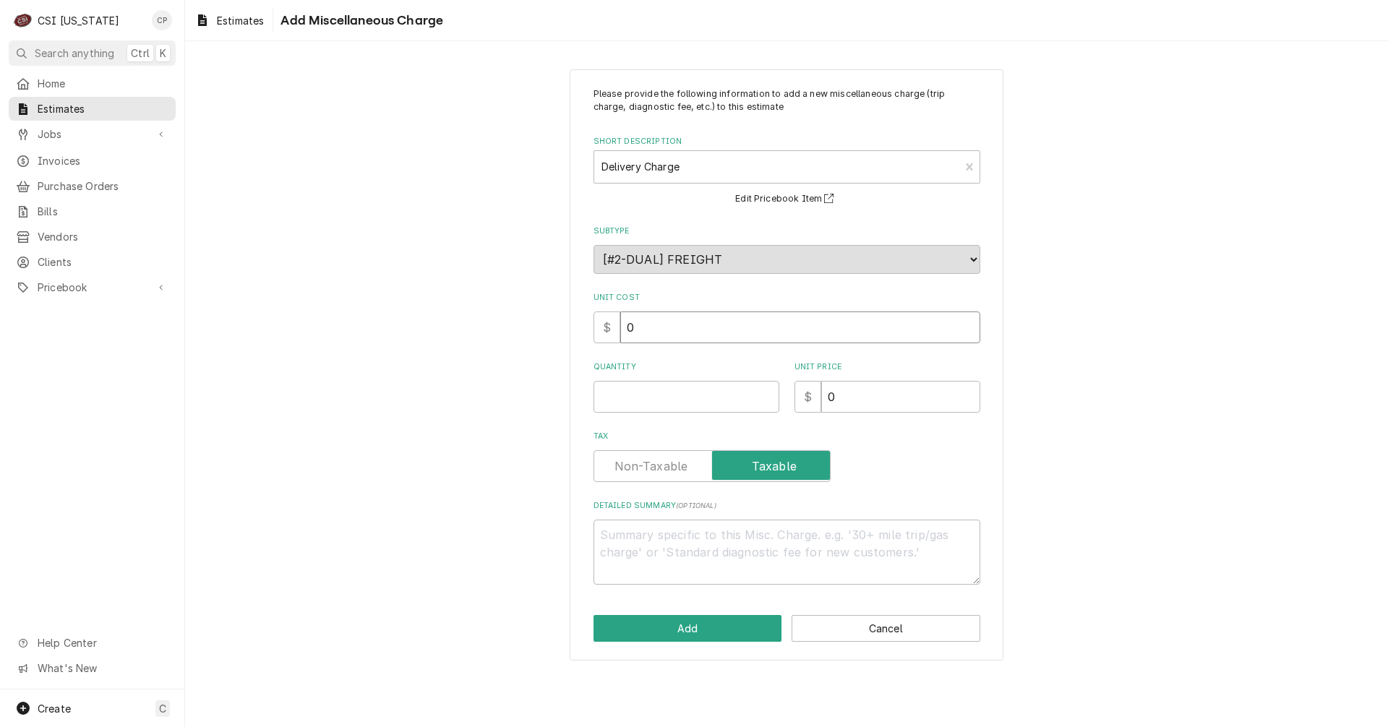
type input "0"
type textarea "x"
type input "1"
type textarea "x"
type input "2"
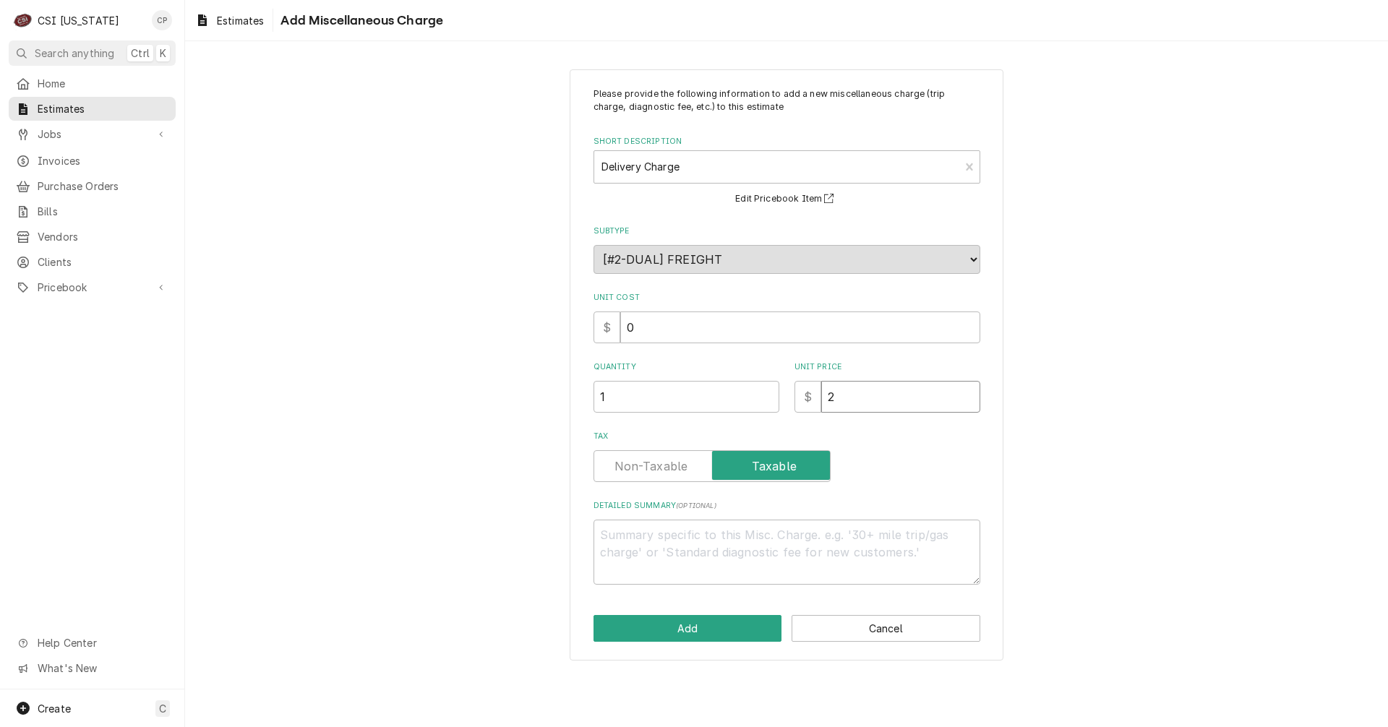
type textarea "x"
type input "21"
type textarea "x"
type input "216"
type textarea "x"
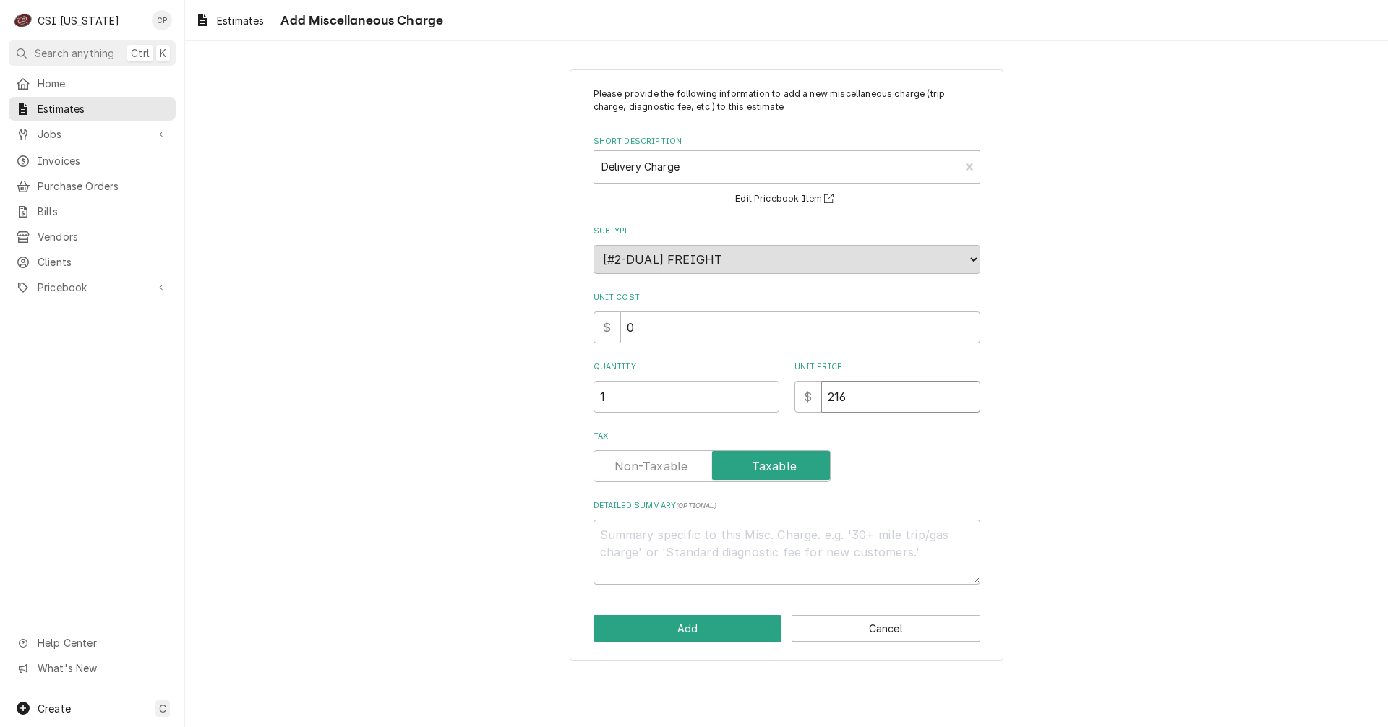
type input "2160"
type textarea "x"
type input "2160"
click at [653, 465] on label "Tax" at bounding box center [712, 466] width 237 height 32
click at [653, 465] on input "Tax" at bounding box center [712, 466] width 224 height 32
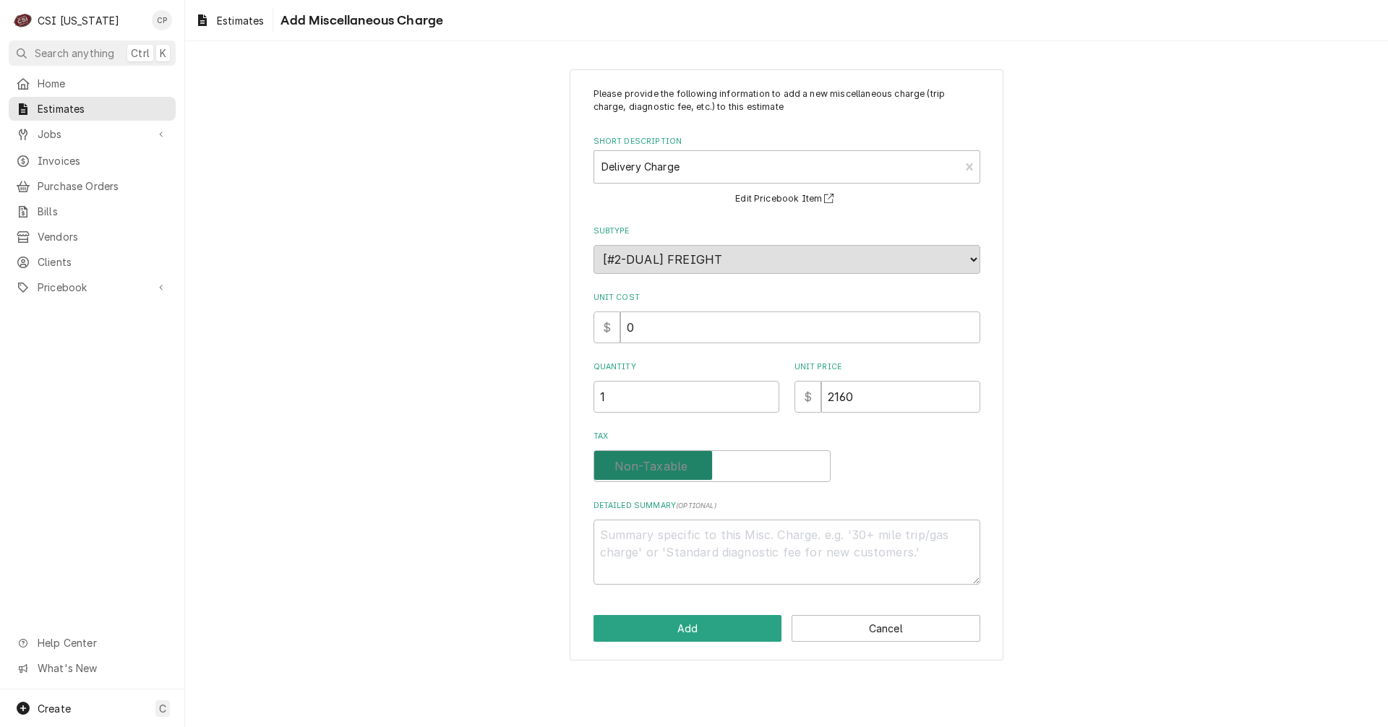
checkbox input "false"
click at [704, 639] on button "Add" at bounding box center [688, 628] width 189 height 27
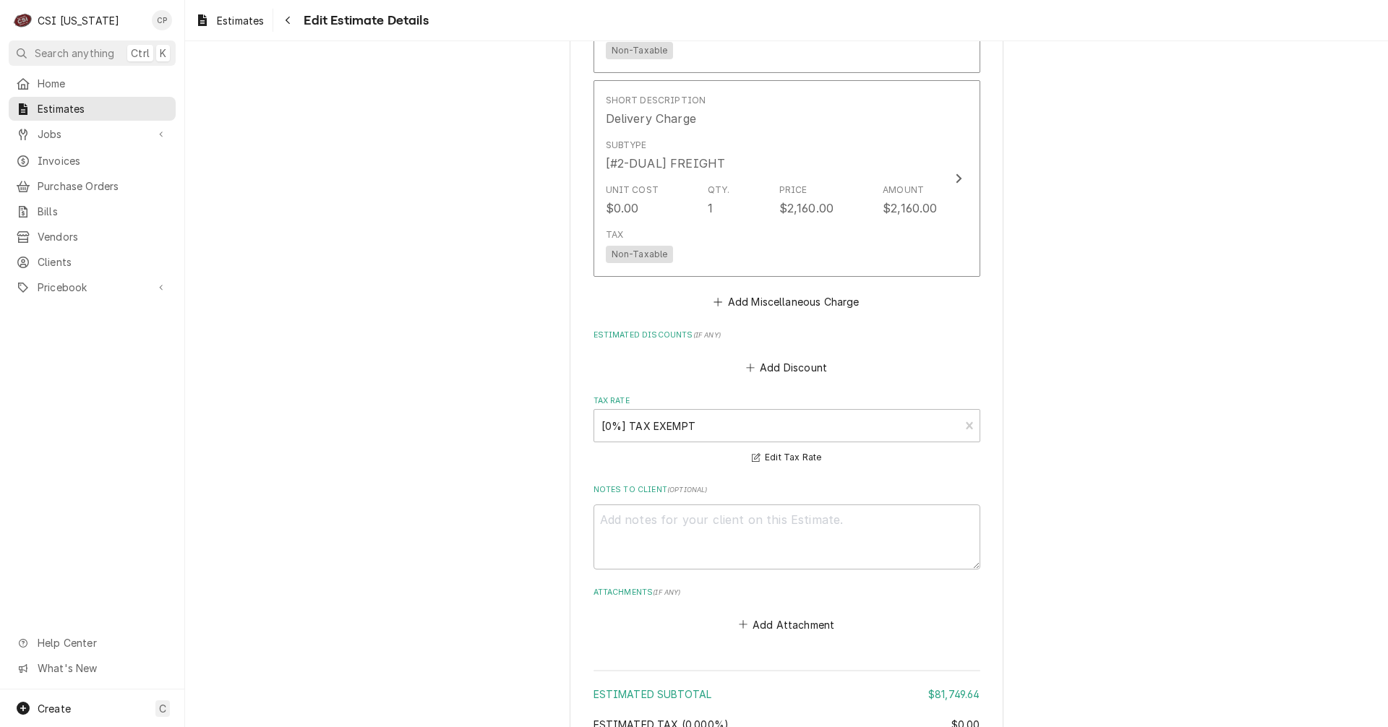
scroll to position [3057, 0]
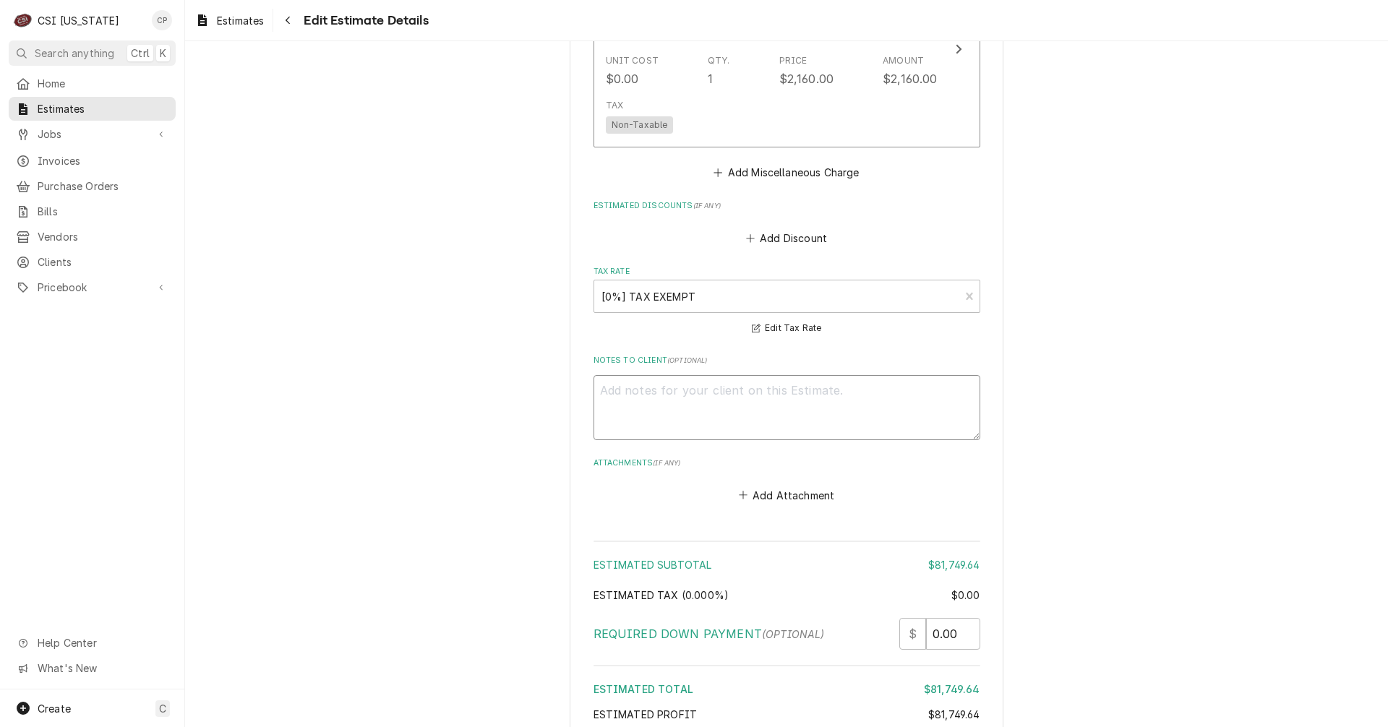
click at [655, 375] on textarea "Notes to Client ( optional )" at bounding box center [787, 407] width 387 height 65
paste textarea "Please note: This quote does not include any work related to the walk-in units,…"
type textarea "x"
type textarea "Please note: This quote does not include any work related to the walk-in units,…"
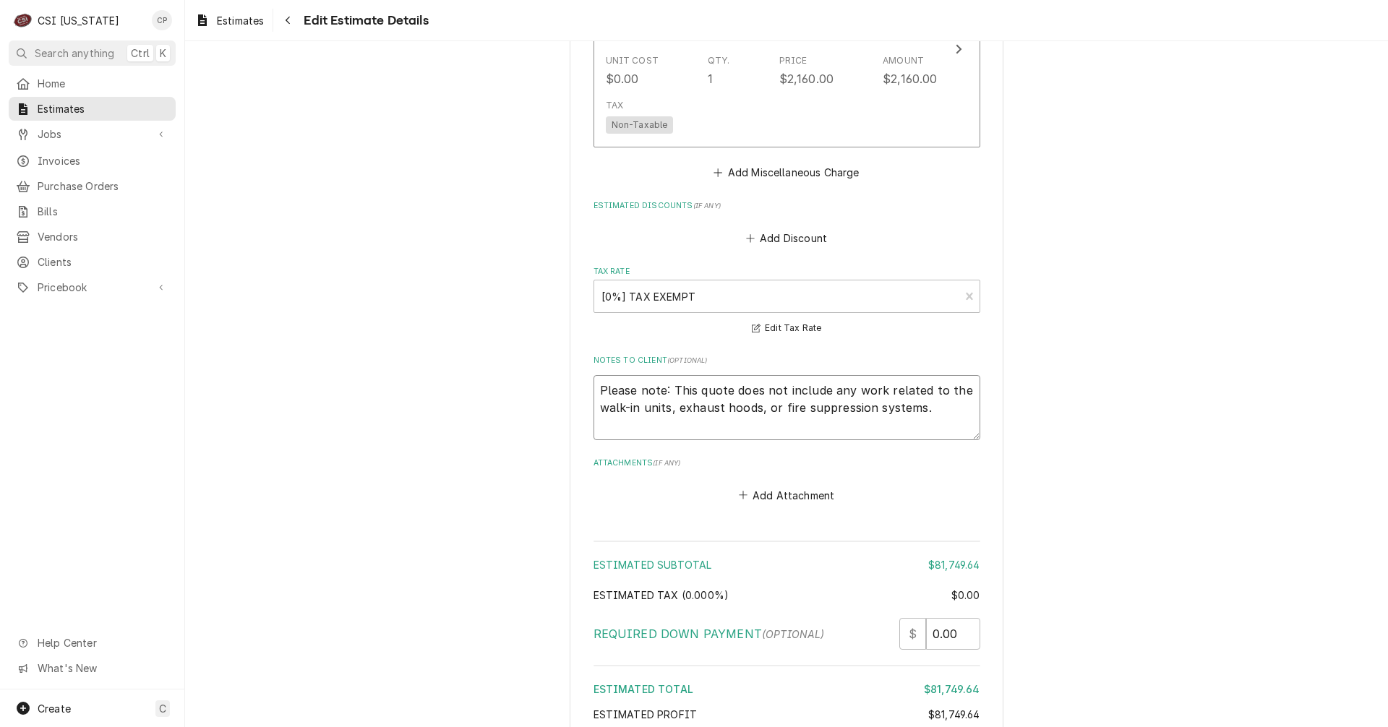
type textarea "x"
type textarea "Please note: This quote does not include any work related to the walk-in units,…"
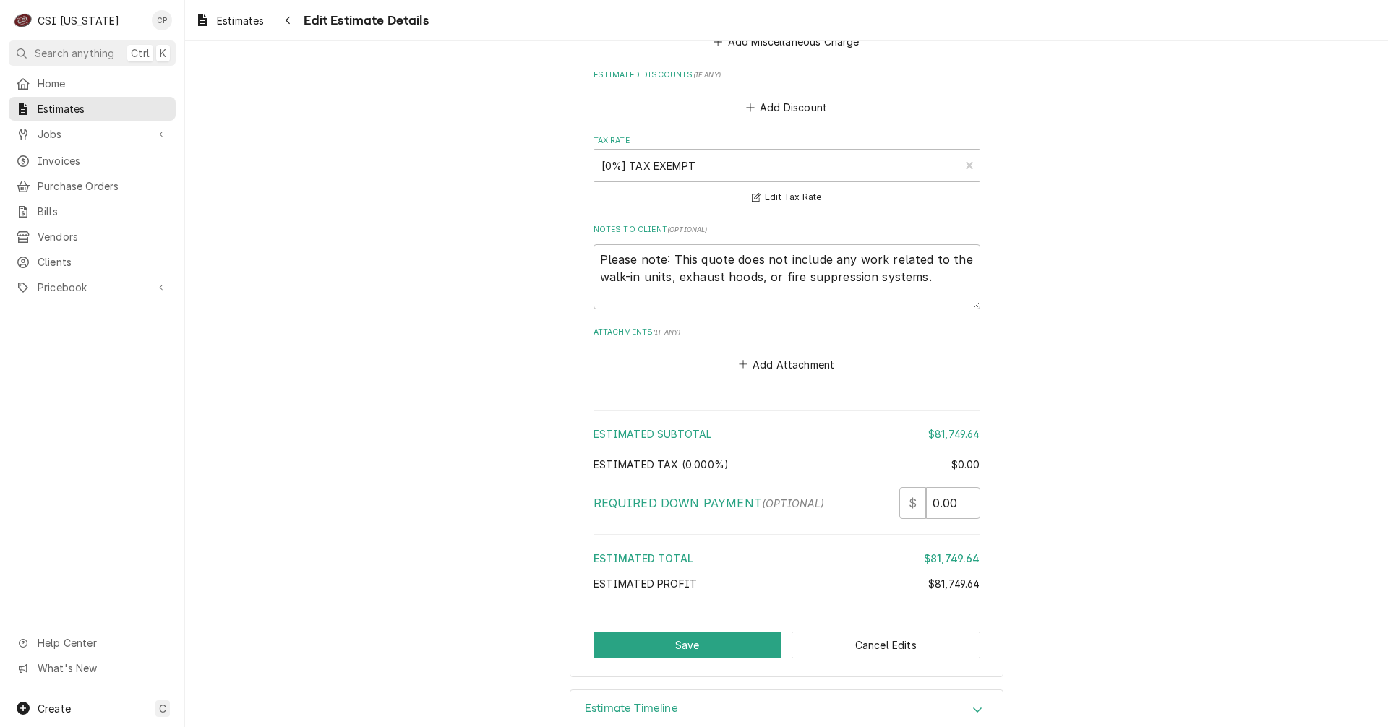
scroll to position [3202, 0]
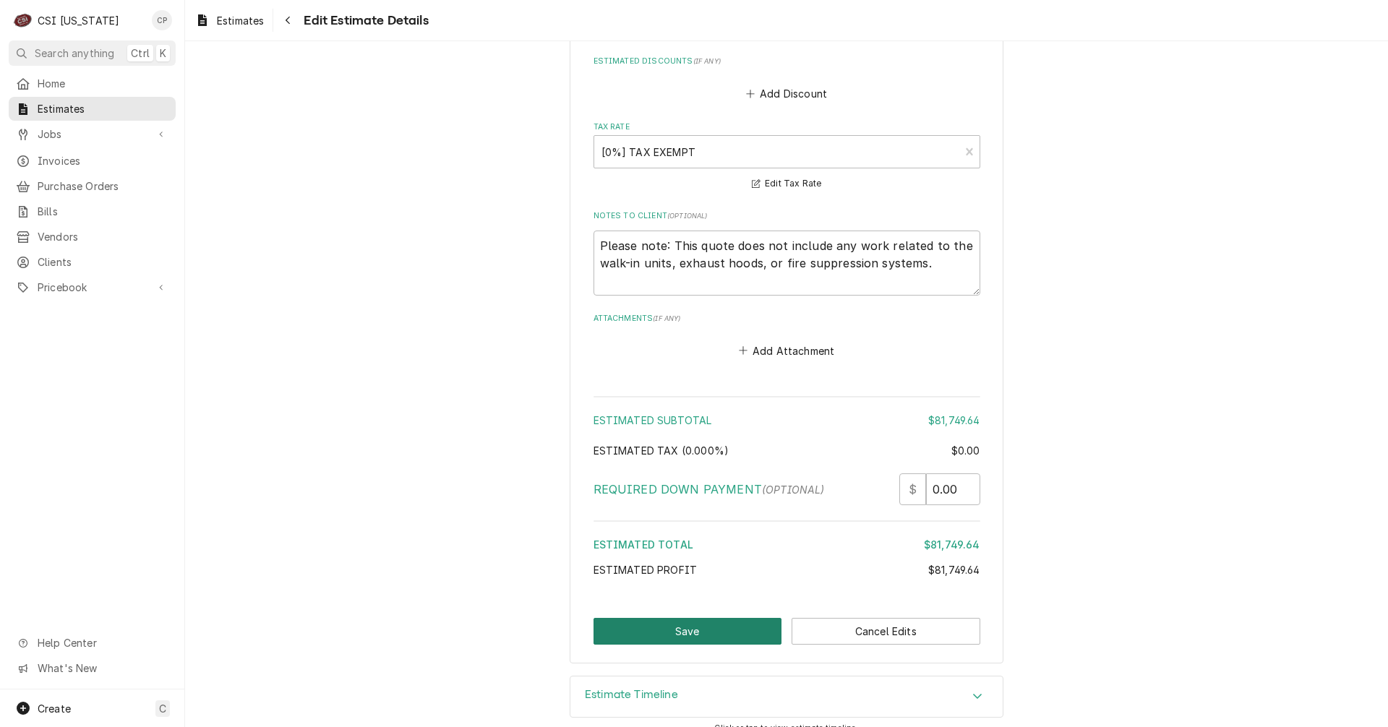
click at [712, 620] on button "Save" at bounding box center [688, 631] width 189 height 27
type textarea "x"
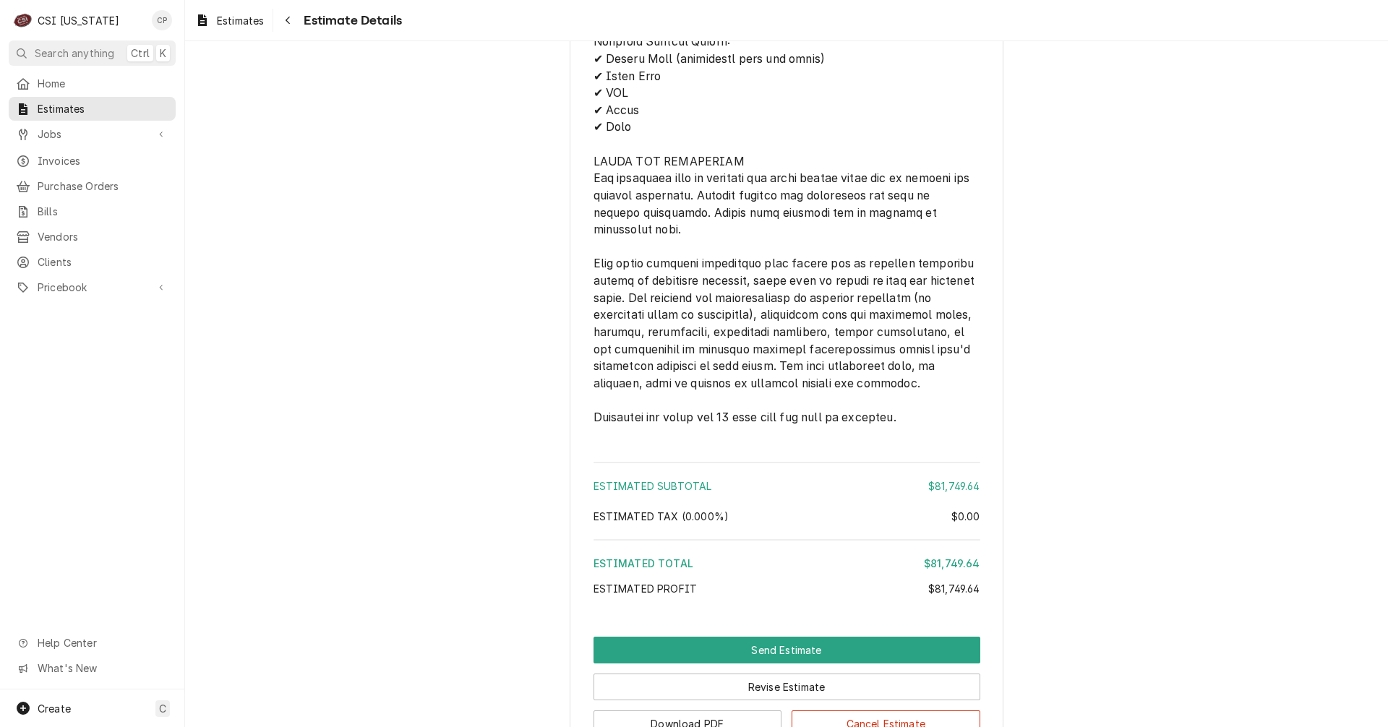
scroll to position [2840, 0]
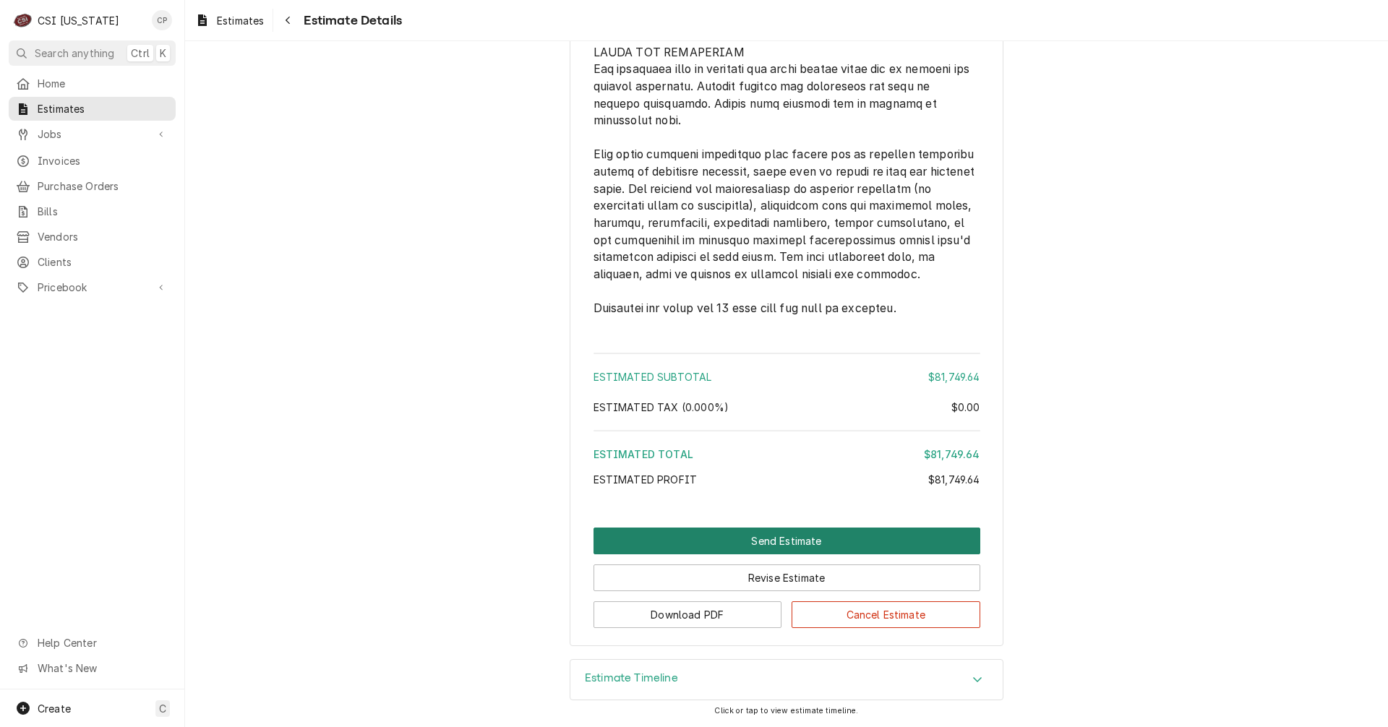
click at [866, 542] on button "Send Estimate" at bounding box center [787, 541] width 387 height 27
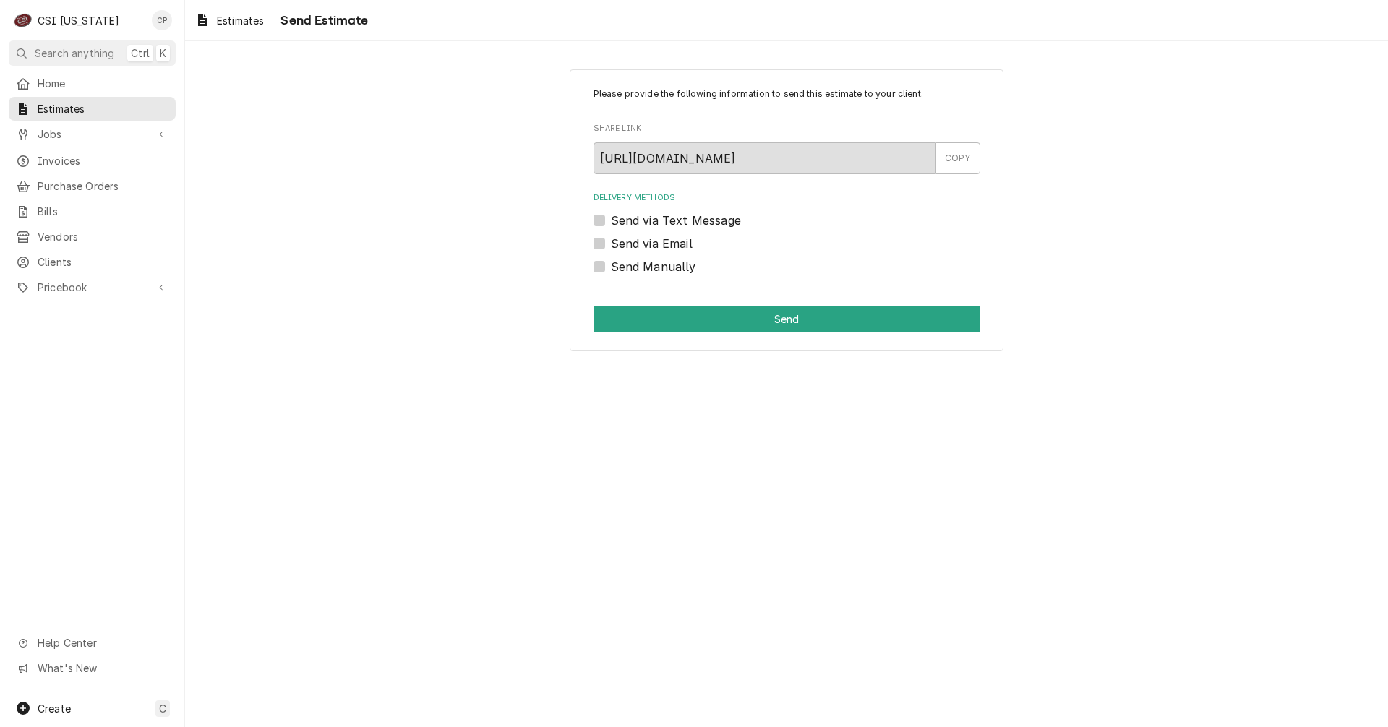
click at [611, 246] on label "Send via Email" at bounding box center [652, 243] width 82 height 17
click at [611, 246] on input "Send via Email" at bounding box center [804, 251] width 387 height 32
checkbox input "true"
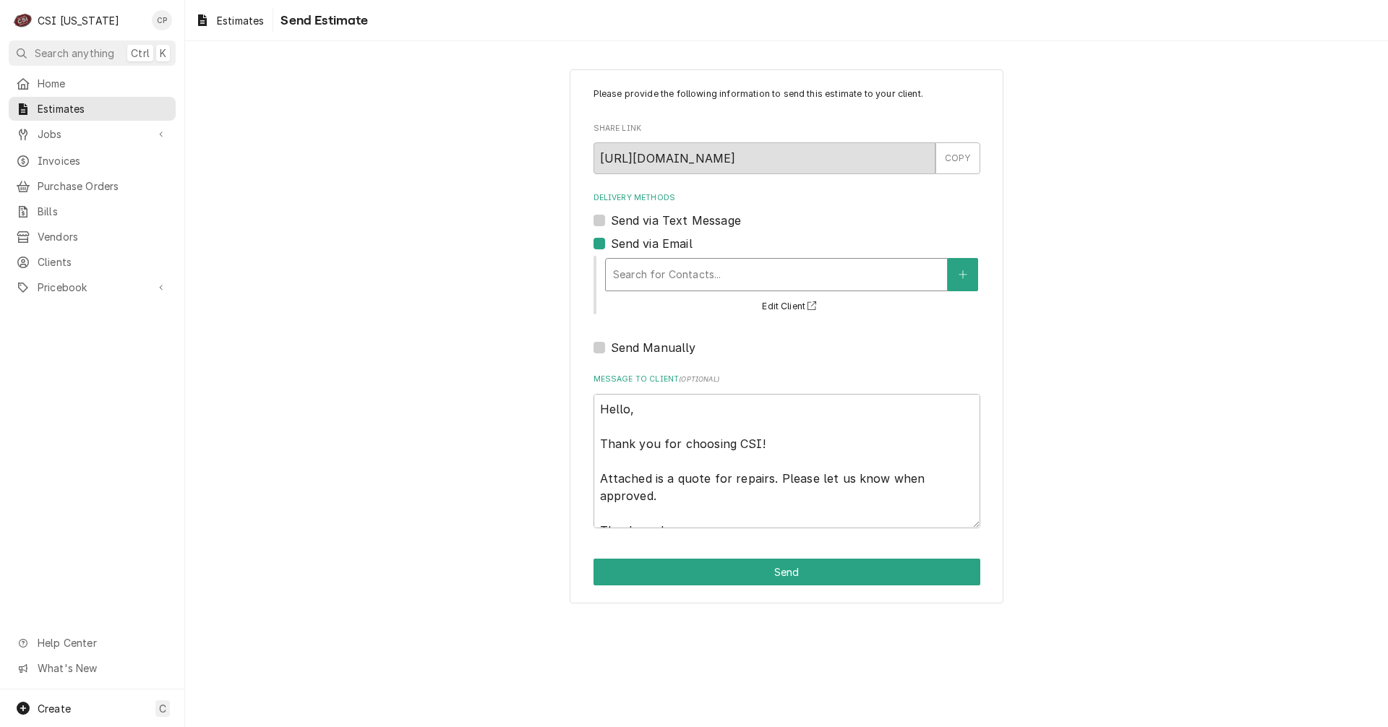
click at [785, 280] on div "Delivery Methods" at bounding box center [776, 275] width 327 height 26
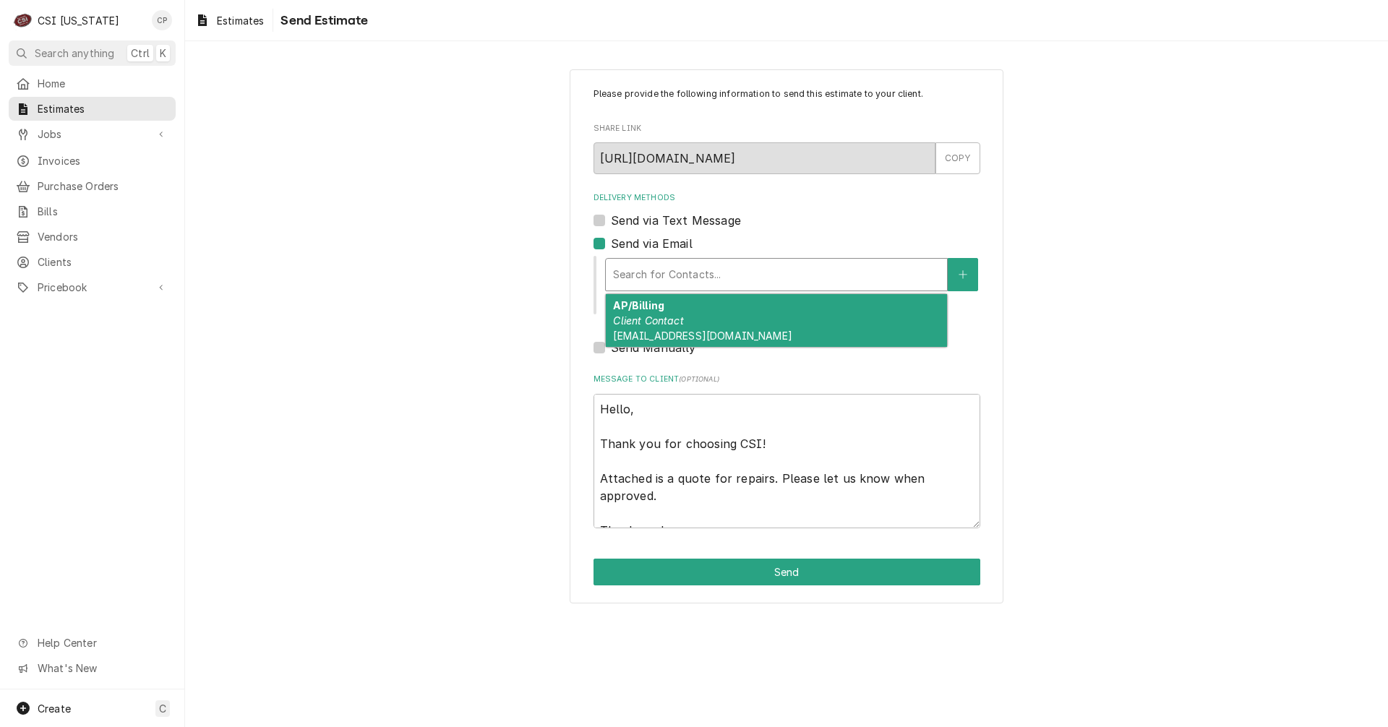
click at [814, 275] on div "Delivery Methods" at bounding box center [776, 275] width 327 height 26
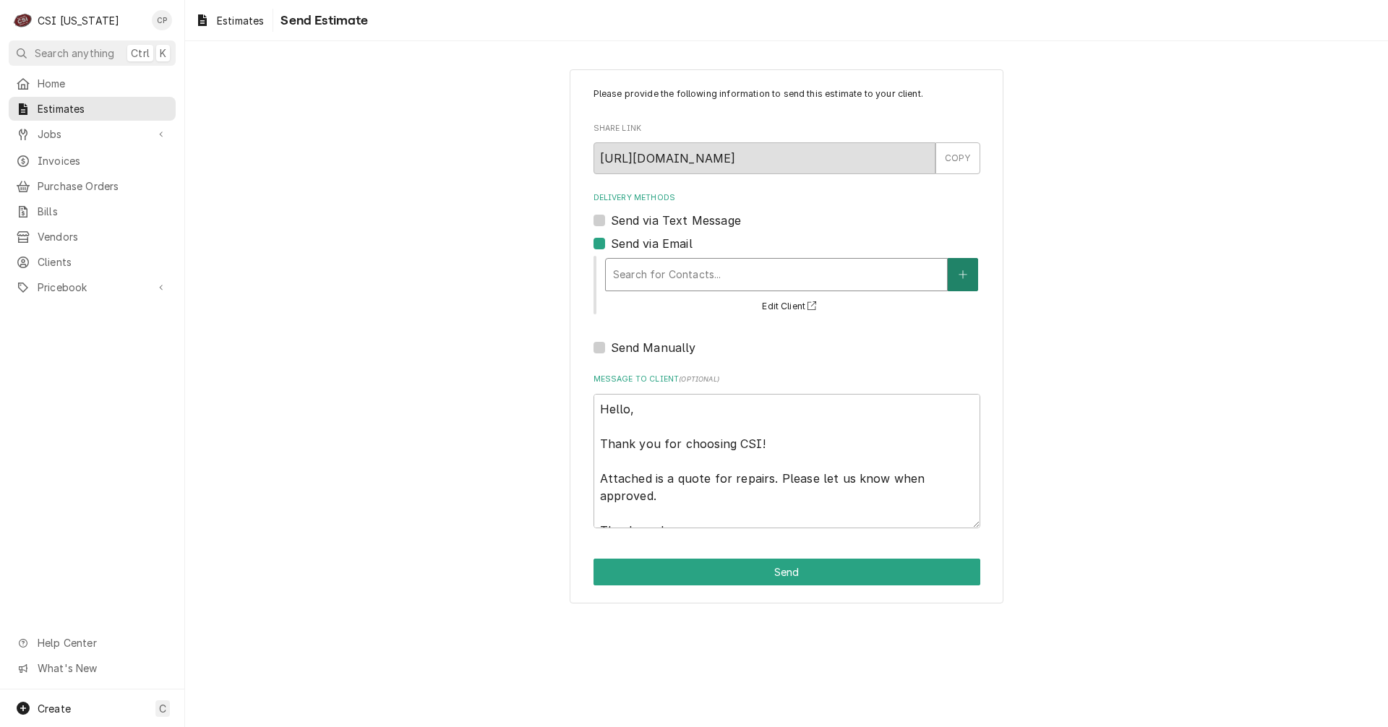
click at [967, 278] on icon "Create New Contact" at bounding box center [963, 275] width 9 height 10
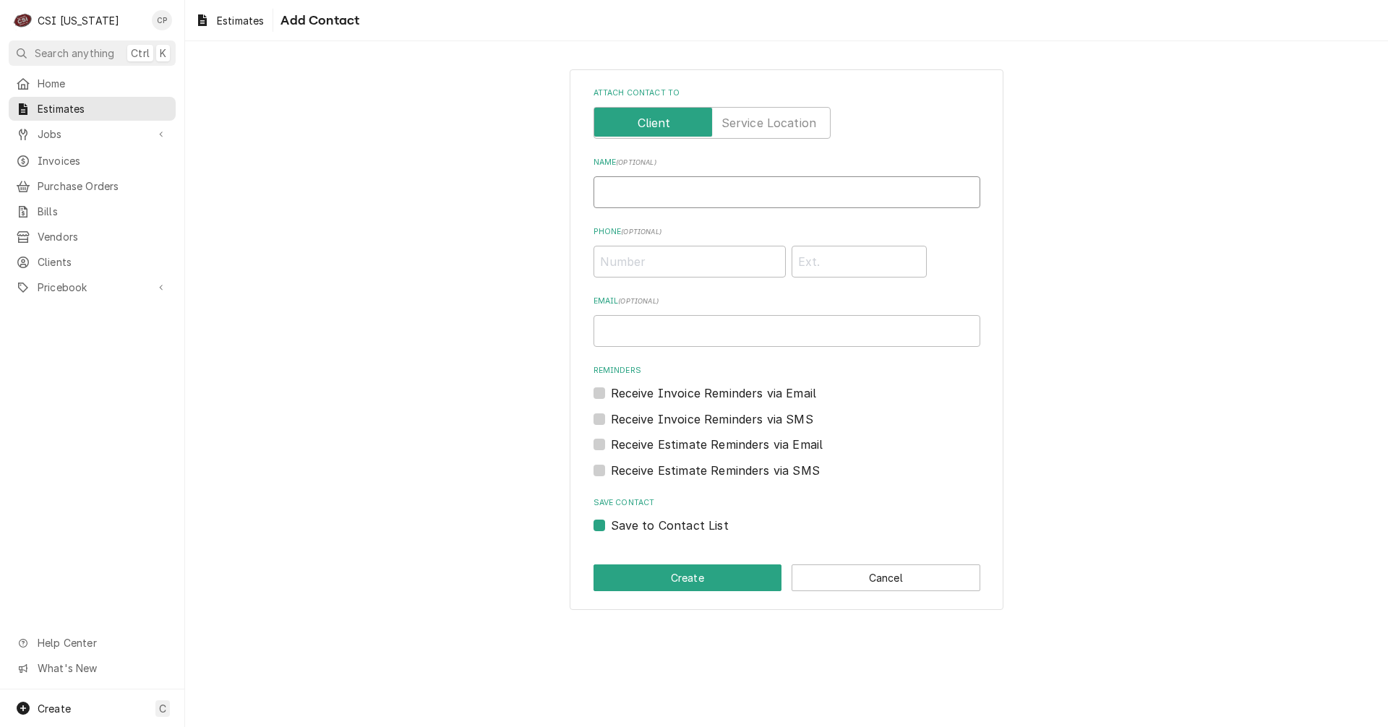
click at [745, 197] on input "Name ( optional )" at bounding box center [787, 192] width 387 height 32
click at [646, 193] on input "Name ( optional )" at bounding box center [787, 192] width 387 height 32
type input "Debbie Lowell"
type input "(502) 653-0776"
click at [738, 333] on input "Email ( optional )" at bounding box center [787, 331] width 387 height 32
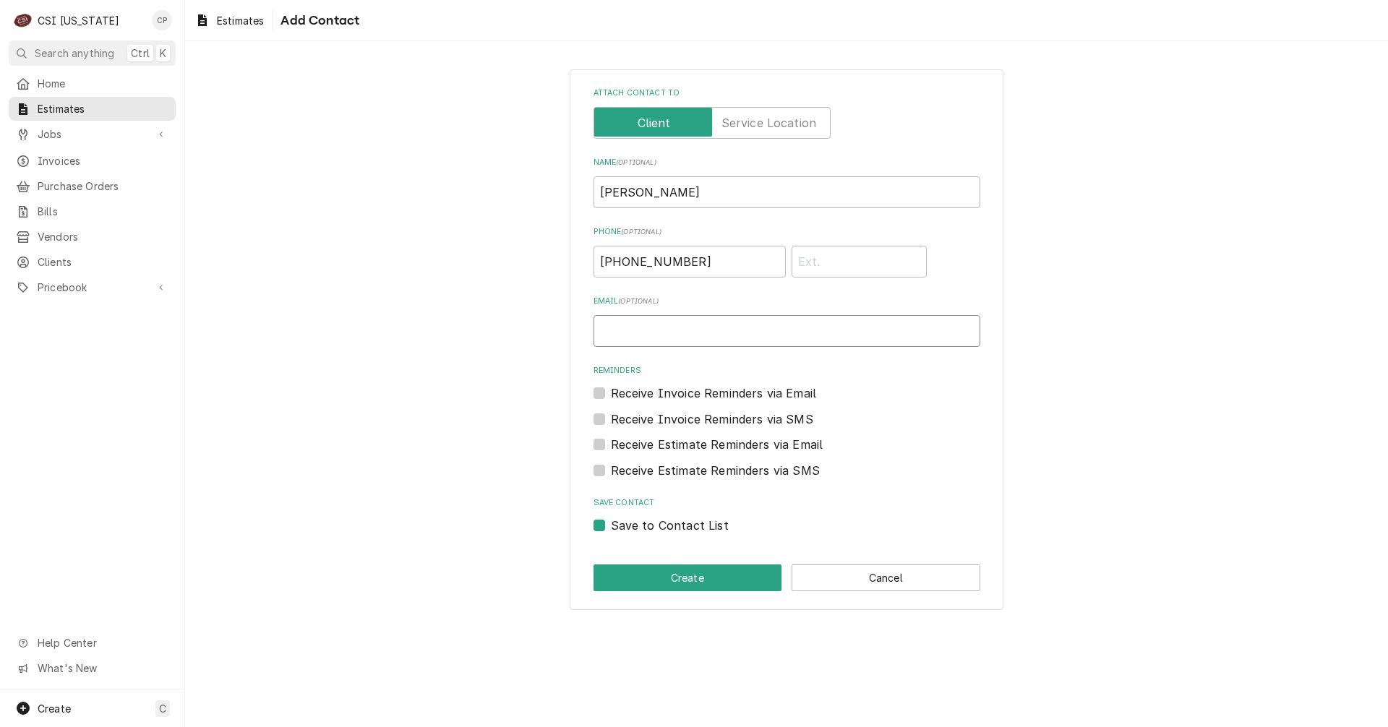
paste input "[EMAIL_ADDRESS][DOMAIN_NAME]"
type input "[EMAIL_ADDRESS][DOMAIN_NAME]"
click at [722, 578] on button "Create" at bounding box center [688, 578] width 189 height 27
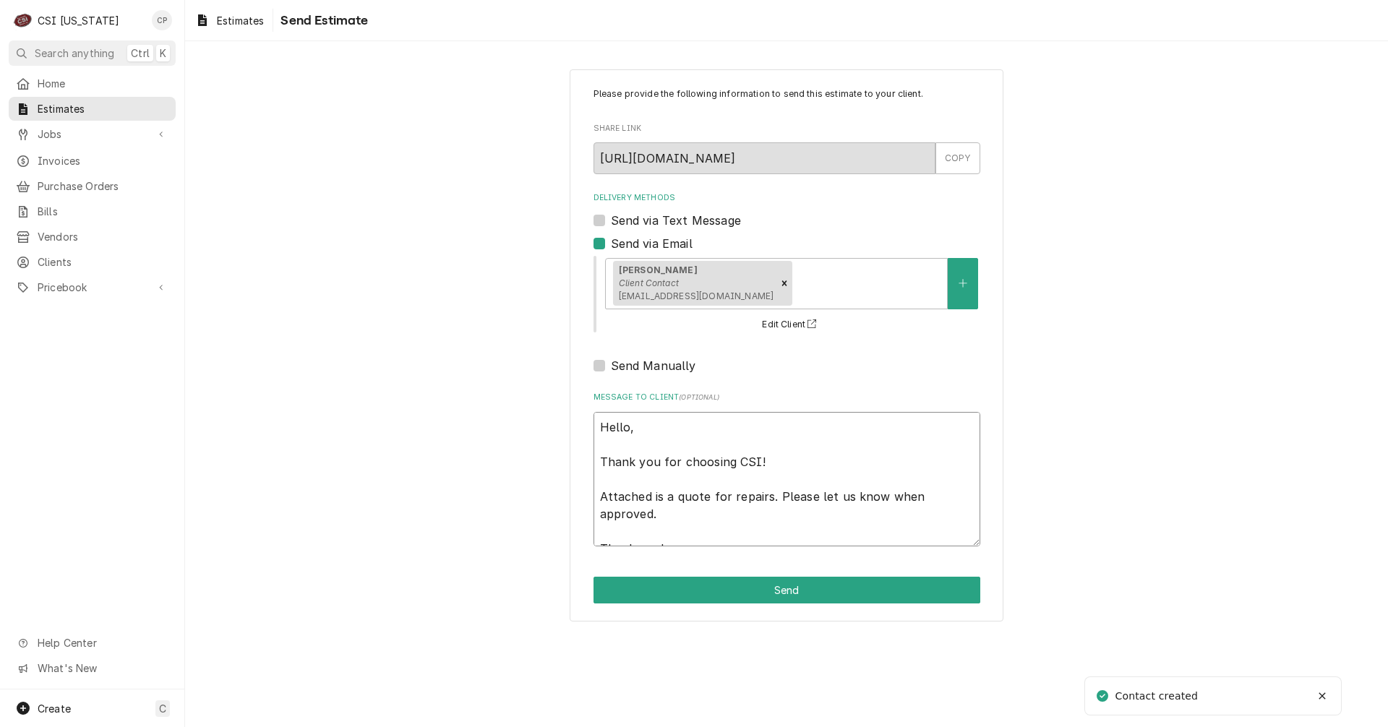
click at [698, 527] on textarea "Hello, Thank you for choosing CSI! Attached is a quote for repairs. Please let …" at bounding box center [787, 479] width 387 height 134
drag, startPoint x: 669, startPoint y: 495, endPoint x: 756, endPoint y: 509, distance: 88.6
click at [756, 509] on textarea "Hello, Thank you for choosing CSI! Attached is a quote for repairs. Please let …" at bounding box center [787, 479] width 387 height 134
type textarea "x"
type textarea "Hello, Thank you for choosing CSI! Attached is t Thank you!"
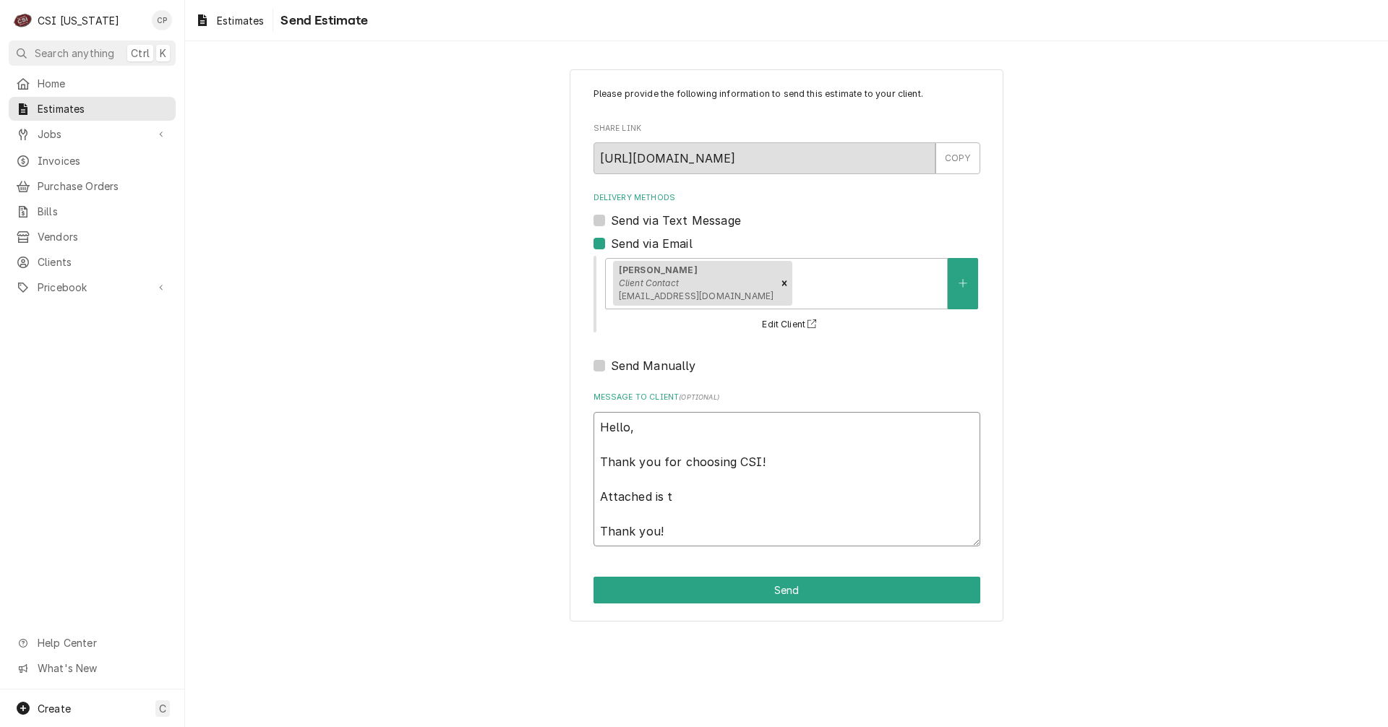
type textarea "x"
type textarea "Hello, Thank you for choosing CSI! Attached is th Thank you!"
type textarea "x"
type textarea "Hello, Thank you for choosing CSI! Attached is the Thank you!"
type textarea "x"
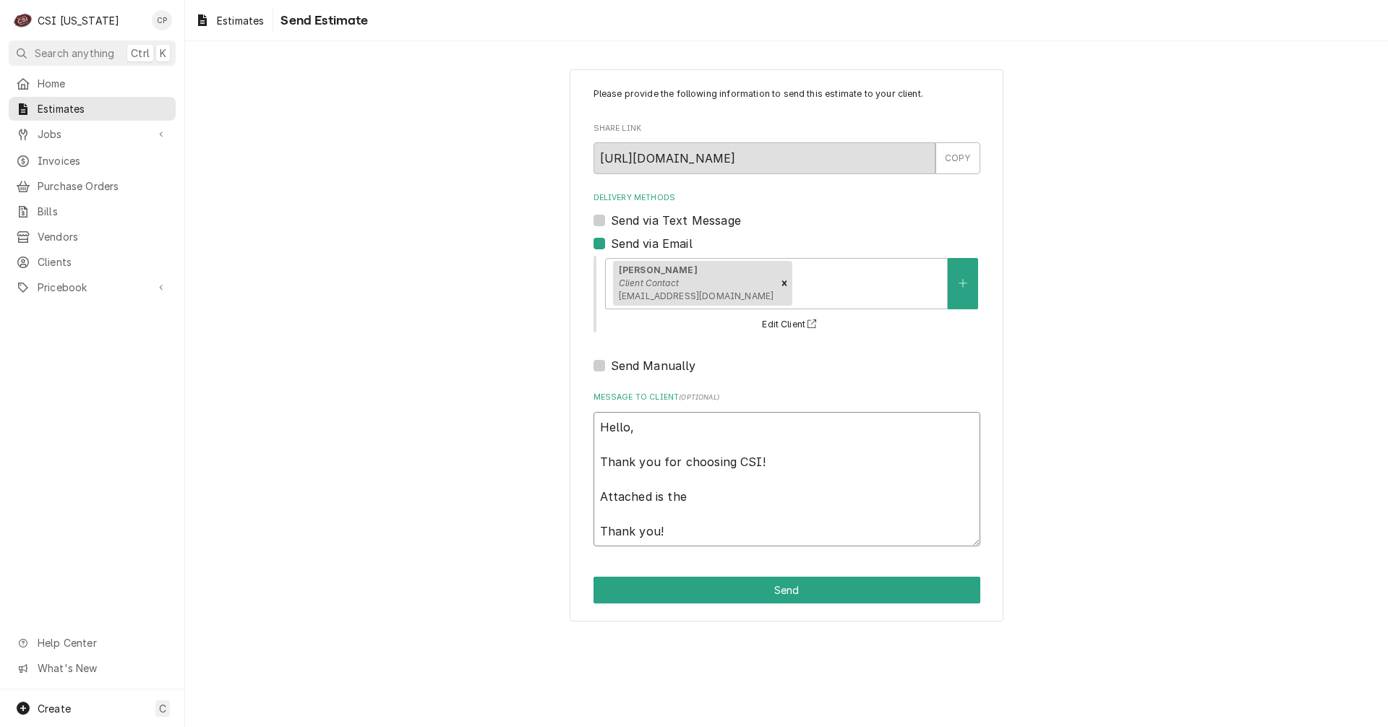
type textarea "Hello, Thank you for choosing CSI! Attached is the Thank you!"
type textarea "x"
type textarea "Hello, Thank you for choosing CSI! Attached is the q Thank you!"
type textarea "x"
type textarea "Hello, Thank you for choosing CSI! Attached is the qu Thank you!"
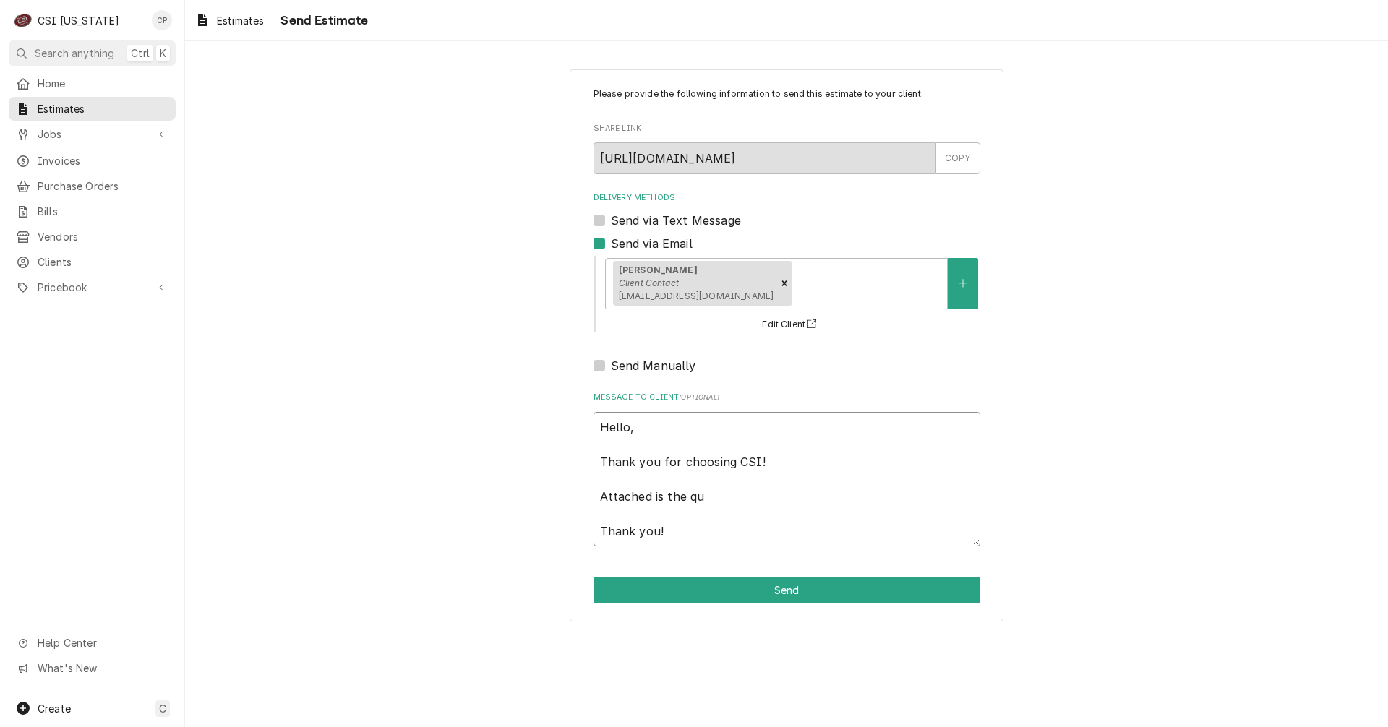
type textarea "x"
type textarea "Hello, Thank you for choosing CSI! Attached is the quo Thank you!"
type textarea "x"
type textarea "Hello, Thank you for choosing CSI! Attached is the quop Thank you!"
type textarea "x"
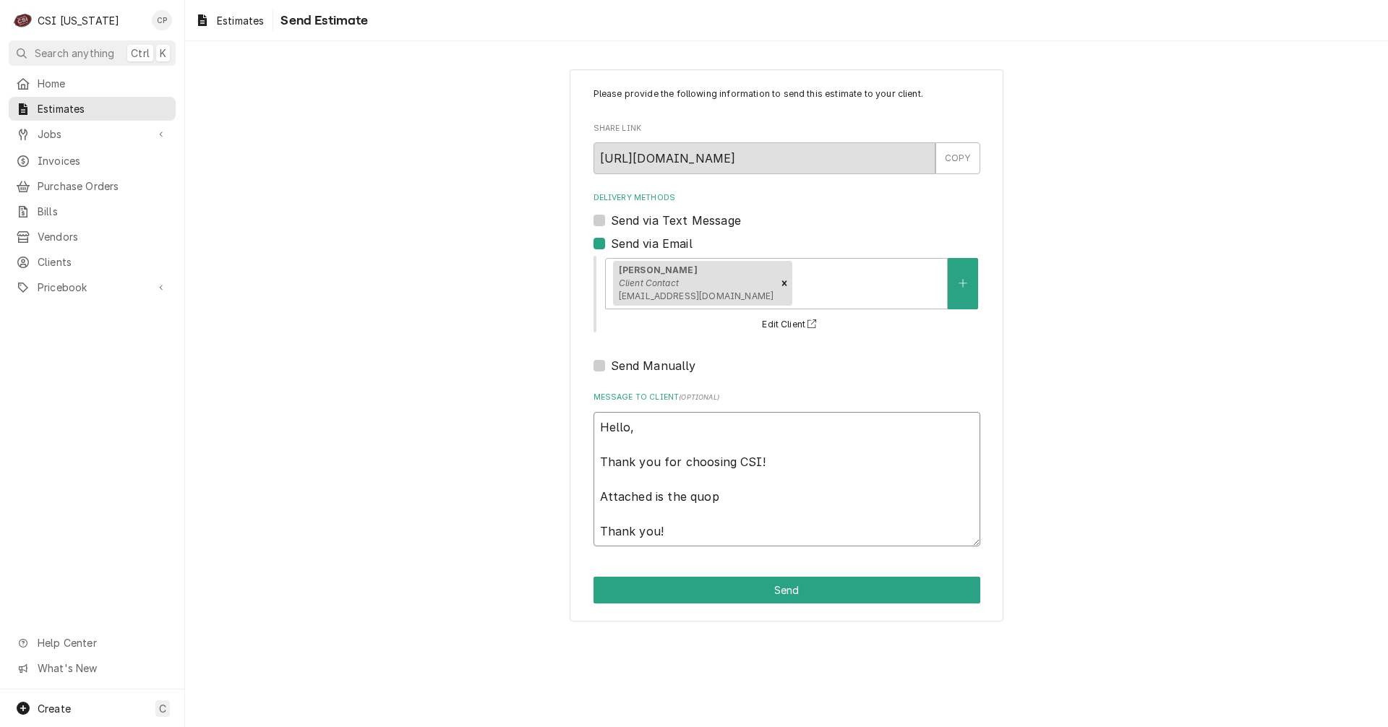
type textarea "Hello, Thank you for choosing CSI! Attached is the quo Thank you!"
type textarea "x"
type textarea "Hello, Thank you for choosing CSI! Attached is the quot Thank you!"
type textarea "x"
type textarea "Hello, Thank you for choosing CSI! Attached is the quote Thank you!"
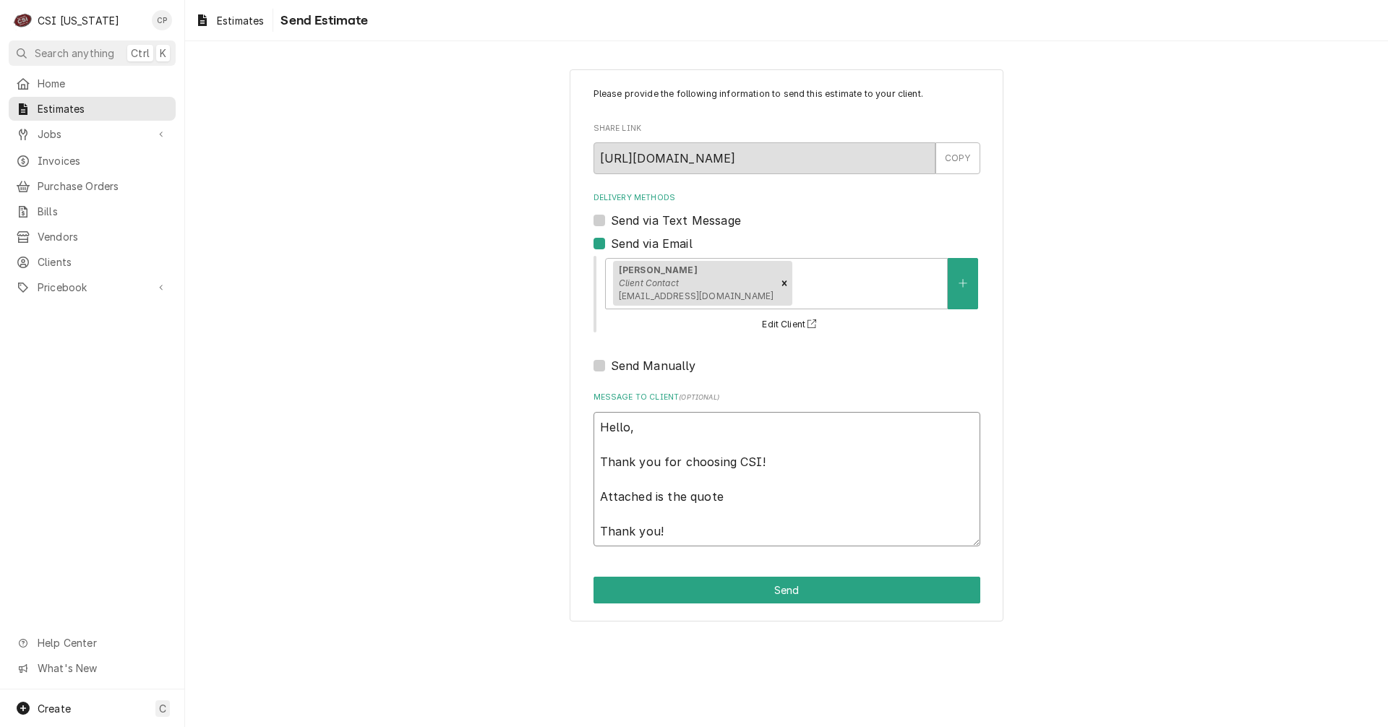
type textarea "x"
type textarea "Hello, Thank you for choosing CSI! Attached is the quot Thank you!"
type textarea "x"
type textarea "Hello, Thank you for choosing CSI! Attached is the quo Thank you!"
type textarea "x"
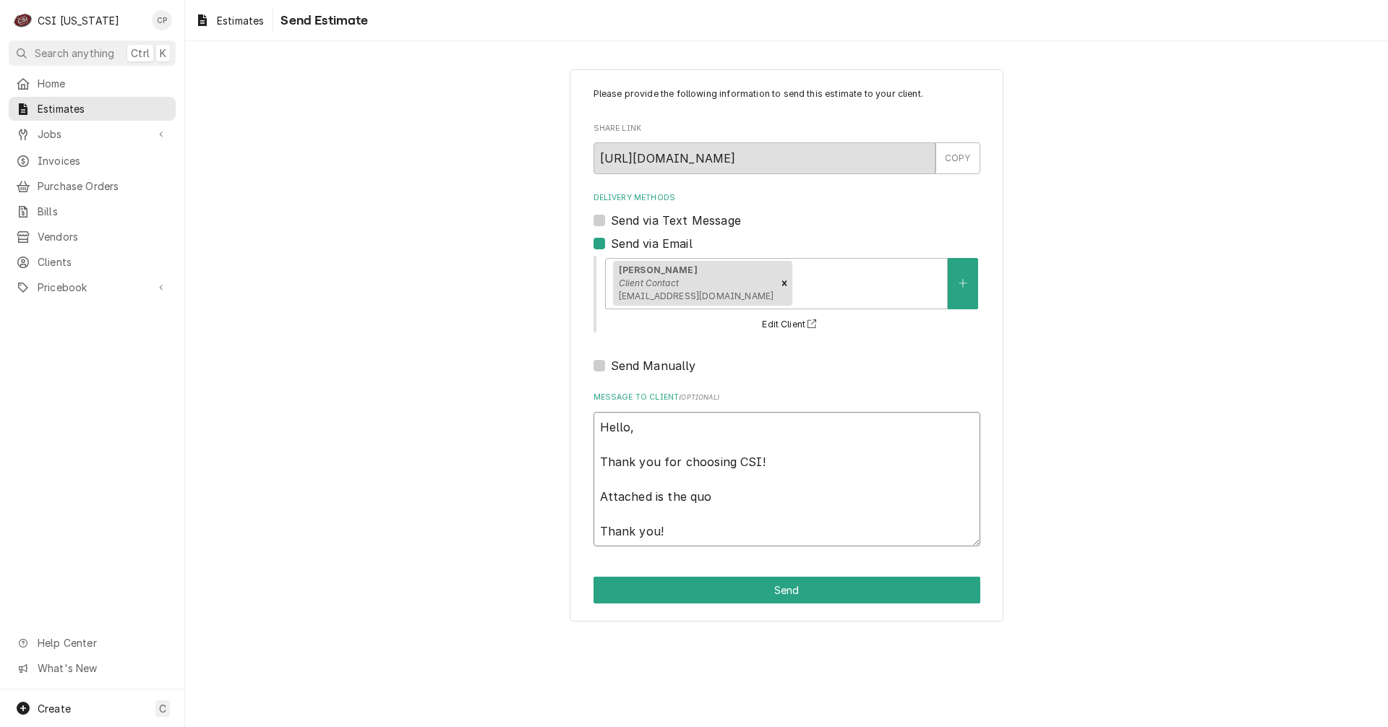
type textarea "Hello, Thank you for choosing CSI! Attached is the qu Thank you!"
type textarea "x"
type textarea "Hello, Thank you for choosing CSI! Attached is the q Thank you!"
type textarea "x"
type textarea "Hello, Thank you for choosing CSI! Attached is the Thank you!"
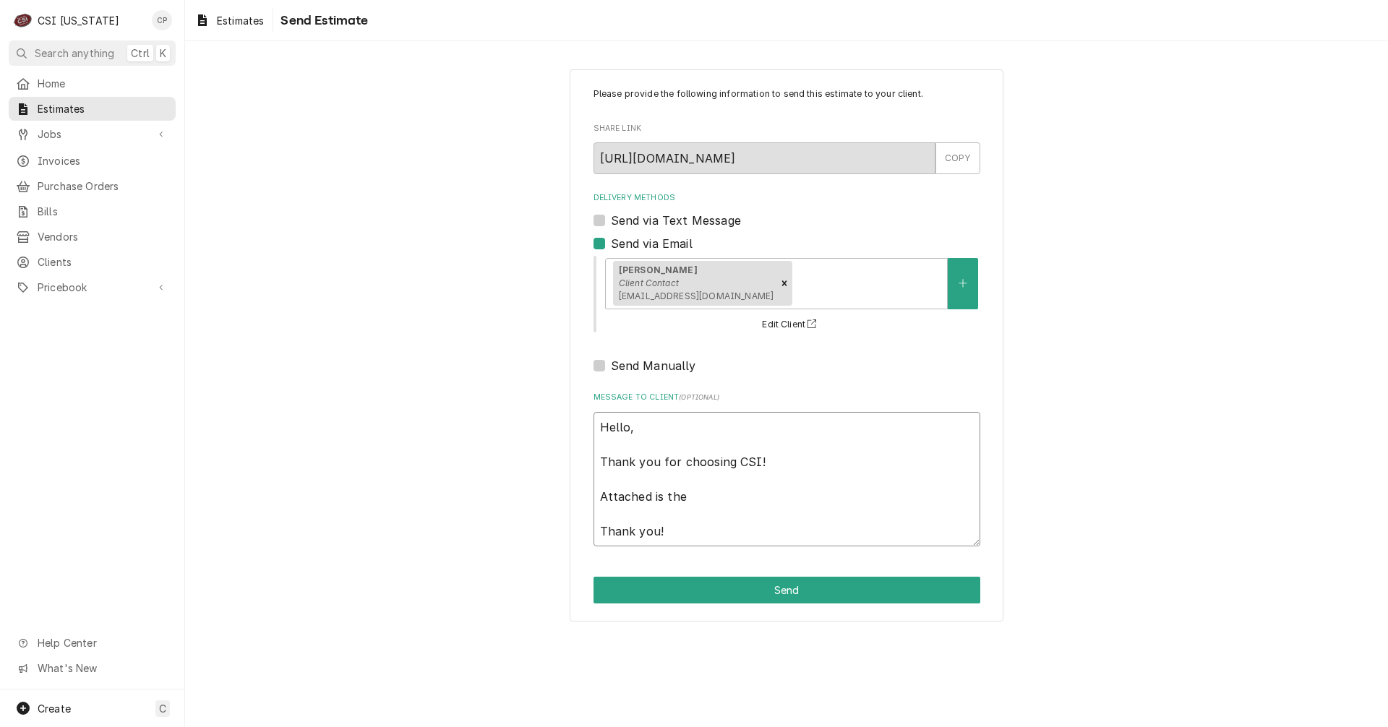
type textarea "x"
type textarea "Hello, Thank you for choosing CSI! Attached is the q Thank you!"
type textarea "x"
type textarea "Hello, Thank you for choosing CSI! Attached is the qu Thank you!"
type textarea "x"
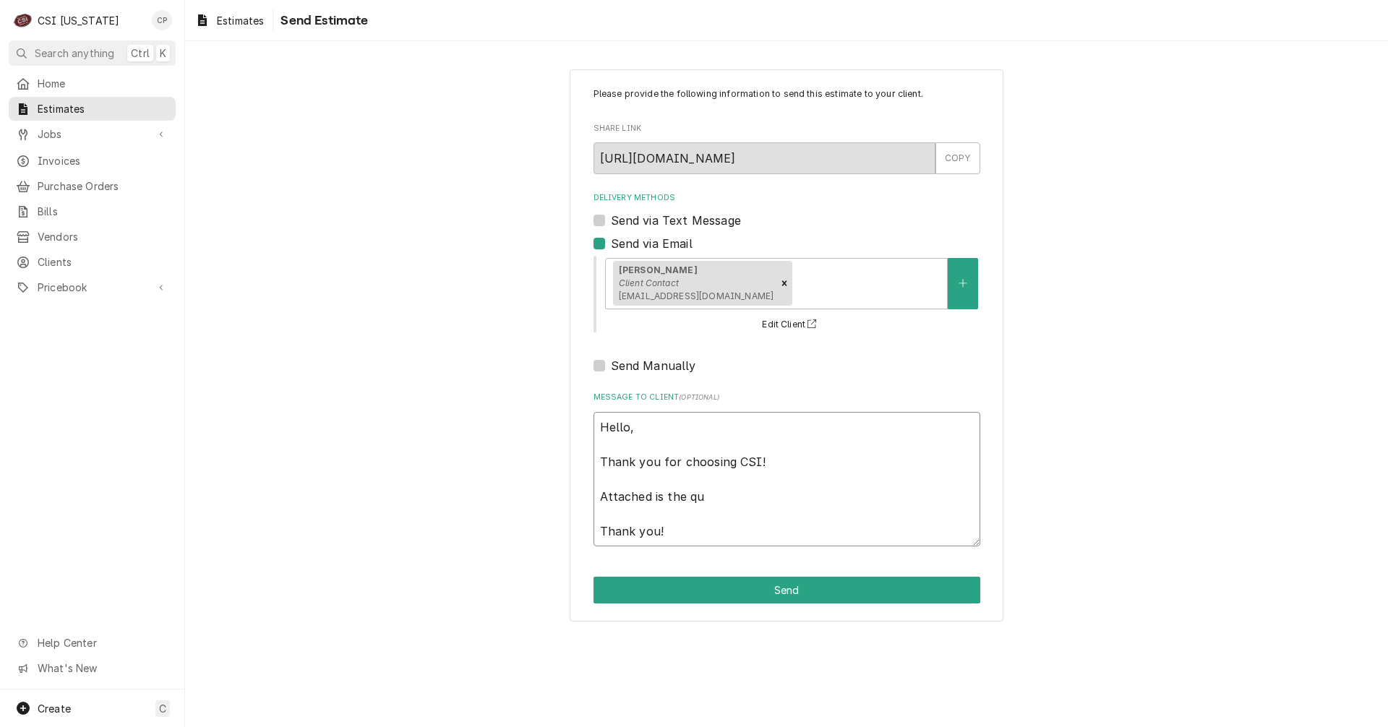
type textarea "Hello, Thank you for choosing CSI! Attached is the quo Thank you!"
type textarea "x"
type textarea "Hello, Thank you for choosing CSI! Attached is the quot Thank you!"
type textarea "x"
type textarea "Hello, Thank you for choosing CSI! Attached is the quote Thank you!"
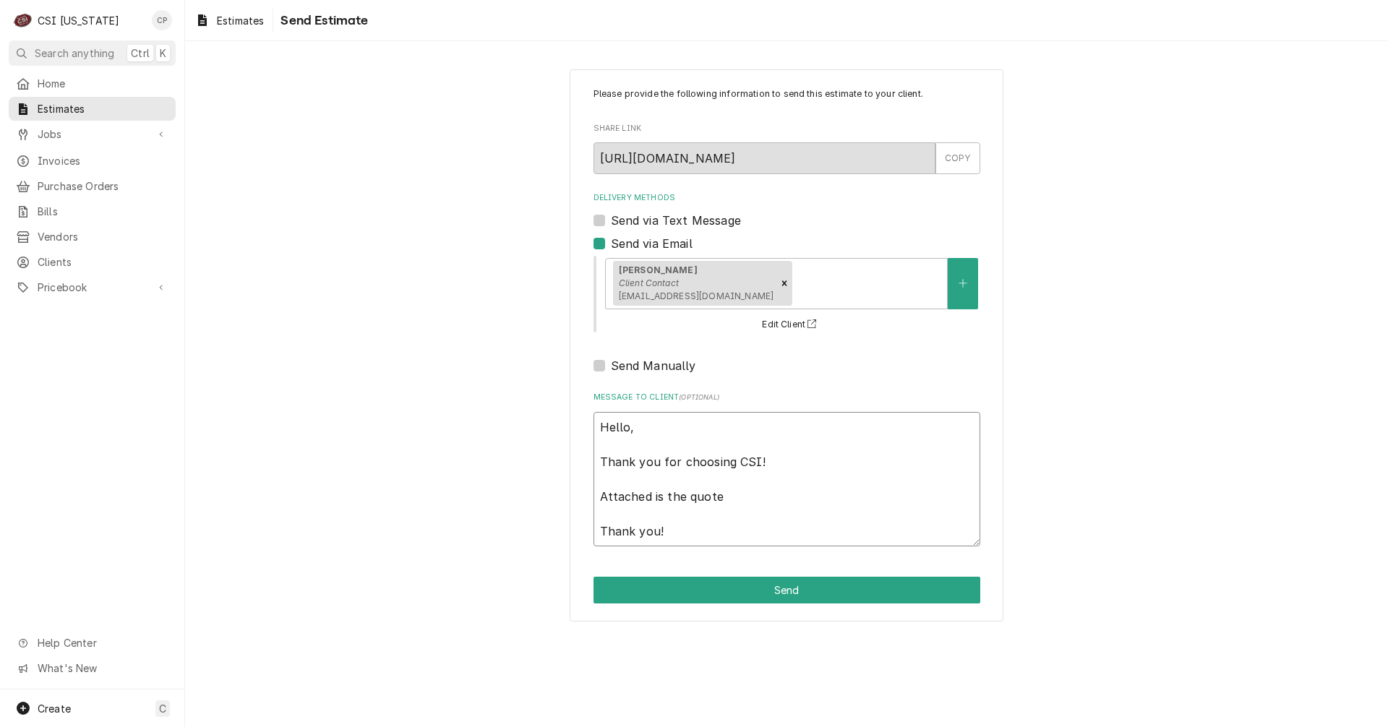
type textarea "x"
type textarea "Hello, Thank you for choosing CSI! Attached is the quote Thank you!"
type textarea "x"
type textarea "Hello, Thank you for choosing CSI! Attached is the quote f Thank you!"
type textarea "x"
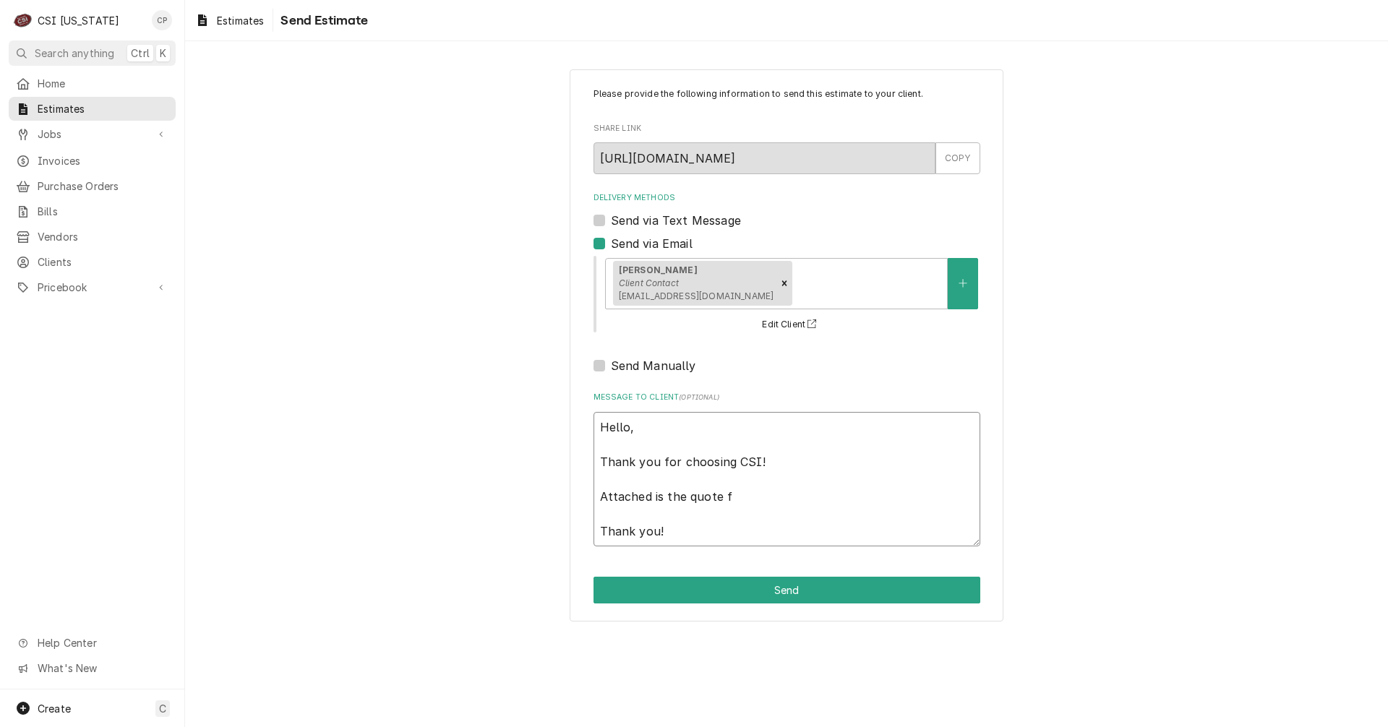
type textarea "Hello, Thank you for choosing CSI! Attached is the quote fo Thank you!"
type textarea "x"
type textarea "Hello, Thank you for choosing CSI! Attached is the quote for Thank you!"
type textarea "x"
type textarea "Hello, Thank you for choosing CSI! Attached is the quote for Thank you!"
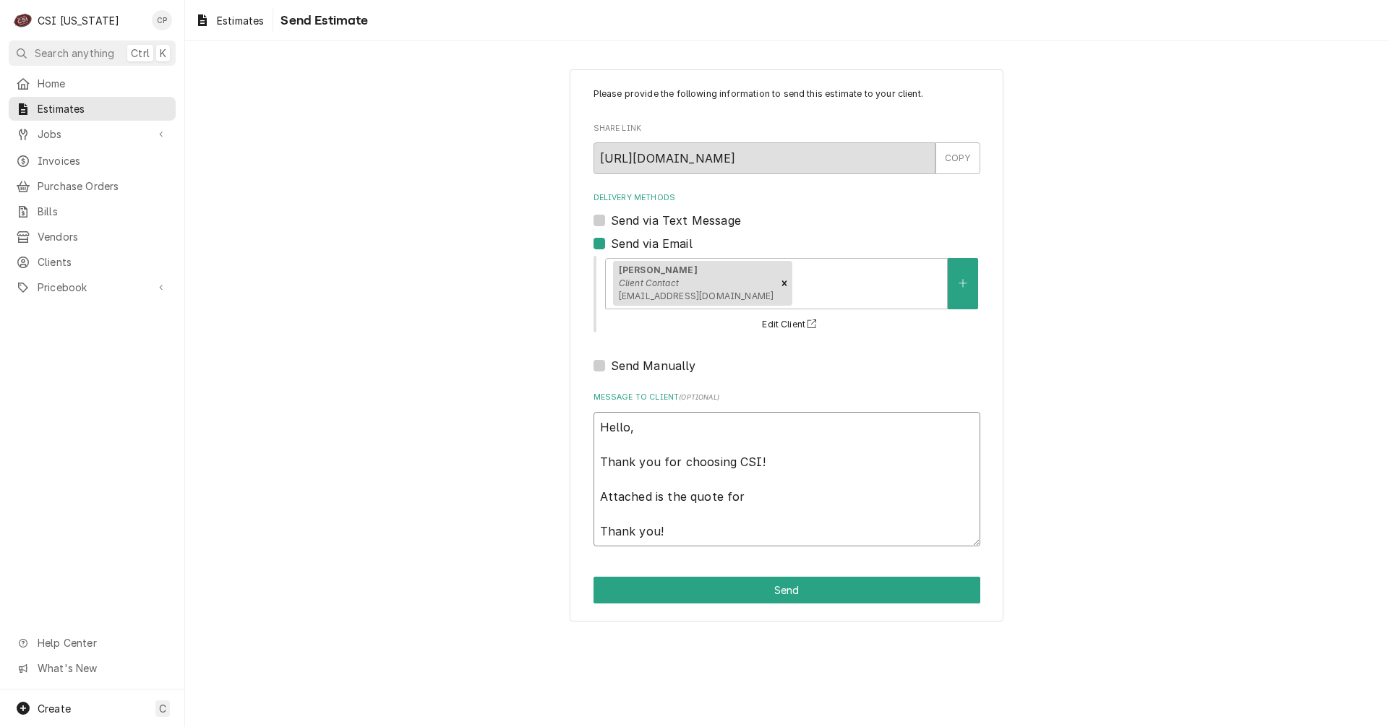
type textarea "x"
type textarea "Hello, Thank you for choosing CSI! Attached is the quote for t Thank you!"
type textarea "x"
type textarea "Hello, Thank you for choosing CSI! Attached is the quote for th Thank you!"
type textarea "x"
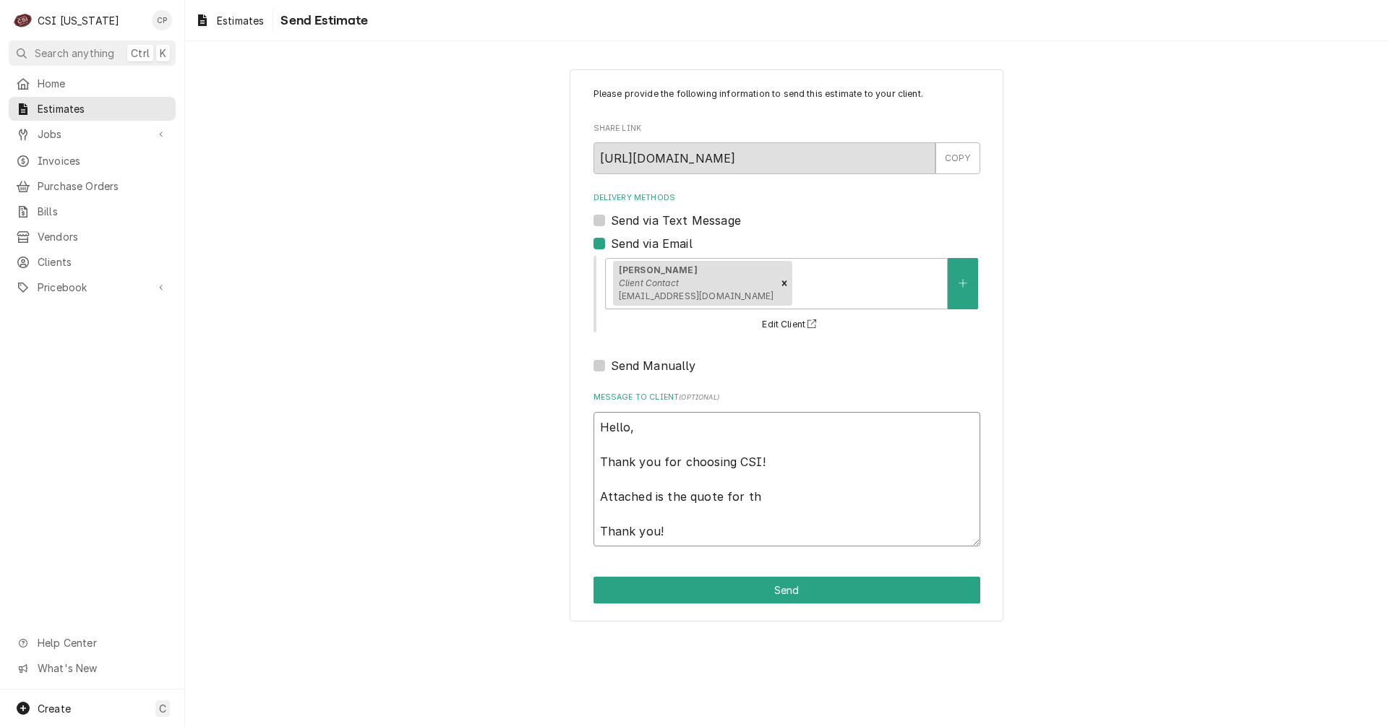
type textarea "Hello, Thank you for choosing CSI! Attached is the quote for the Thank you!"
type textarea "x"
type textarea "Hello, Thank you for choosing CSI! Attached is the quote for the Thank you!"
type textarea "x"
type textarea "Hello, Thank you for choosing CSI! Attached is the quote for the K Thank you!"
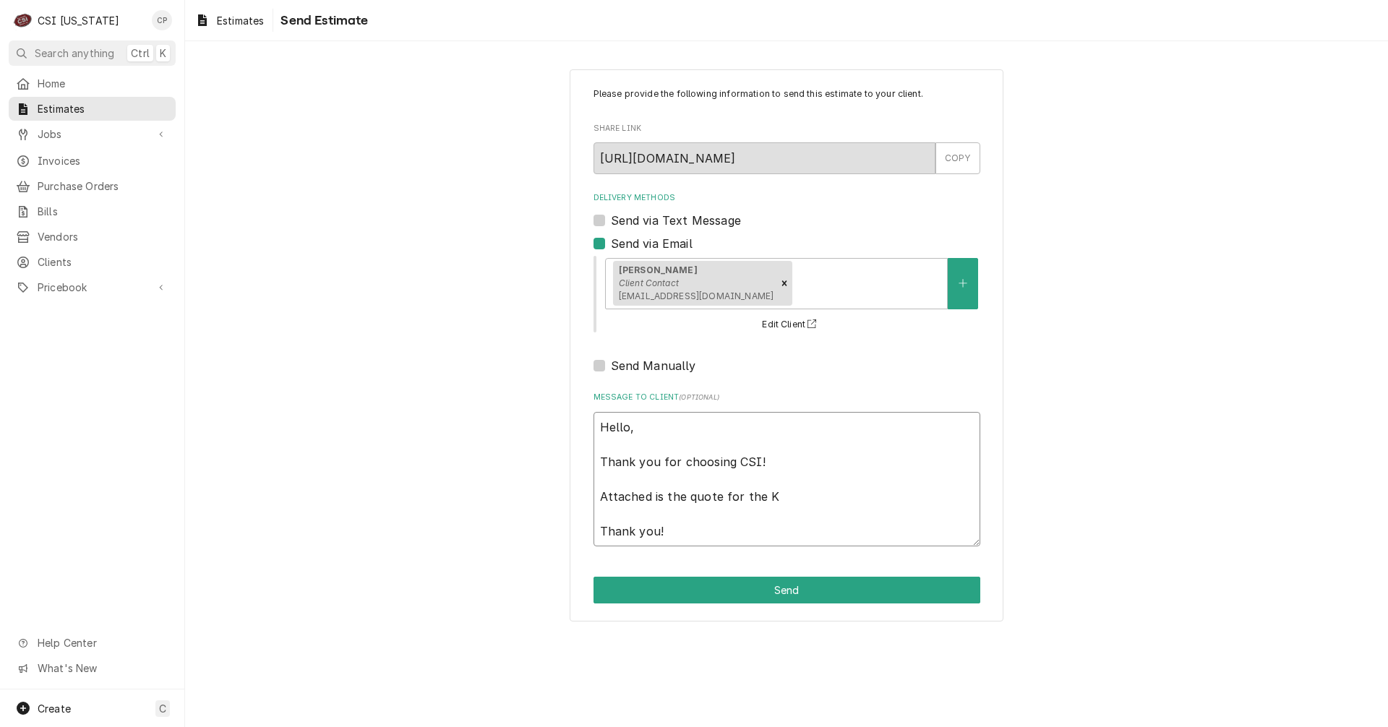
type textarea "x"
type textarea "Hello, Thank you for choosing CSI! Attached is the quote for the KY Thank you!"
type textarea "x"
type textarea "Hello, Thank you for choosing CSI! Attached is the quote for the KY Thank you!"
type textarea "x"
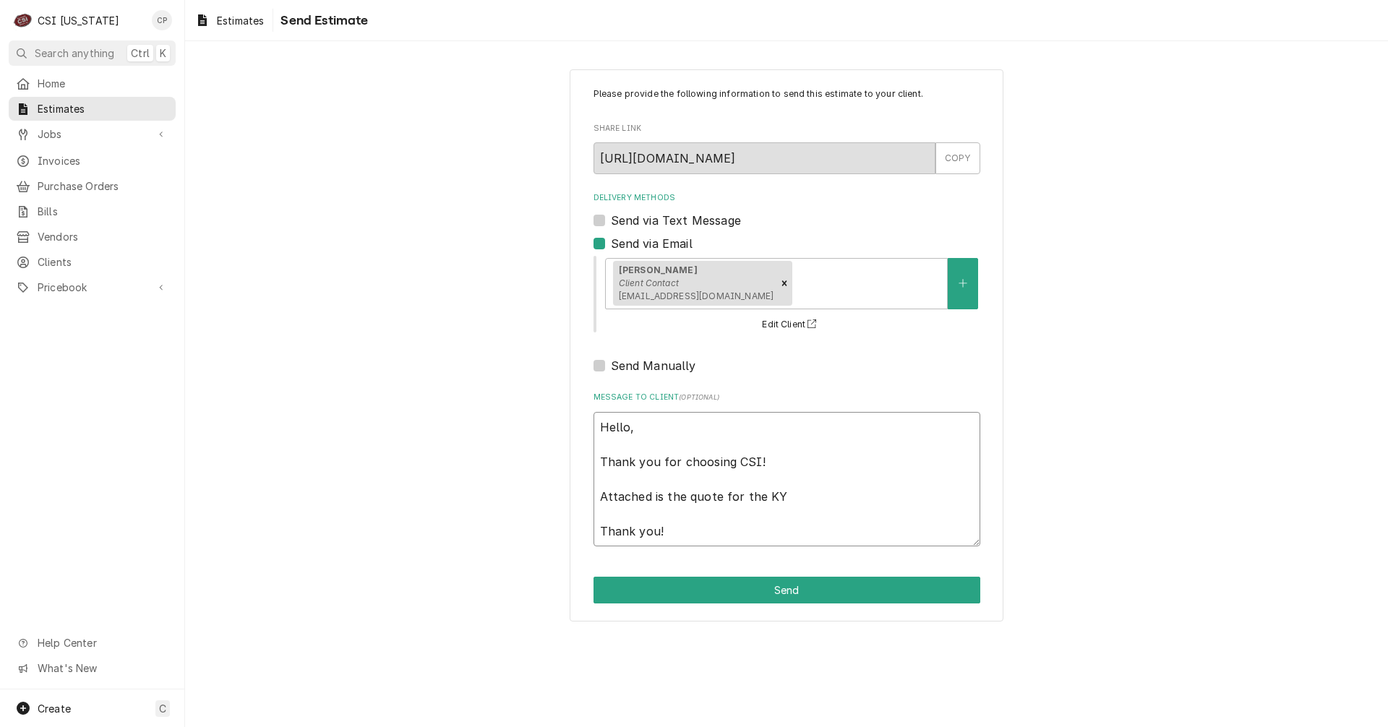
type textarea "Hello, Thank you for choosing CSI! Attached is the quote for the KY E Thank you!"
type textarea "x"
type textarea "Hello, Thank you for choosing CSI! Attached is the quote for the KY Ex Thank yo…"
type textarea "x"
type textarea "Hello, Thank you for choosing CSI! Attached is the quote for the KY Exp Thank y…"
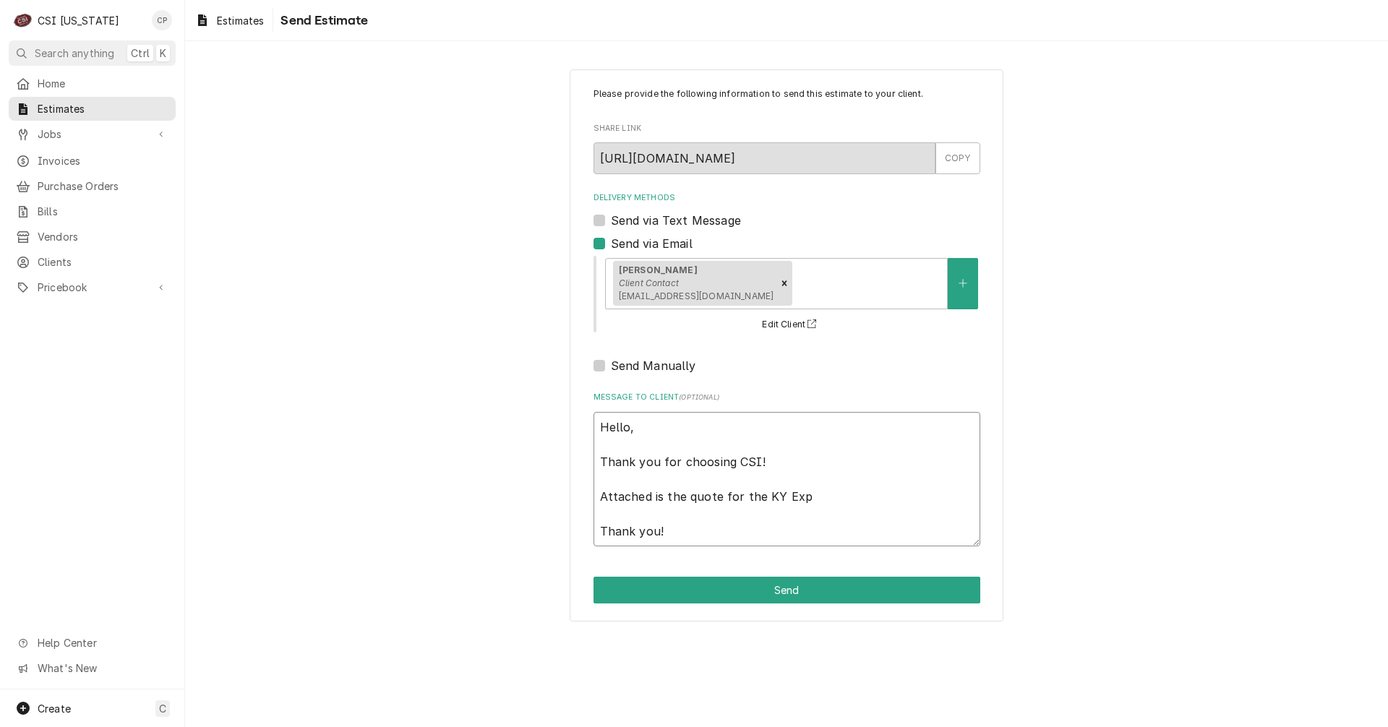
type textarea "x"
type textarea "Hello, Thank you for choosing CSI! Attached is the quote for the KY Expo Thank …"
type textarea "x"
type textarea "Hello, Thank you for choosing CSI! Attached is the quote for the KY Expo Thank …"
type textarea "x"
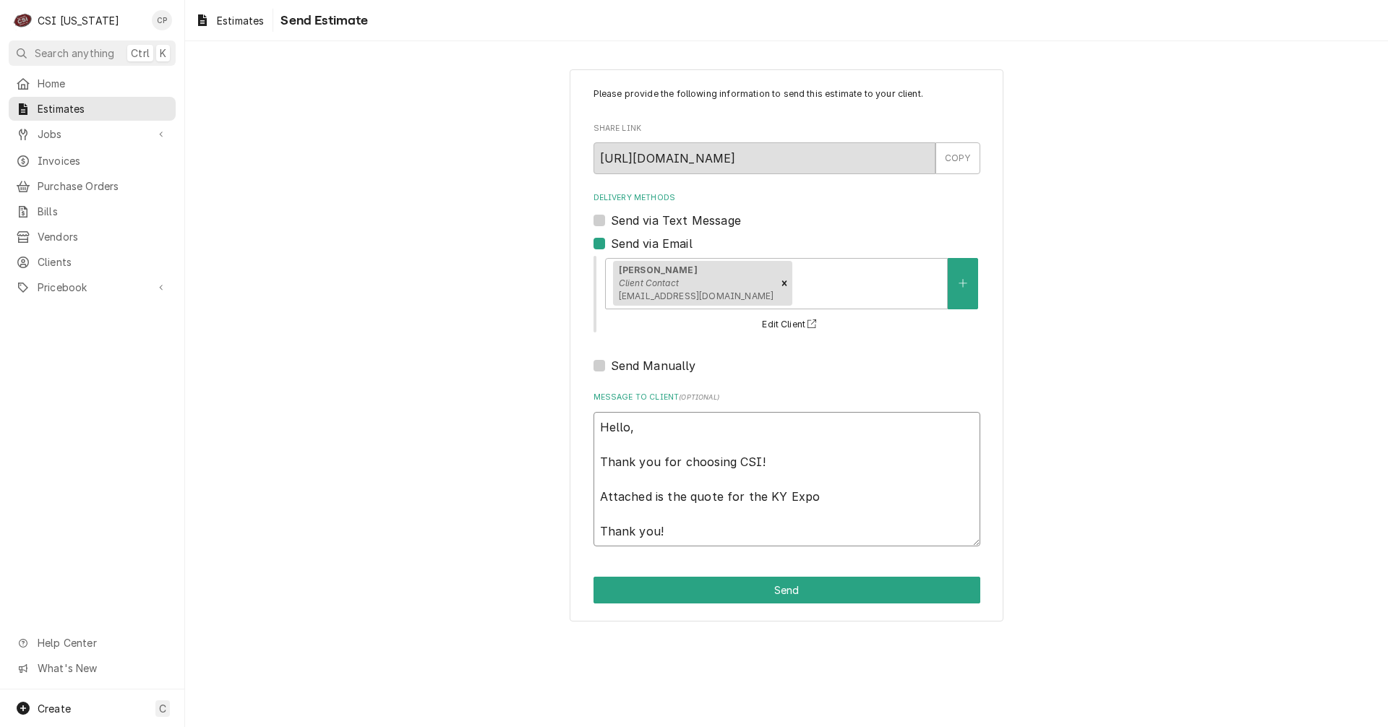
type textarea "Hello, Thank you for choosing CSI! Attached is the quote for the KY Expo c Than…"
type textarea "x"
type textarea "Hello, Thank you for choosing CSI! Attached is the quote for the KY Expo ce Tha…"
type textarea "x"
type textarea "Hello, Thank you for choosing CSI! Attached is the quote for the KY Expo cen Th…"
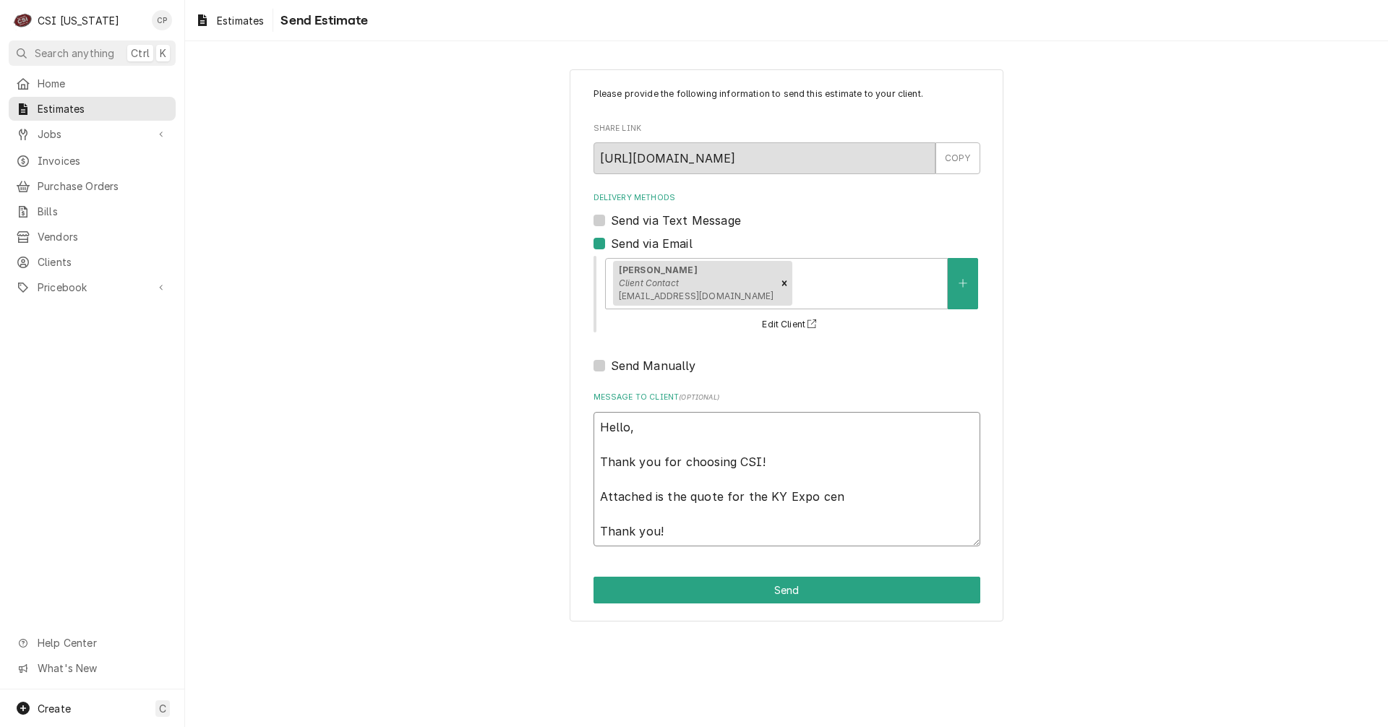
type textarea "x"
type textarea "Hello, Thank you for choosing CSI! Attached is the quote for the KY Expo cent T…"
type textarea "x"
type textarea "Hello, Thank you for choosing CSI! Attached is the quote for the KY Expo cente …"
type textarea "x"
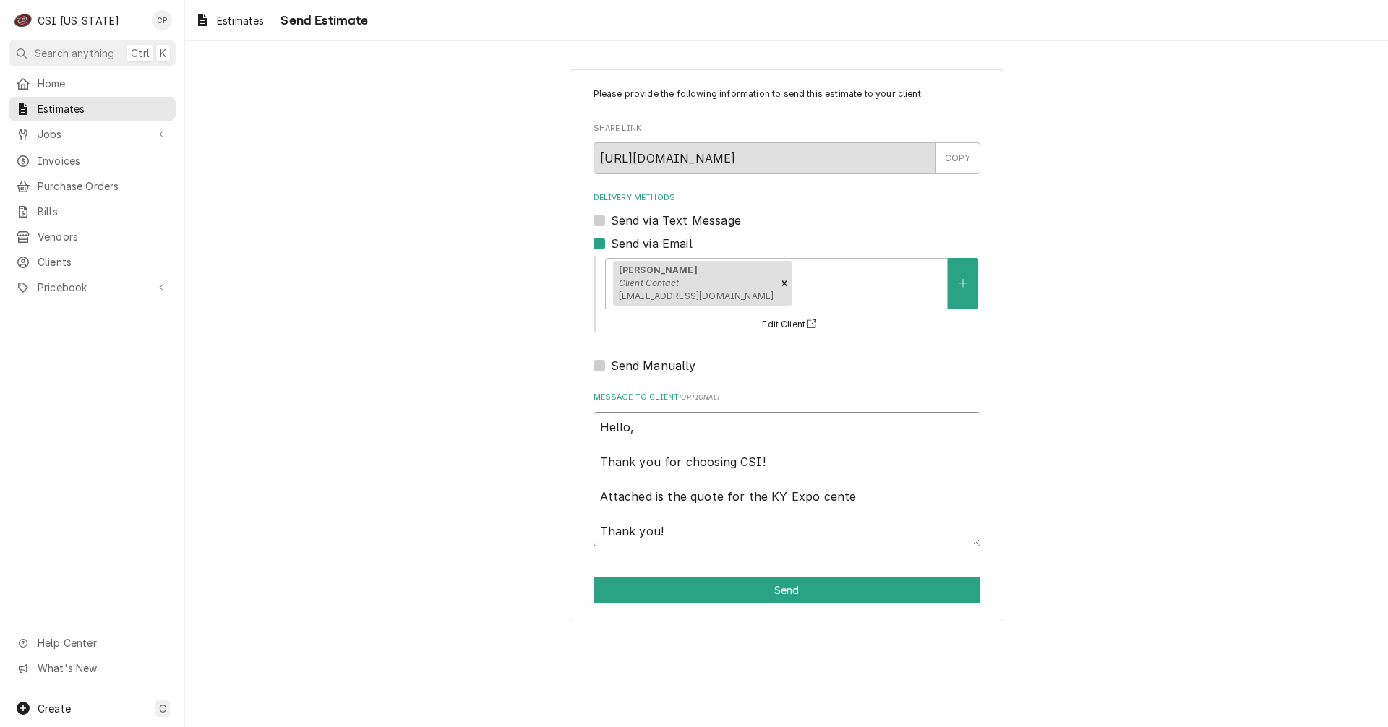
type textarea "Hello, Thank you for choosing CSI! Attached is the quote for the KY Expo center…"
type textarea "x"
type textarea "Hello, Thank you for choosing CSI! Attached is the quote for the KY Expo center…"
type textarea "x"
type textarea "Hello, Thank you for choosing CSI! Attached is the quote for the KY Expo center…"
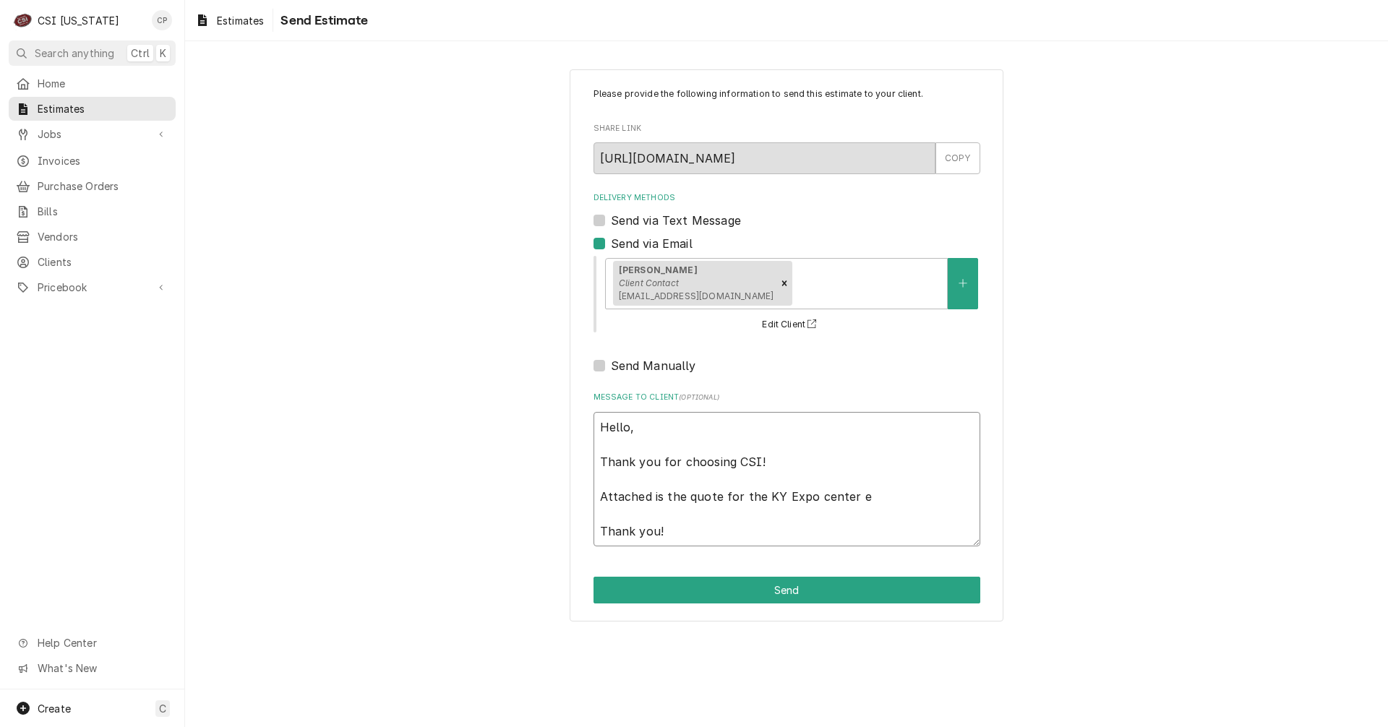
type textarea "x"
type textarea "Hello, Thank you for choosing CSI! Attached is the quote for the KY Expo center…"
type textarea "x"
type textarea "Hello, Thank you for choosing CSI! Attached is the quote for the KY Expo center…"
type textarea "x"
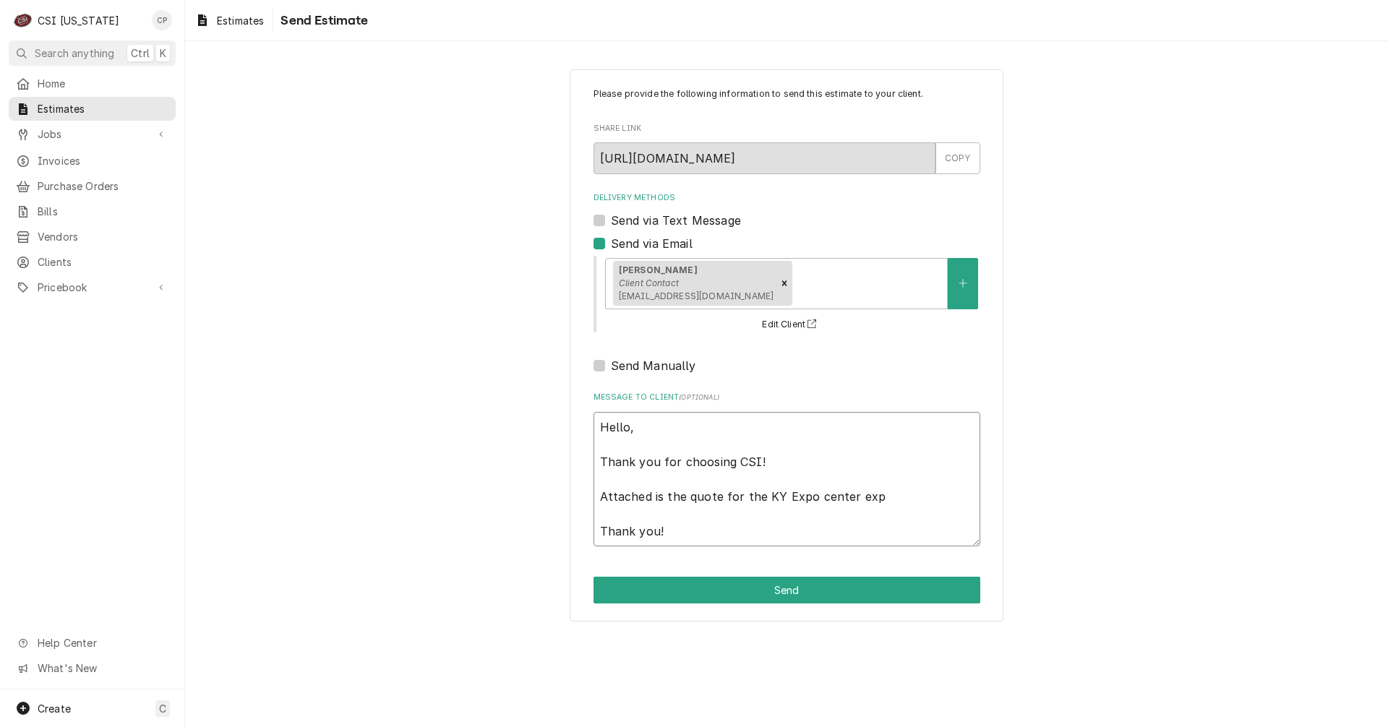
type textarea "Hello, Thank you for choosing CSI! Attached is the quote for the KY Expo center…"
type textarea "x"
type textarea "Hello, Thank you for choosing CSI! Attached is the quote for the KY Expo center…"
type textarea "x"
type textarea "Hello, Thank you for choosing CSI! Attached is the quote for the KY Expo center…"
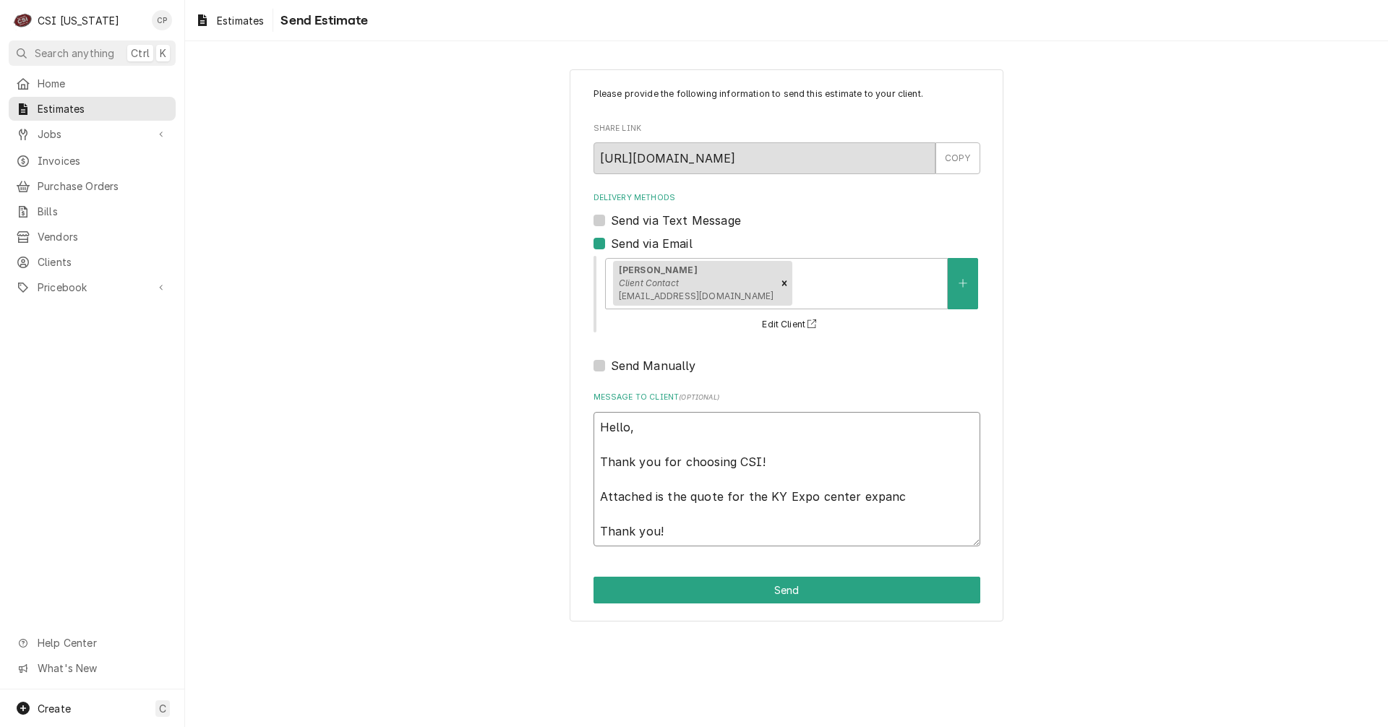
type textarea "x"
type textarea "Hello, Thank you for choosing CSI! Attached is the quote for the KY Expo center…"
type textarea "x"
type textarea "Hello, Thank you for choosing CSI! Attached is the quote for the KY Expo center…"
type textarea "x"
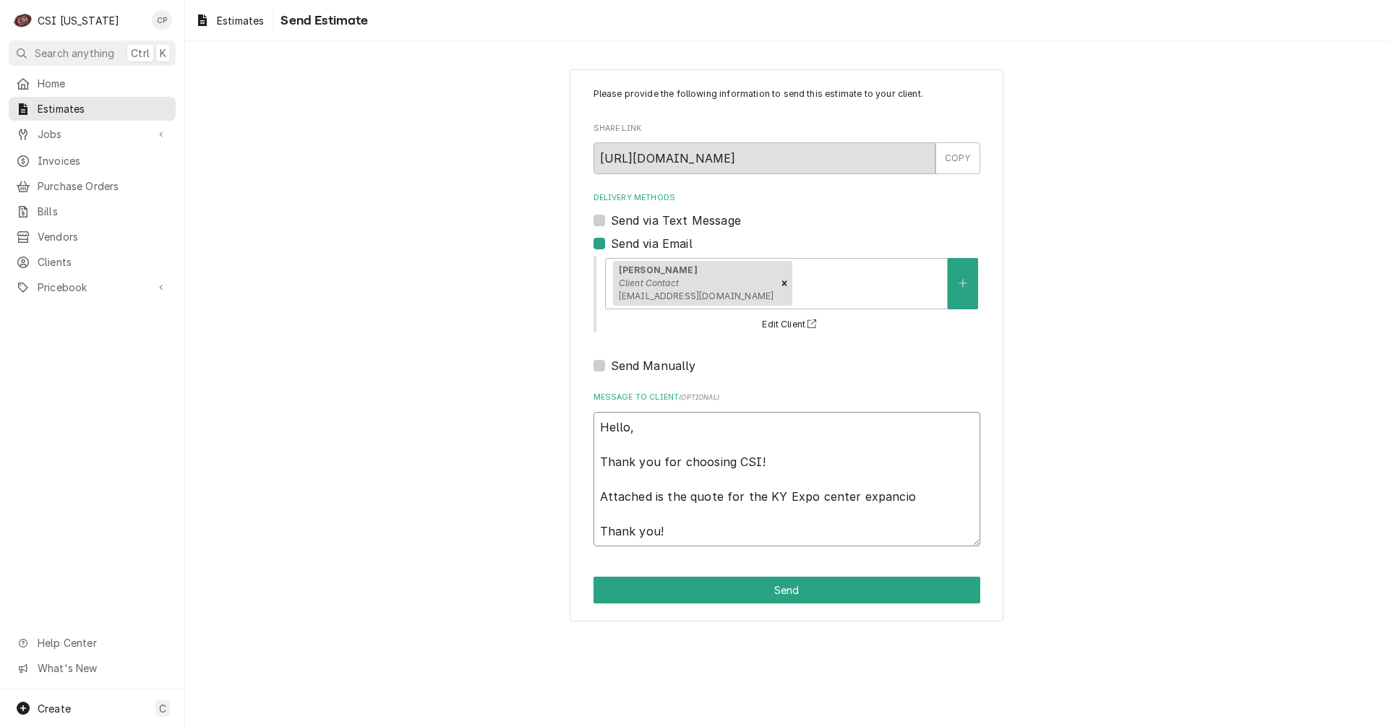
type textarea "Hello, Thank you for choosing CSI! Attached is the quote for the KY Expo center…"
type textarea "x"
type textarea "Hello, Thank you for choosing CSI! Attached is the quote for the KY Expo center…"
type textarea "x"
type textarea "Hello, Thank you for choosing CSI! Attached is the quote for the KY Expo center…"
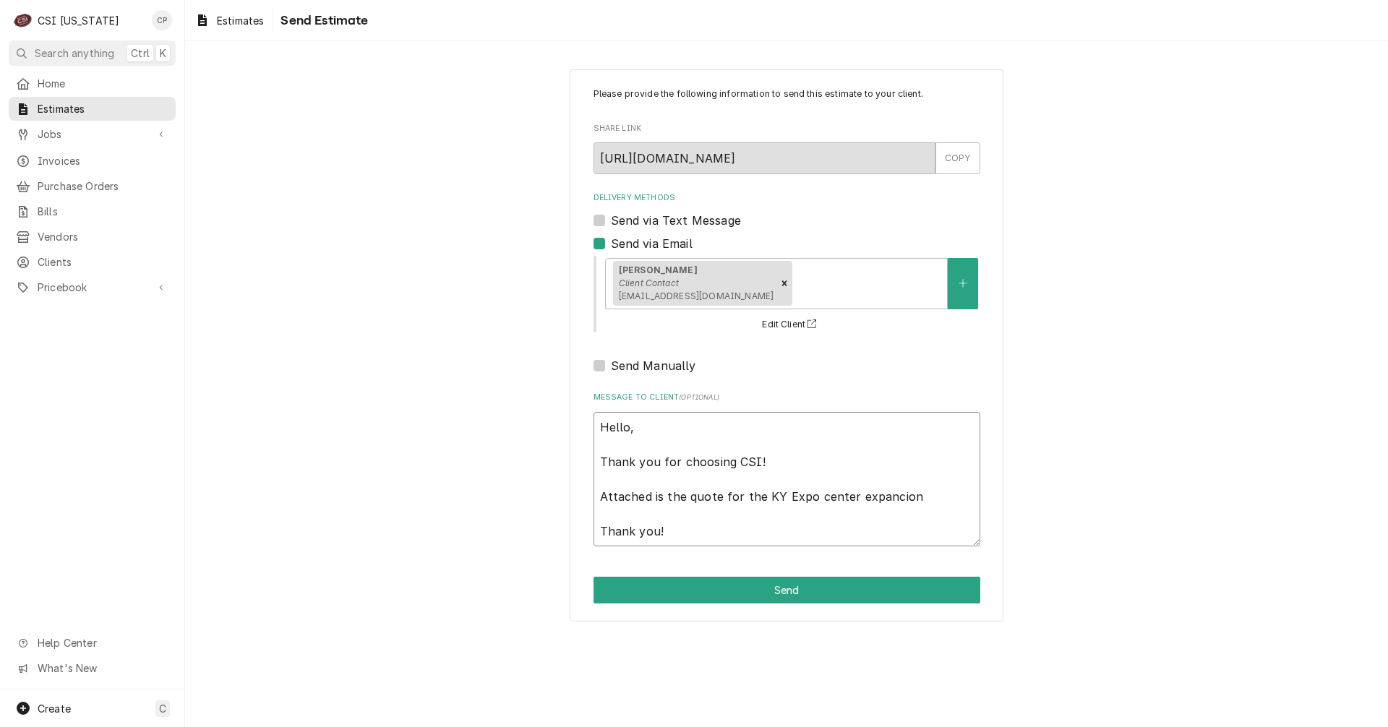
type textarea "x"
type textarea "Hello, Thank you for choosing CSI! Attached is the quote for the KY Expo center…"
type textarea "x"
type textarea "Hello, Thank you for choosing CSI! Attached is the quote for the KY Expo center…"
type textarea "x"
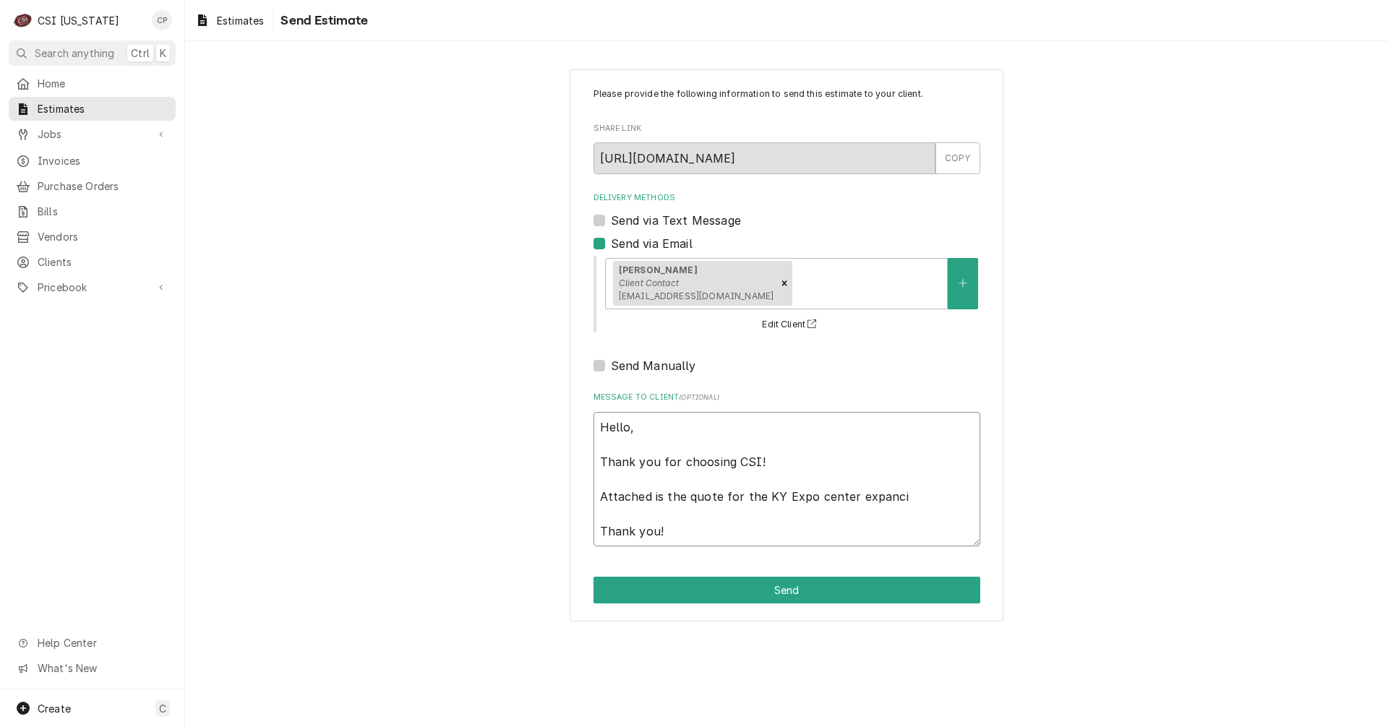
type textarea "Hello, Thank you for choosing CSI! Attached is the quote for the KY Expo center…"
type textarea "x"
type textarea "Hello, Thank you for choosing CSI! Attached is the quote for the KY Expo center…"
type textarea "x"
type textarea "Hello, Thank you for choosing CSI! Attached is the quote for the KY Expo center…"
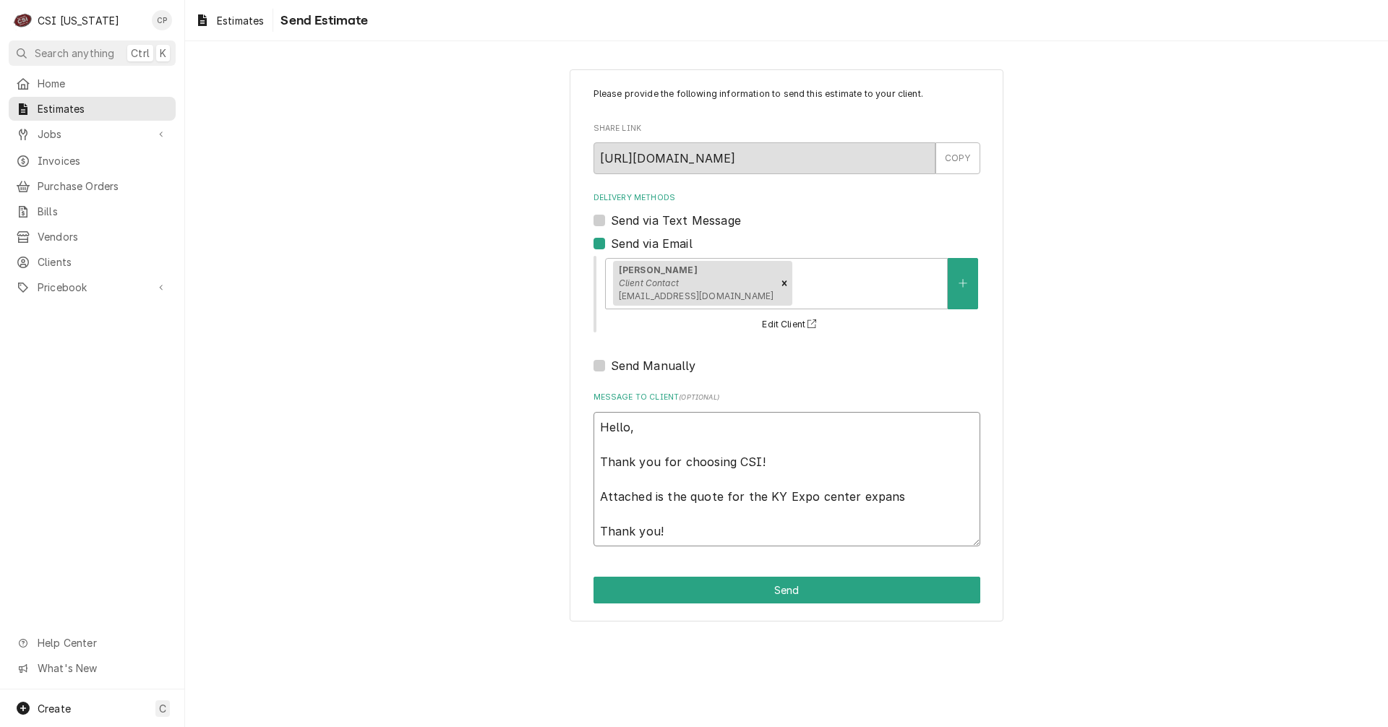
type textarea "x"
type textarea "Hello, Thank you for choosing CSI! Attached is the quote for the KY Expo center…"
type textarea "x"
type textarea "Hello, Thank you for choosing CSI! Attached is the quote for the KY Expo center…"
type textarea "x"
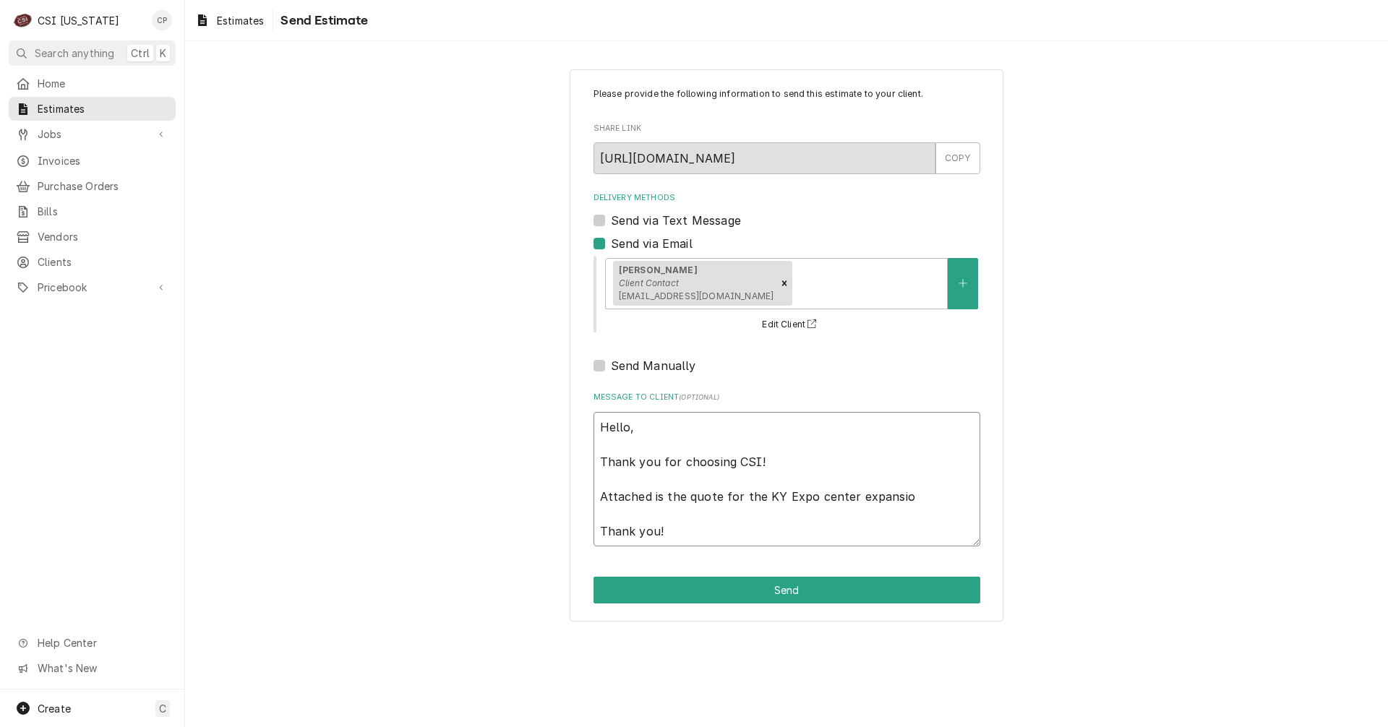
type textarea "Hello, Thank you for choosing CSI! Attached is the quote for the KY Expo center…"
type textarea "x"
type textarea "Hello, Thank you for choosing CSI! Attached is the quote for the KY Expo center…"
type textarea "x"
type textarea "Hello, Thank you for choosing CSI! Attached is the quote for the KY Expo center…"
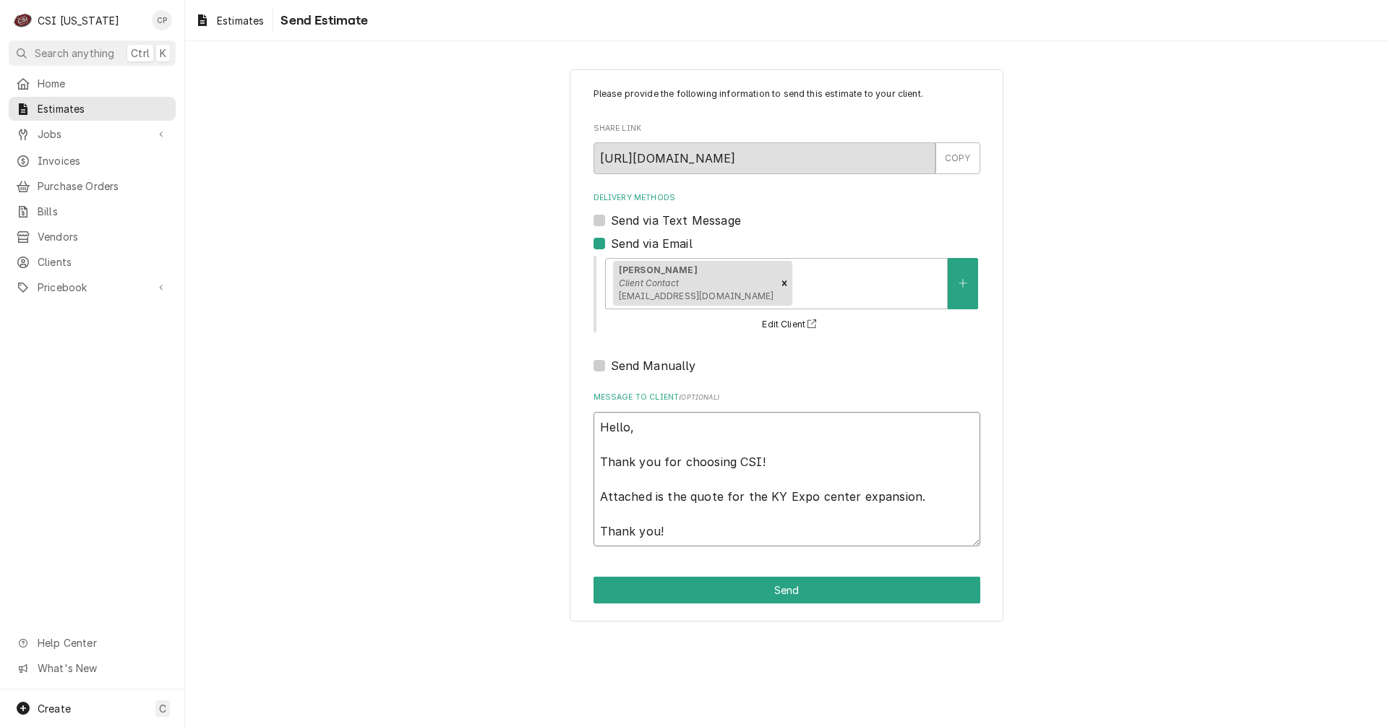
type textarea "x"
type textarea "Hello, Thank you for choosing CSI! Attached is the quote for the KY Expo center…"
type textarea "x"
type textarea "Hello, Thank you for choosing CSI! Attached is the quote for the KY Expo center…"
type textarea "x"
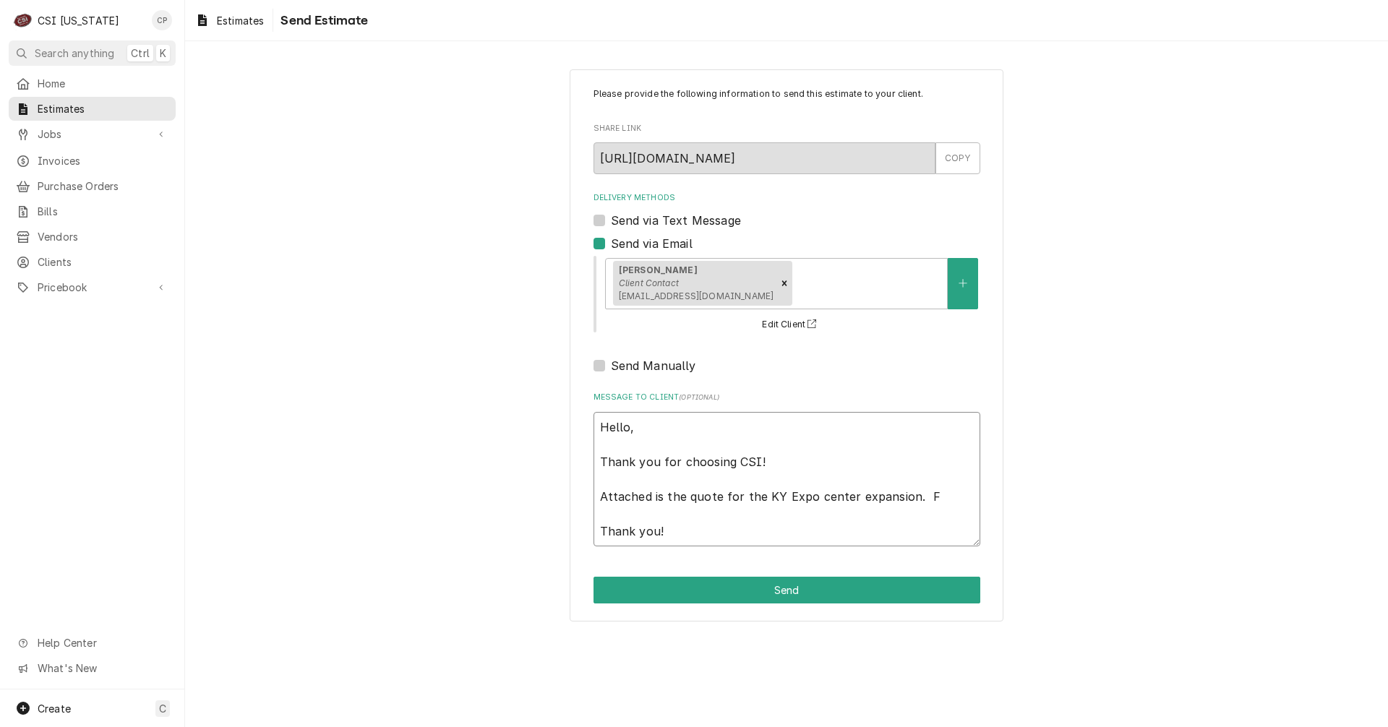
type textarea "Hello, Thank you for choosing CSI! Attached is the quote for the KY Expo center…"
type textarea "x"
type textarea "Hello, Thank you for choosing CSI! Attached is the quote for the KY Expo center…"
type textarea "x"
type textarea "Hello, Thank you for choosing CSI! Attached is the quote for the KY Expo center…"
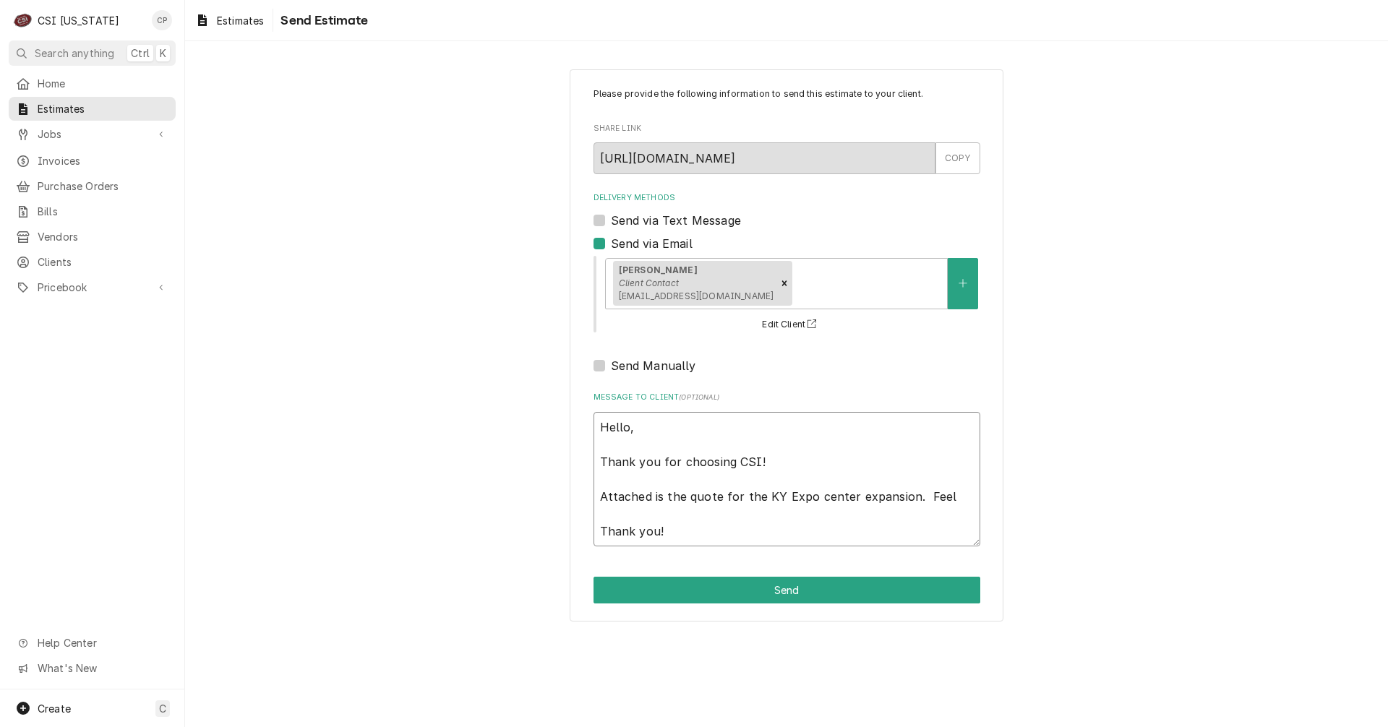
type textarea "x"
type textarea "Hello, Thank you for choosing CSI! Attached is the quote for the KY Expo center…"
type textarea "x"
type textarea "Hello, Thank you for choosing CSI! Attached is the quote for the KY Expo center…"
type textarea "x"
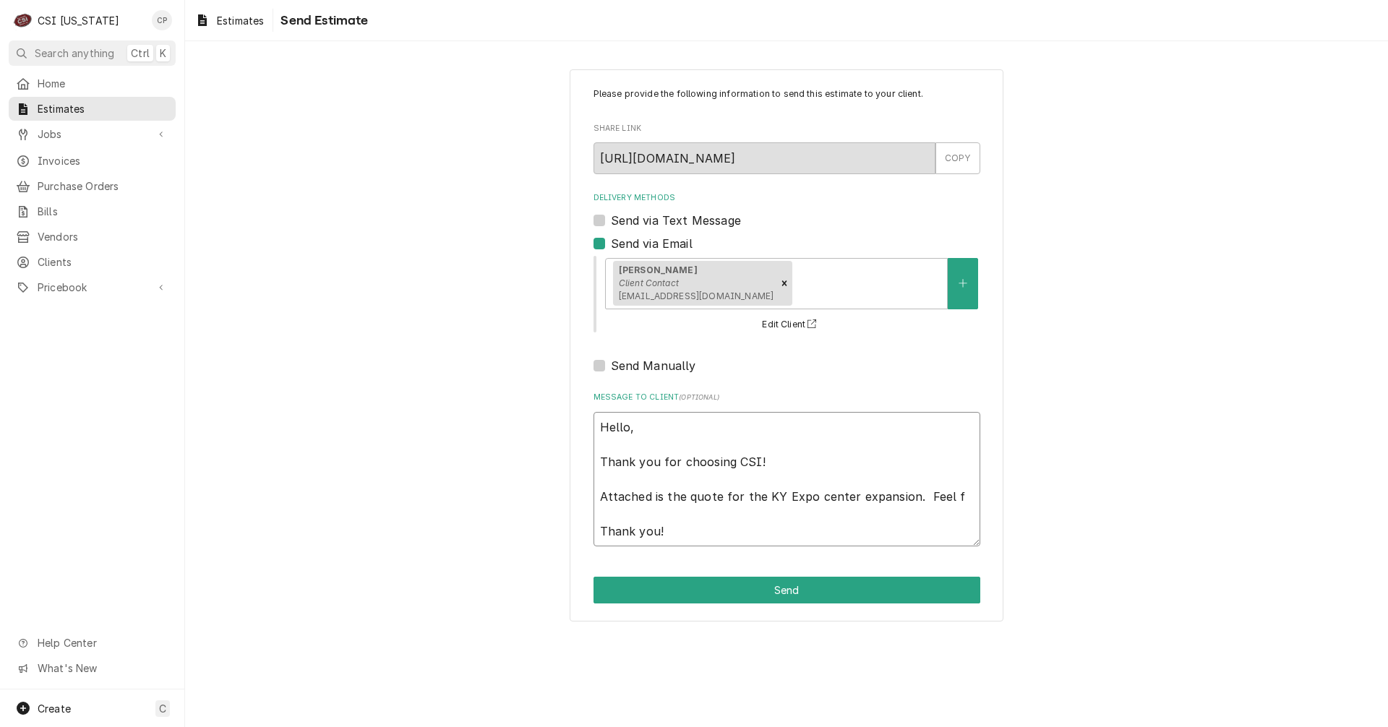
type textarea "Hello, Thank you for choosing CSI! Attached is the quote for the KY Expo center…"
type textarea "x"
type textarea "Hello, Thank you for choosing CSI! Attached is the quote for the KY Expo center…"
type textarea "x"
type textarea "Hello, Thank you for choosing CSI! Attached is the quote for the KY Expo center…"
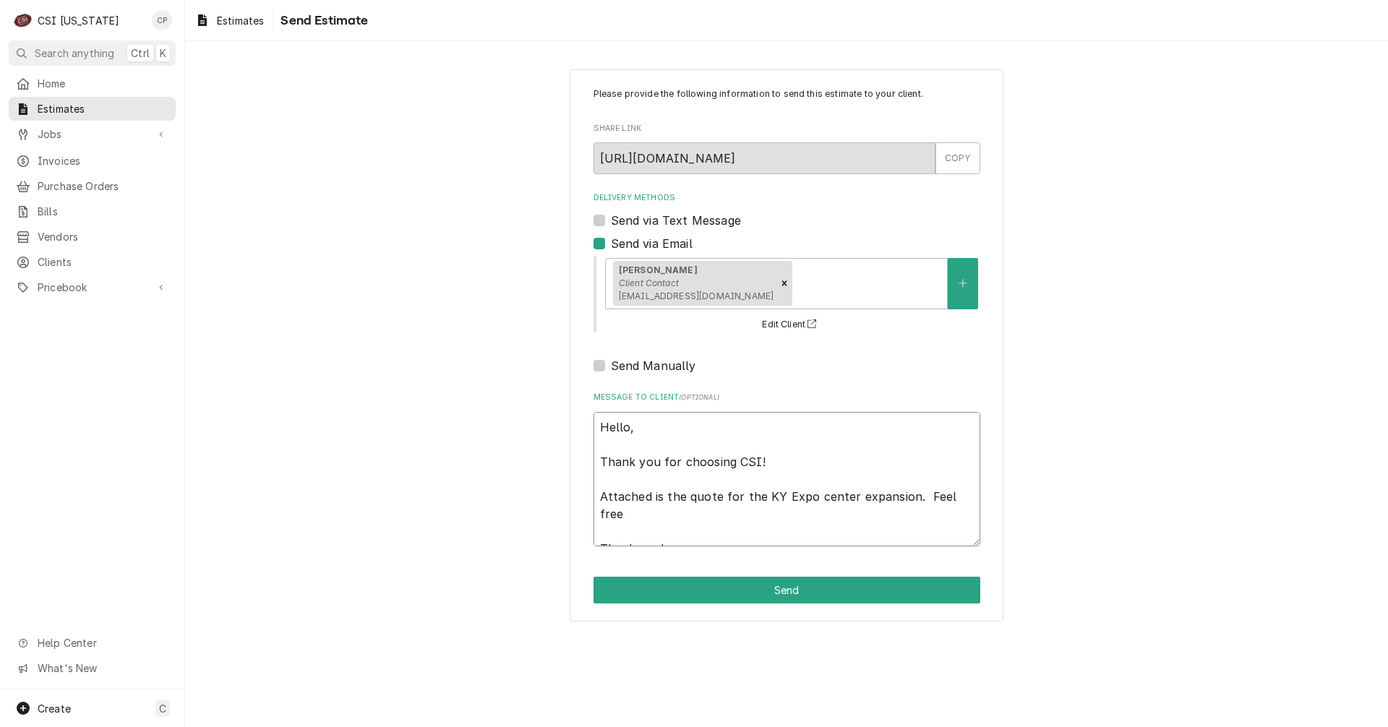
type textarea "x"
type textarea "Hello, Thank you for choosing CSI! Attached is the quote for the KY Expo center…"
type textarea "x"
type textarea "Hello, Thank you for choosing CSI! Attached is the quote for the KY Expo center…"
type textarea "x"
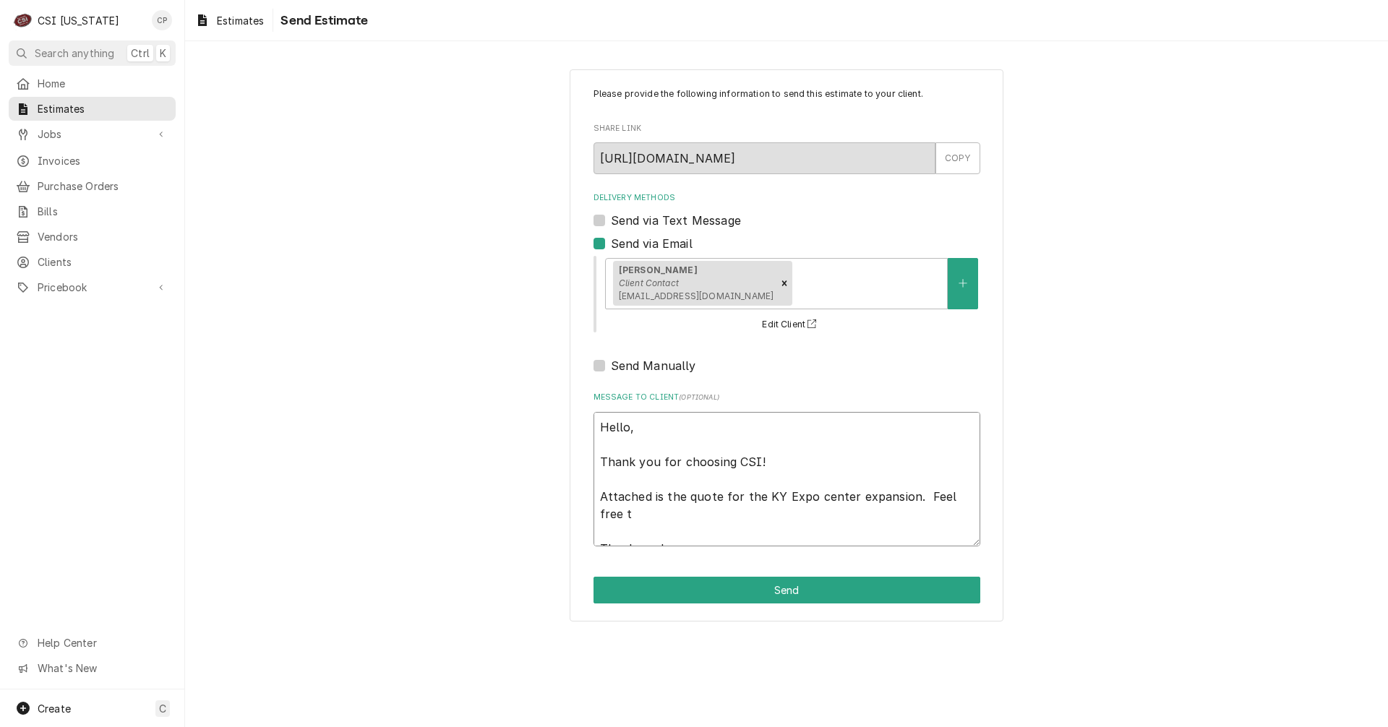
type textarea "Hello, Thank you for choosing CSI! Attached is the quote for the KY Expo center…"
type textarea "x"
type textarea "Hello, Thank you for choosing CSI! Attached is the quote for the KY Expo center…"
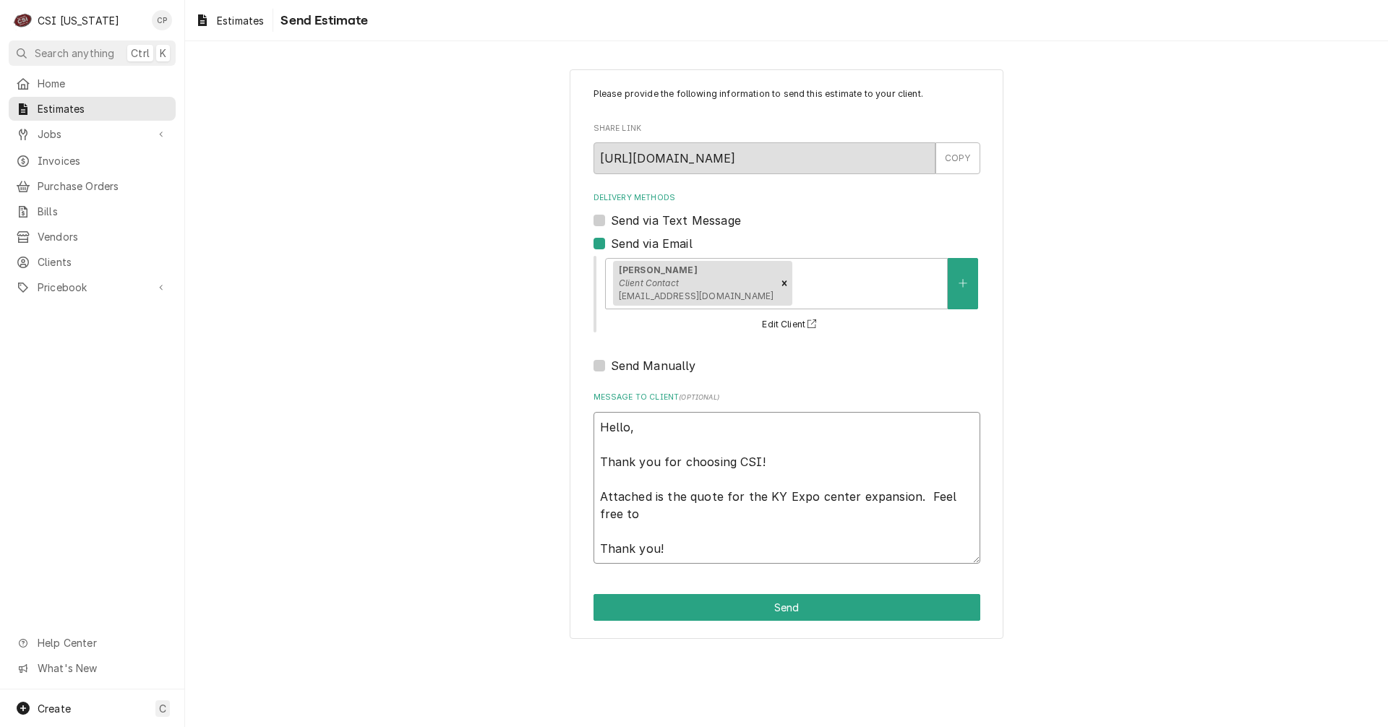
type textarea "x"
type textarea "Hello, Thank you for choosing CSI! Attached is the quote for the KY Expo center…"
type textarea "x"
type textarea "Hello, Thank you for choosing CSI! Attached is the quote for the KY Expo center…"
type textarea "x"
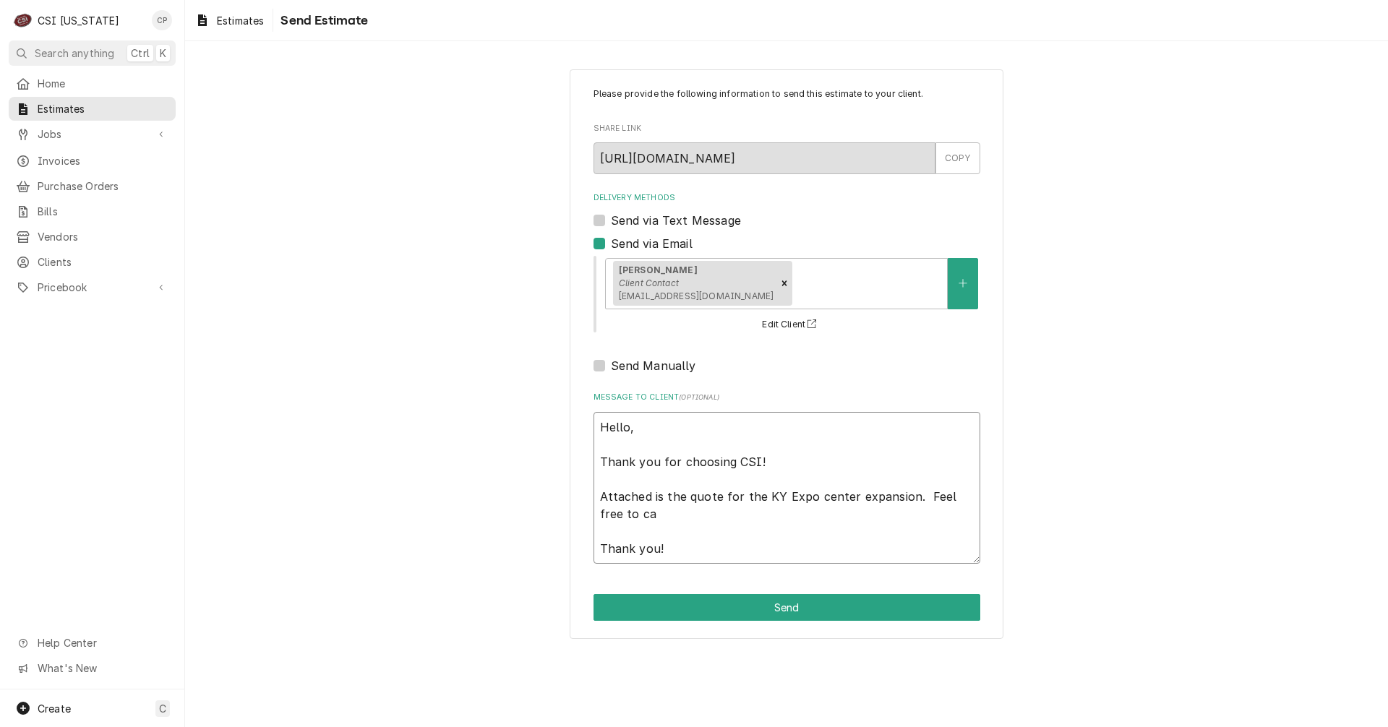
type textarea "Hello, Thank you for choosing CSI! Attached is the quote for the KY Expo center…"
type textarea "x"
type textarea "Hello, Thank you for choosing CSI! Attached is the quote for the KY Expo center…"
type textarea "x"
type textarea "Hello, Thank you for choosing CSI! Attached is the quote for the KY Expo center…"
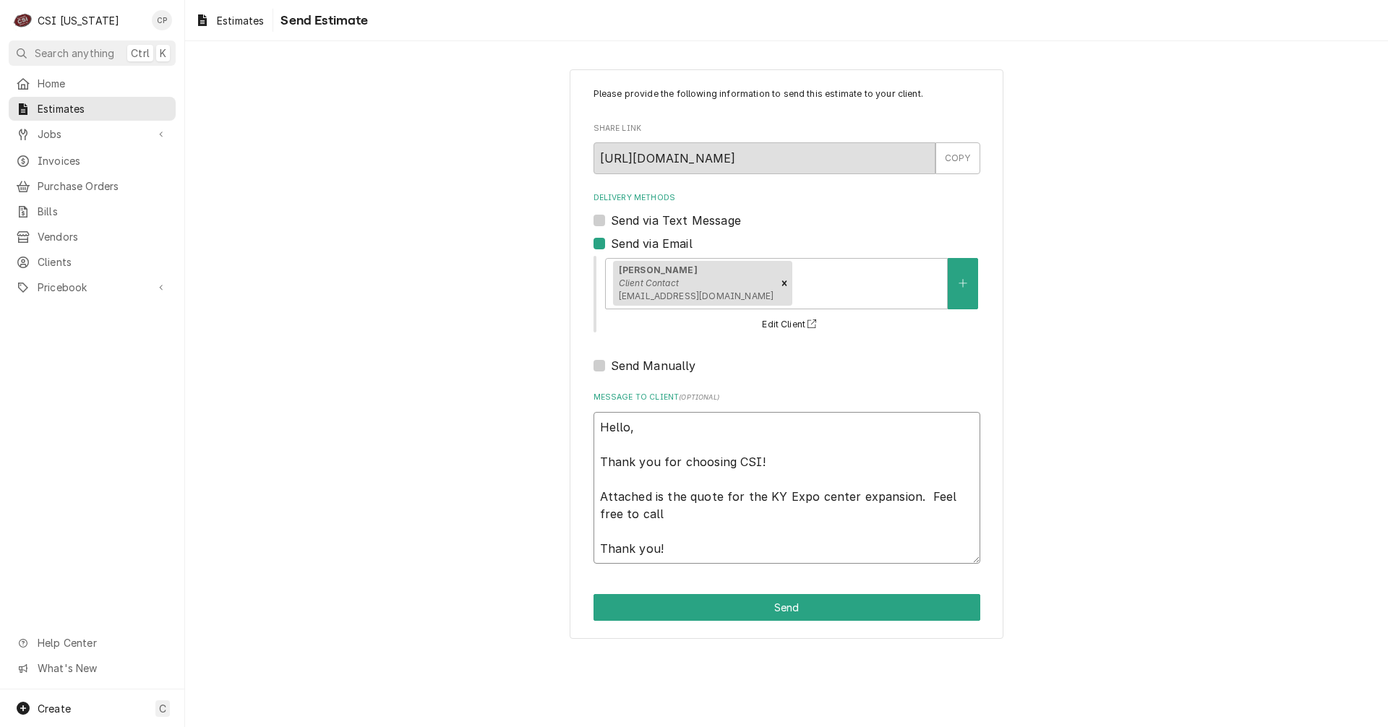
type textarea "x"
type textarea "Hello, Thank you for choosing CSI! Attached is the quote for the KY Expo center…"
type textarea "x"
type textarea "Hello, Thank you for choosing CSI! Attached is the quote for the KY Expo center…"
type textarea "x"
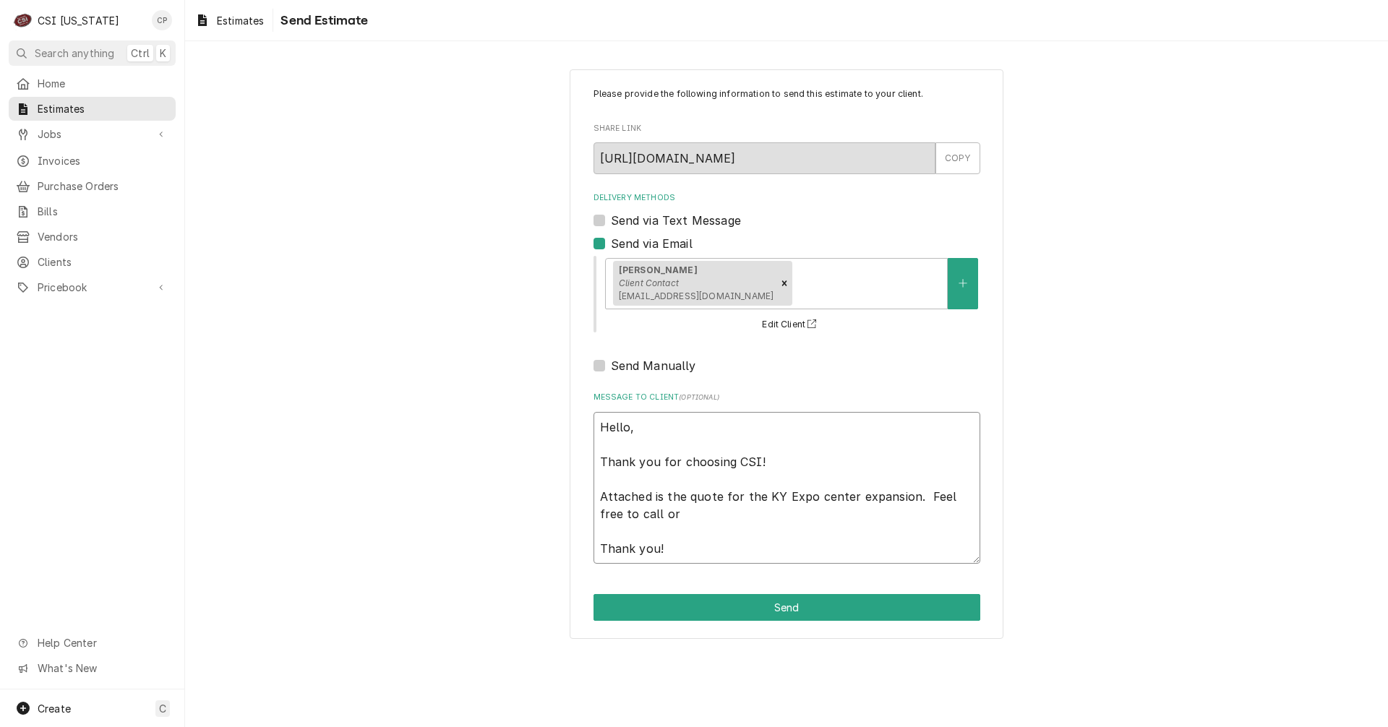
type textarea "Hello, Thank you for choosing CSI! Attached is the quote for the KY Expo center…"
type textarea "x"
type textarea "Hello, Thank you for choosing CSI! Attached is the quote for the KY Expo center…"
type textarea "x"
type textarea "Hello, Thank you for choosing CSI! Attached is the quote for the KY Expo center…"
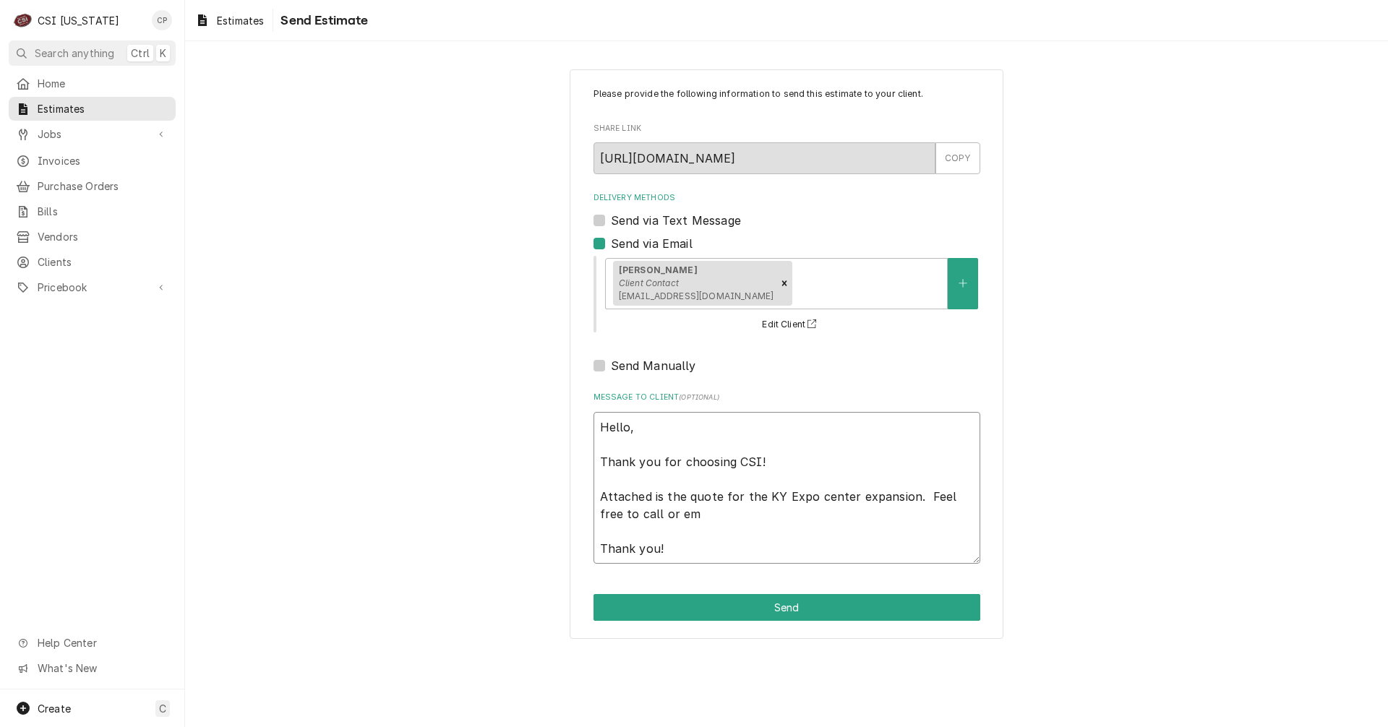
type textarea "x"
type textarea "Hello, Thank you for choosing CSI! Attached is the quote for the KY Expo center…"
type textarea "x"
type textarea "Hello, Thank you for choosing CSI! Attached is the quote for the KY Expo center…"
type textarea "x"
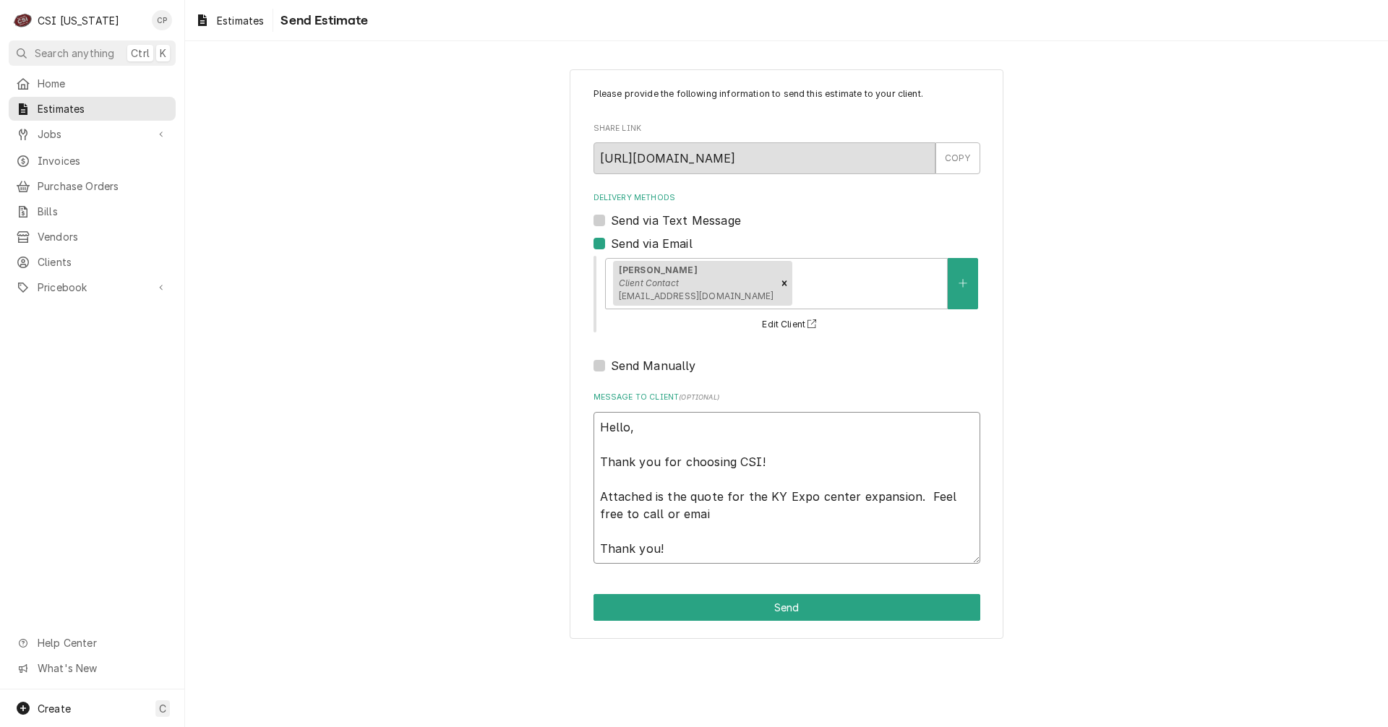
type textarea "Hello, Thank you for choosing CSI! Attached is the quote for the KY Expo center…"
type textarea "x"
type textarea "Hello, Thank you for choosing CSI! Attached is the quote for the KY Expo center…"
type textarea "x"
type textarea "Hello, Thank you for choosing CSI! Attached is the quote for the KY Expo center…"
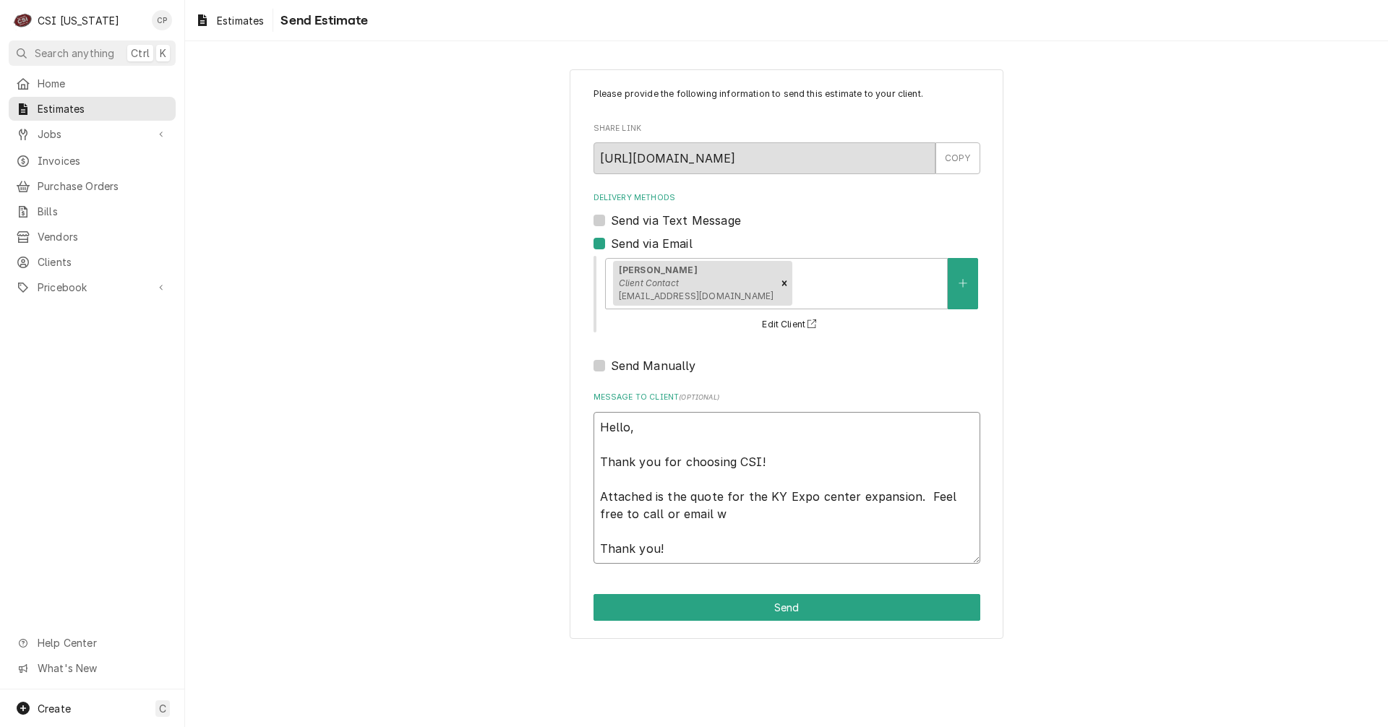
type textarea "x"
type textarea "Hello, Thank you for choosing CSI! Attached is the quote for the KY Expo center…"
type textarea "x"
type textarea "Hello, Thank you for choosing CSI! Attached is the quote for the KY Expo center…"
type textarea "x"
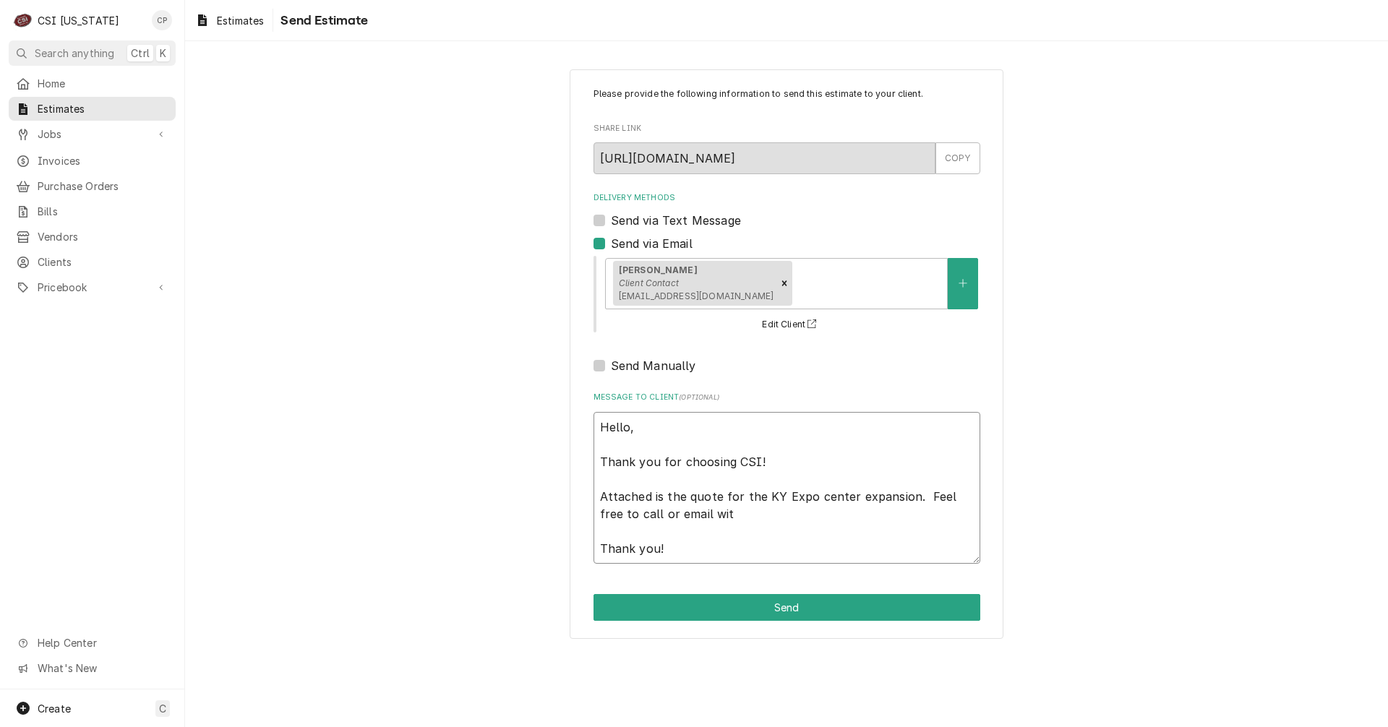
type textarea "Hello, Thank you for choosing CSI! Attached is the quote for the KY Expo center…"
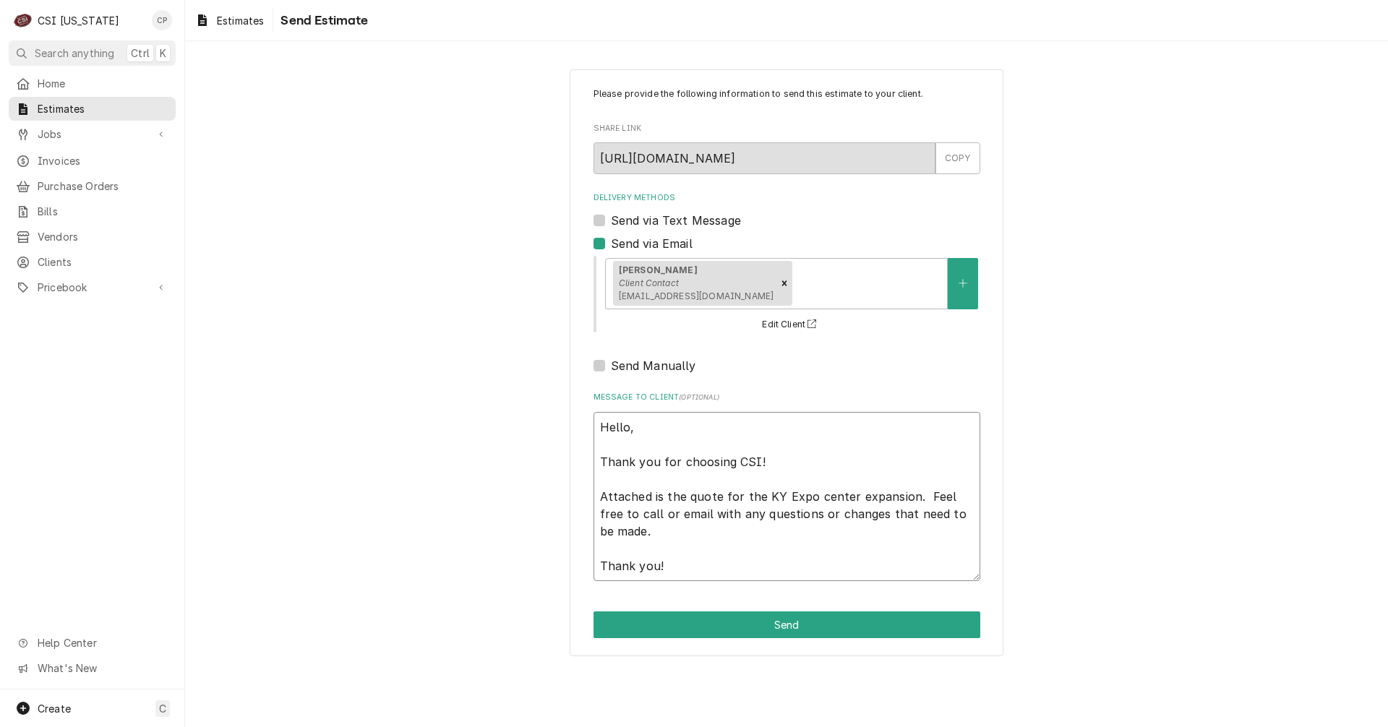
drag, startPoint x: 688, startPoint y: 570, endPoint x: 572, endPoint y: 425, distance: 185.7
click at [572, 425] on div "Please provide the following information to send this estimate to your client. …" at bounding box center [787, 363] width 434 height 588
click at [245, 25] on span "Estimates" at bounding box center [240, 20] width 47 height 15
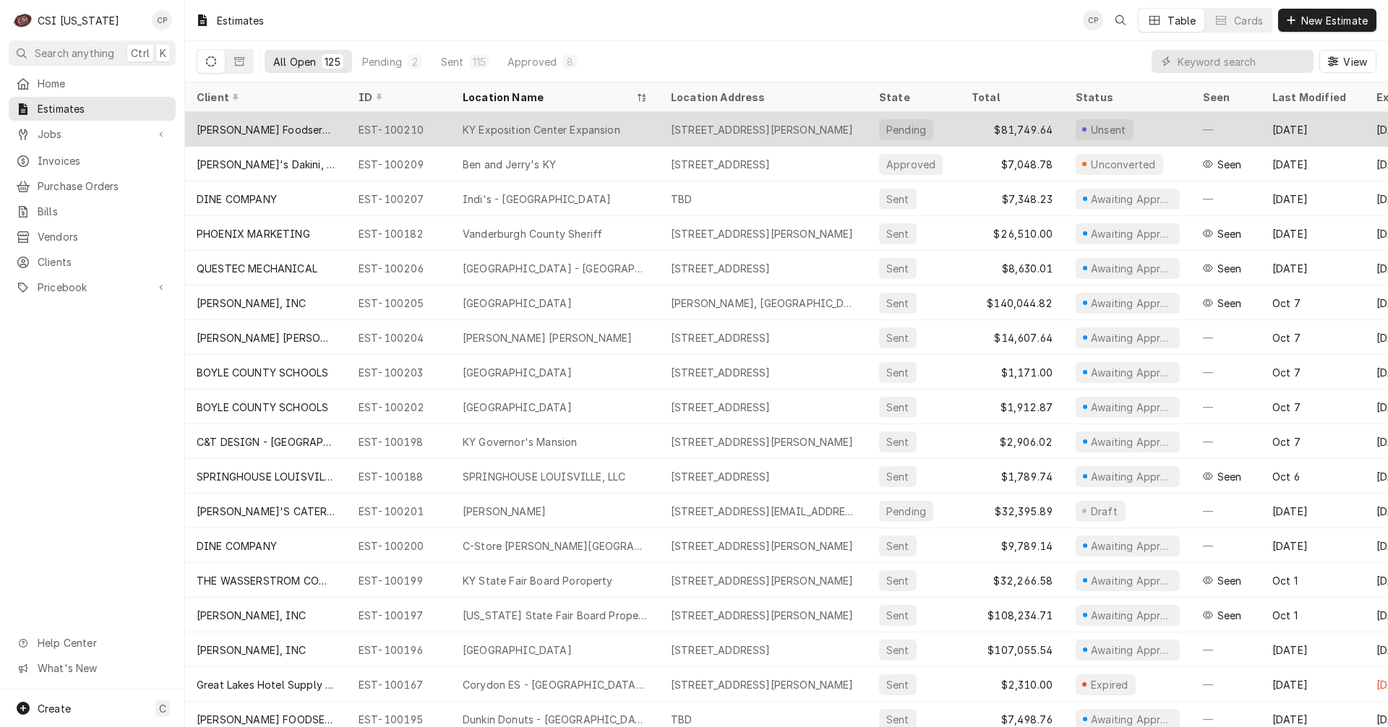
click at [533, 126] on div "KY Exposition Center Expansion" at bounding box center [542, 129] width 158 height 15
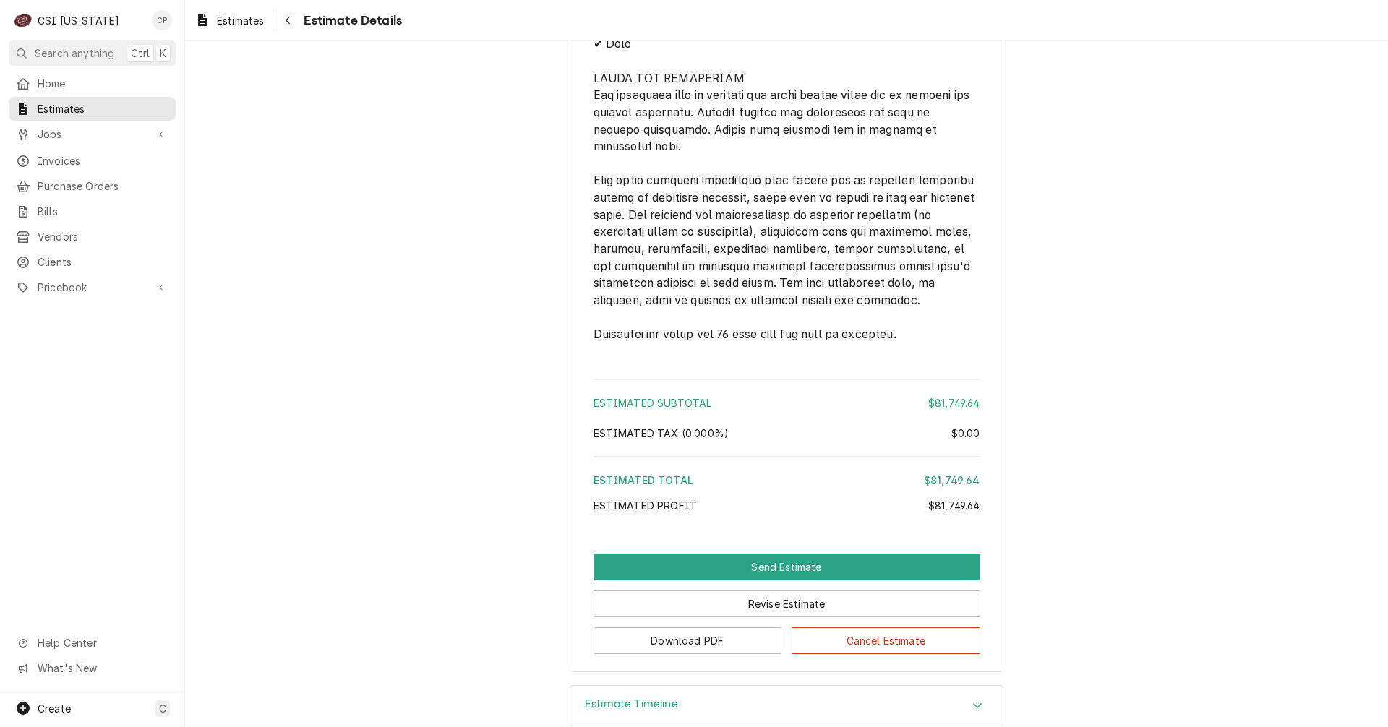
scroll to position [2840, 0]
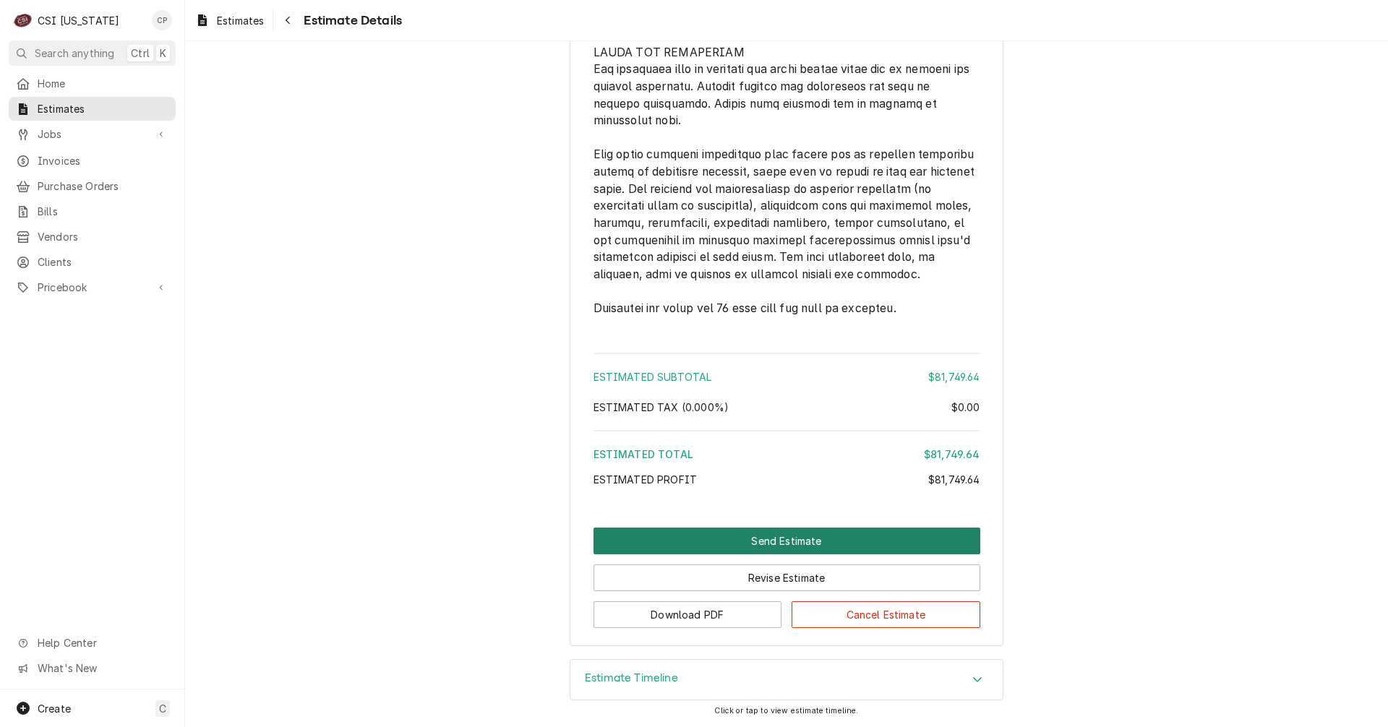
click at [802, 542] on button "Send Estimate" at bounding box center [787, 541] width 387 height 27
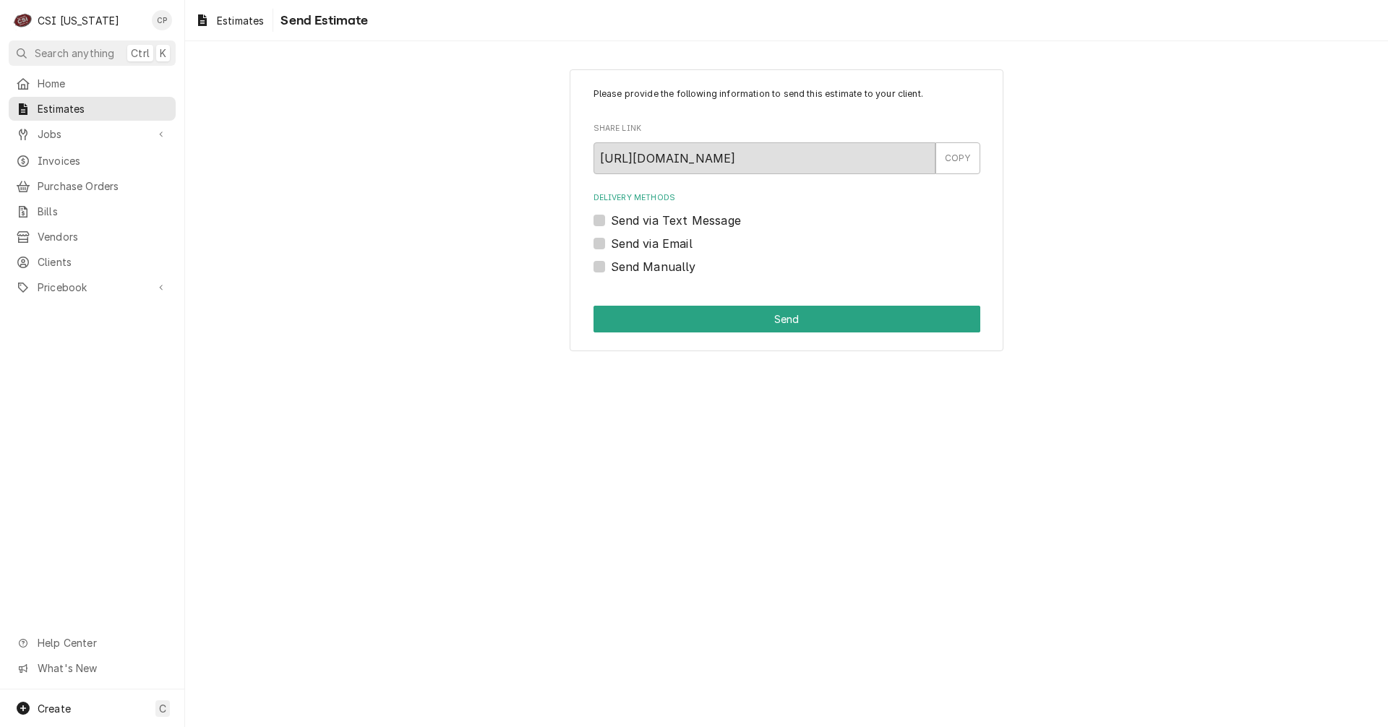
click at [611, 243] on label "Send via Email" at bounding box center [652, 243] width 82 height 17
click at [611, 243] on input "Send via Email" at bounding box center [804, 251] width 387 height 32
checkbox input "true"
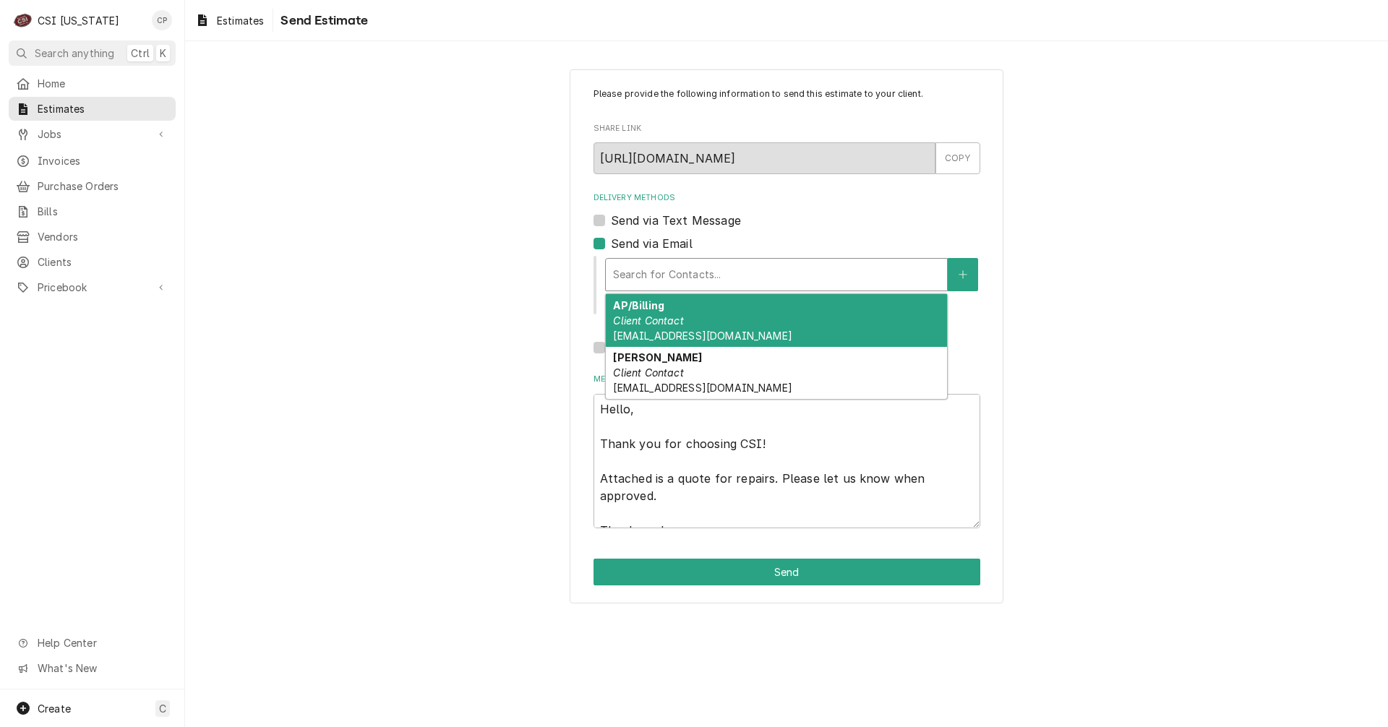
click at [673, 270] on div "Delivery Methods" at bounding box center [776, 275] width 327 height 26
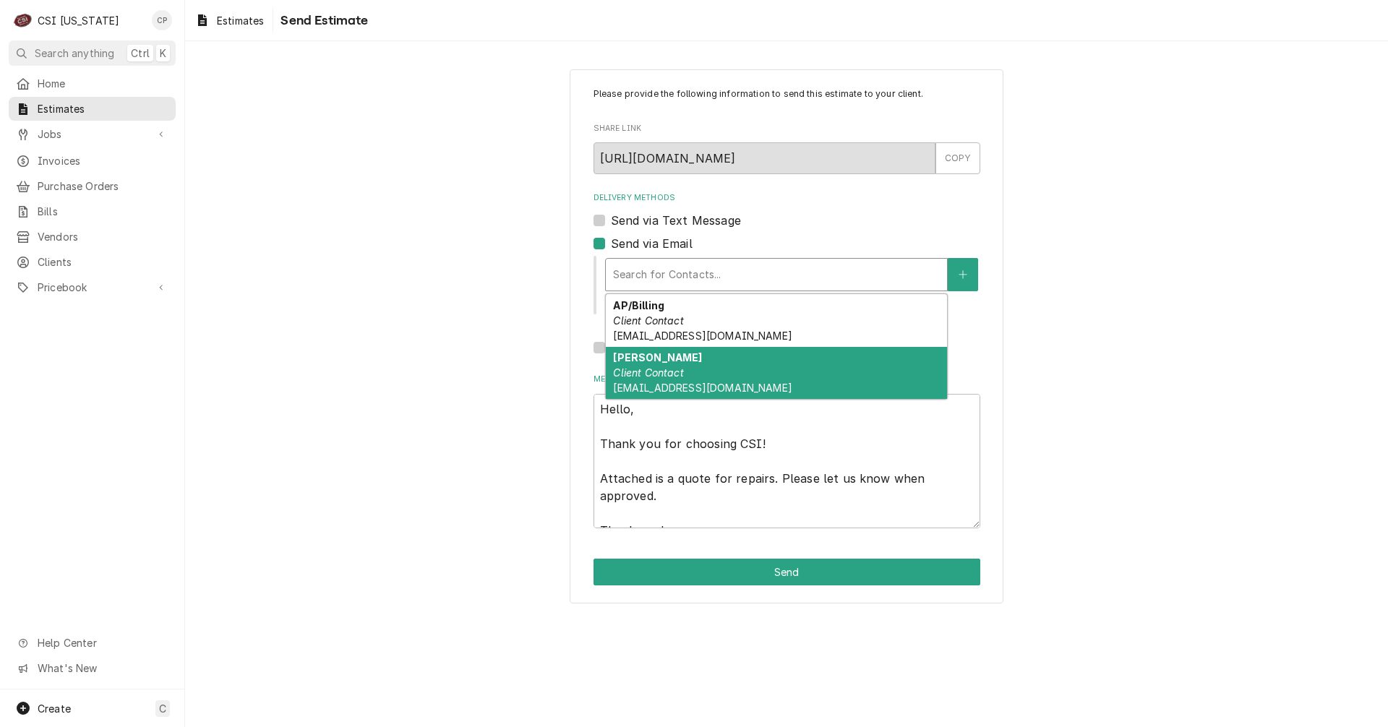
click at [661, 367] on em "Client Contact" at bounding box center [648, 373] width 70 height 12
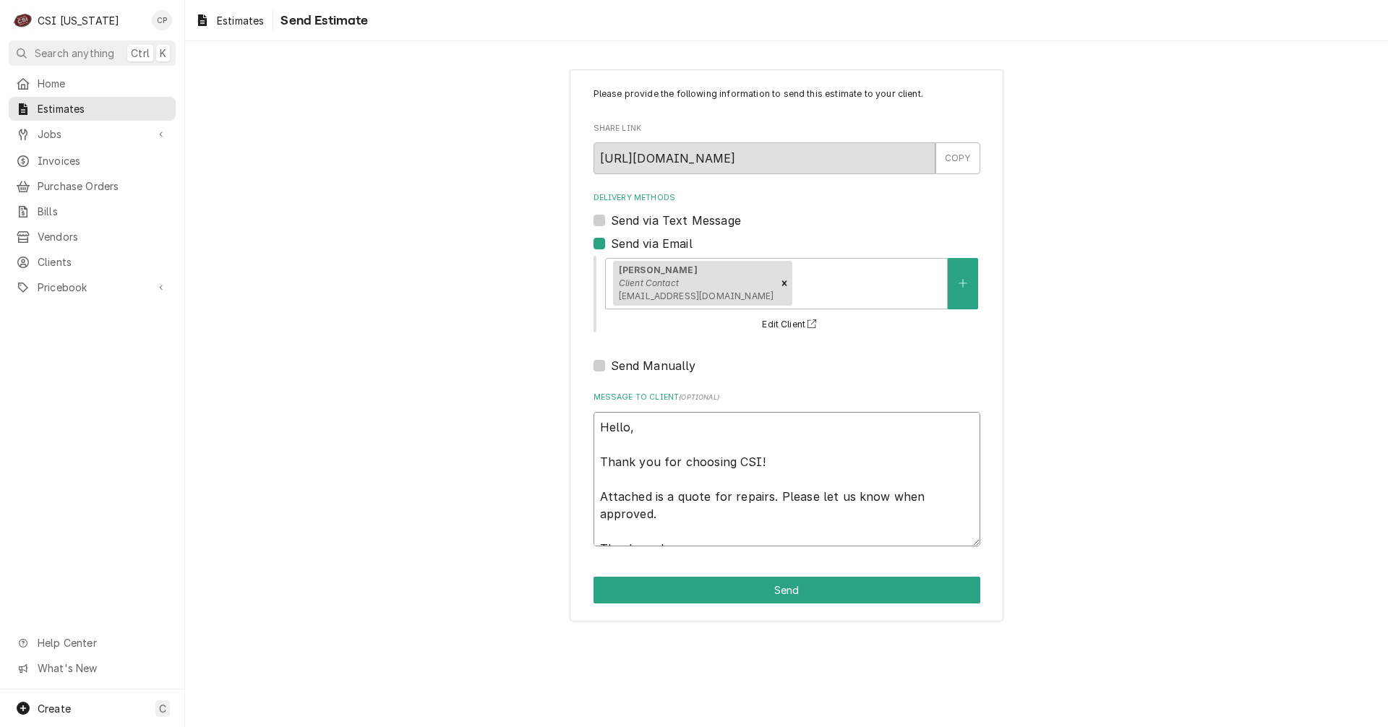
scroll to position [17, 0]
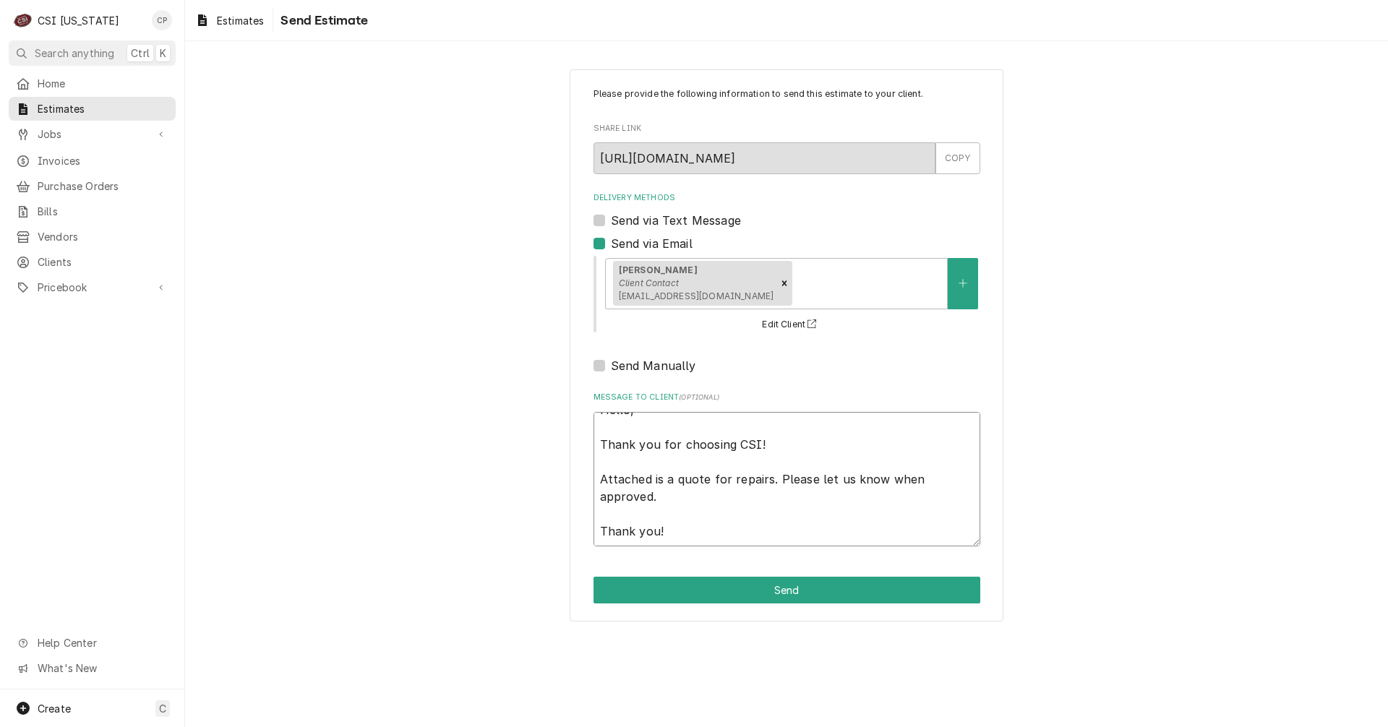
drag, startPoint x: 601, startPoint y: 427, endPoint x: 756, endPoint y: 572, distance: 212.3
click at [756, 572] on div "Please provide the following information to send this estimate to your client. …" at bounding box center [787, 345] width 434 height 553
paste textarea "the quote for the KY Expo center expansion. Feel free to call or email with any…"
type textarea "x"
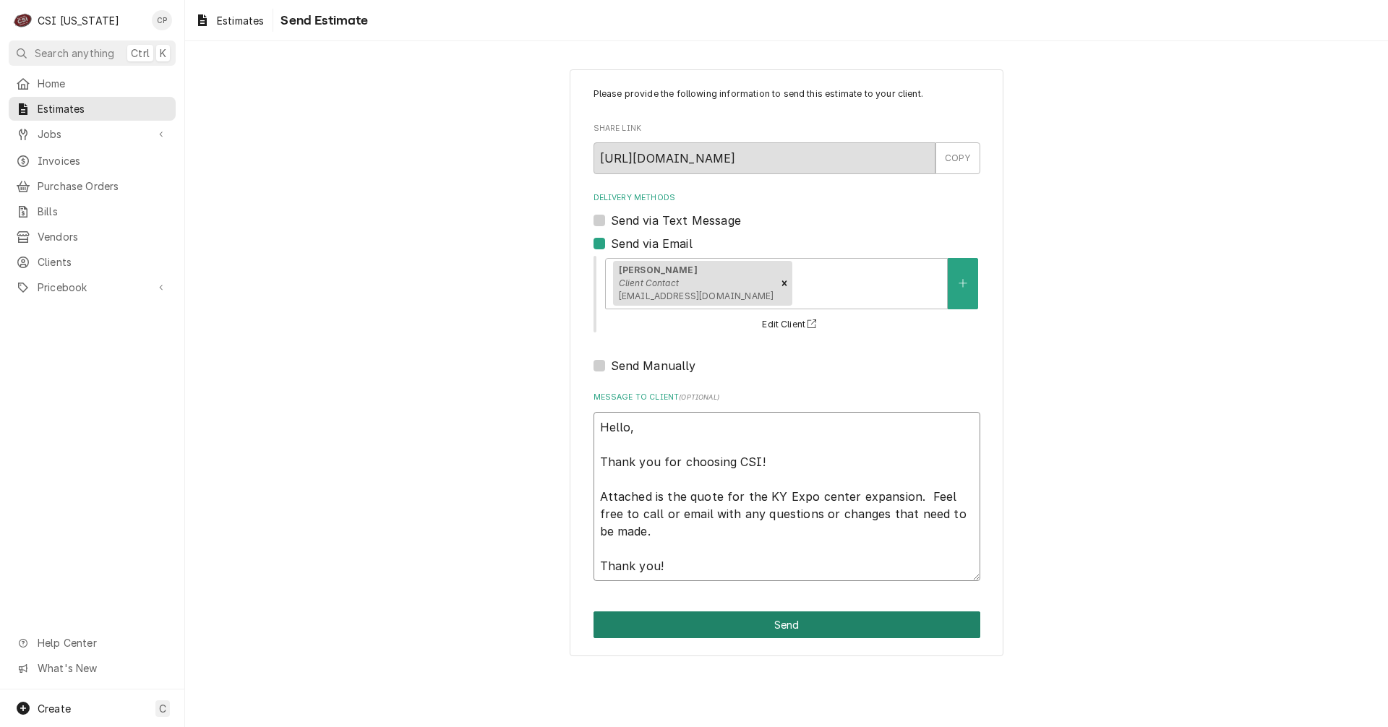
type textarea "Hello, Thank you for choosing CSI! Attached is the quote for the KY Expo center…"
click at [764, 629] on button "Send" at bounding box center [787, 625] width 387 height 27
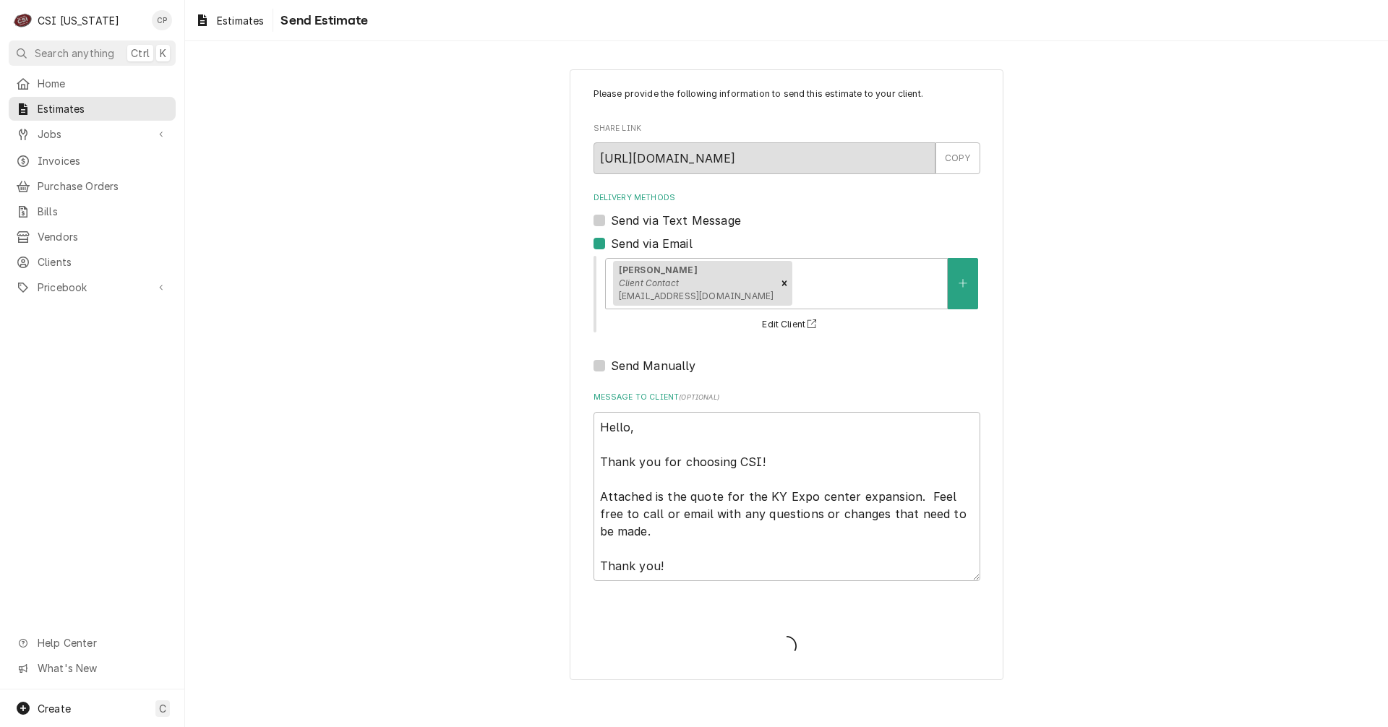
type textarea "x"
